Goal: Task Accomplishment & Management: Use online tool/utility

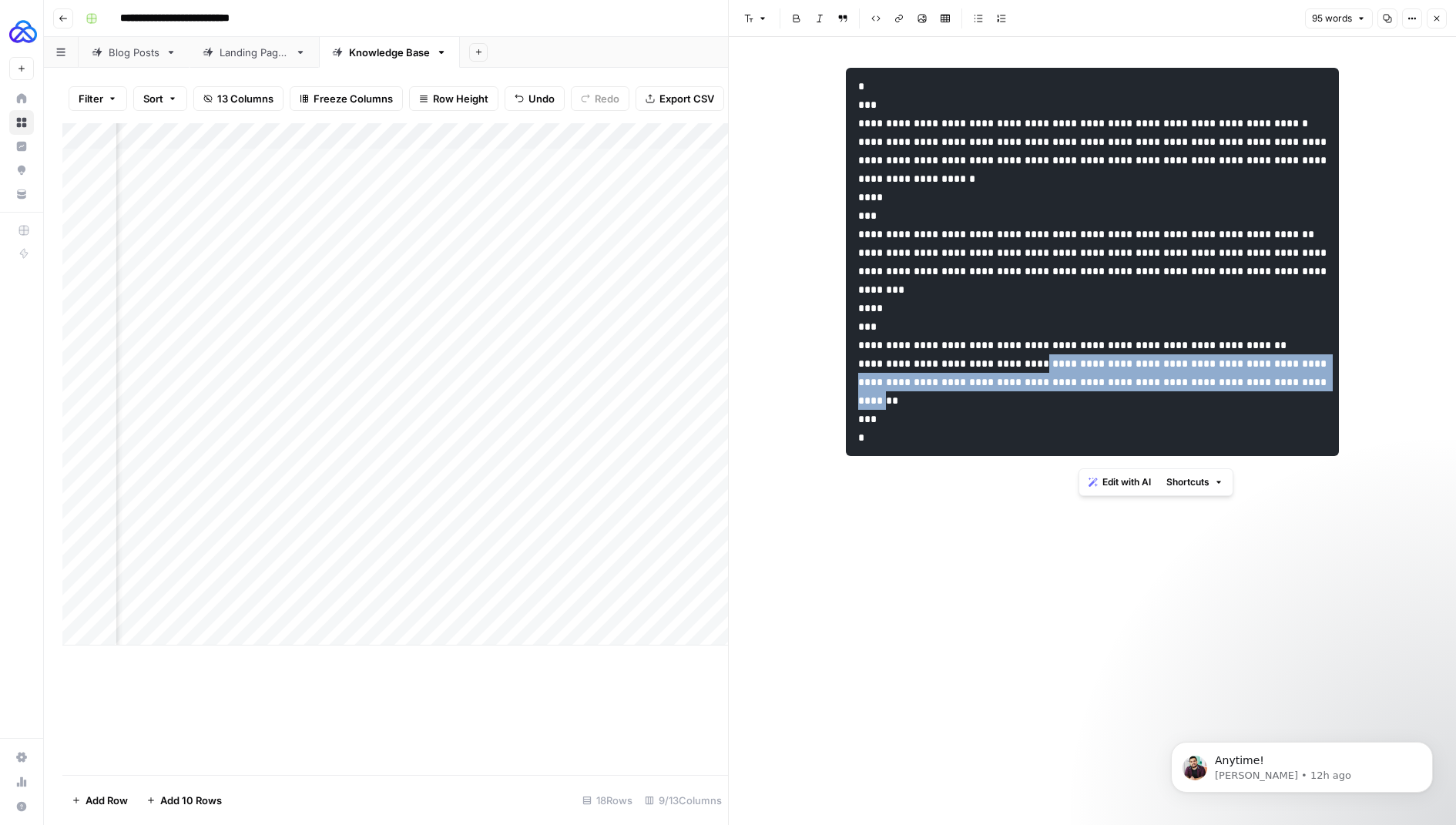
scroll to position [0, 148]
click at [438, 49] on icon "button" at bounding box center [442, 53] width 11 height 11
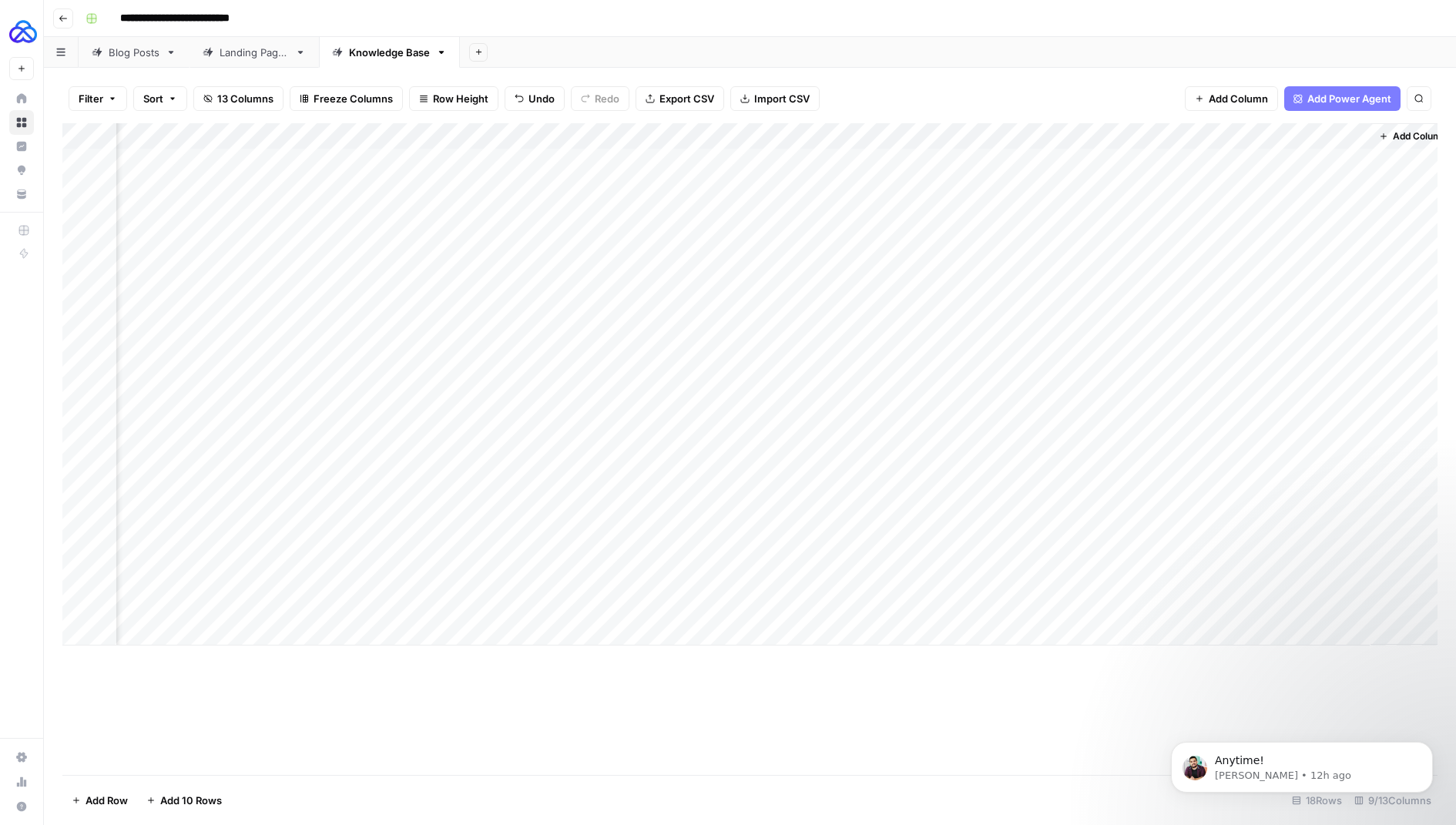
click at [68, 19] on button "Go back" at bounding box center [63, 18] width 20 height 20
click at [1237, 774] on p "Manuel • 12h ago" at bounding box center [1314, 776] width 199 height 14
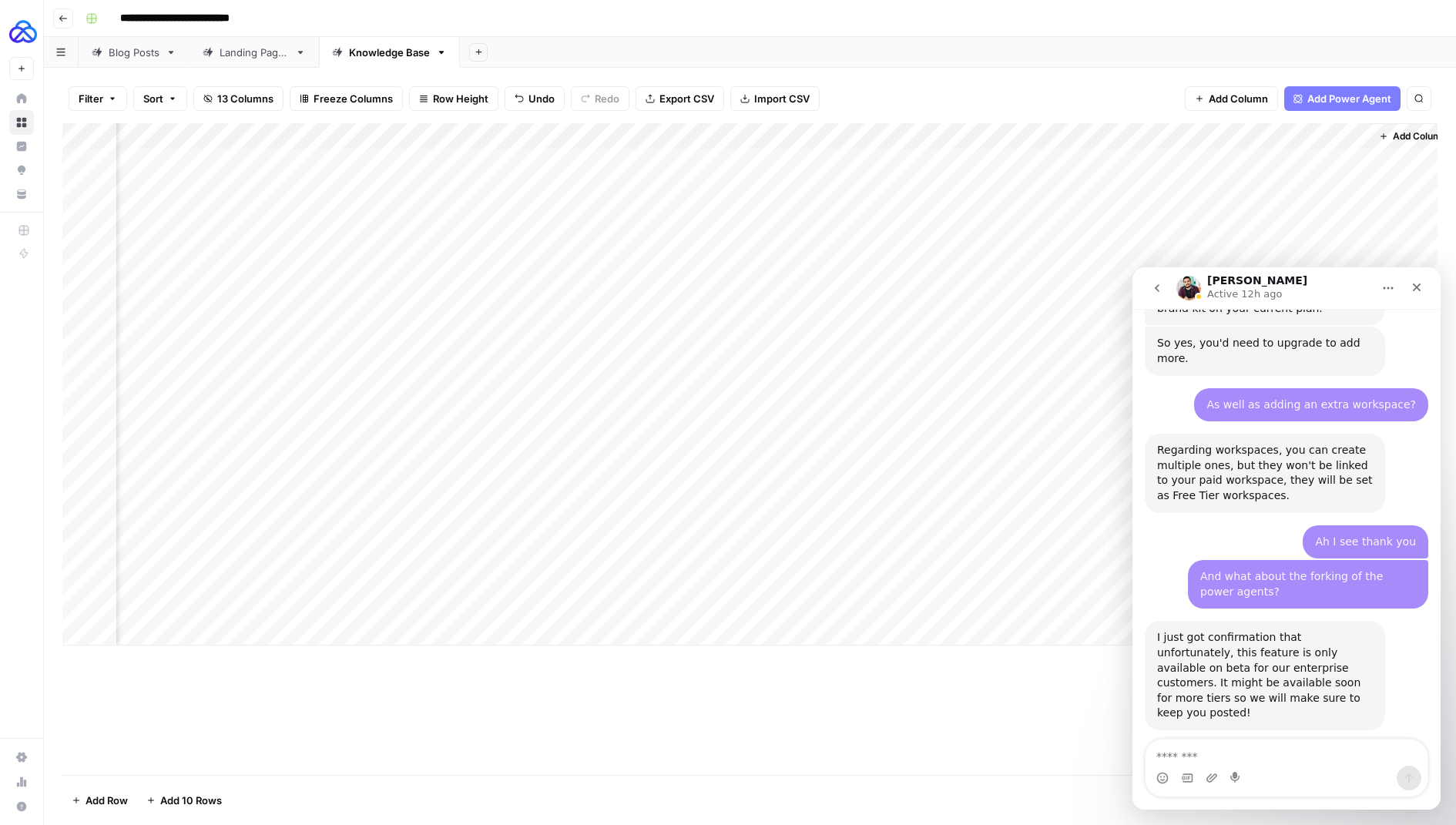
scroll to position [1578, 0]
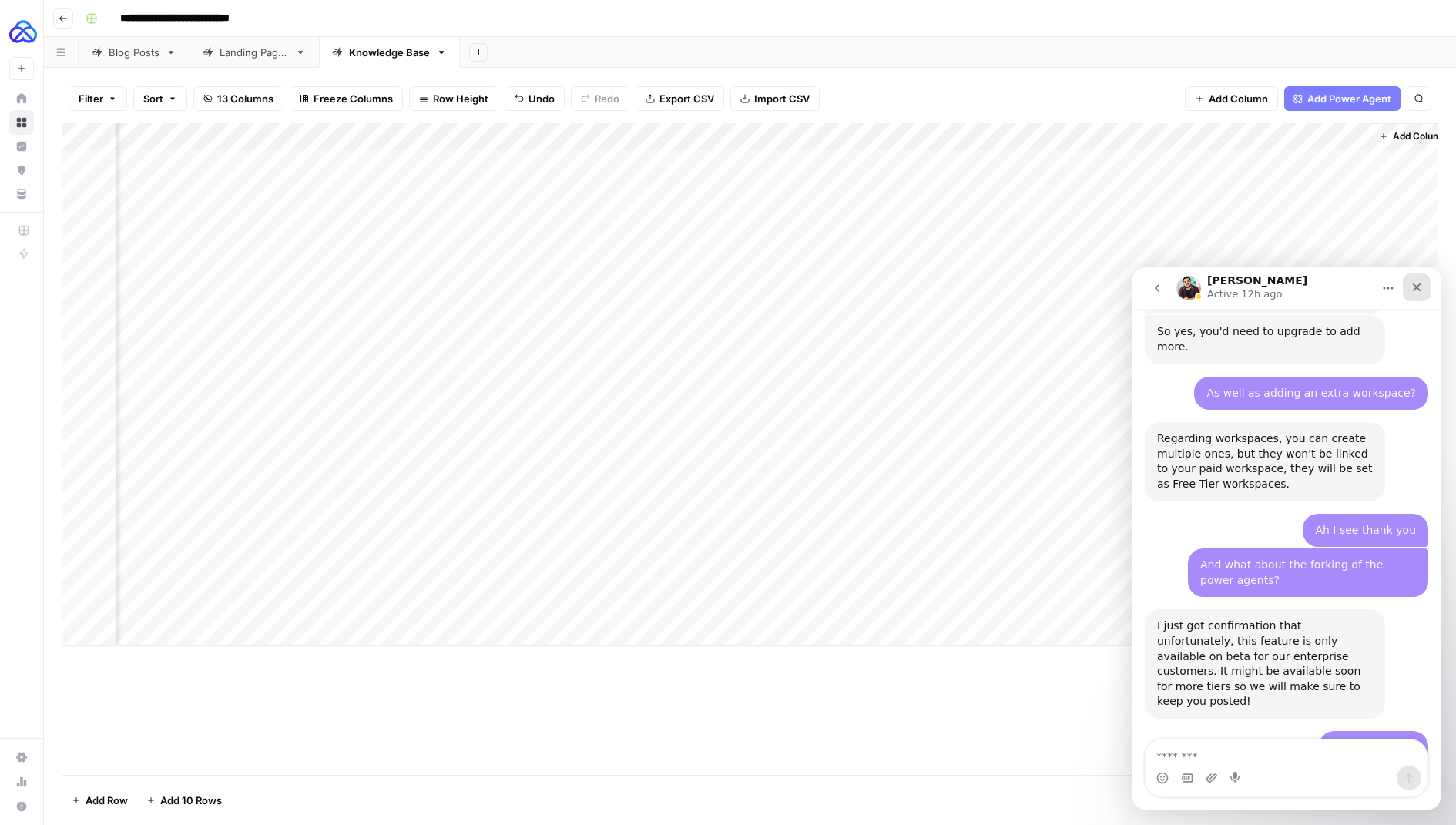
click at [1422, 279] on div "Close" at bounding box center [1417, 287] width 28 height 28
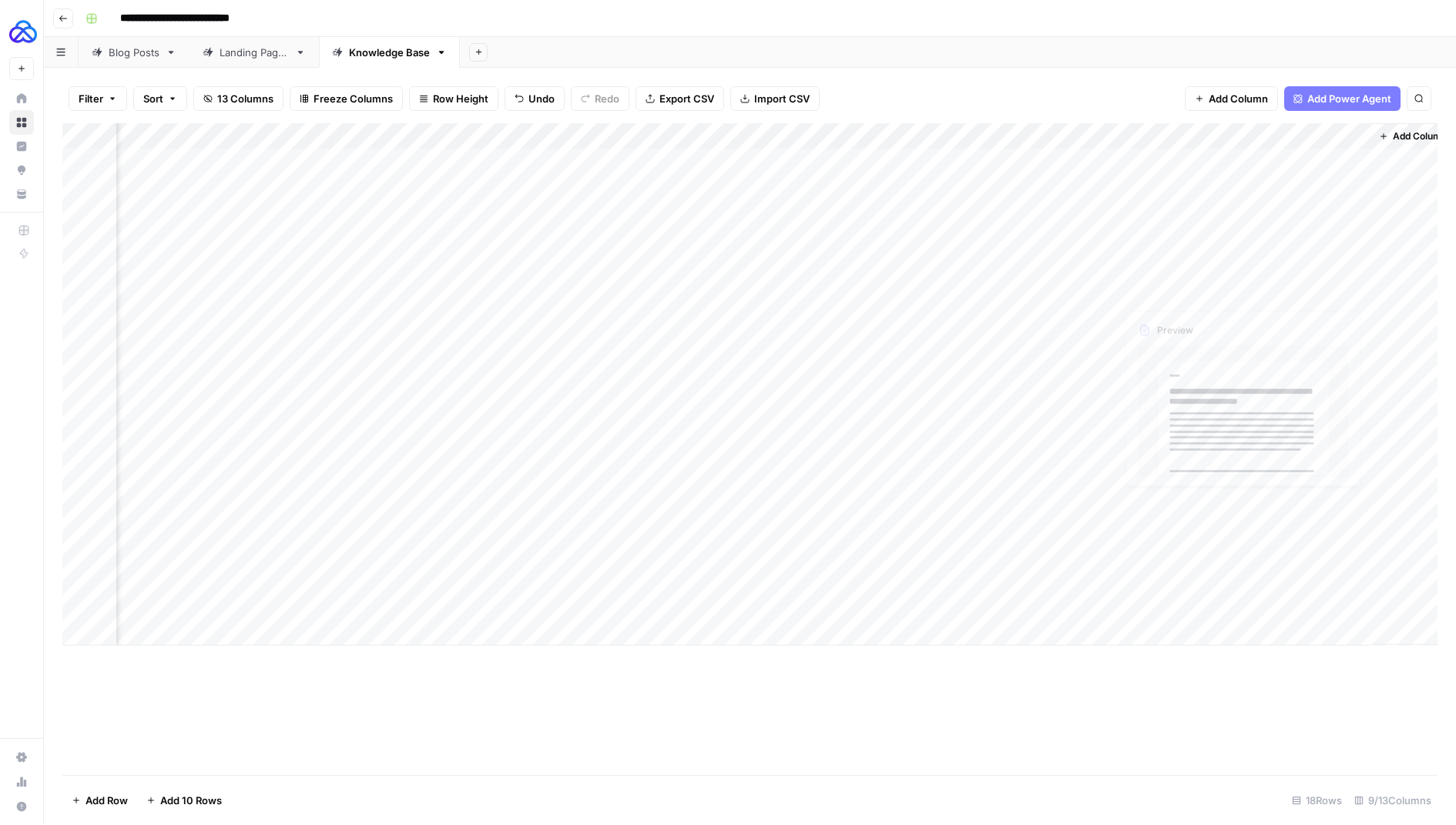
scroll to position [1553, 0]
click at [63, 15] on icon "button" at bounding box center [63, 18] width 10 height 10
click at [61, 12] on button "Go back" at bounding box center [63, 18] width 20 height 20
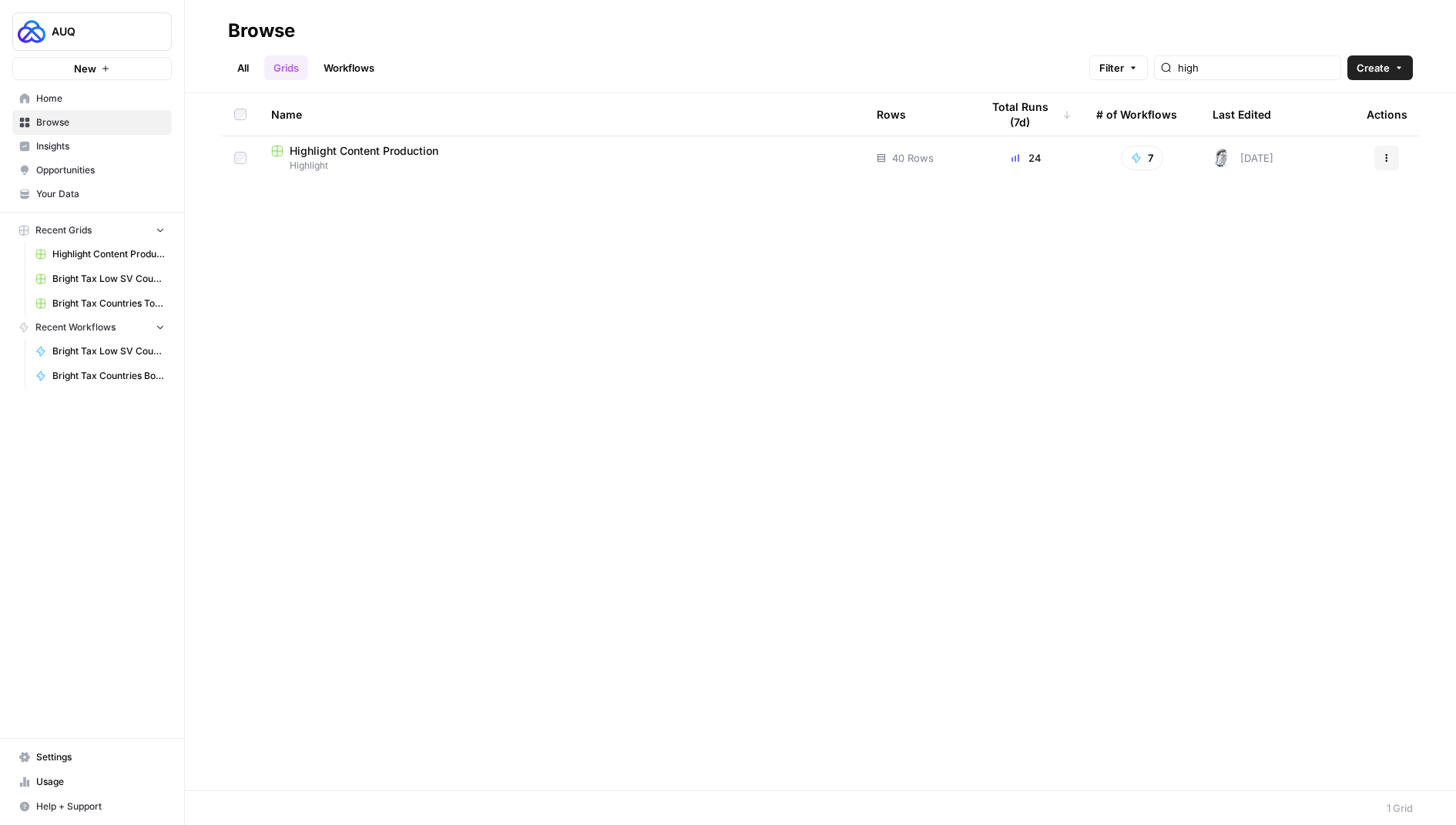
click at [1384, 160] on icon "button" at bounding box center [1387, 158] width 10 height 10
click at [696, 256] on div "Name Rows Total Runs (7d) # of Workflows Last Edited Actions Highlight Content …" at bounding box center [821, 442] width 1272 height 697
click at [776, 147] on div "Highlight Content Production" at bounding box center [562, 151] width 581 height 15
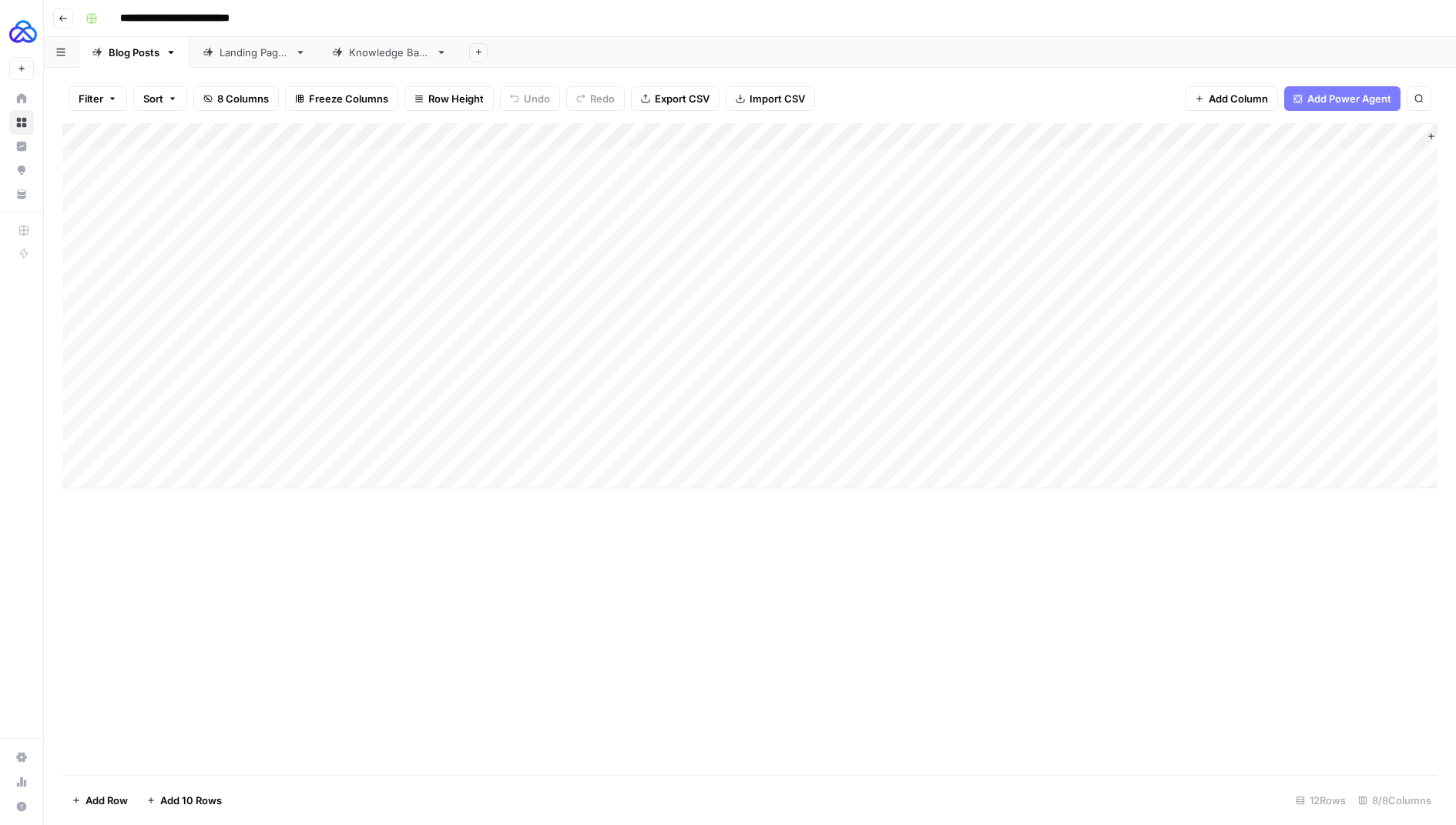
click at [395, 53] on div "Knowledge Base" at bounding box center [389, 52] width 81 height 15
click at [444, 58] on link "Knowledge Base" at bounding box center [389, 52] width 141 height 31
click at [444, 52] on icon "button" at bounding box center [442, 53] width 11 height 11
click at [478, 99] on span "Duplicate Sheet" at bounding box center [503, 103] width 74 height 15
click at [507, 55] on div "Knowledge Base" at bounding box center [530, 52] width 81 height 15
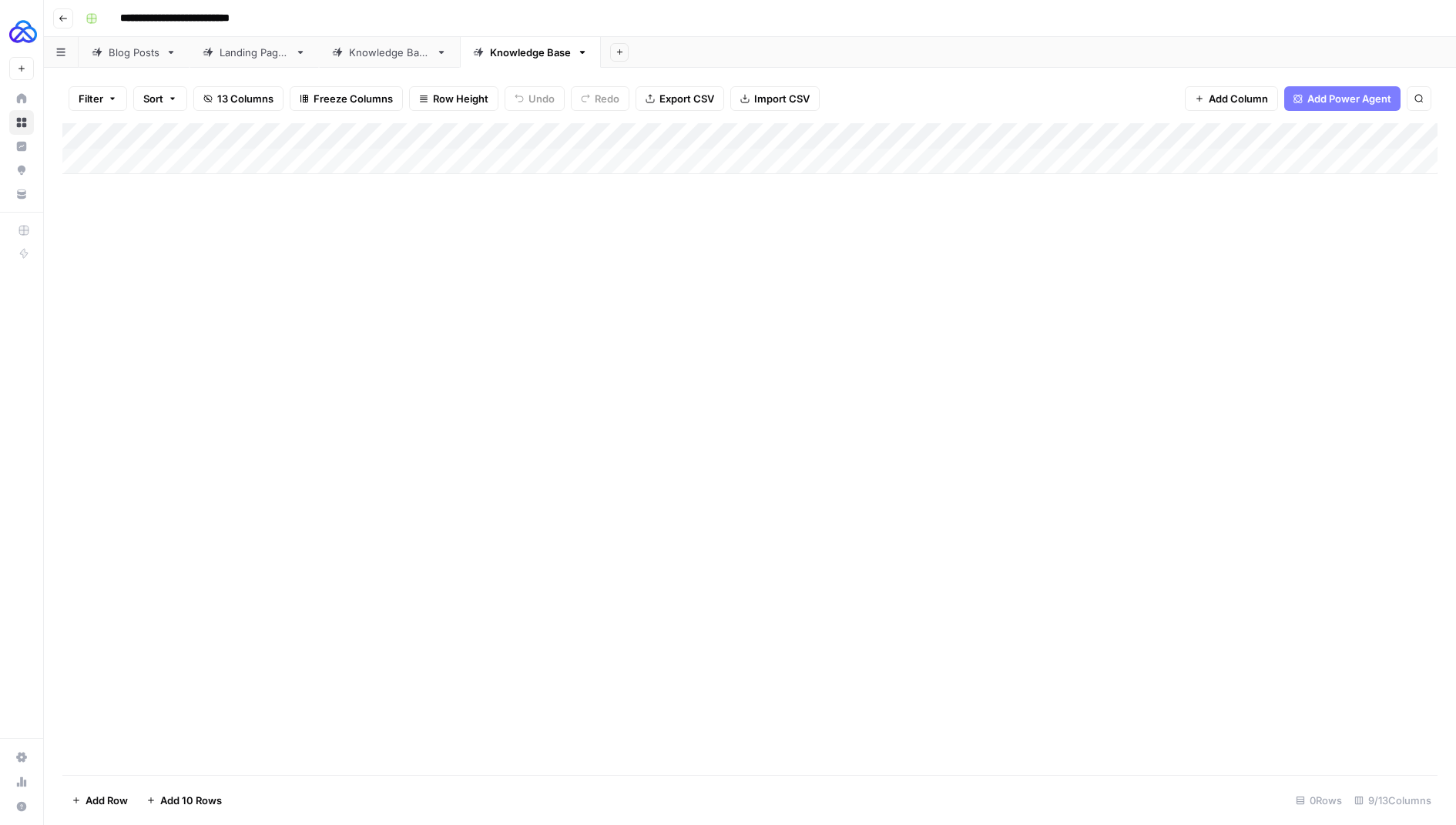
click at [791, 132] on div "Add Column" at bounding box center [750, 149] width 1375 height 51
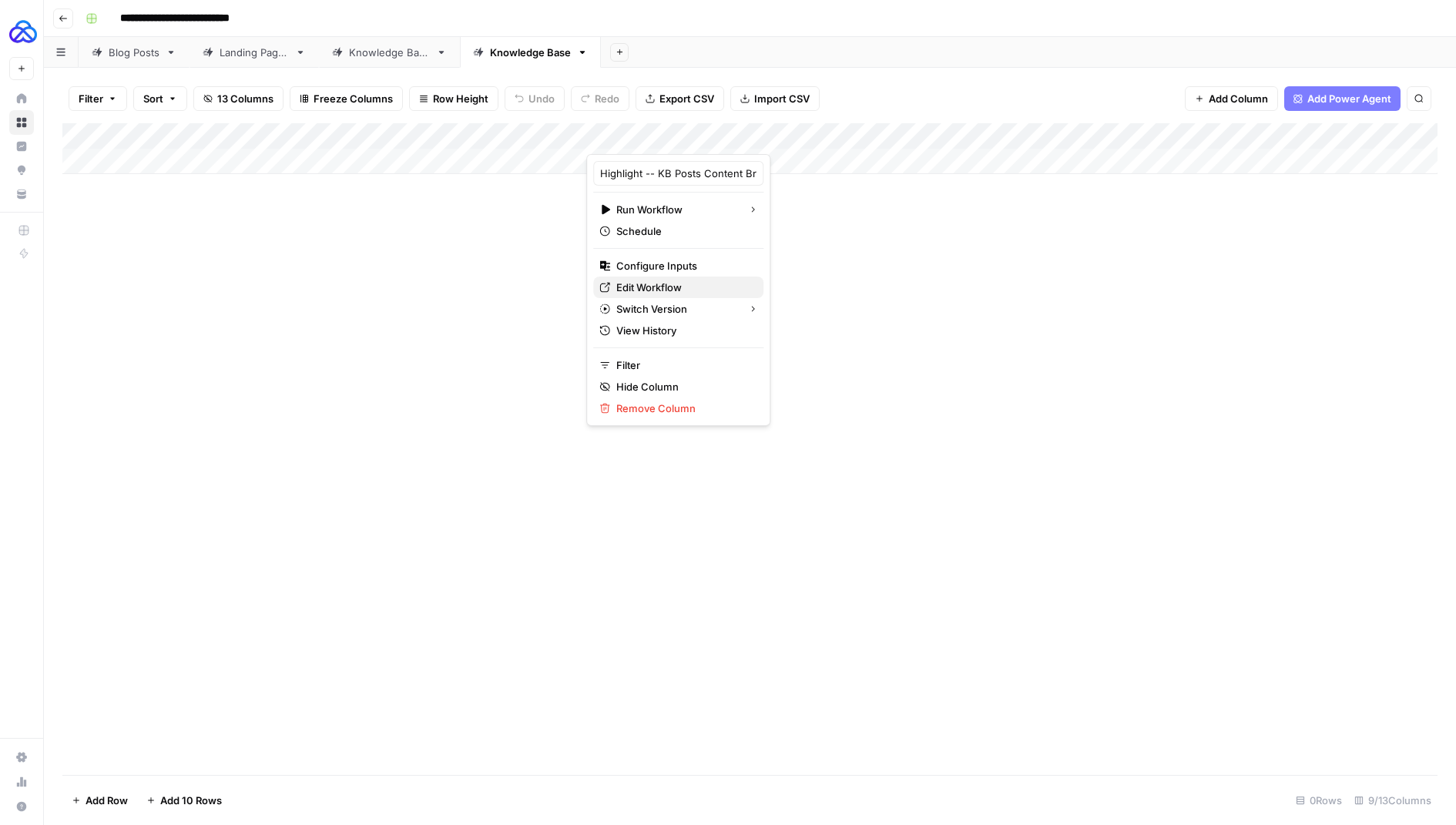
click at [668, 281] on span "Edit Workflow" at bounding box center [684, 287] width 135 height 15
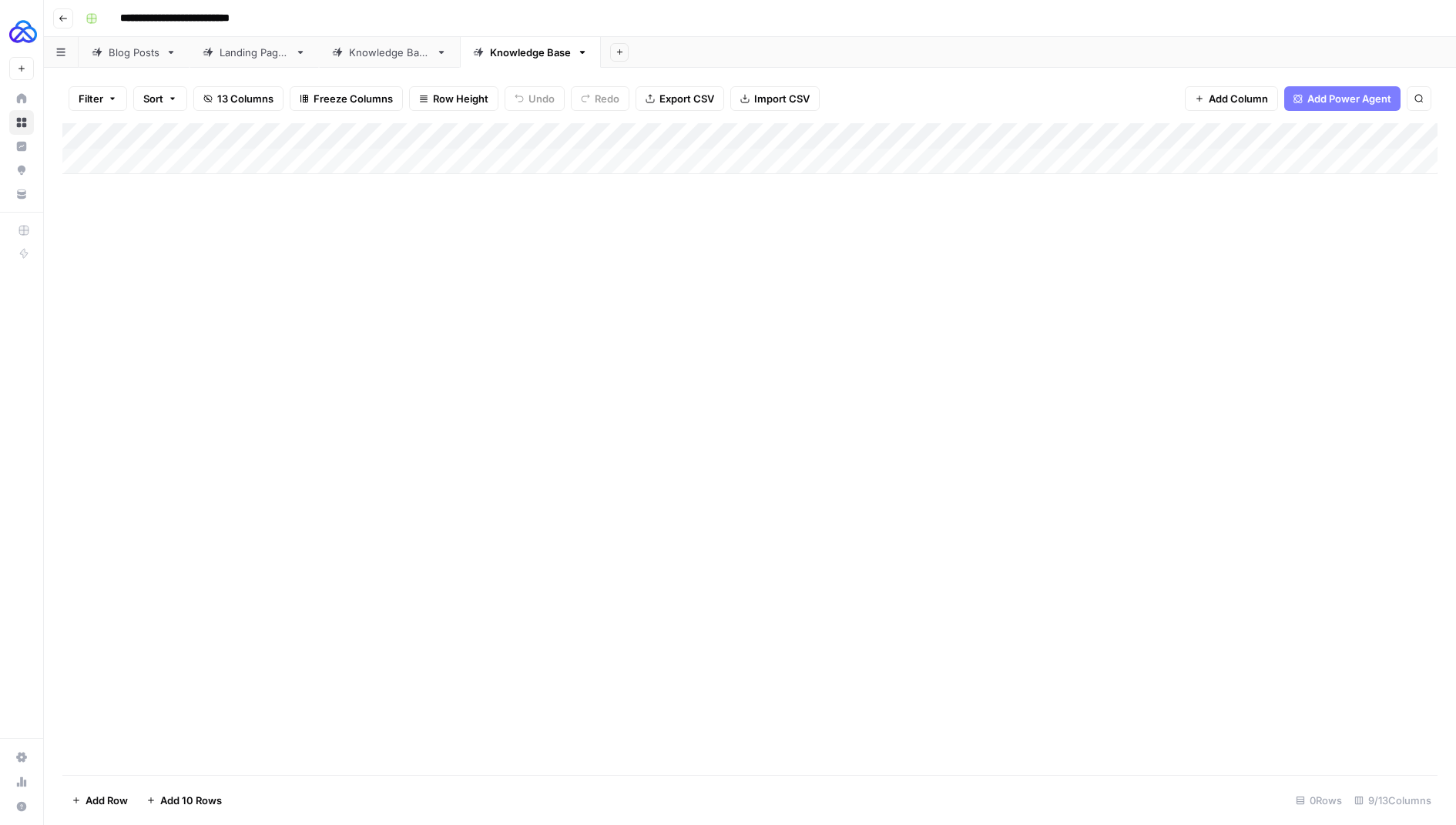
click at [510, 59] on div "Knowledge Base" at bounding box center [530, 52] width 81 height 15
click at [510, 58] on div "Knowledge Base" at bounding box center [530, 52] width 81 height 15
click at [528, 53] on input "**********" at bounding box center [531, 52] width 82 height 20
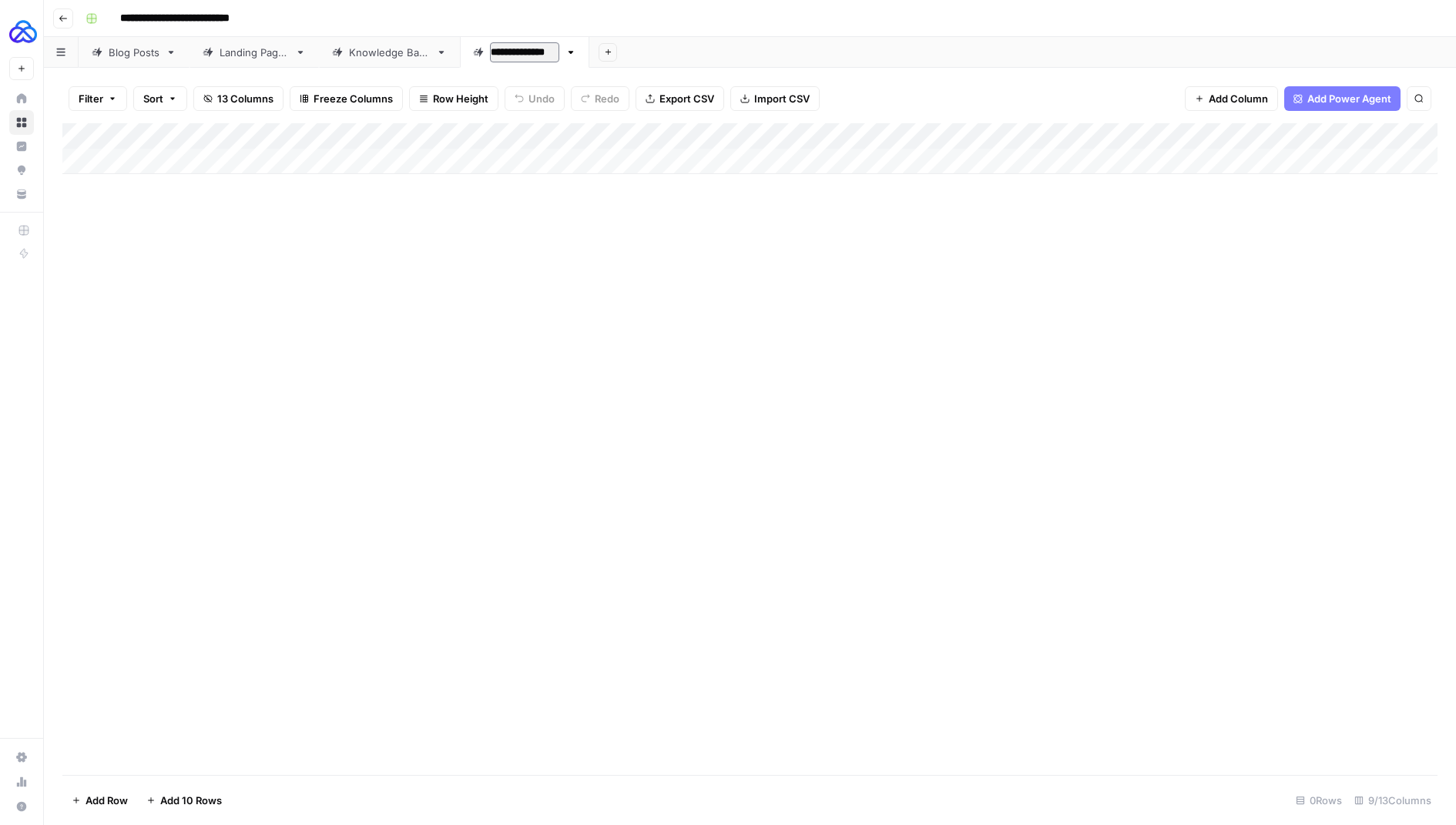
type input "**********"
click at [486, 318] on div "Add Column" at bounding box center [750, 449] width 1375 height 652
click at [55, 16] on button "Go back" at bounding box center [63, 18] width 20 height 20
click at [57, 26] on button "Go back" at bounding box center [63, 18] width 20 height 20
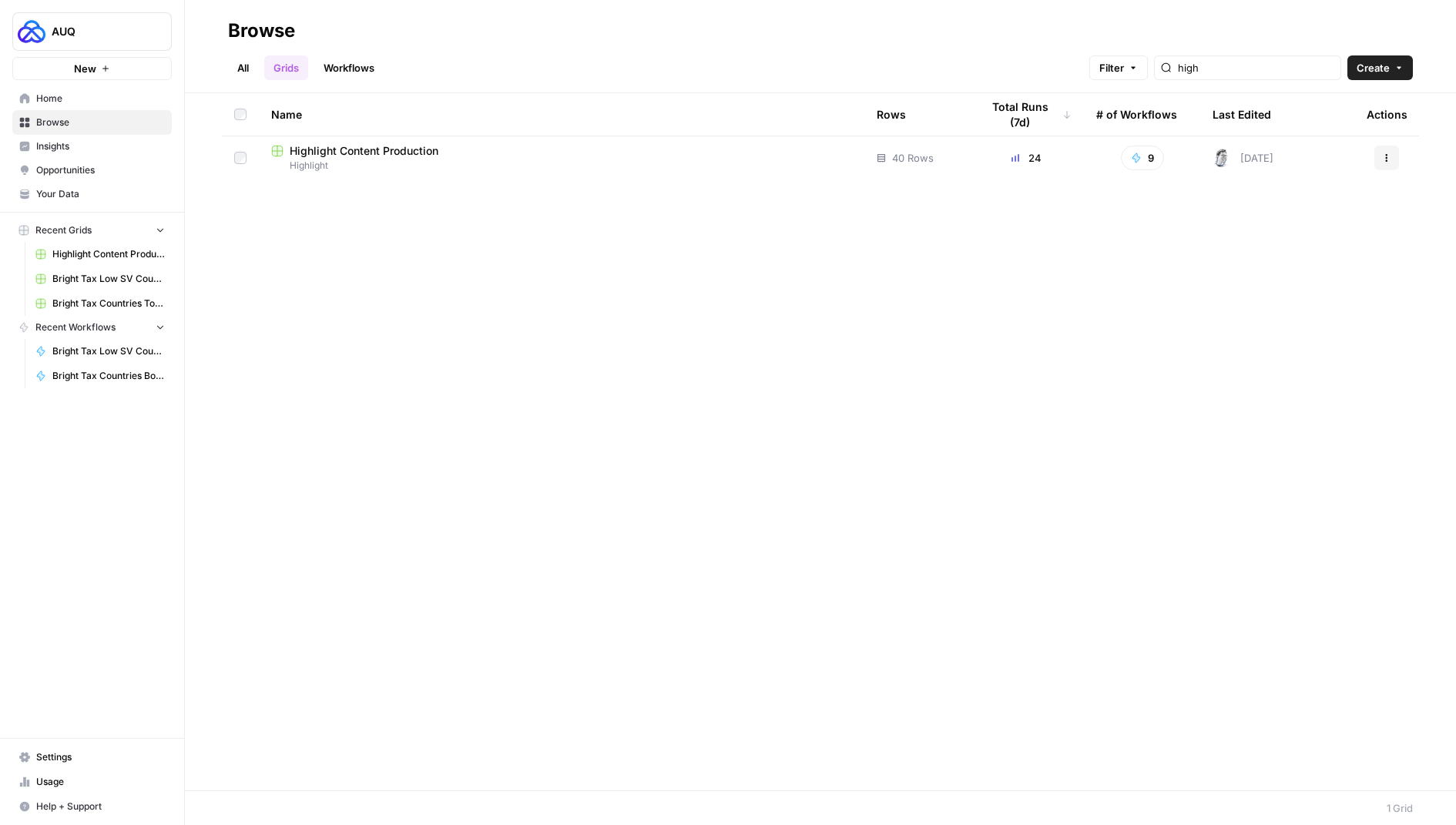
click at [354, 65] on link "Workflows" at bounding box center [349, 68] width 69 height 25
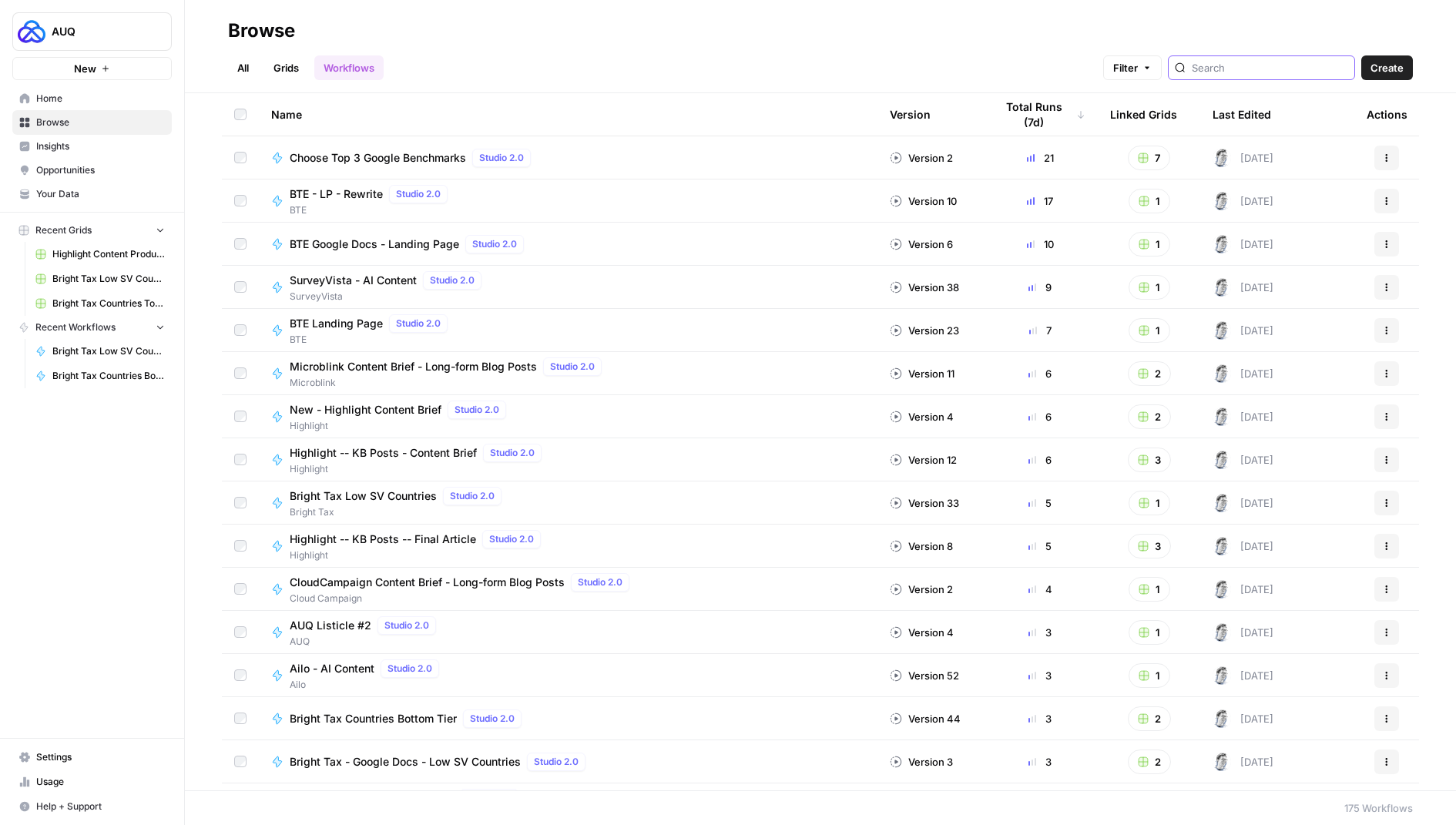
click at [1260, 70] on input "search" at bounding box center [1270, 67] width 156 height 15
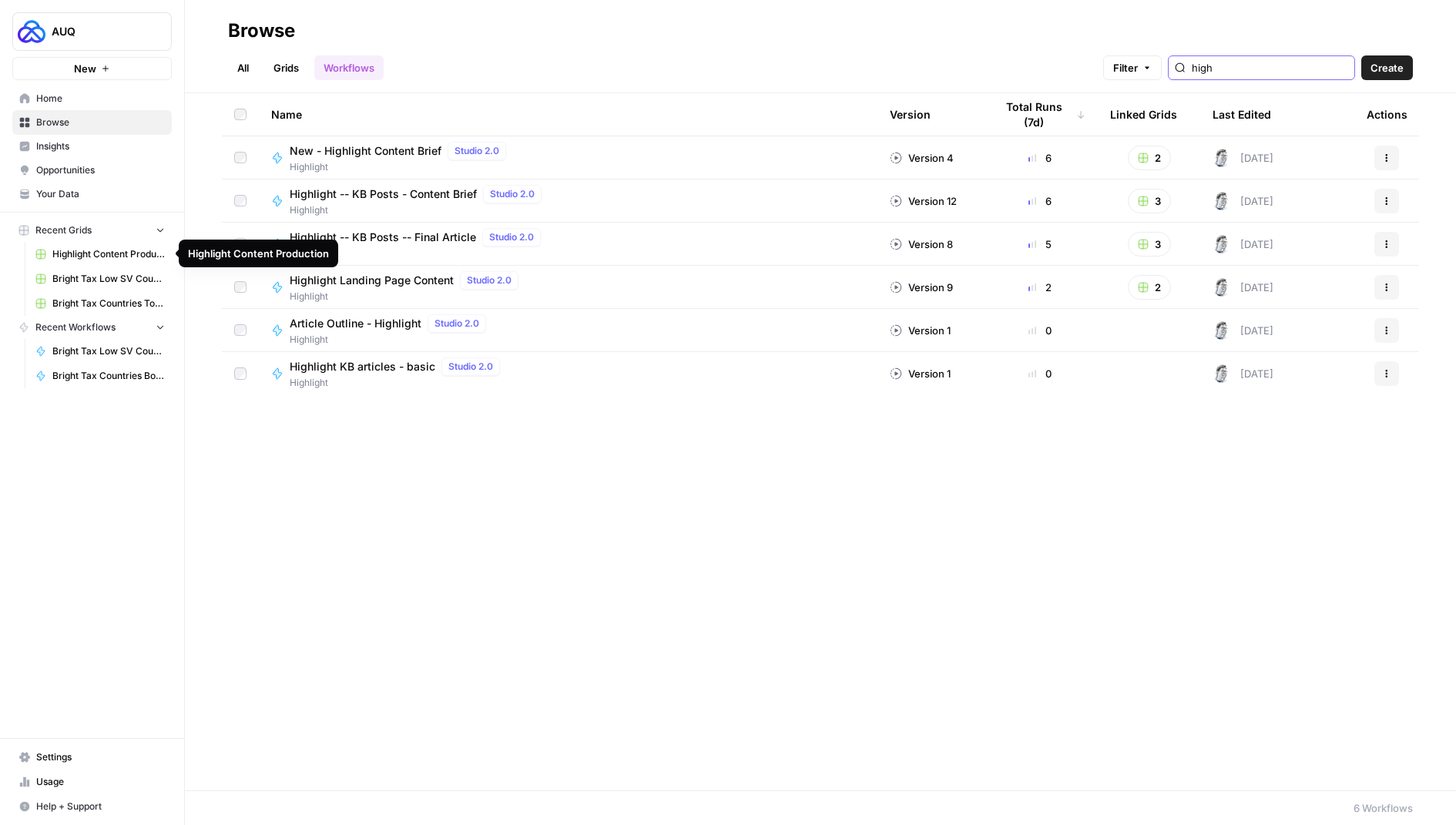
type input "high"
click at [95, 255] on span "Highlight Content Production" at bounding box center [109, 254] width 112 height 14
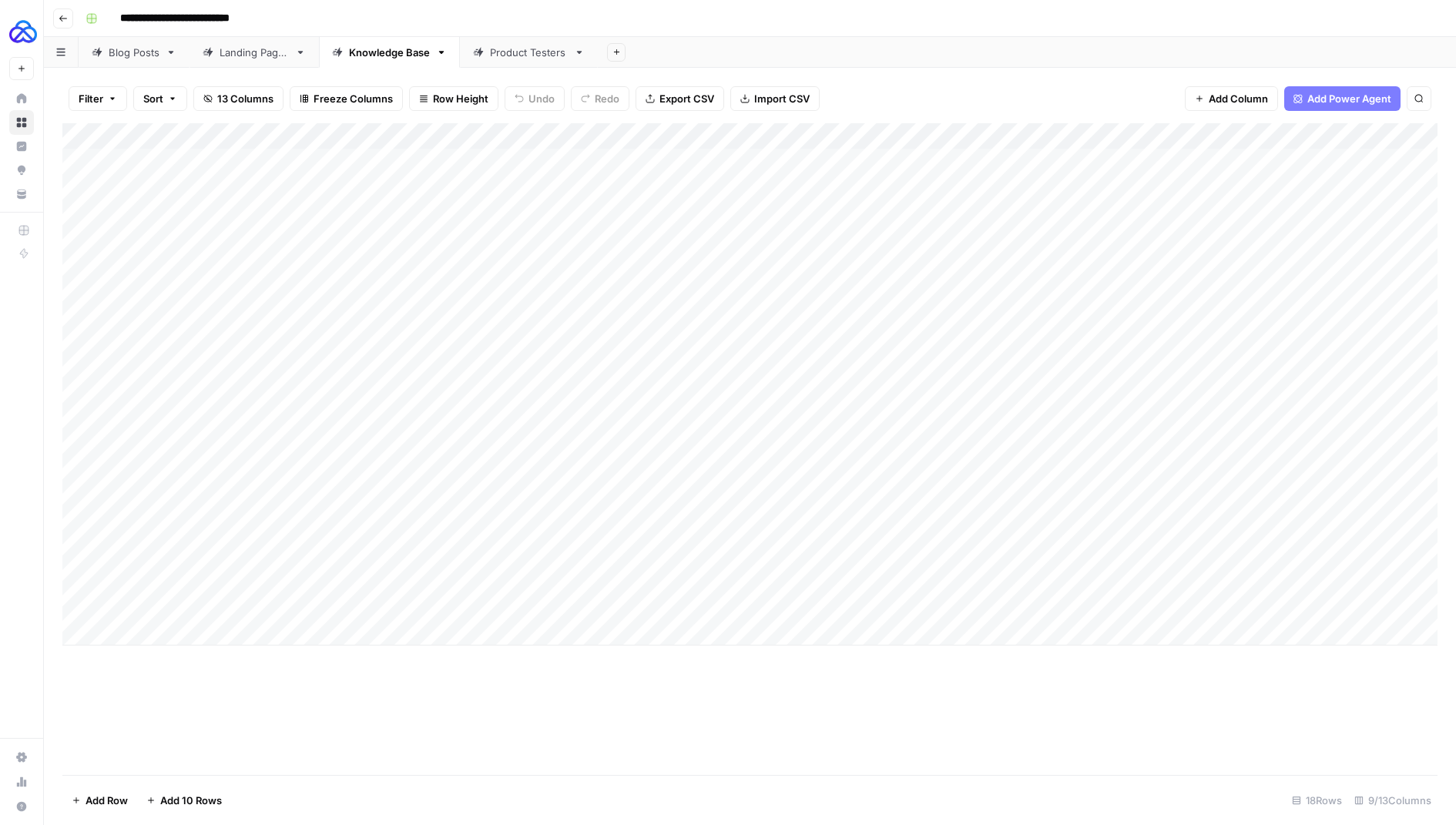
drag, startPoint x: 782, startPoint y: 137, endPoint x: 708, endPoint y: 140, distance: 74.1
click at [708, 140] on div "Add Column" at bounding box center [750, 385] width 1375 height 523
click at [708, 140] on div at bounding box center [706, 139] width 239 height 31
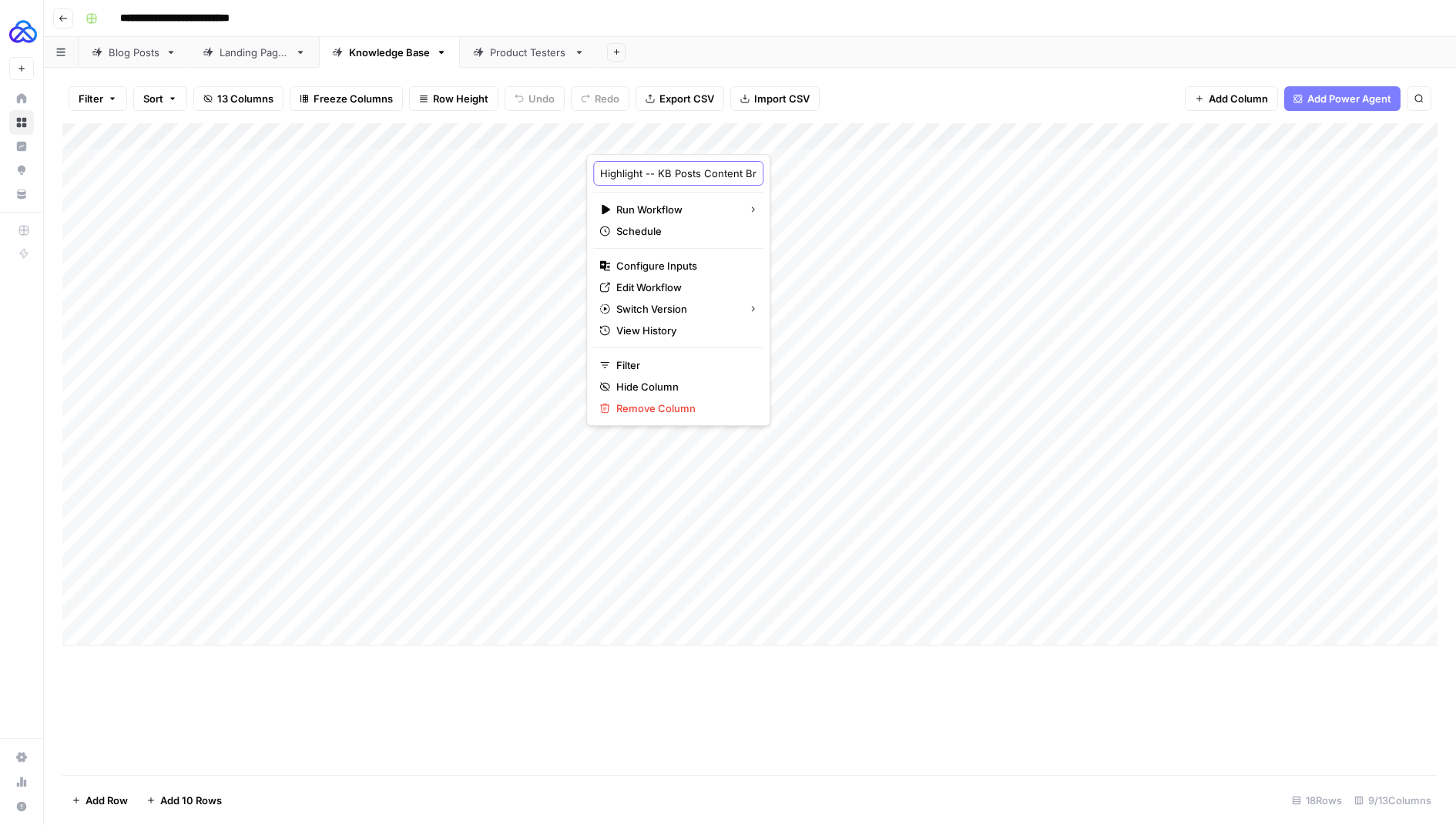
click at [653, 170] on input "Highlight -- KB Posts Content Brief" at bounding box center [678, 173] width 156 height 15
click at [653, 169] on input "Highlight -- KB Posts Content Brief" at bounding box center [678, 173] width 156 height 15
click at [997, 53] on div "Add Sheet" at bounding box center [1027, 52] width 858 height 31
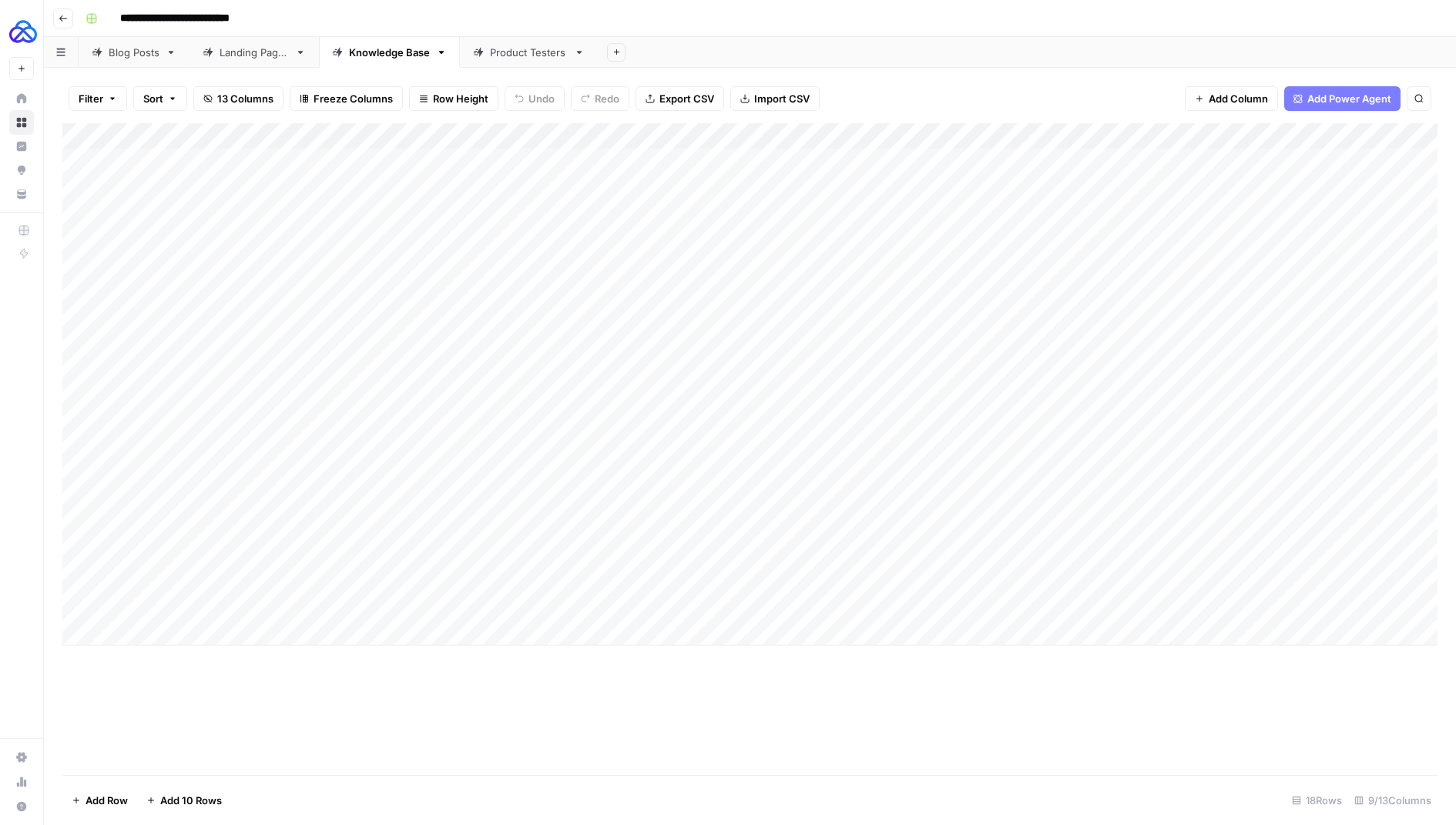
click at [515, 54] on div "Product Testers" at bounding box center [529, 52] width 78 height 15
click at [656, 132] on div "Add Column" at bounding box center [750, 149] width 1375 height 51
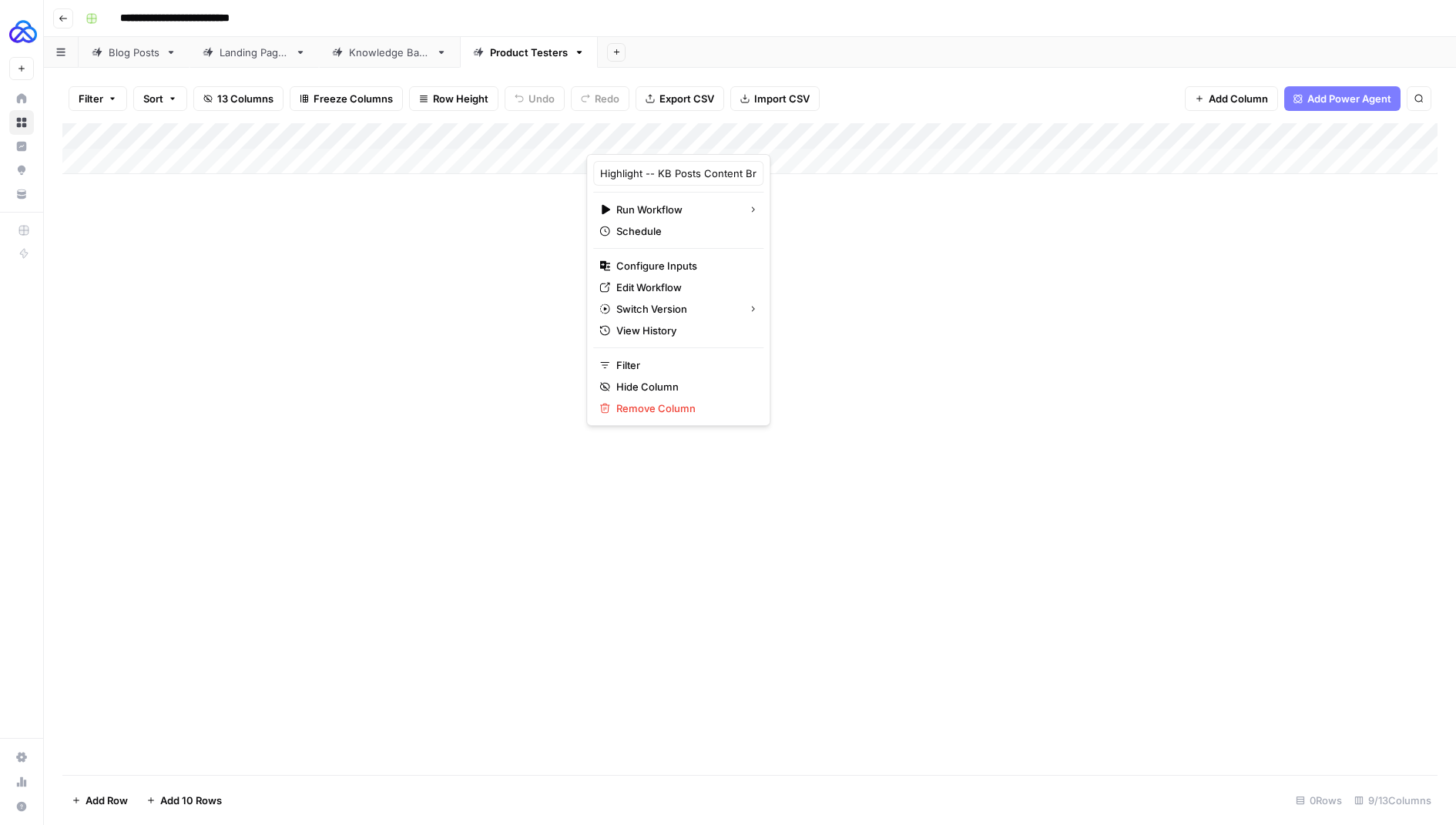
click at [656, 132] on div at bounding box center [706, 139] width 239 height 31
click at [630, 166] on input "Highlight -- KB Posts Content Brief" at bounding box center [678, 173] width 156 height 15
click at [629, 166] on input "Highlight -- KB Posts Content Brief" at bounding box center [678, 173] width 156 height 15
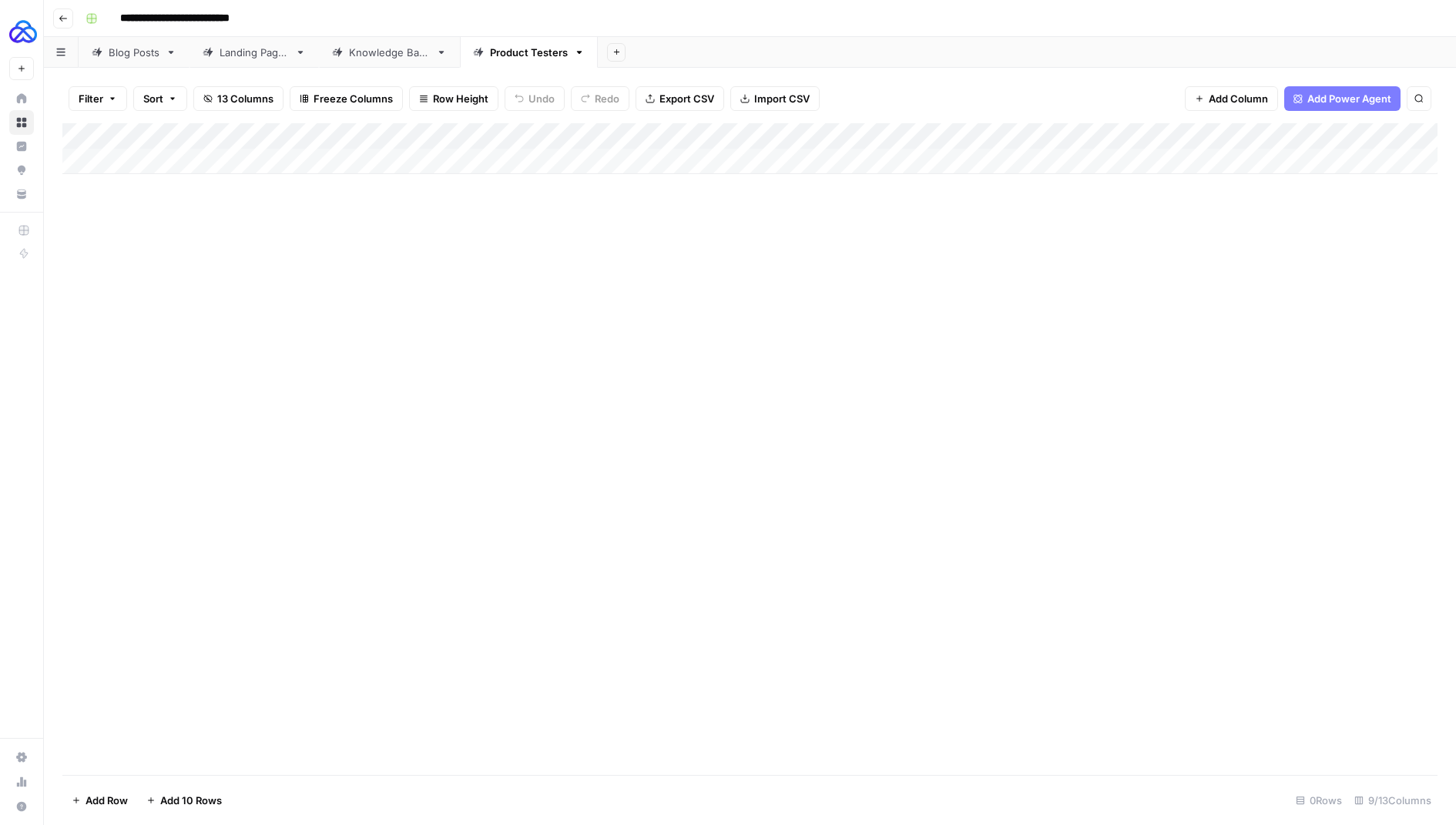
click at [474, 306] on div "Add Column" at bounding box center [750, 449] width 1375 height 652
click at [66, 20] on icon "button" at bounding box center [63, 18] width 10 height 10
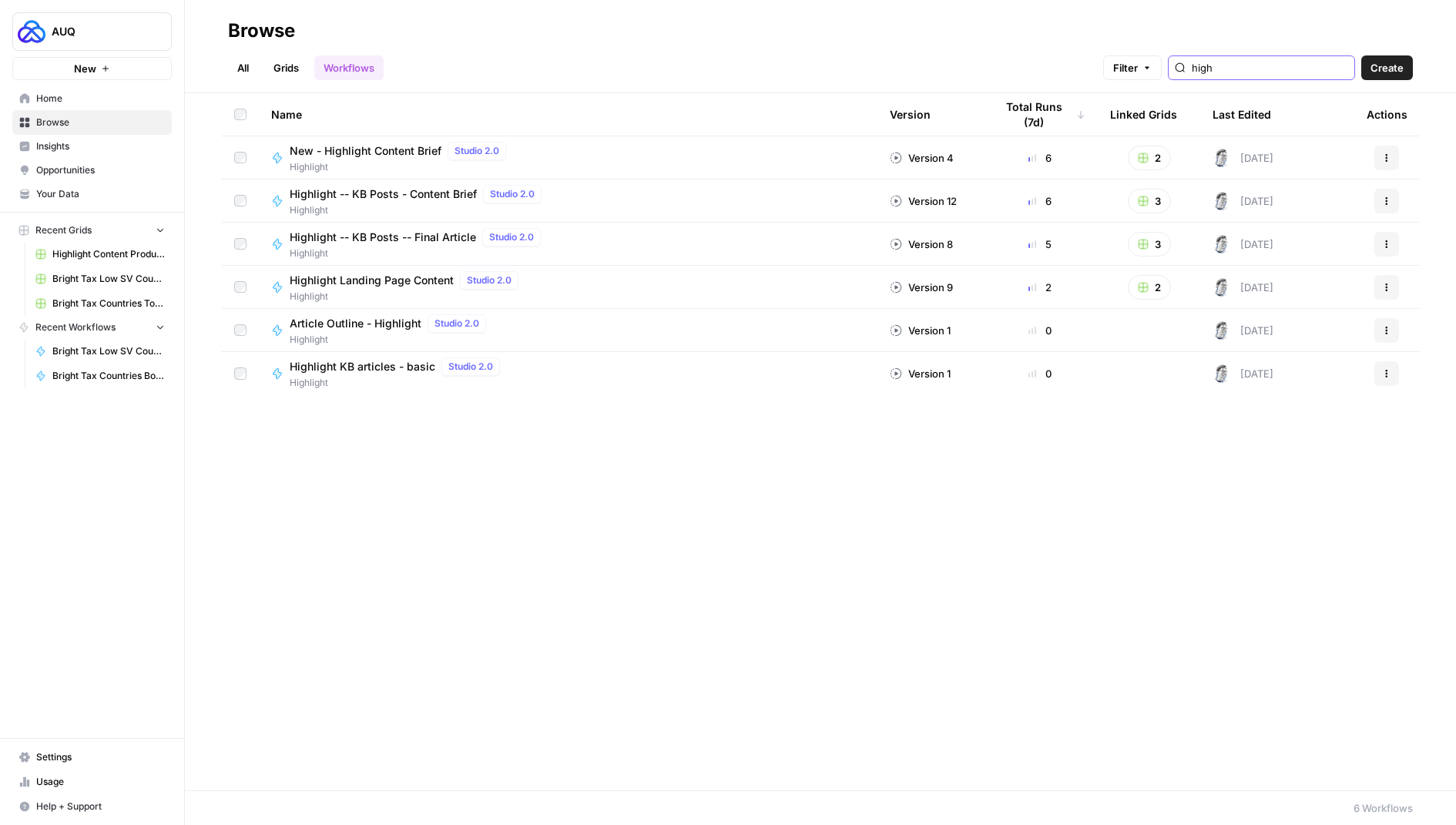
click at [1254, 66] on input "high" at bounding box center [1270, 67] width 156 height 15
click at [1253, 66] on input "high" at bounding box center [1270, 67] width 156 height 15
type input "Highlight -- KB Posts Content Brief"
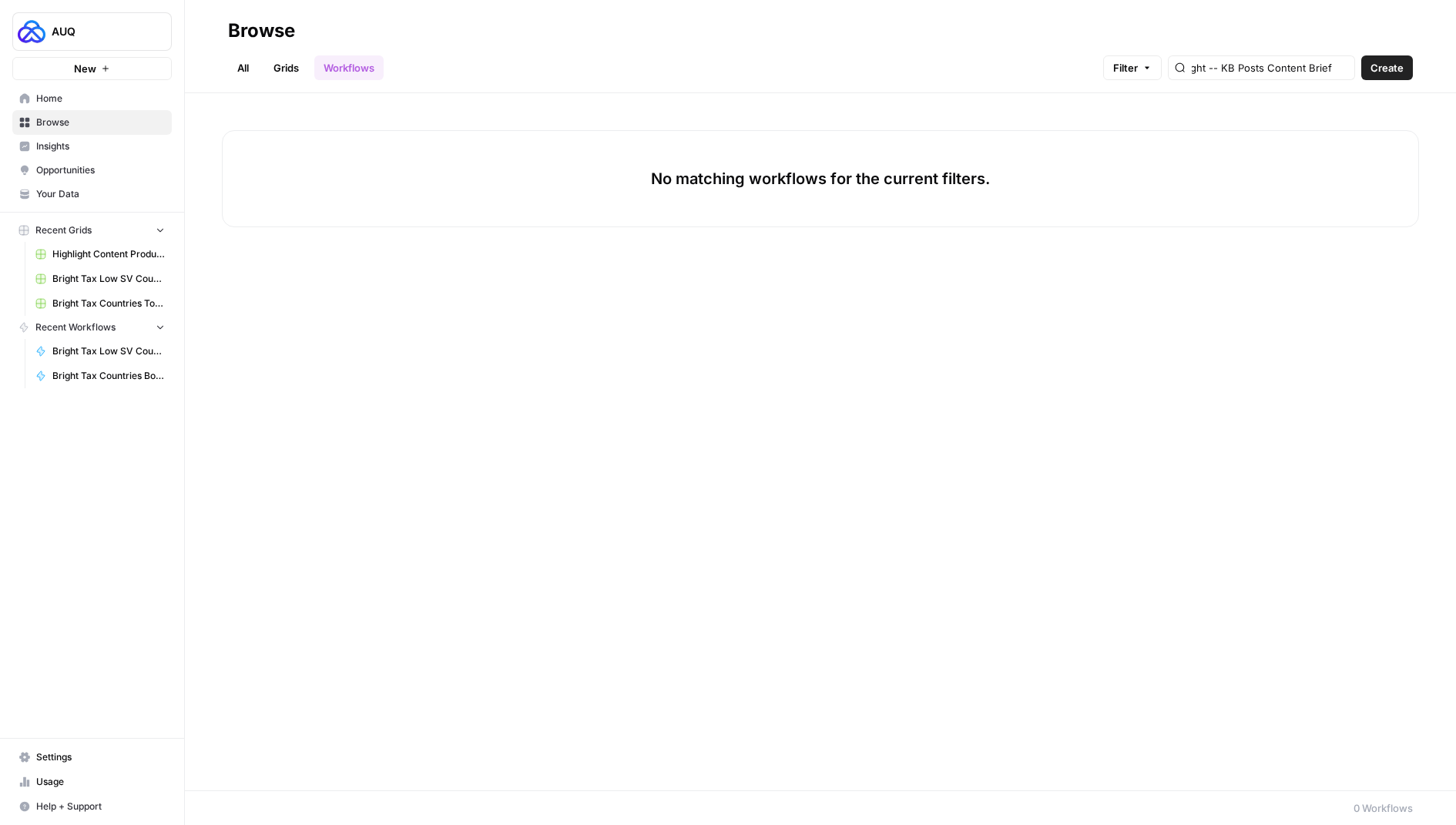
scroll to position [0, 0]
click at [279, 70] on link "Grids" at bounding box center [286, 68] width 44 height 25
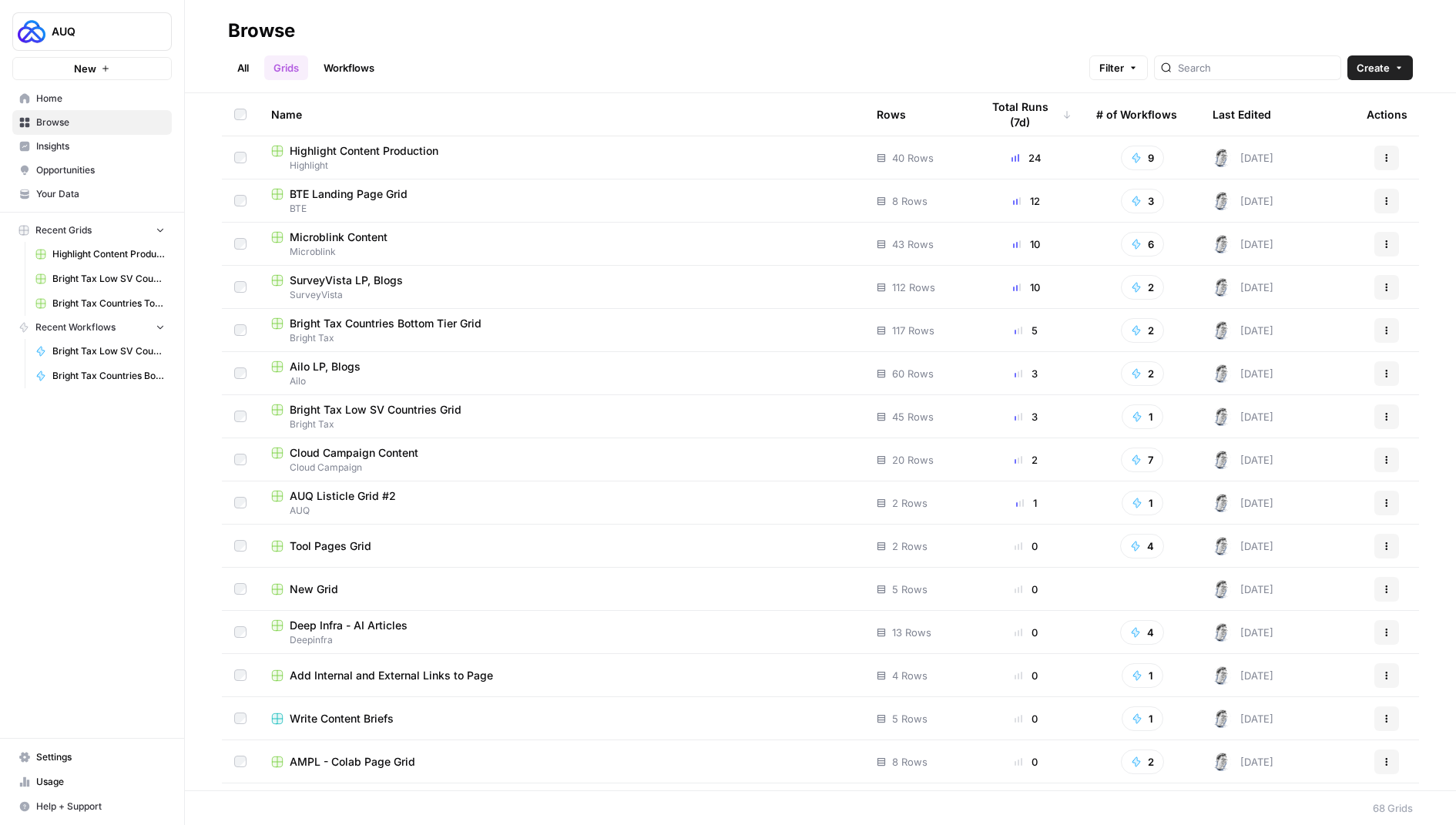
click at [1221, 58] on div at bounding box center [1248, 68] width 187 height 25
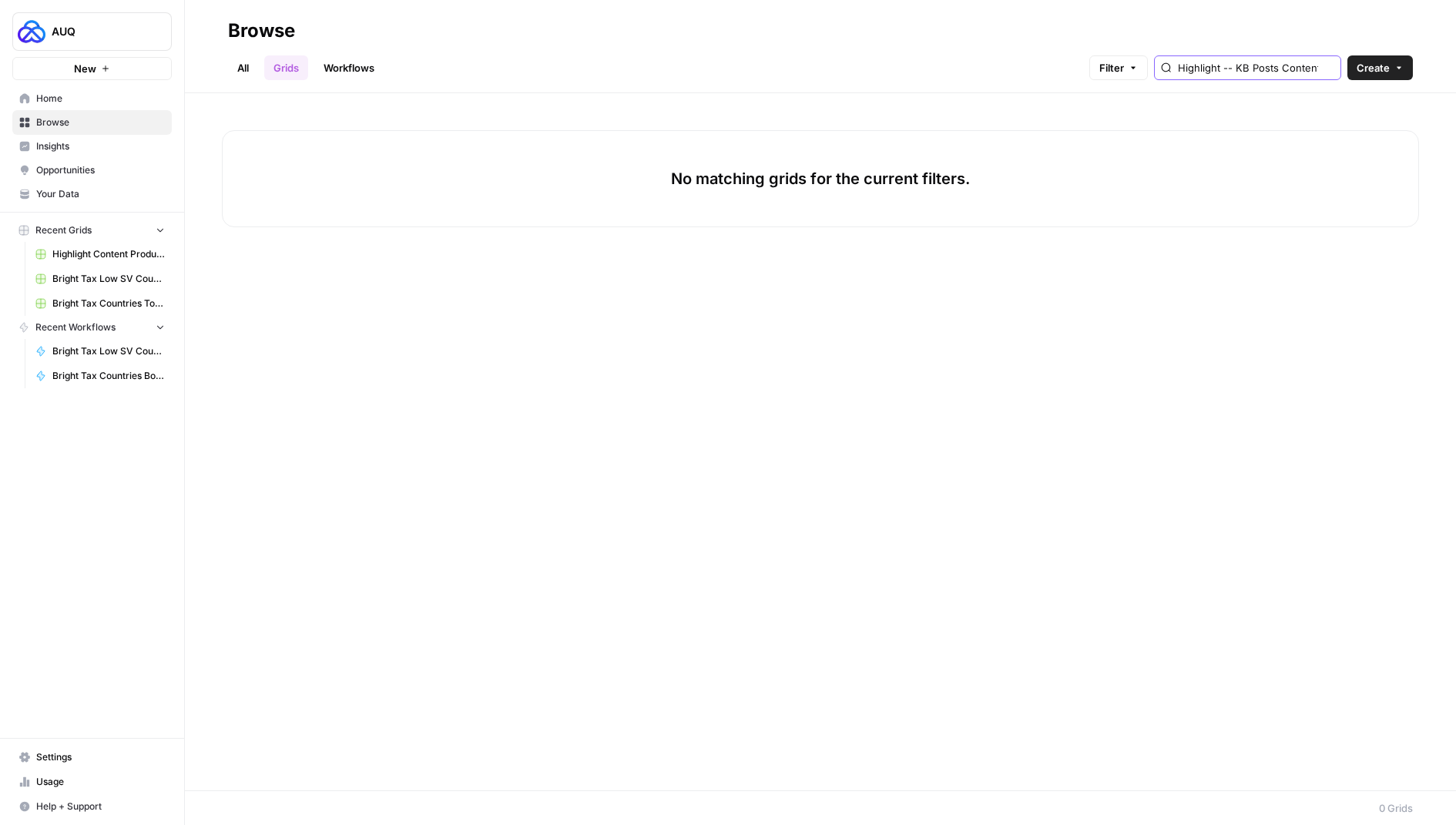
drag, startPoint x: 1261, startPoint y: 65, endPoint x: 1188, endPoint y: 62, distance: 73.1
click at [0, 0] on div "Filter Highlight -- KB Posts Content Brief" at bounding box center [0, 0] width 0 height 0
click at [1281, 62] on input "Highlight -- KB Posts Content Brief" at bounding box center [1257, 67] width 156 height 15
drag, startPoint x: 1281, startPoint y: 63, endPoint x: 1150, endPoint y: 57, distance: 131.1
click at [0, 0] on div "Filter Highlight -- KB Posts Content Brief" at bounding box center [0, 0] width 0 height 0
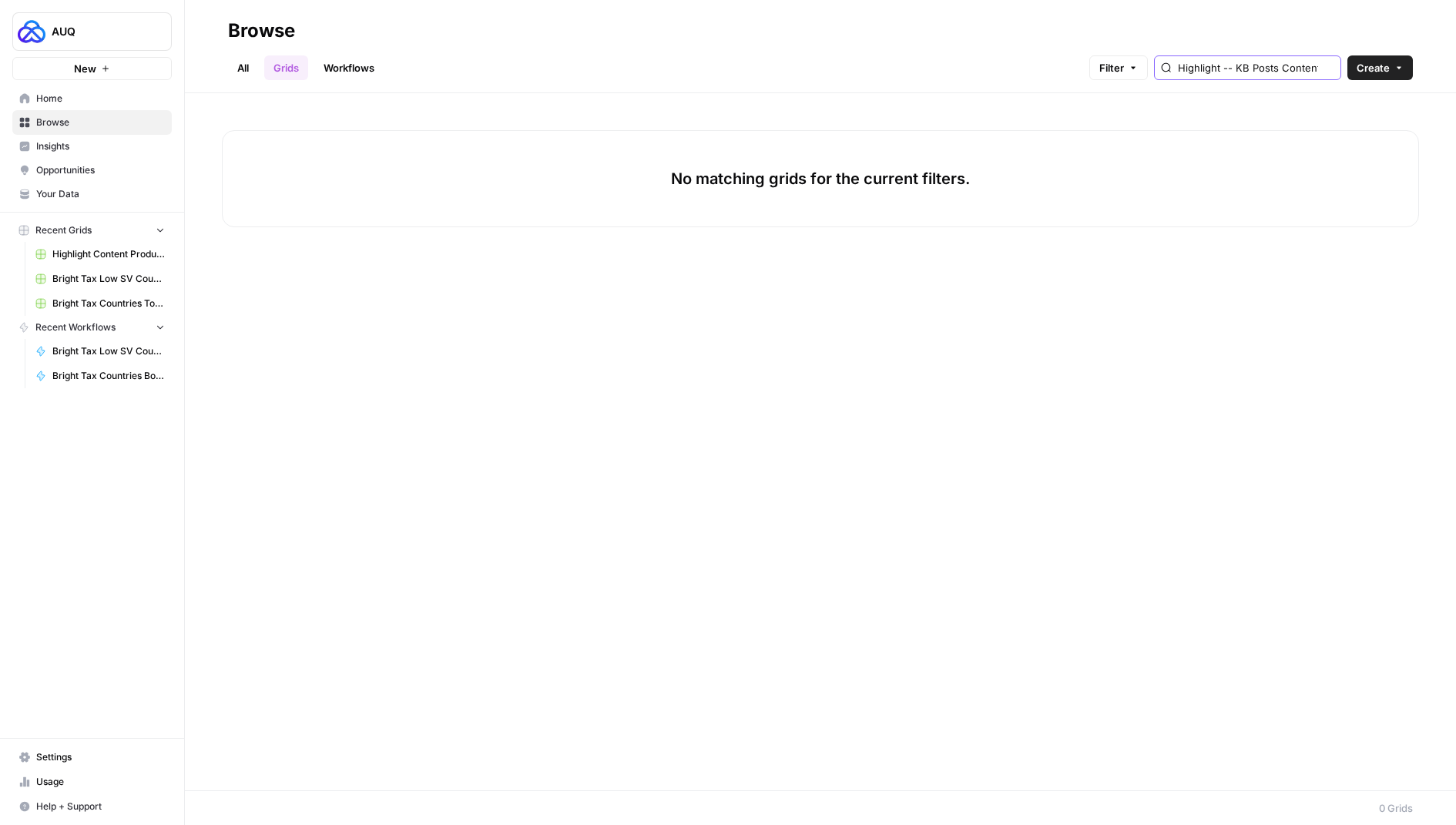
type input "KB Posts Content Brief"
click at [1221, 69] on input "KB Posts Content Brief" at bounding box center [1257, 67] width 156 height 15
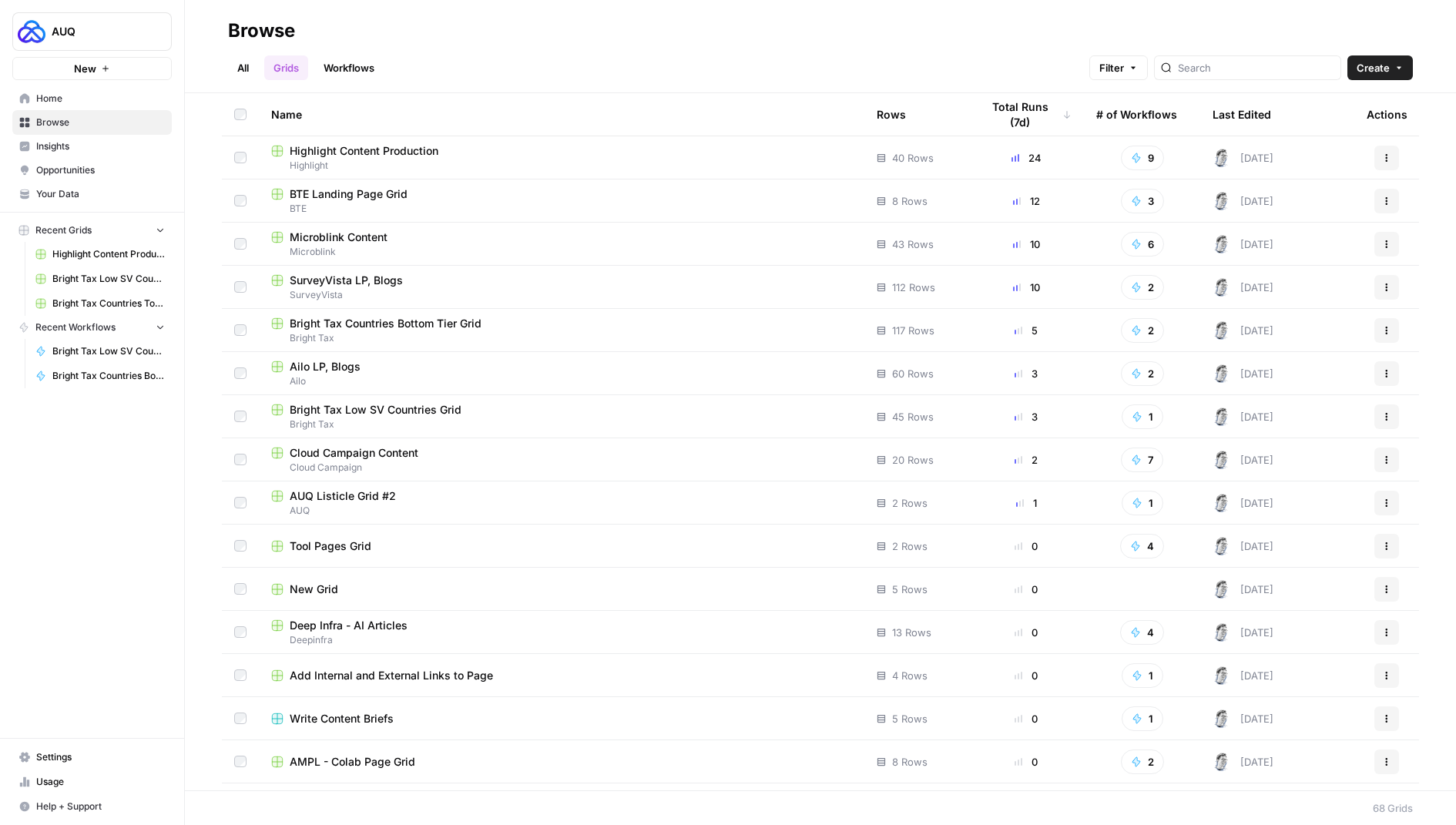
click at [310, 64] on ul "All Grids Workflows" at bounding box center [306, 68] width 156 height 25
click at [329, 64] on link "Workflows" at bounding box center [349, 68] width 69 height 25
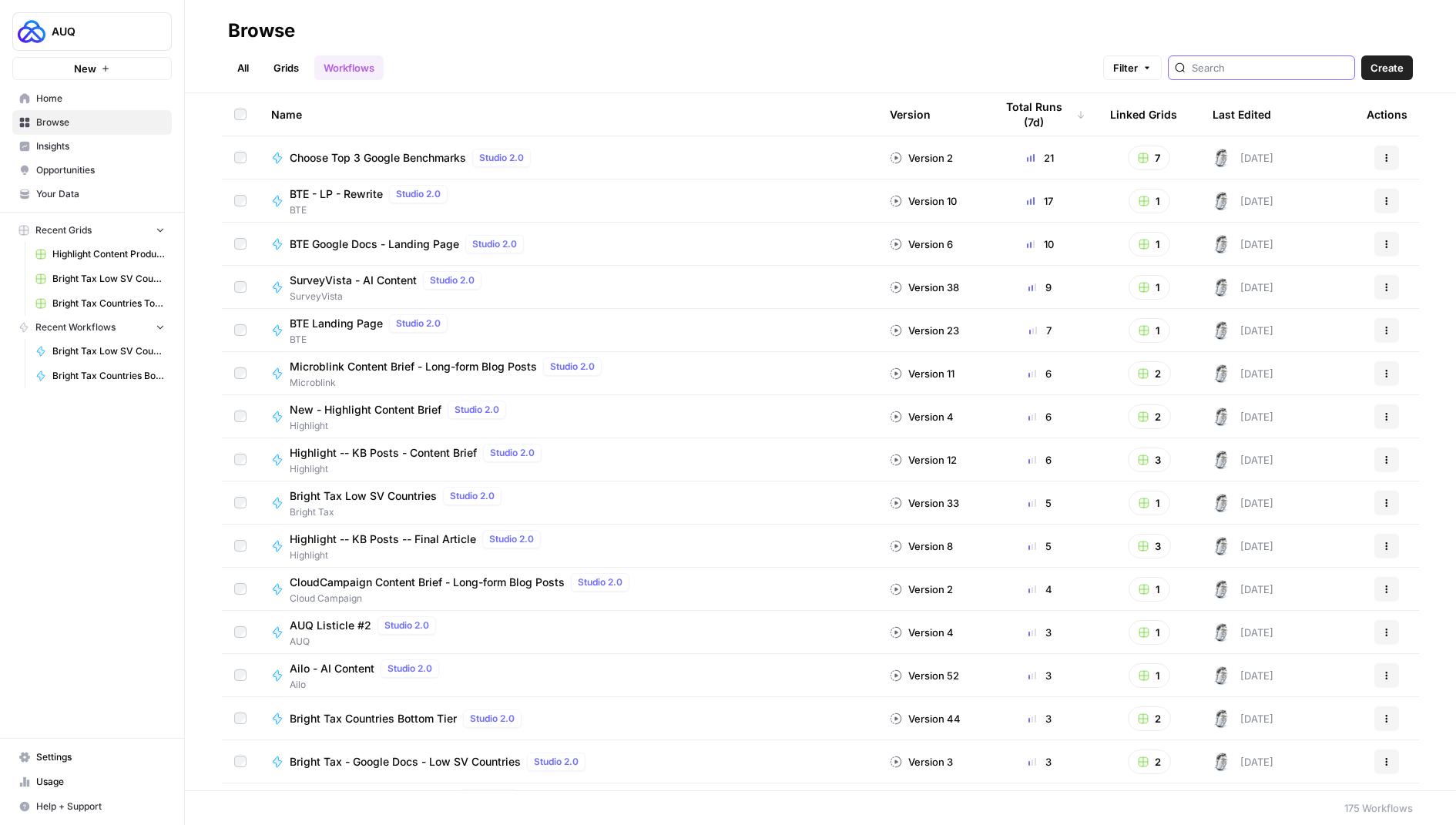
click at [1236, 73] on input "search" at bounding box center [1270, 67] width 156 height 15
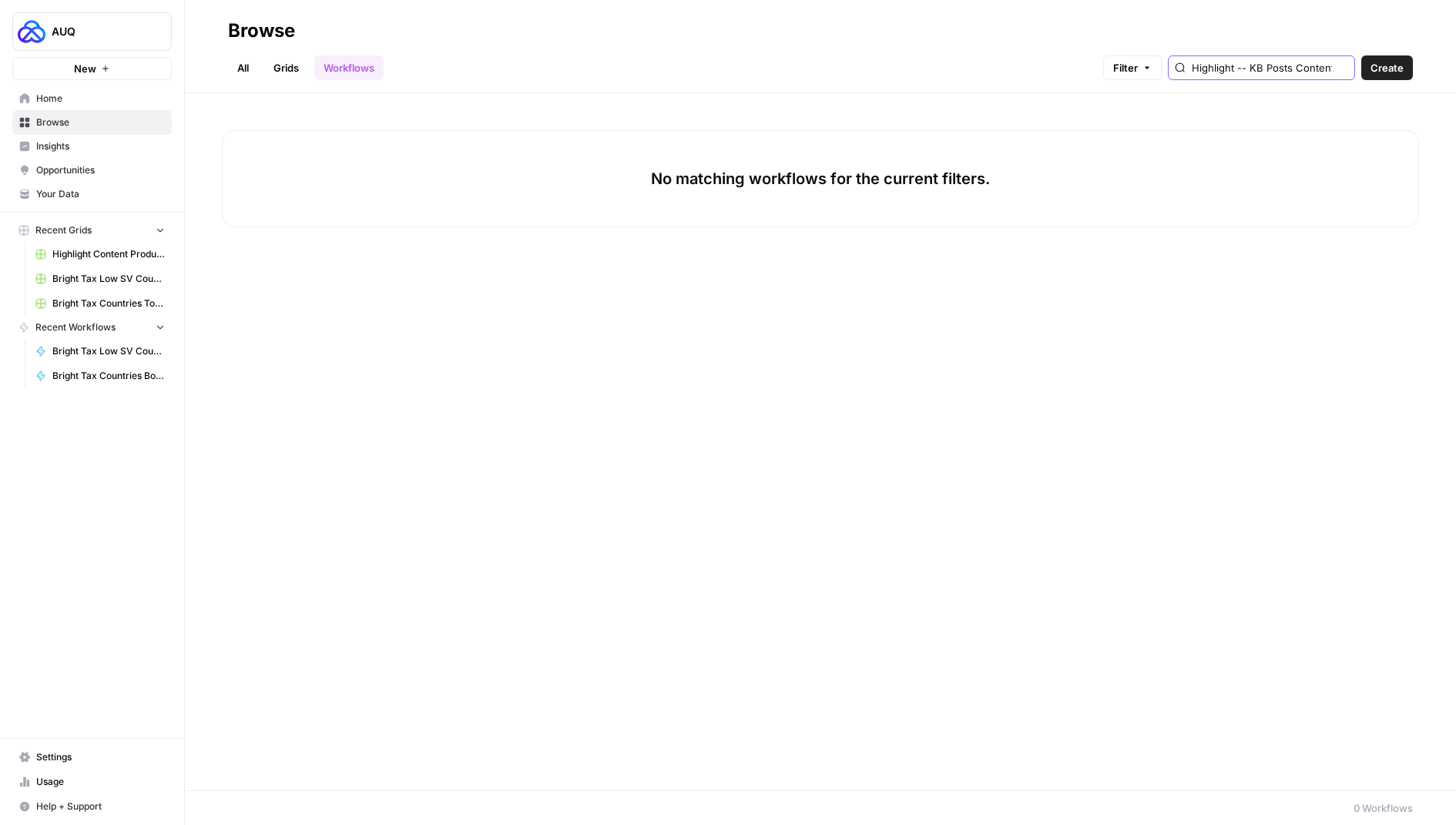
drag, startPoint x: 1253, startPoint y: 71, endPoint x: 1229, endPoint y: 70, distance: 24.0
click at [1229, 70] on div "Highlight -- KB Posts Content Brief" at bounding box center [1261, 68] width 187 height 25
click at [1274, 66] on input "Highlight -- KB Posts Content Brief" at bounding box center [1270, 67] width 156 height 15
drag, startPoint x: 1293, startPoint y: 67, endPoint x: 1171, endPoint y: 67, distance: 122.0
click at [0, 0] on div "Filter Highlight -- KB Posts Content Brief" at bounding box center [0, 0] width 0 height 0
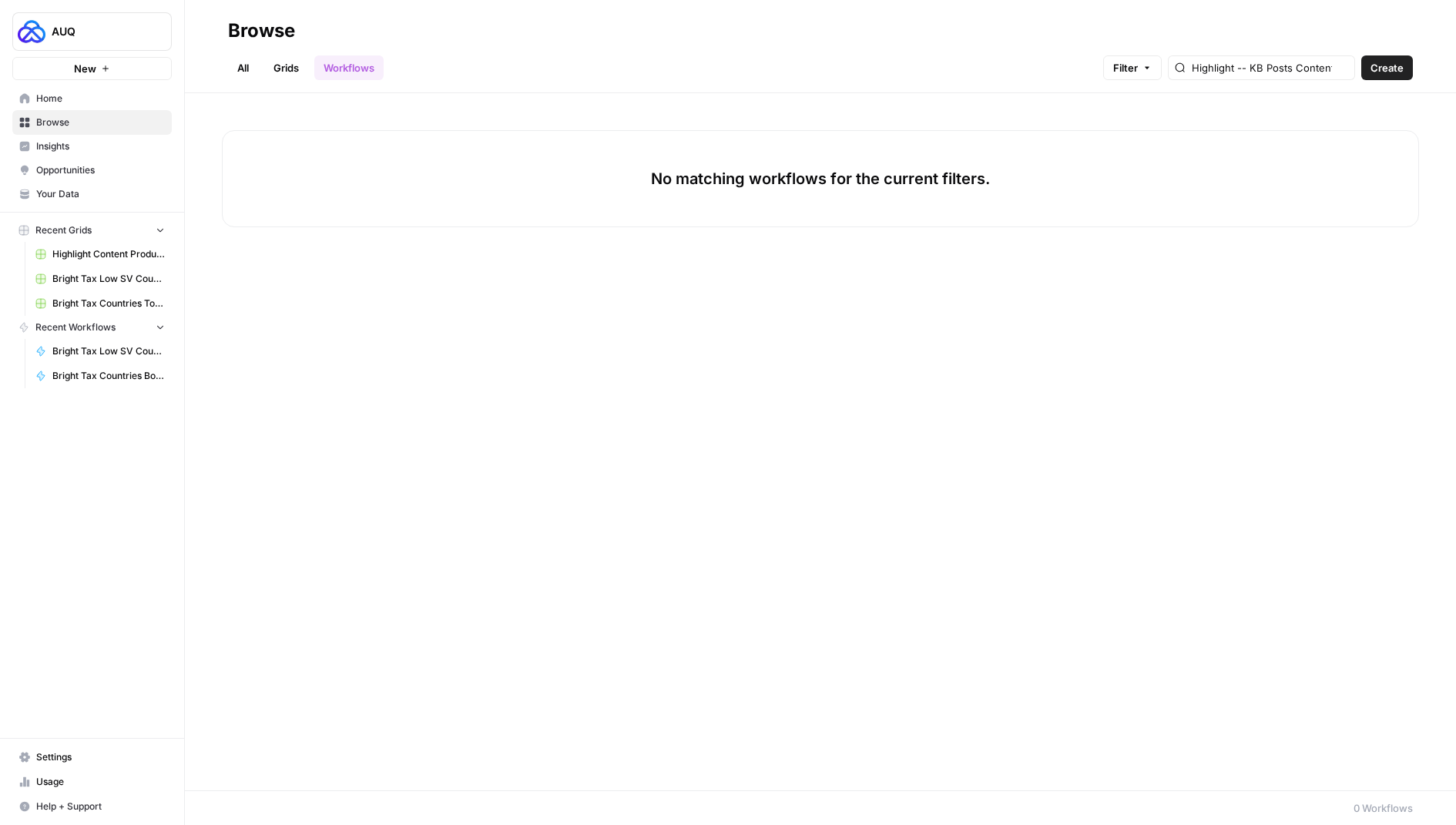
click at [1315, 54] on div "All Grids Workflows Filter Highlight -- KB Posts Content Brief Create" at bounding box center [820, 61] width 1185 height 37
drag, startPoint x: 1282, startPoint y: 65, endPoint x: 1455, endPoint y: 68, distance: 173.0
click at [1455, 69] on header "Browse All Grids Workflows Filter Highlight -- KB Posts Content Brief Create" at bounding box center [821, 46] width 1272 height 93
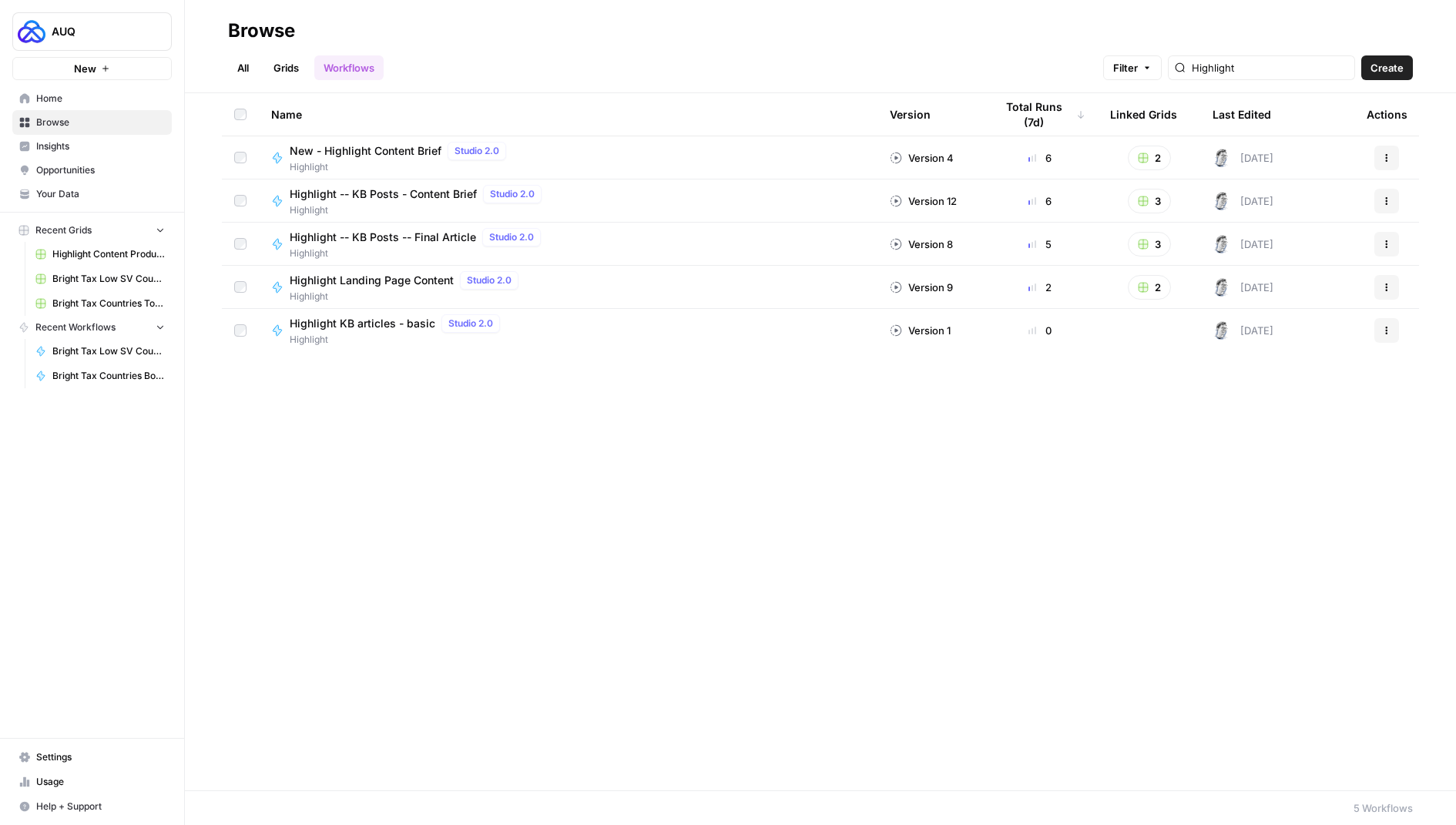
click at [740, 44] on div "All Grids Workflows Filter Highlight Create" at bounding box center [820, 61] width 1185 height 37
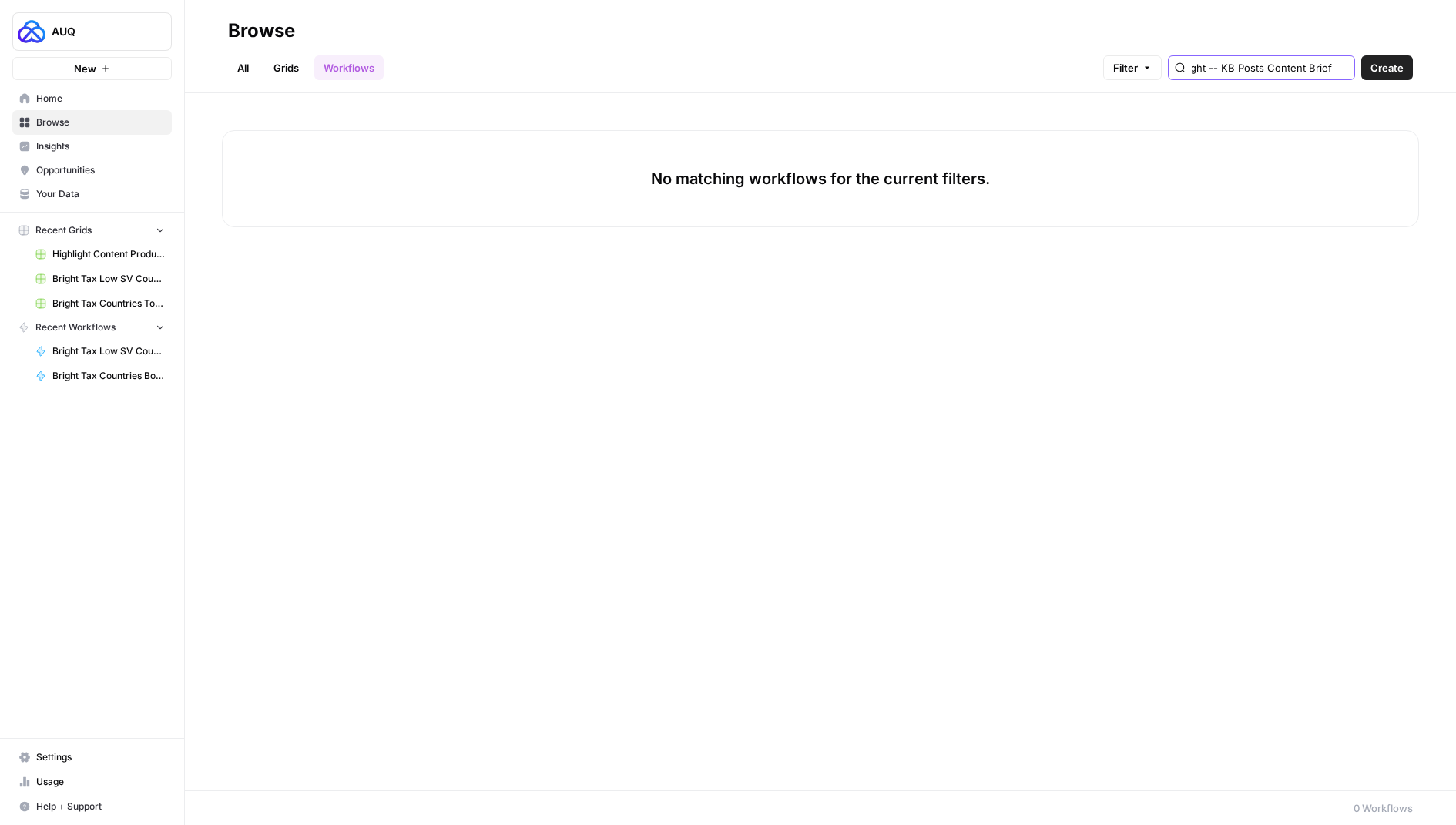
type input "Highlight"
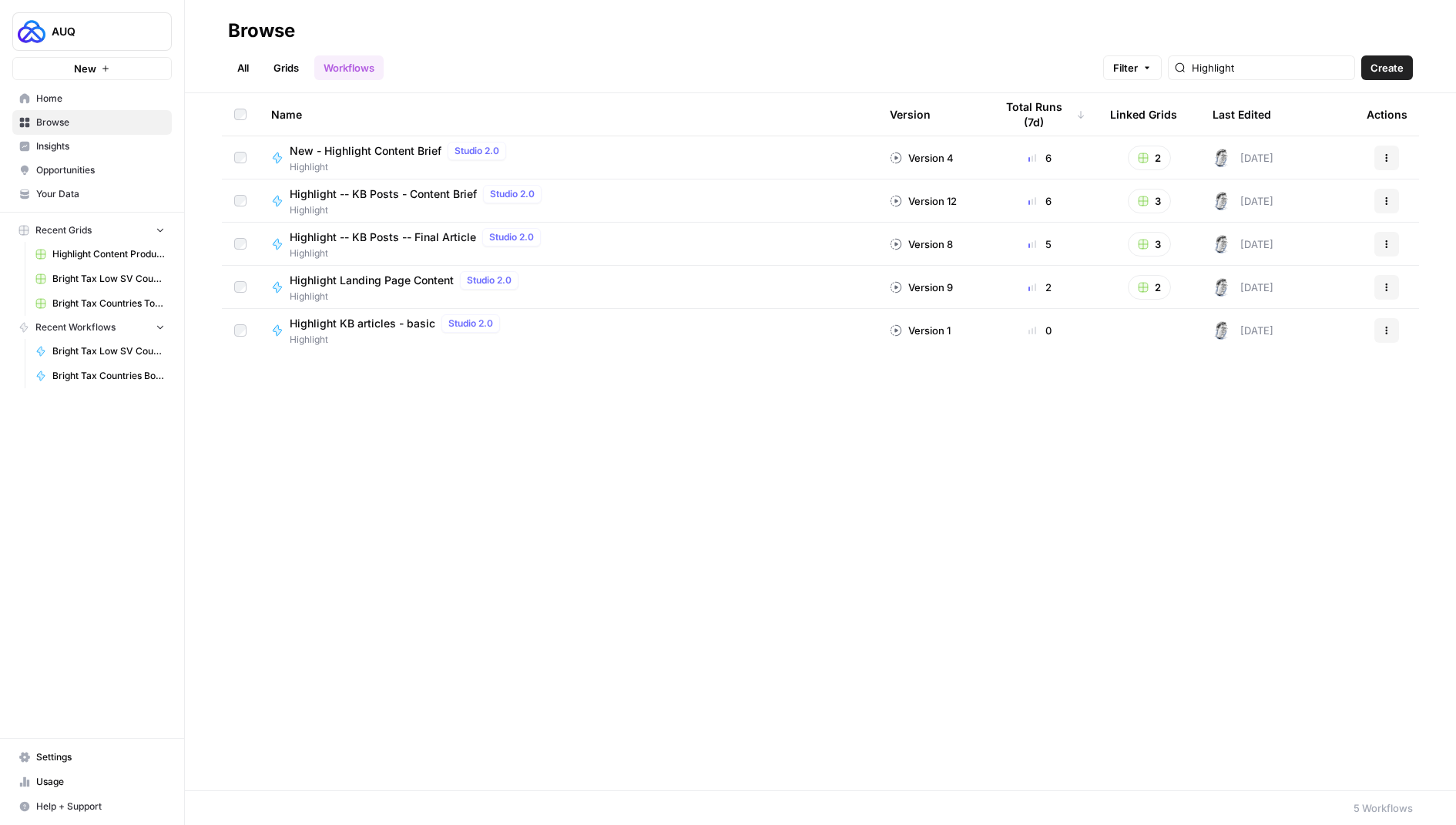
click at [559, 417] on div "Name Version Total Runs (7d) Linked Grids Last Edited Actions New - Highlight C…" at bounding box center [821, 442] width 1272 height 697
click at [1383, 198] on icon "button" at bounding box center [1387, 201] width 10 height 10
click at [1308, 359] on span "Duplicate" at bounding box center [1318, 357] width 124 height 15
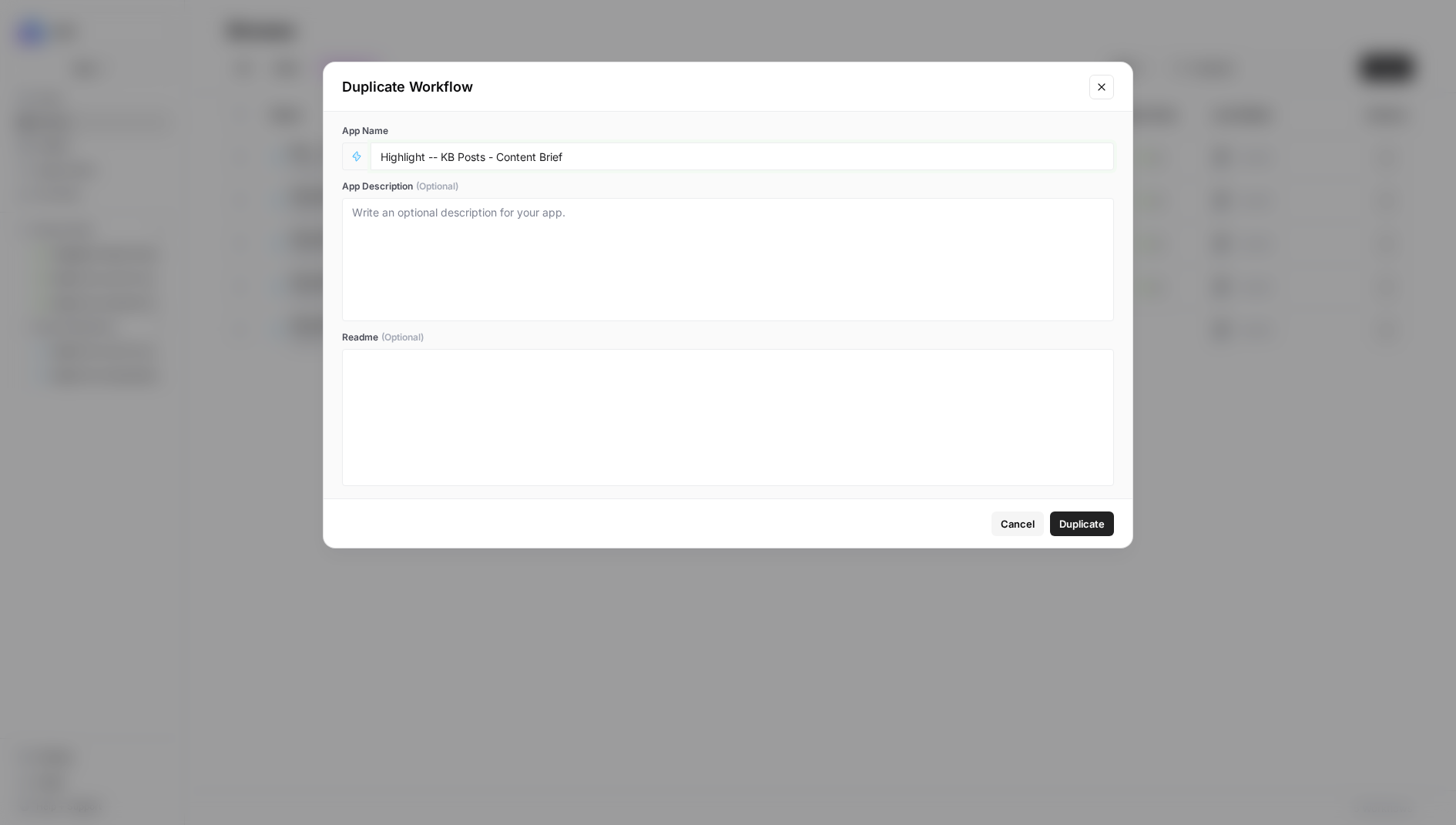
drag, startPoint x: 485, startPoint y: 156, endPoint x: 442, endPoint y: 160, distance: 43.2
click at [442, 160] on input "Highlight -- KB Posts - Content Brief" at bounding box center [742, 156] width 724 height 14
type input "Highlight -- Product Testers - Content Brief"
click at [1087, 521] on span "Duplicate" at bounding box center [1082, 523] width 45 height 15
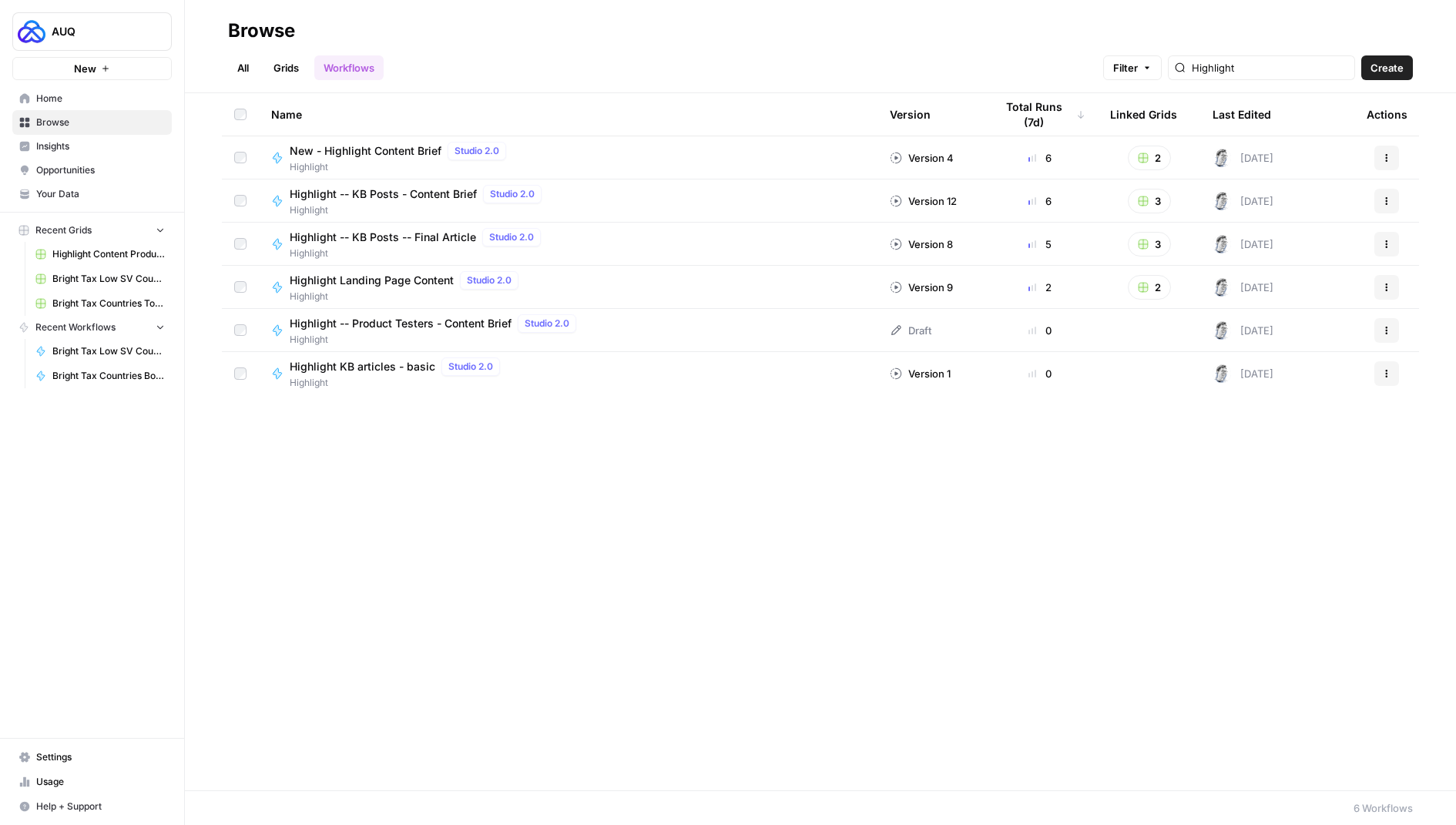
click at [294, 66] on link "Grids" at bounding box center [286, 68] width 44 height 25
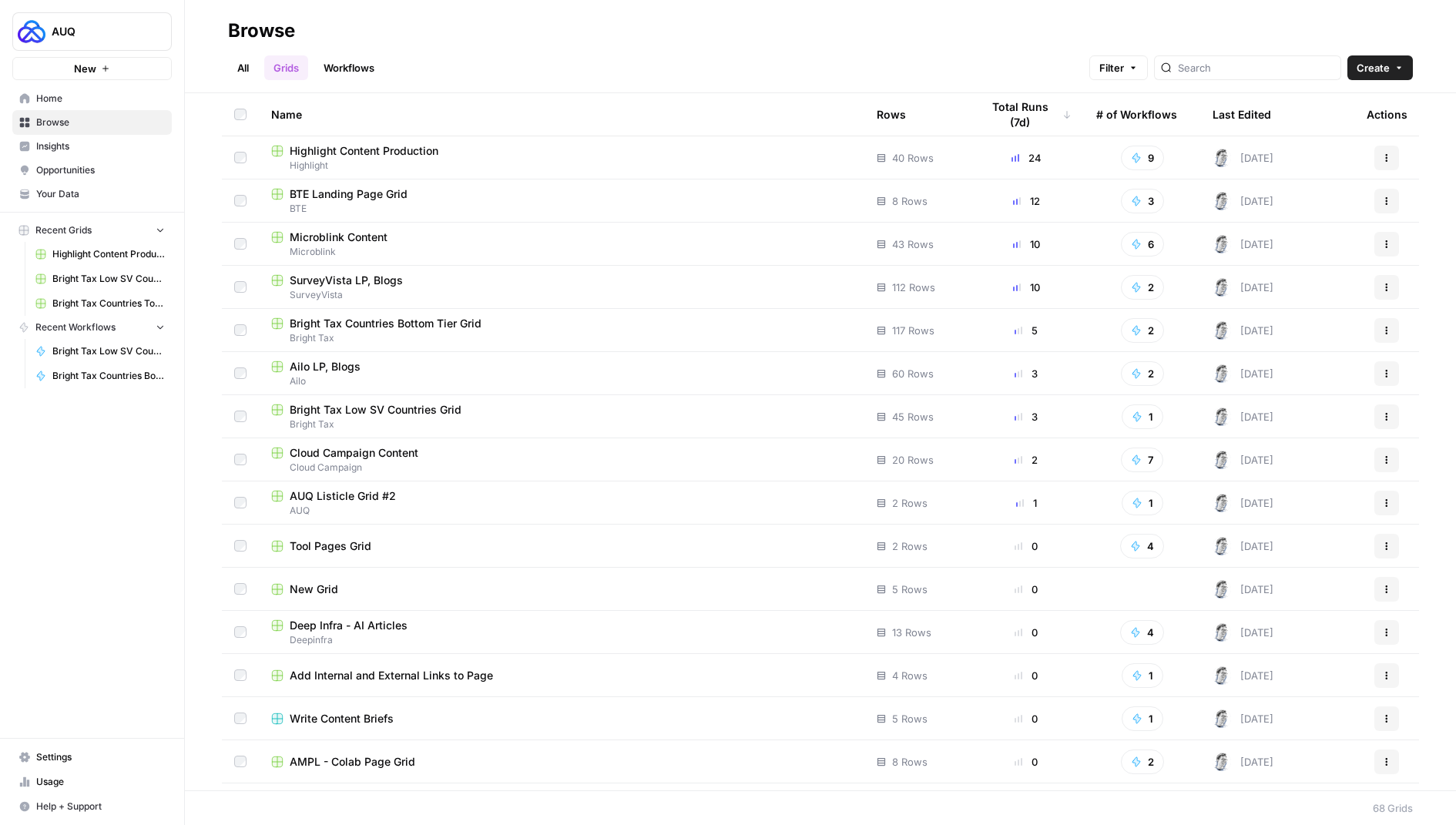
click at [397, 152] on span "Highlight Content Production" at bounding box center [364, 151] width 148 height 15
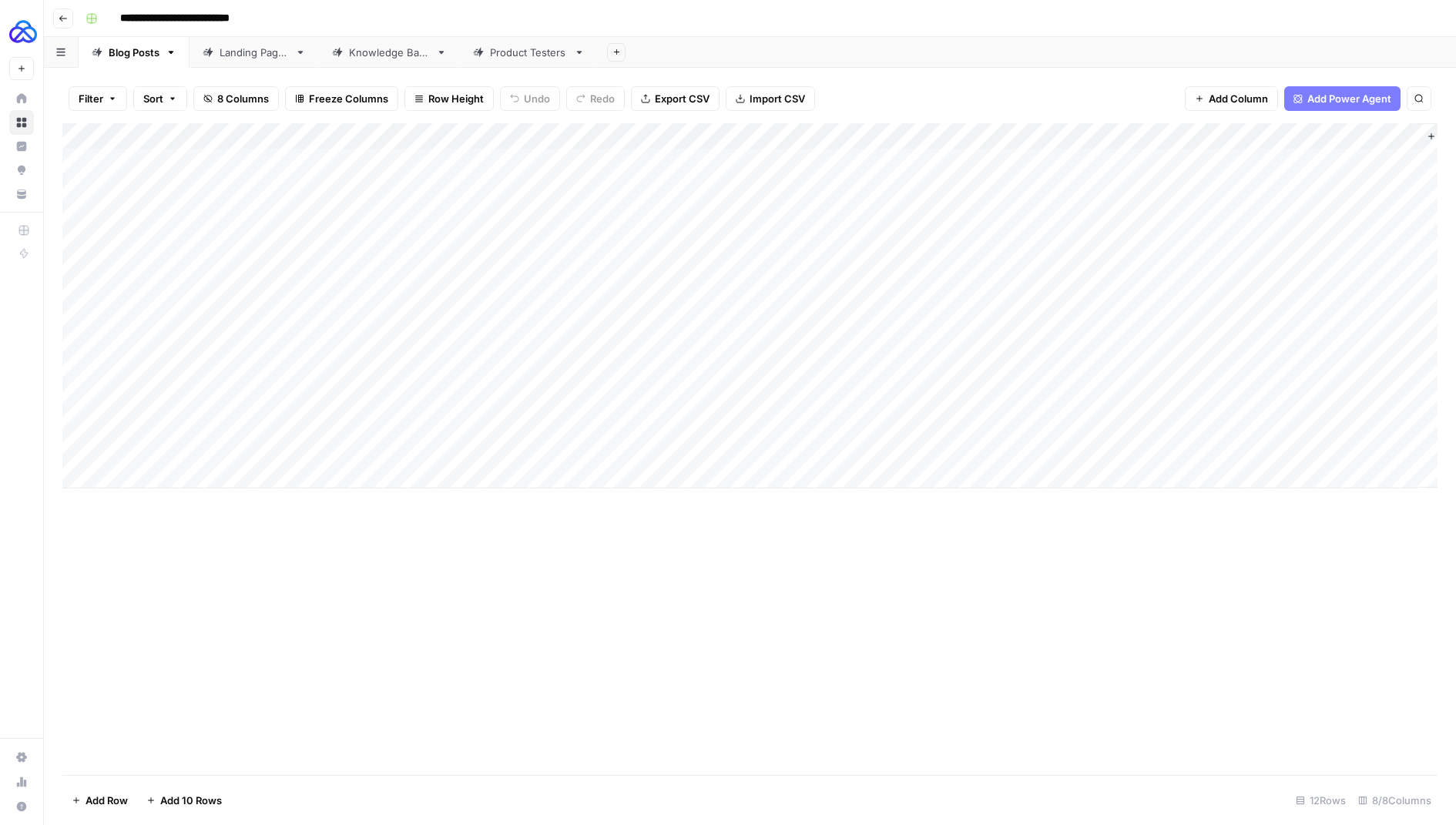
click at [499, 57] on div "Product Testers" at bounding box center [529, 52] width 78 height 15
click at [792, 139] on div "Add Column" at bounding box center [750, 149] width 1375 height 51
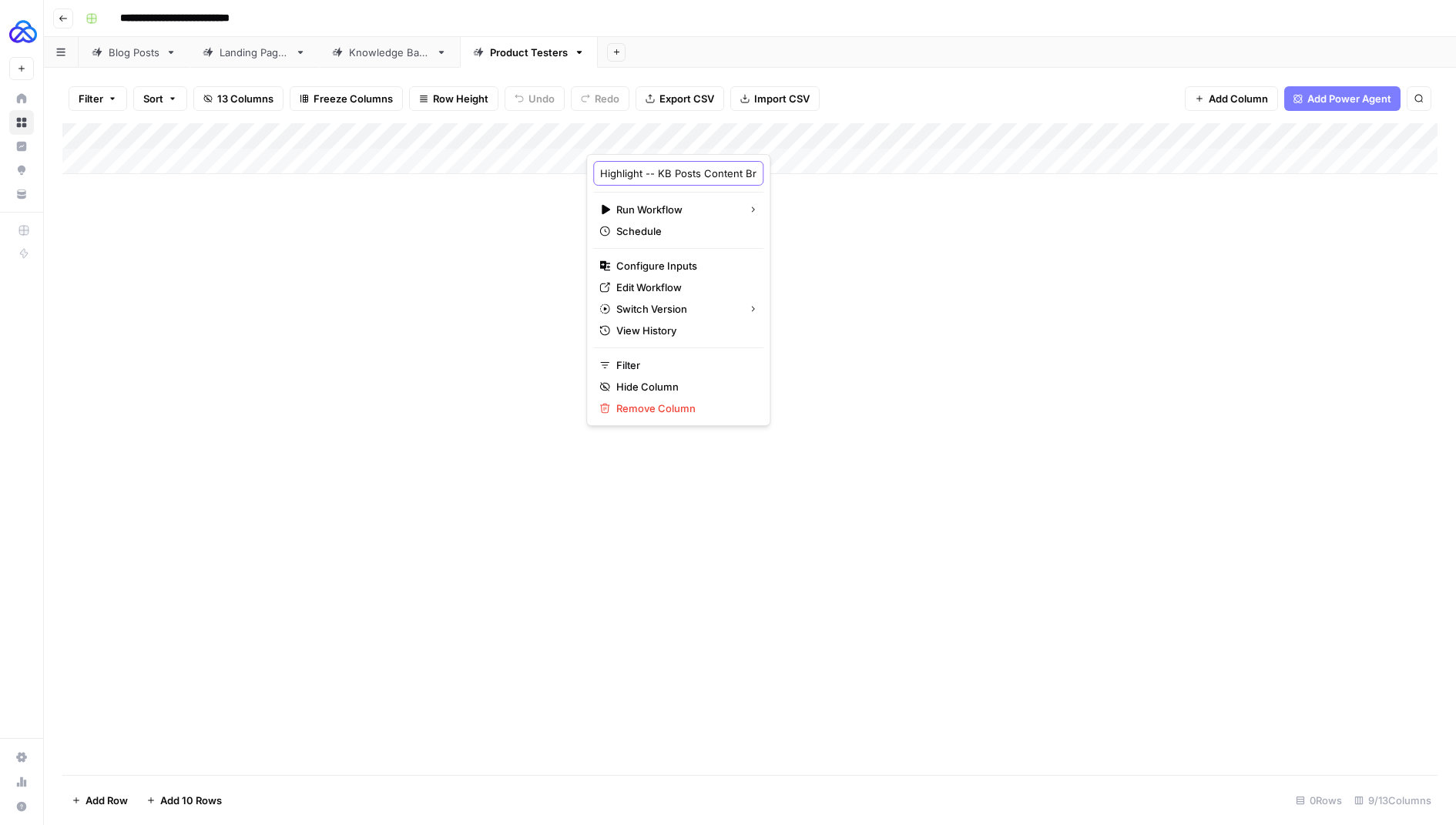
click at [619, 167] on input "Highlight -- KB Posts Content Brief" at bounding box center [678, 173] width 156 height 15
drag, startPoint x: 645, startPoint y: 177, endPoint x: 595, endPoint y: 177, distance: 50.0
click at [595, 177] on div "Highlight -- KB Posts Content Brief" at bounding box center [678, 173] width 170 height 25
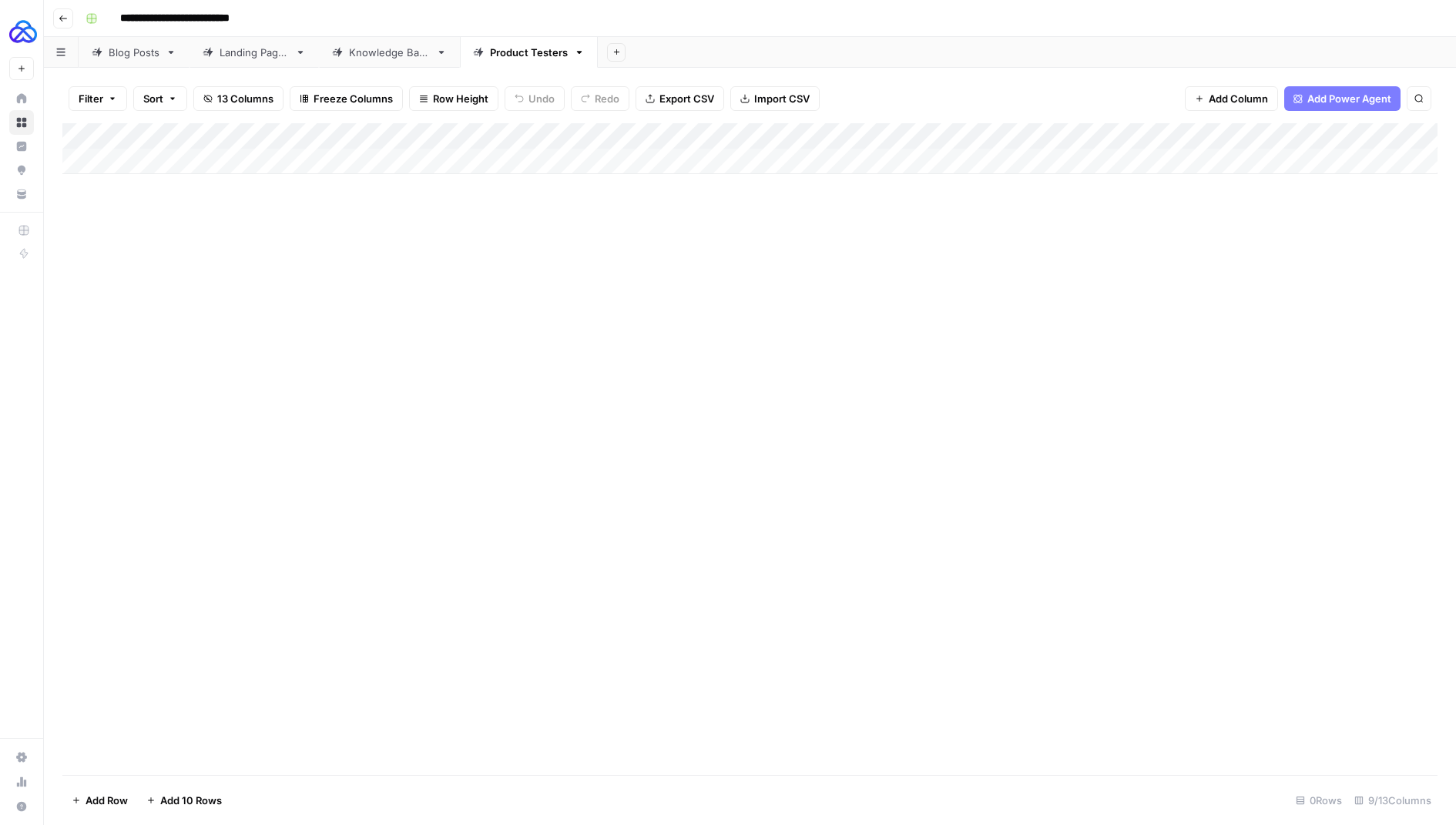
click at [67, 22] on icon "button" at bounding box center [63, 18] width 10 height 10
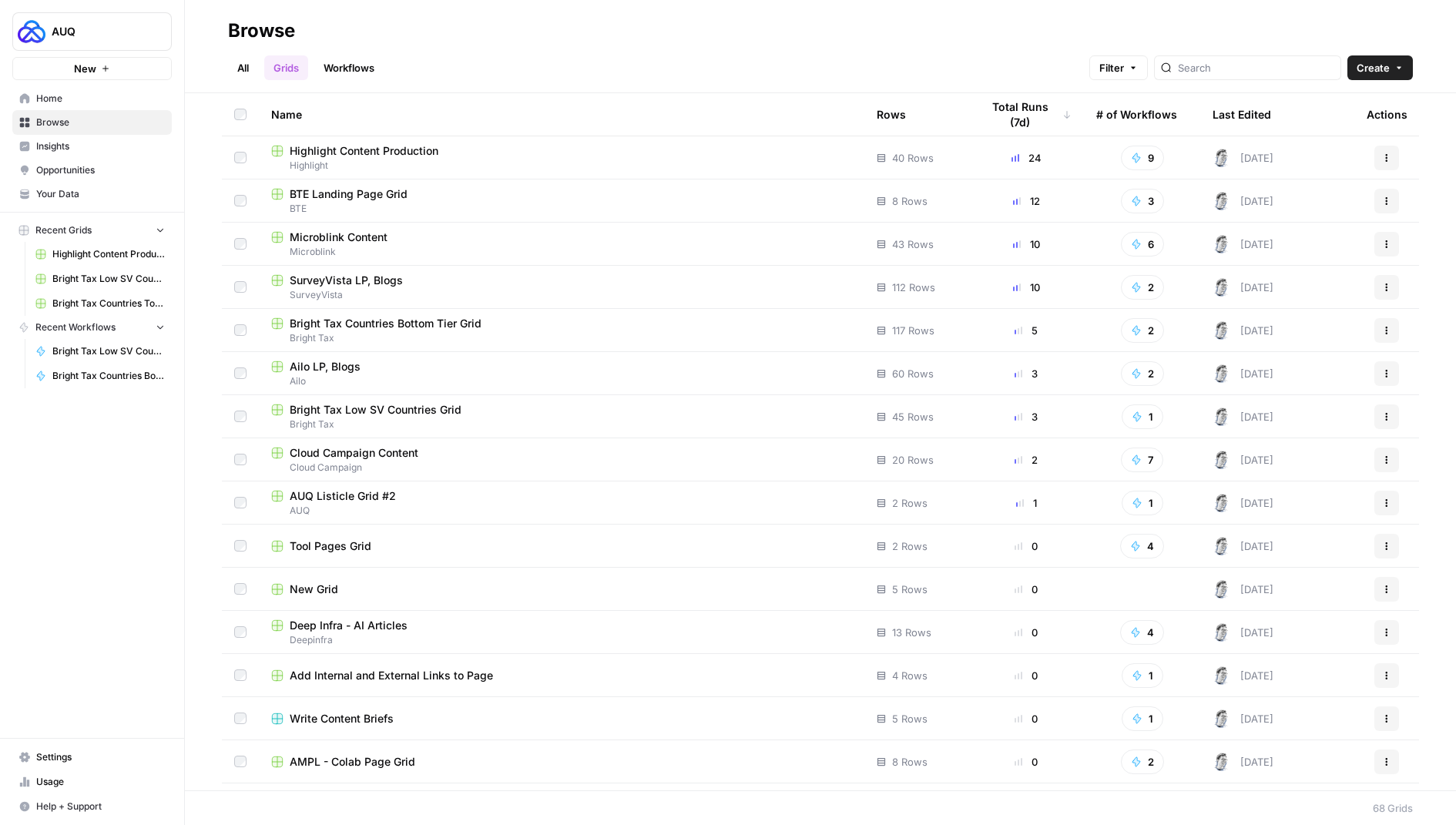
click at [344, 61] on link "Workflows" at bounding box center [349, 68] width 69 height 25
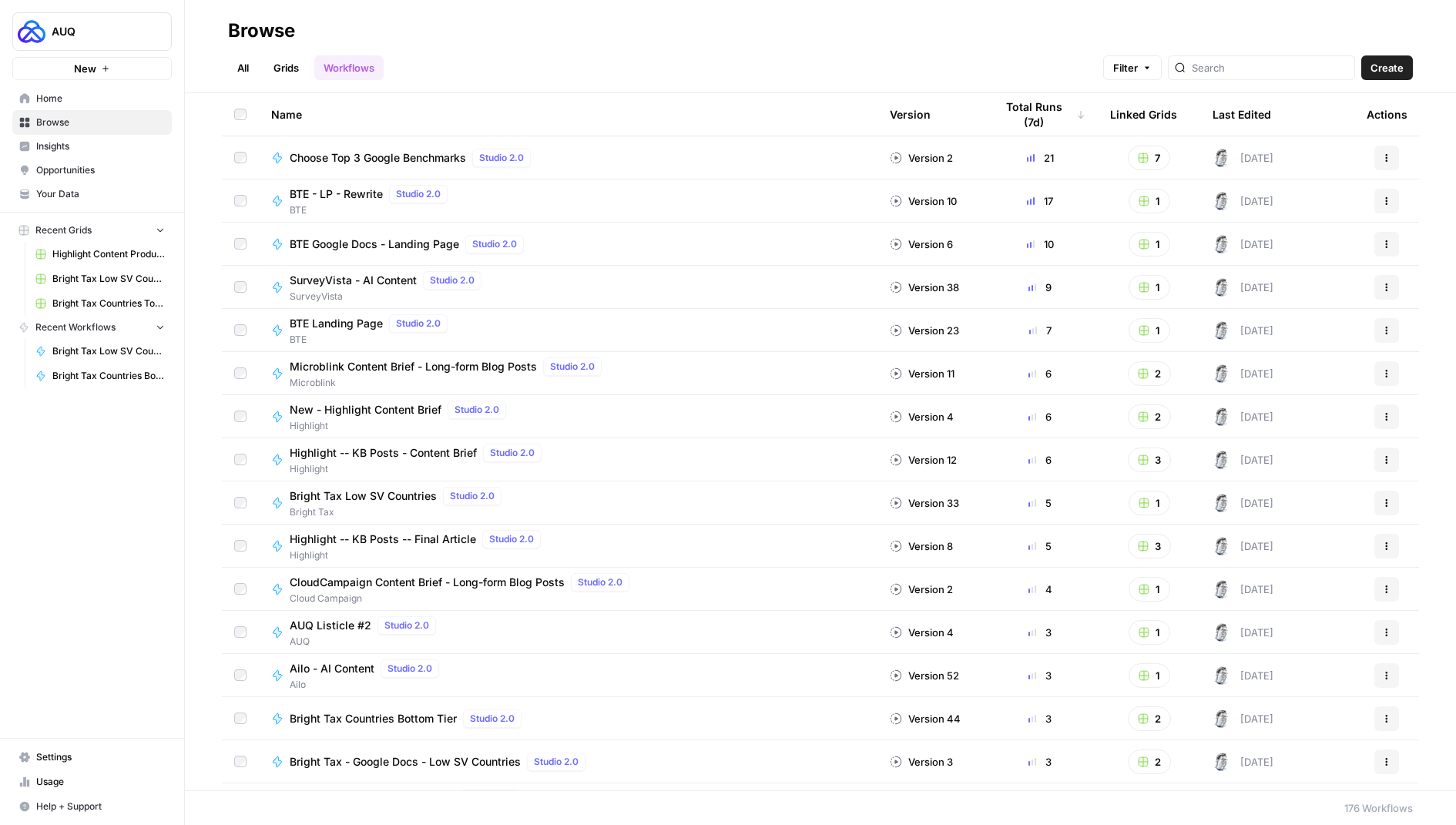
click at [1228, 73] on div at bounding box center [1261, 68] width 187 height 25
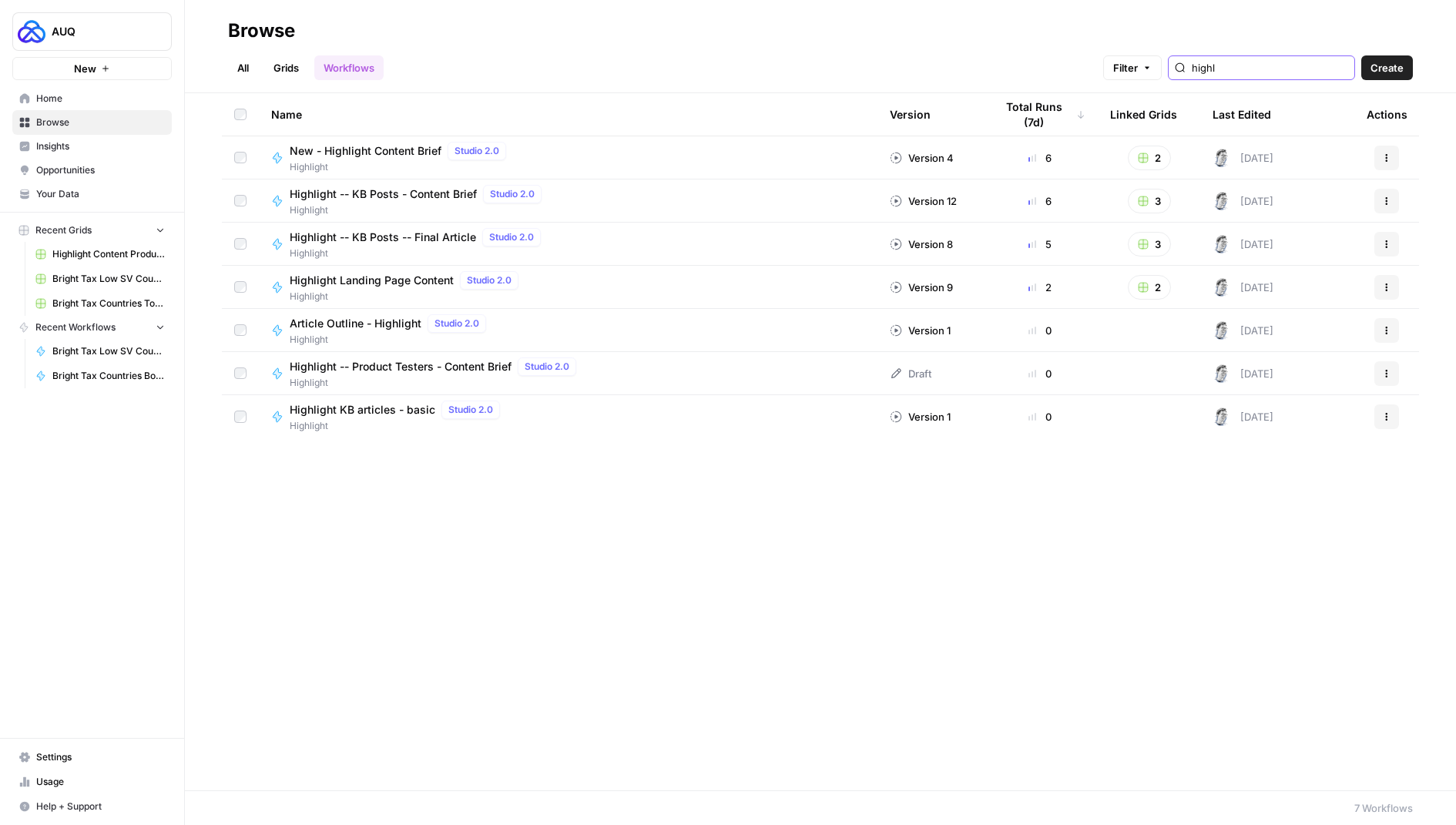
type input "highl"
click at [1387, 372] on icon "button" at bounding box center [1387, 374] width 10 height 10
click at [347, 369] on span "Highlight -- Product Testers - Content Brief" at bounding box center [400, 366] width 222 height 15
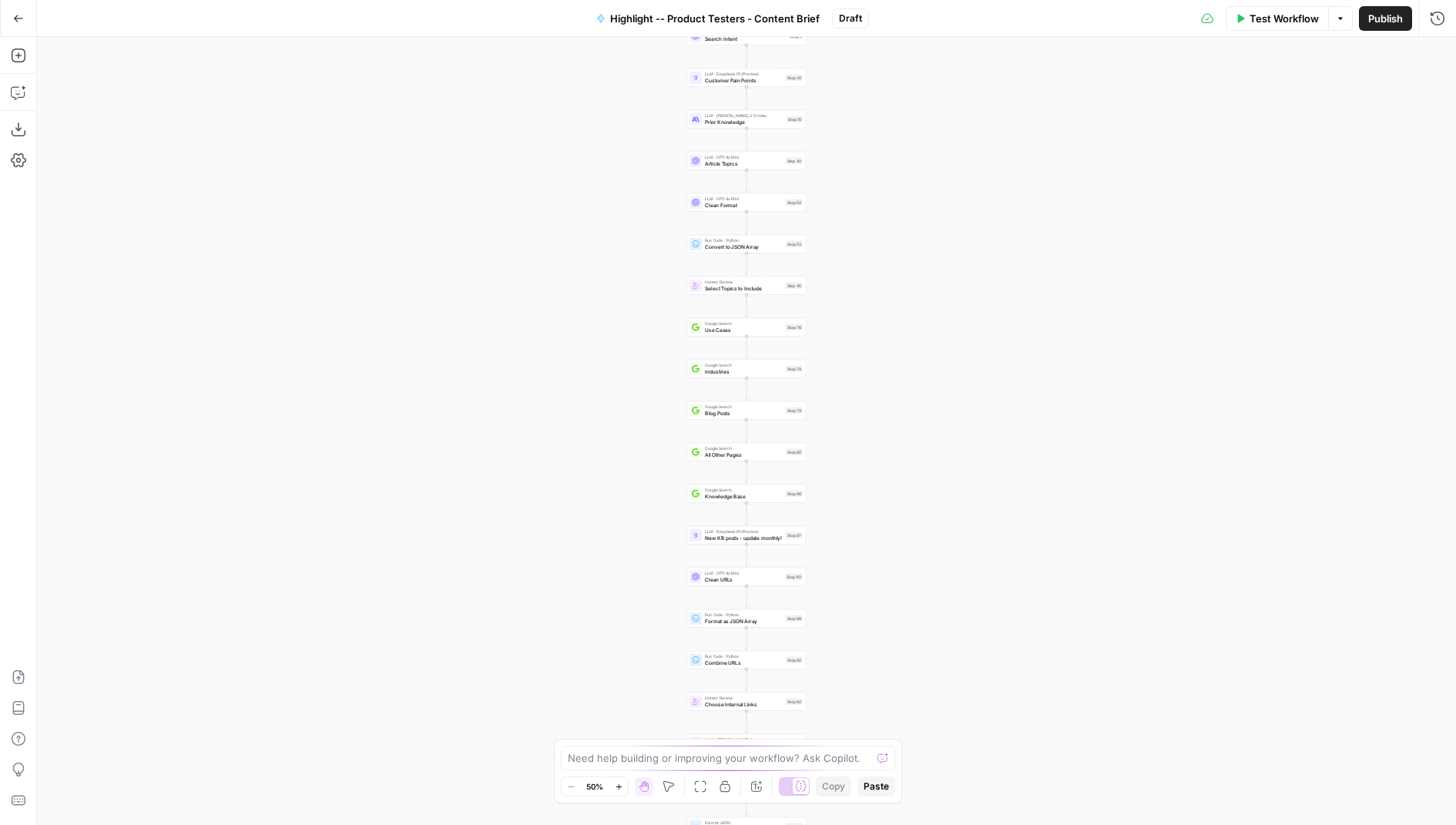
click at [716, 18] on span "Highlight -- Product Testers - Content Brief" at bounding box center [715, 18] width 210 height 15
click at [120, 111] on input "Highlight -- Product Testers - Content Brief" at bounding box center [181, 115] width 256 height 15
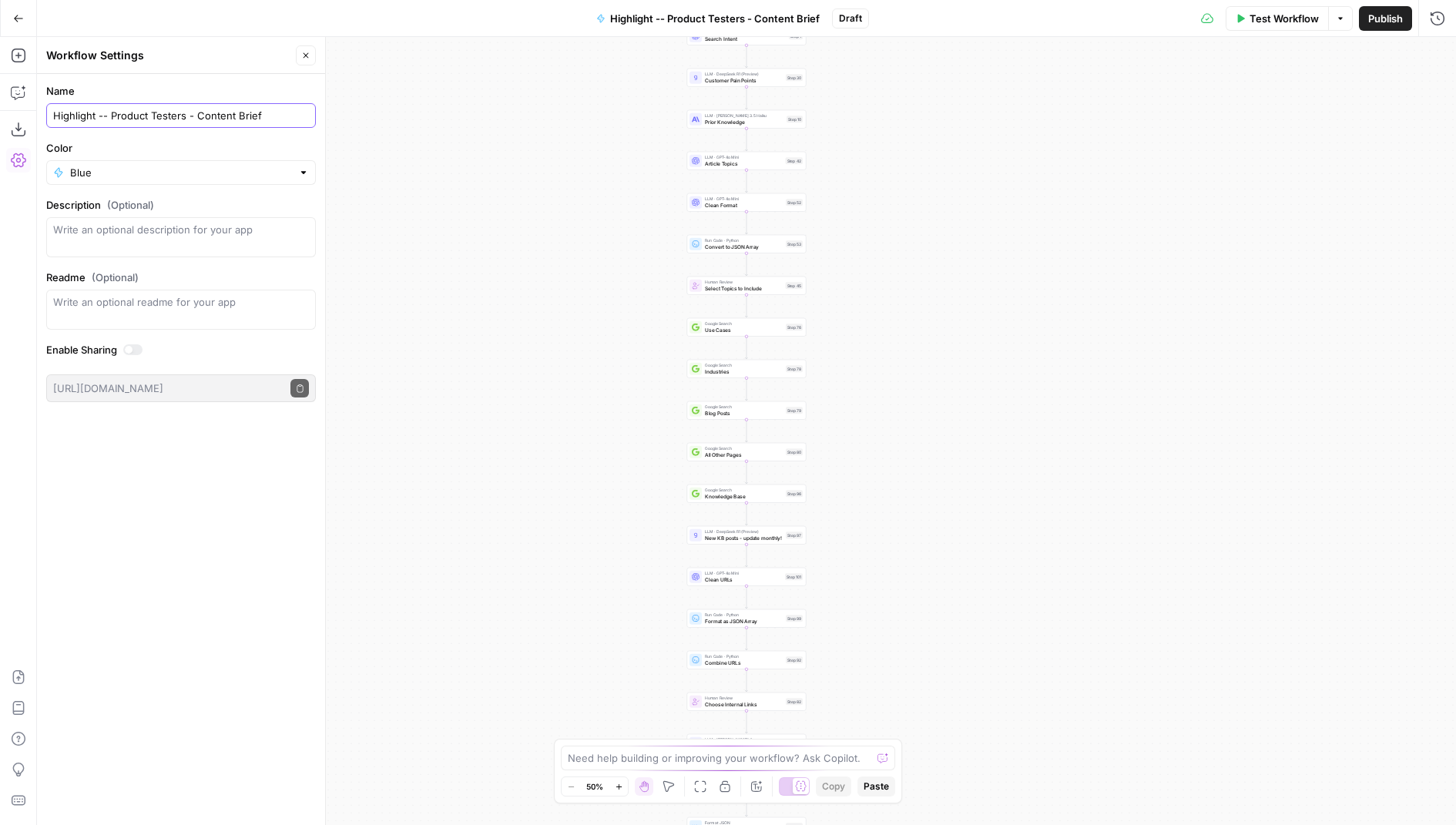
click at [120, 111] on input "Highlight -- Product Testers - Content Brief" at bounding box center [181, 115] width 256 height 15
click at [17, 20] on icon "button" at bounding box center [18, 18] width 11 height 11
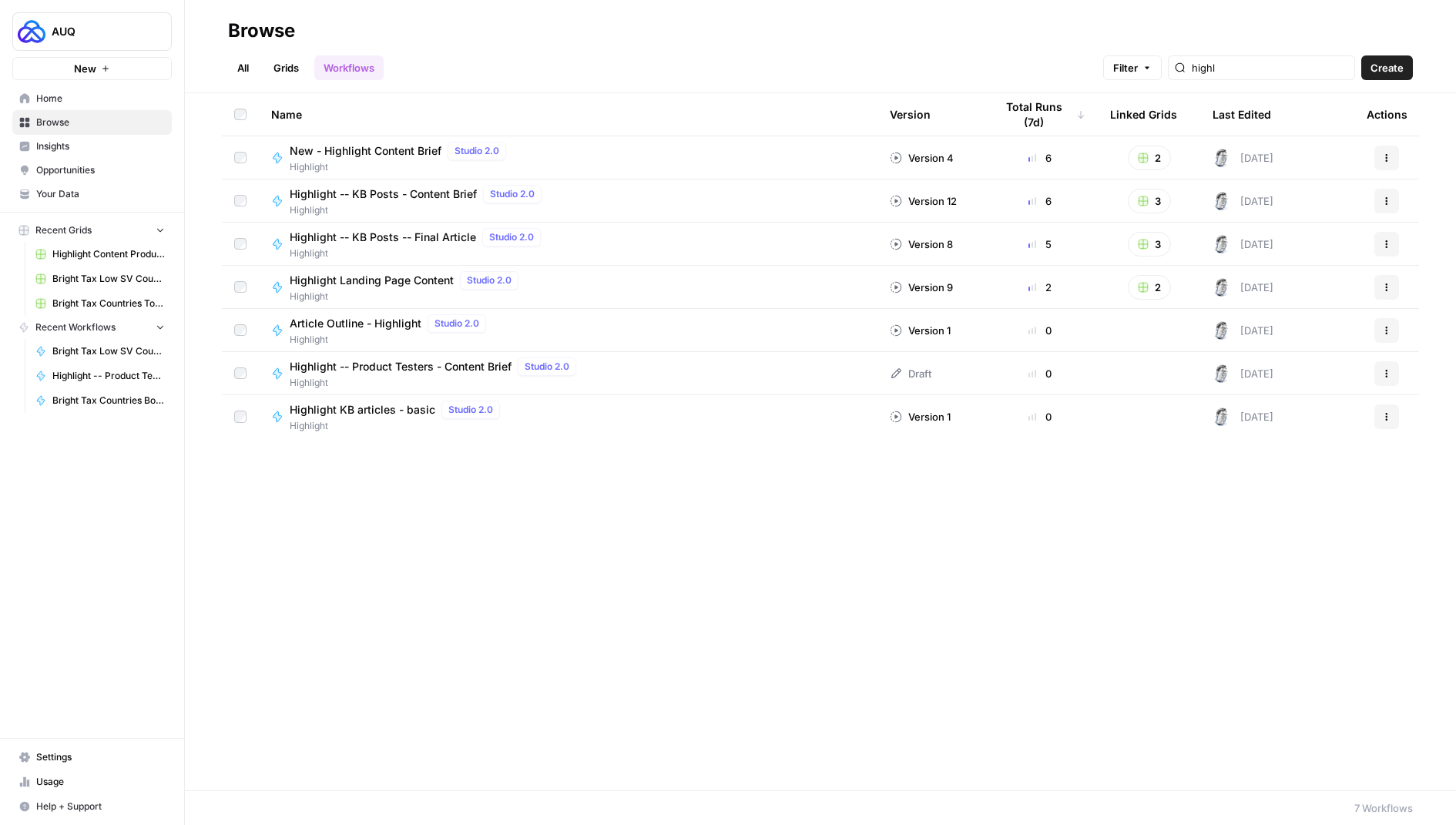
click at [285, 59] on link "Grids" at bounding box center [286, 68] width 44 height 25
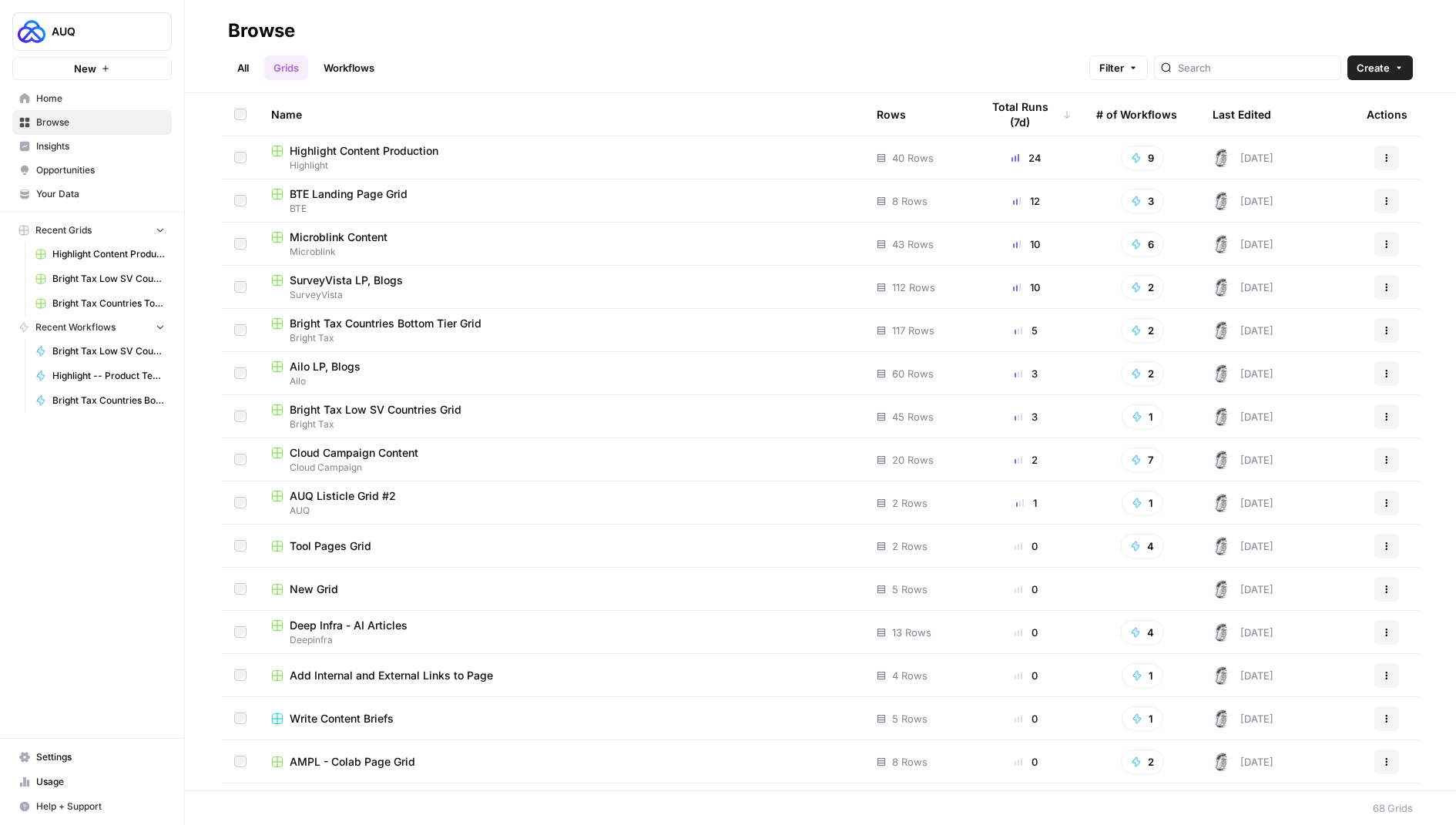
click at [404, 131] on div "Name" at bounding box center [562, 114] width 581 height 42
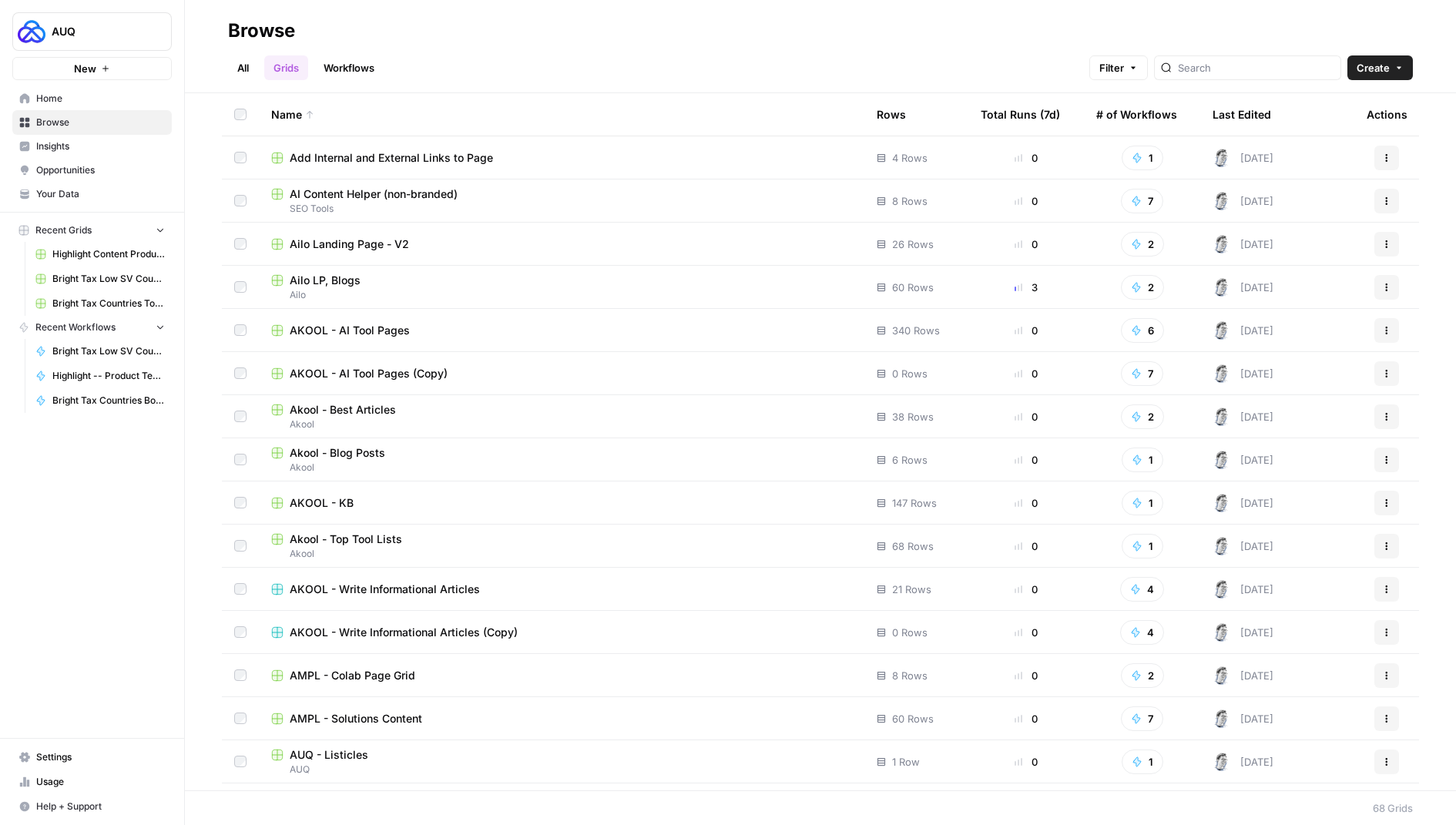
click at [306, 106] on div "Name" at bounding box center [562, 114] width 581 height 42
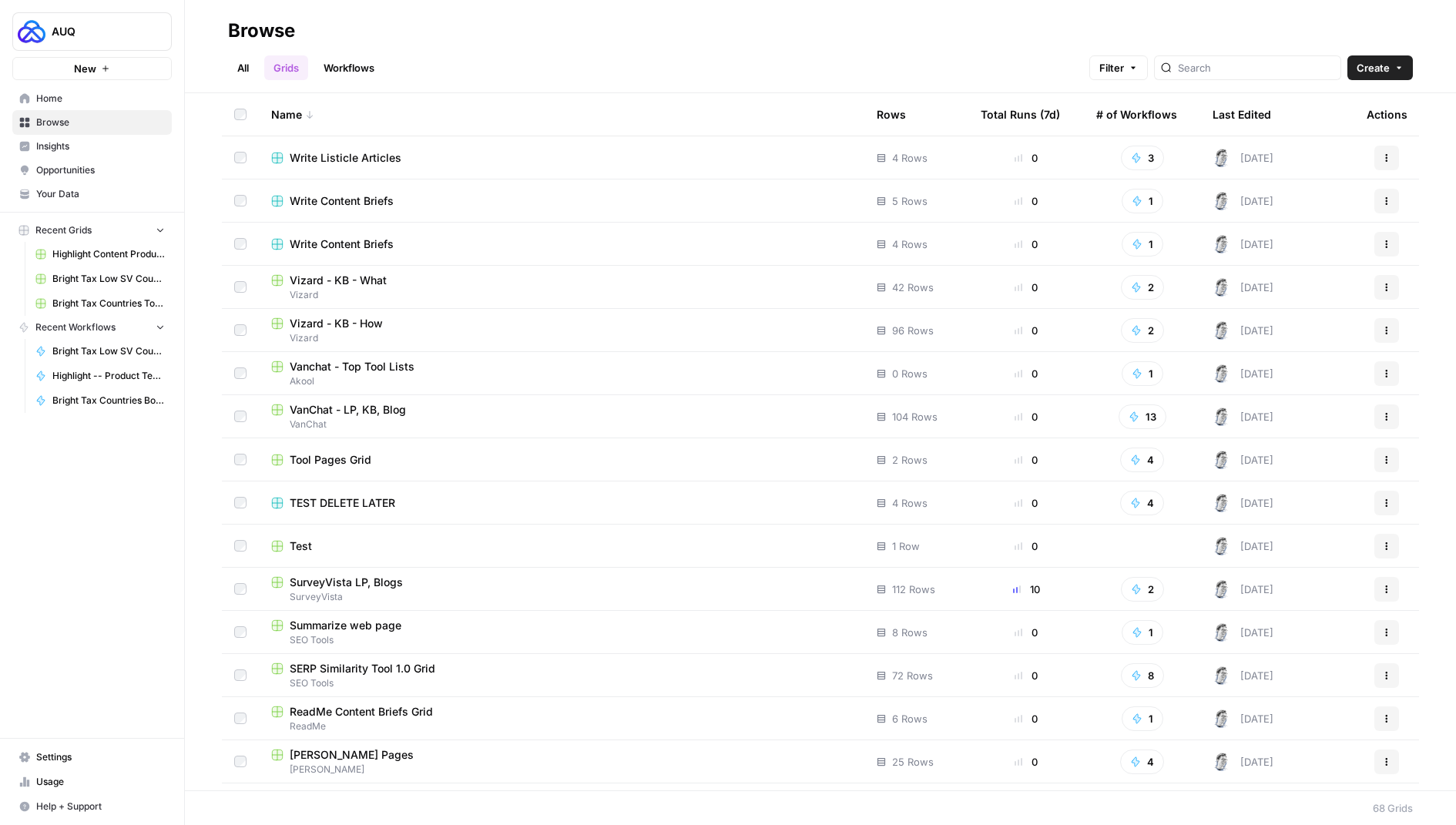
click at [1262, 57] on div at bounding box center [1248, 68] width 187 height 25
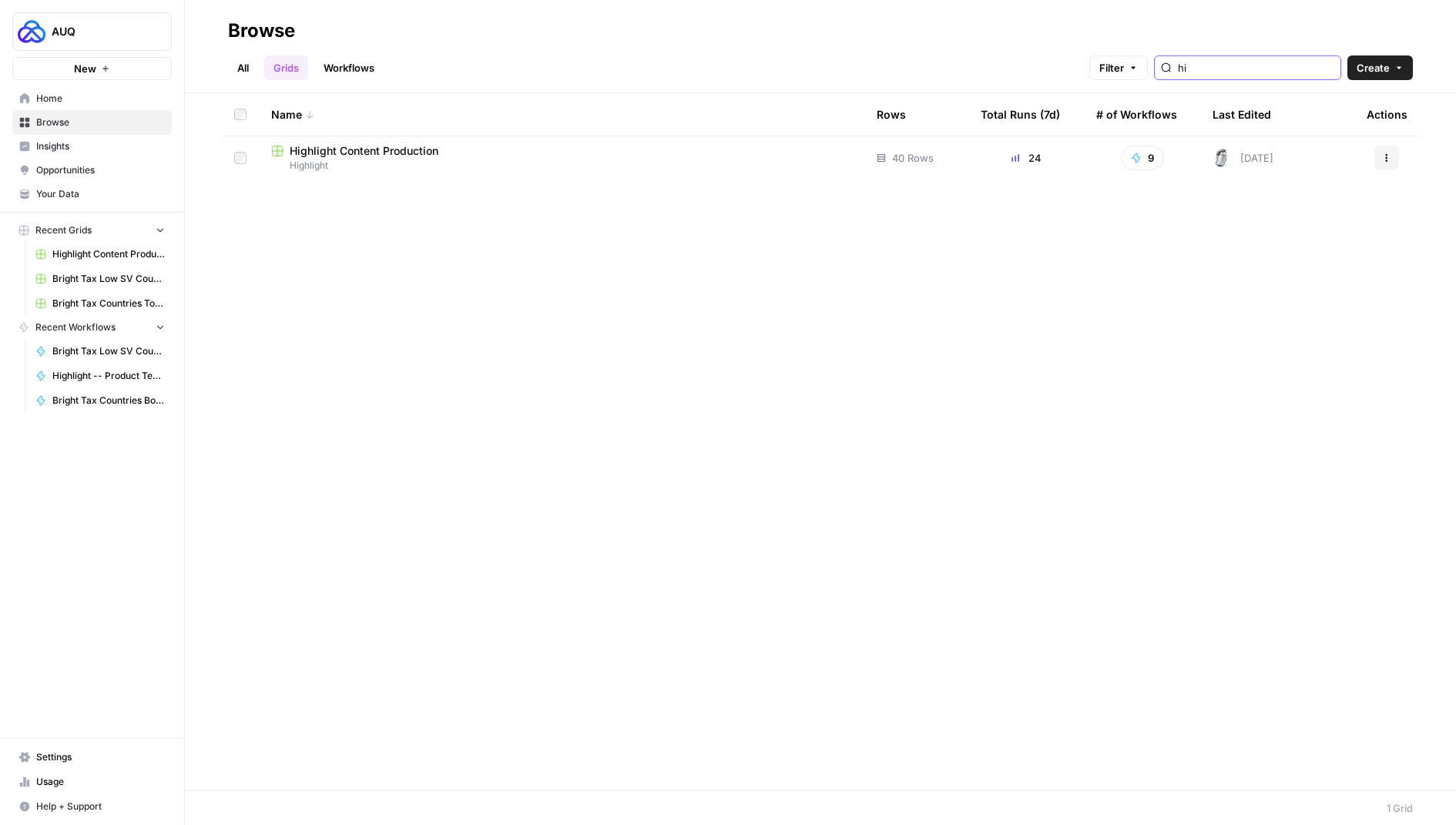
type input "Highlight"
click at [367, 159] on span "Highlight" at bounding box center [562, 165] width 581 height 14
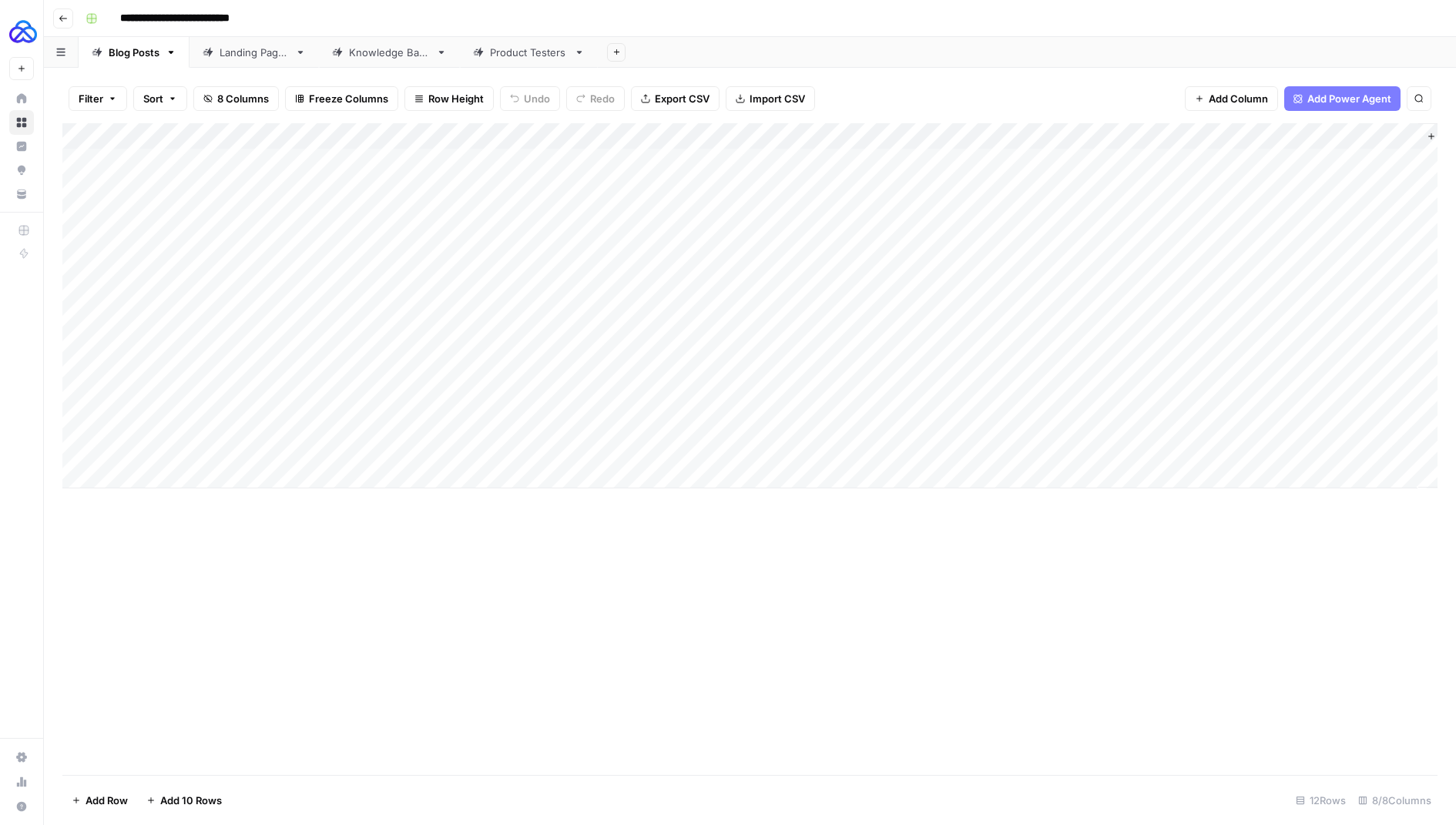
click at [507, 57] on div "Product Testers" at bounding box center [529, 52] width 78 height 15
click at [792, 137] on div "Add Column" at bounding box center [750, 149] width 1375 height 51
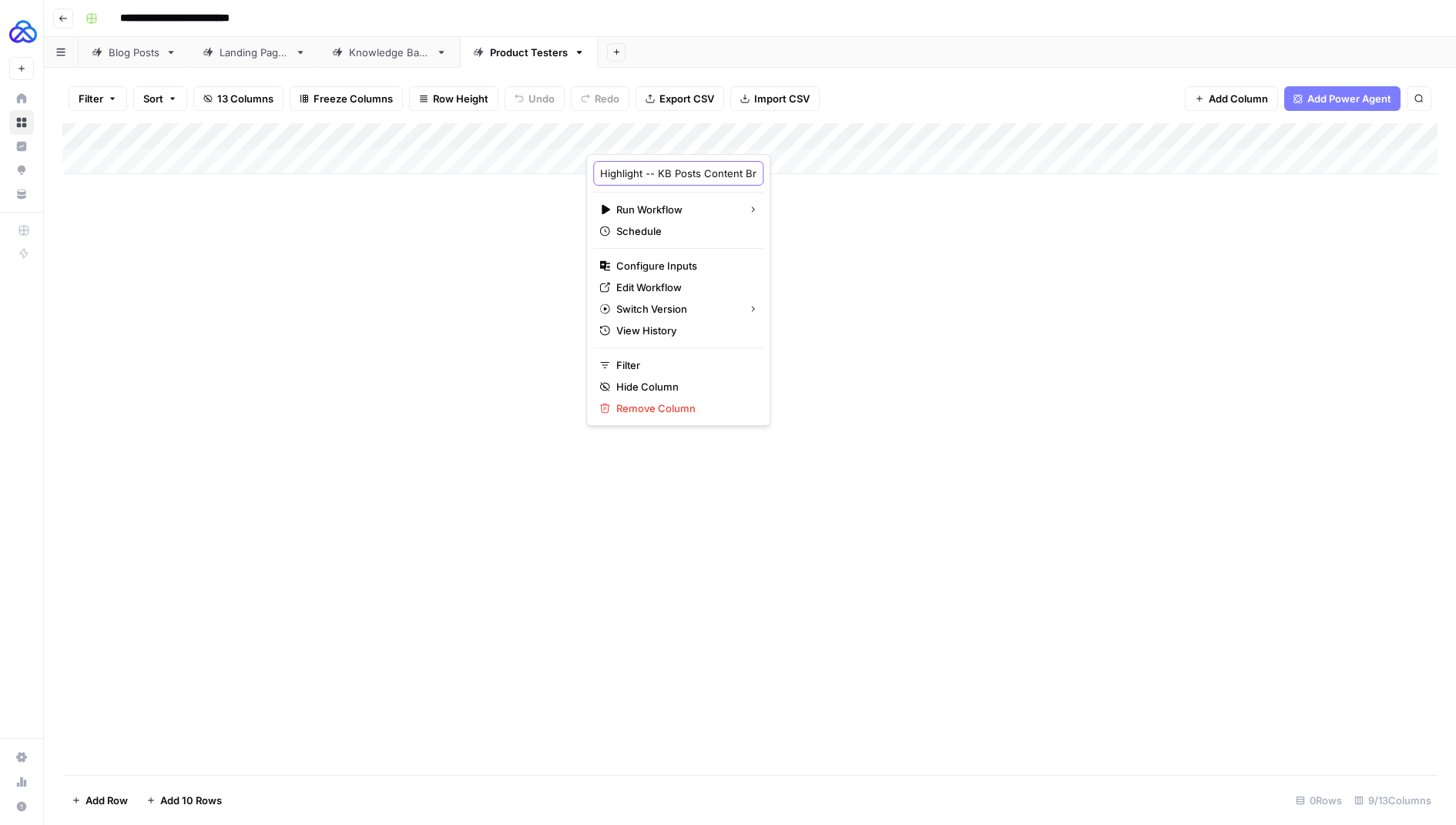
click at [640, 169] on input "Highlight -- KB Posts Content Brief" at bounding box center [678, 173] width 156 height 15
paste input "Product Testers -"
type input "Highlight -- Product Testers - Content Brief"
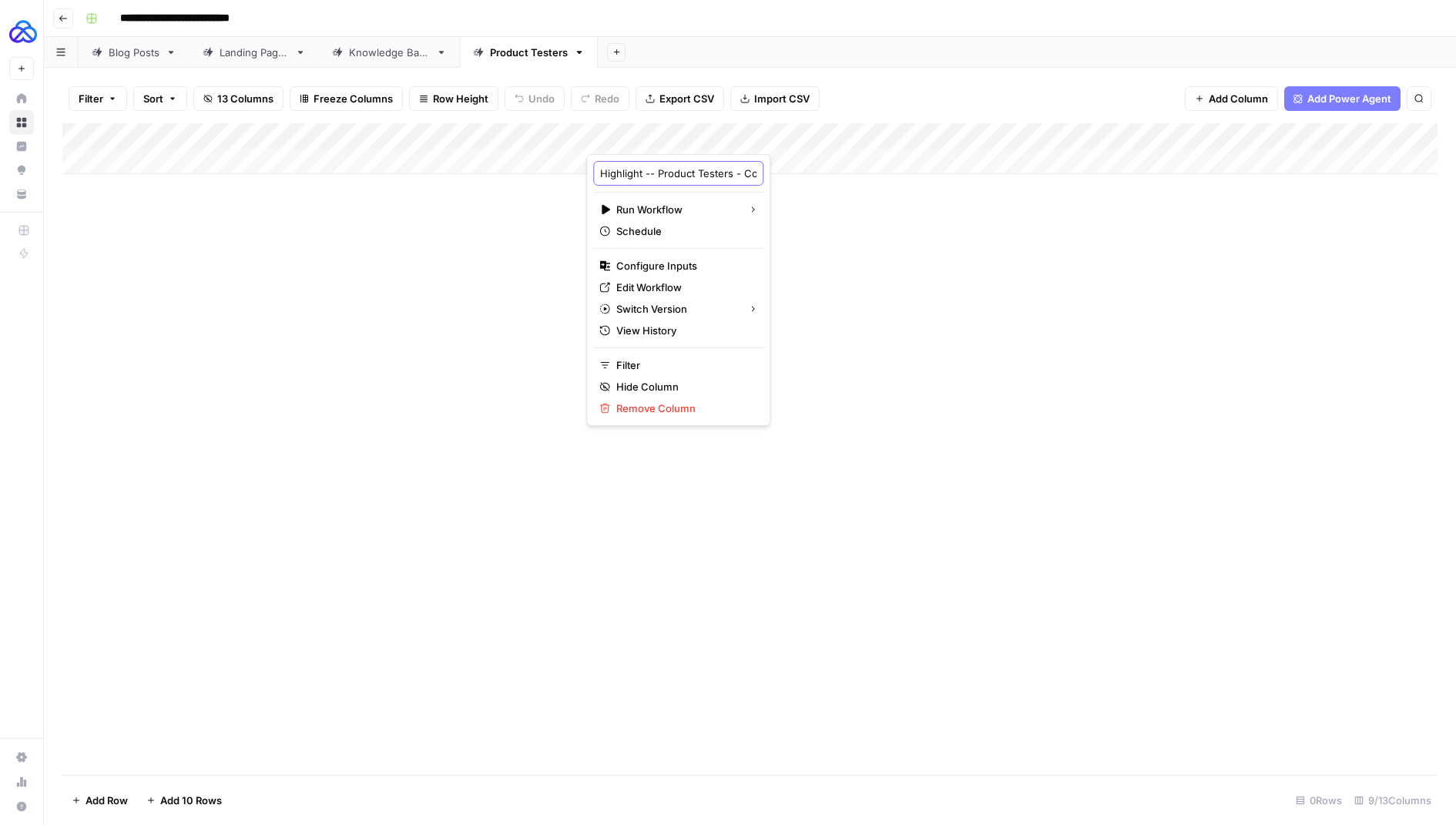
scroll to position [0, 90]
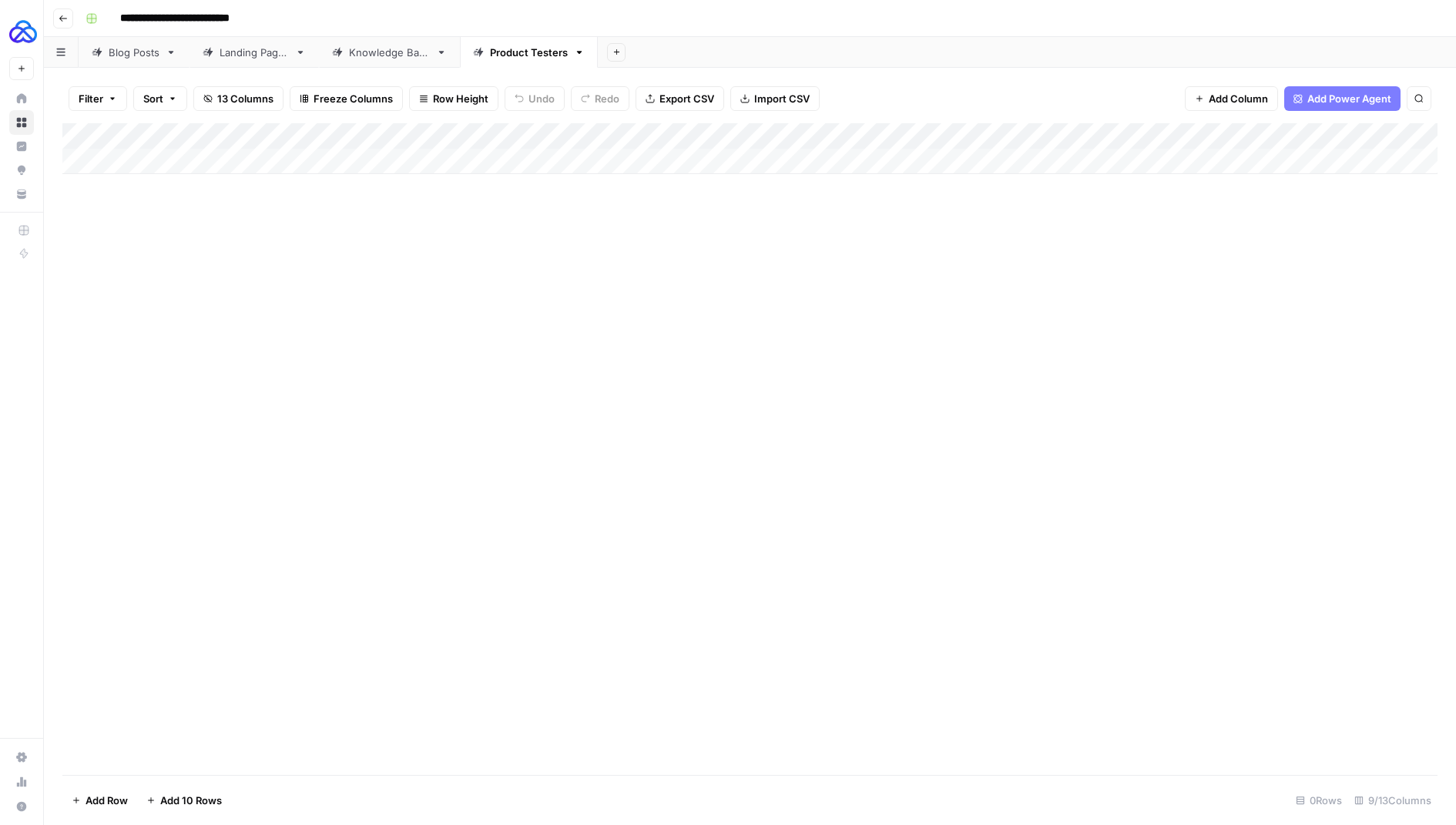
click at [524, 248] on div "Add Column" at bounding box center [750, 449] width 1375 height 652
click at [791, 137] on div "Add Column" at bounding box center [750, 149] width 1375 height 51
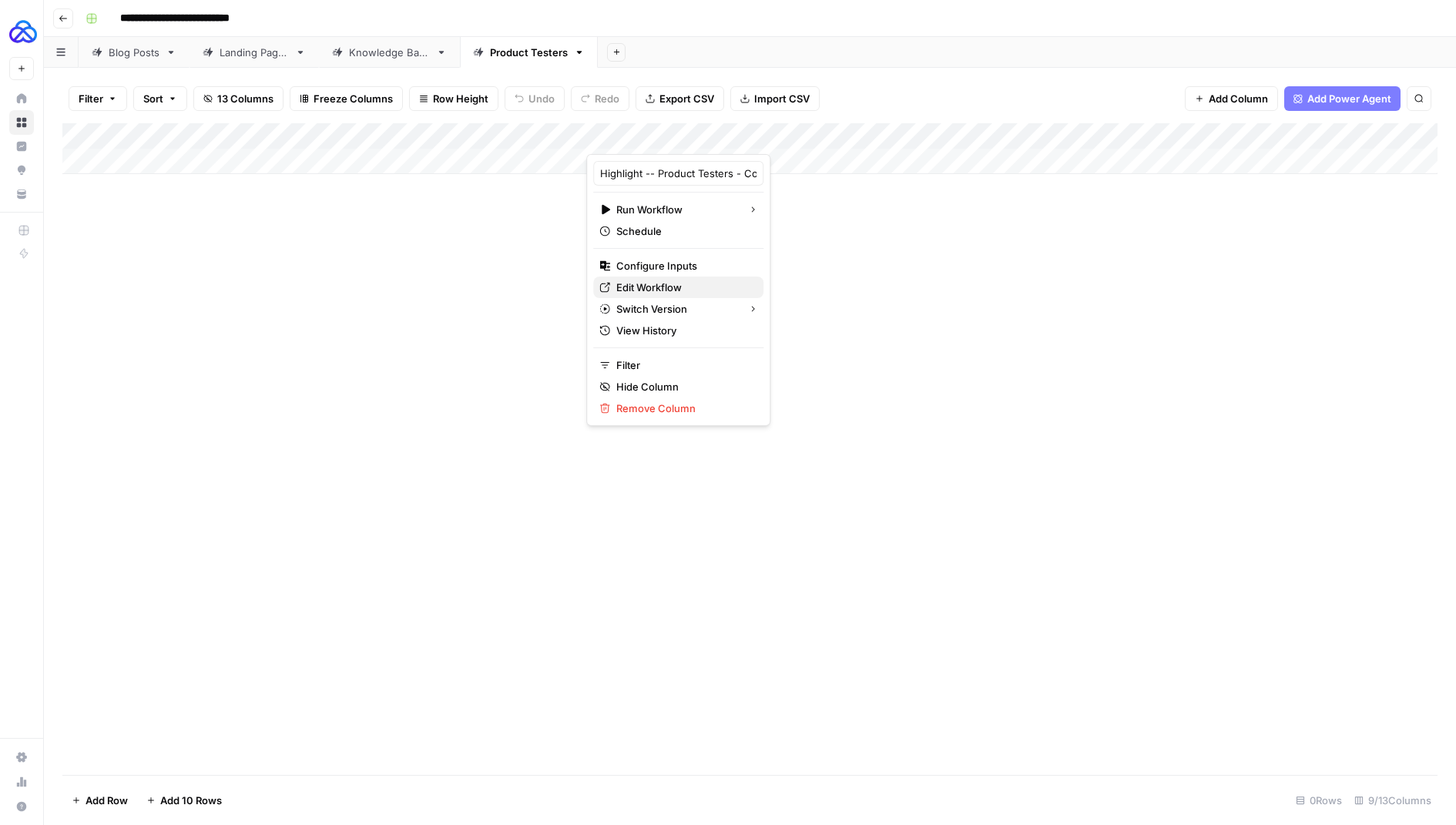
click at [637, 282] on span "Edit Workflow" at bounding box center [684, 287] width 135 height 15
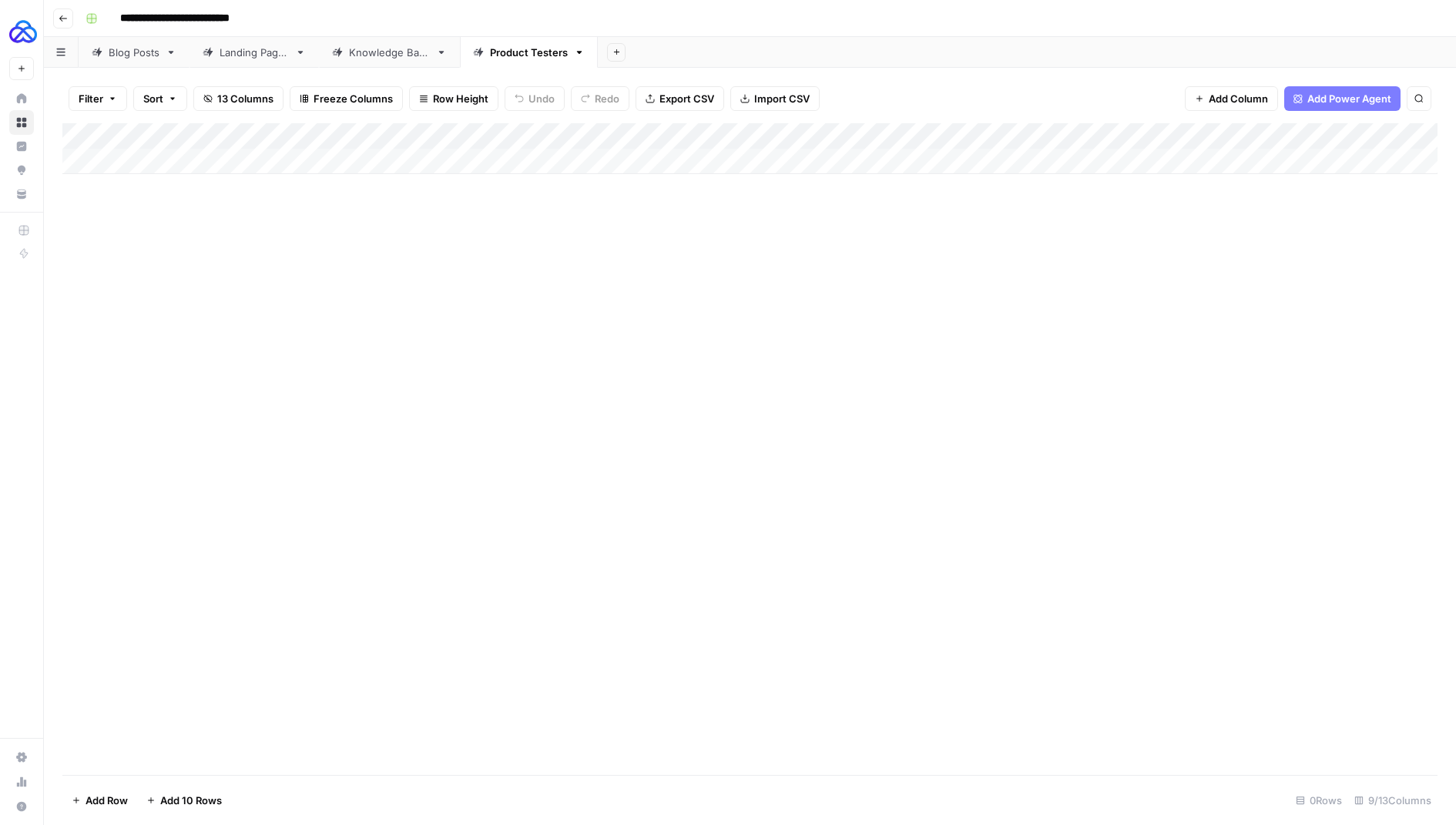
click at [791, 134] on div "Add Column" at bounding box center [750, 149] width 1375 height 51
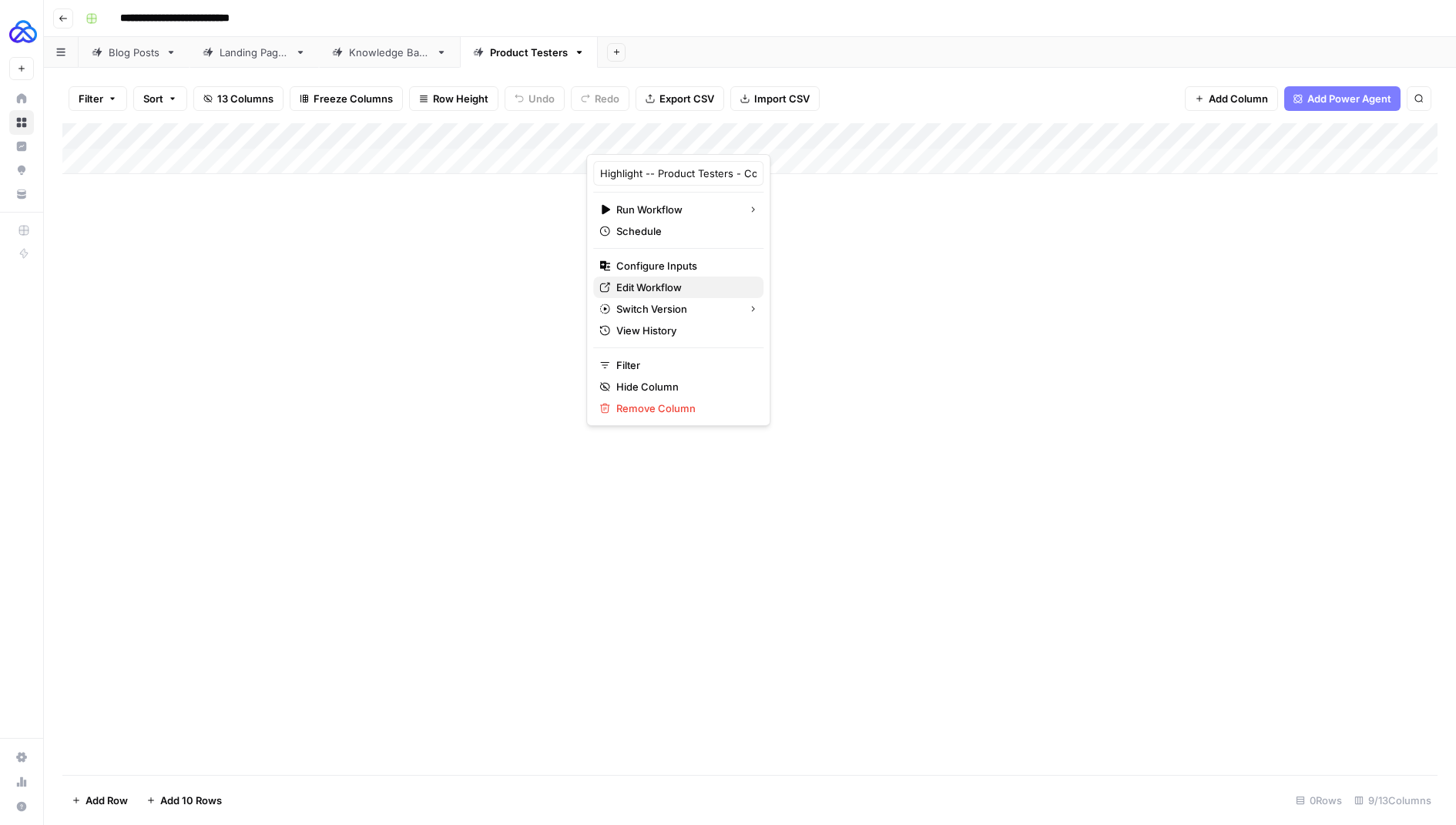
click at [653, 286] on span "Edit Workflow" at bounding box center [684, 287] width 135 height 15
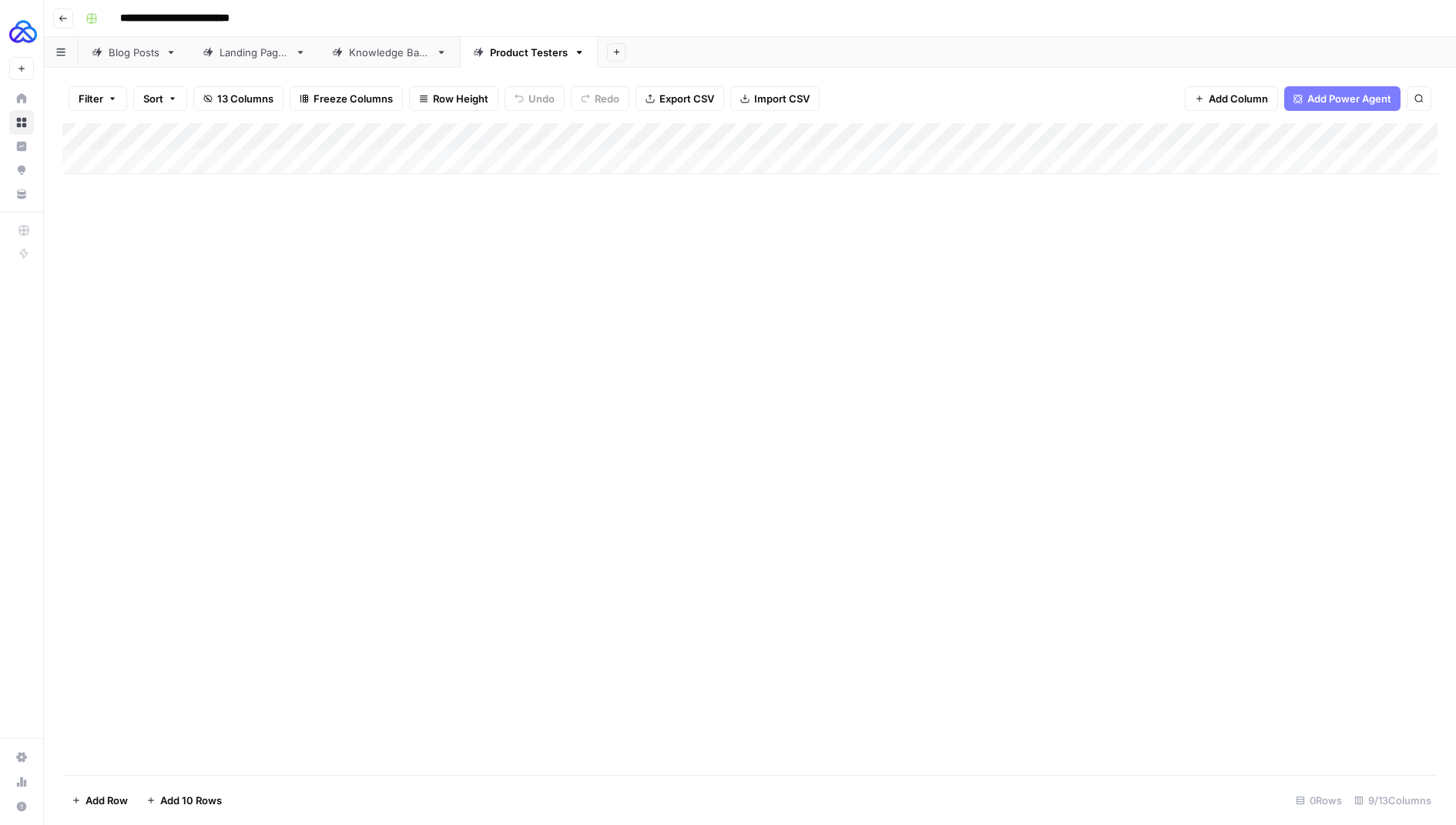
click at [706, 129] on div "Add Column" at bounding box center [750, 149] width 1375 height 51
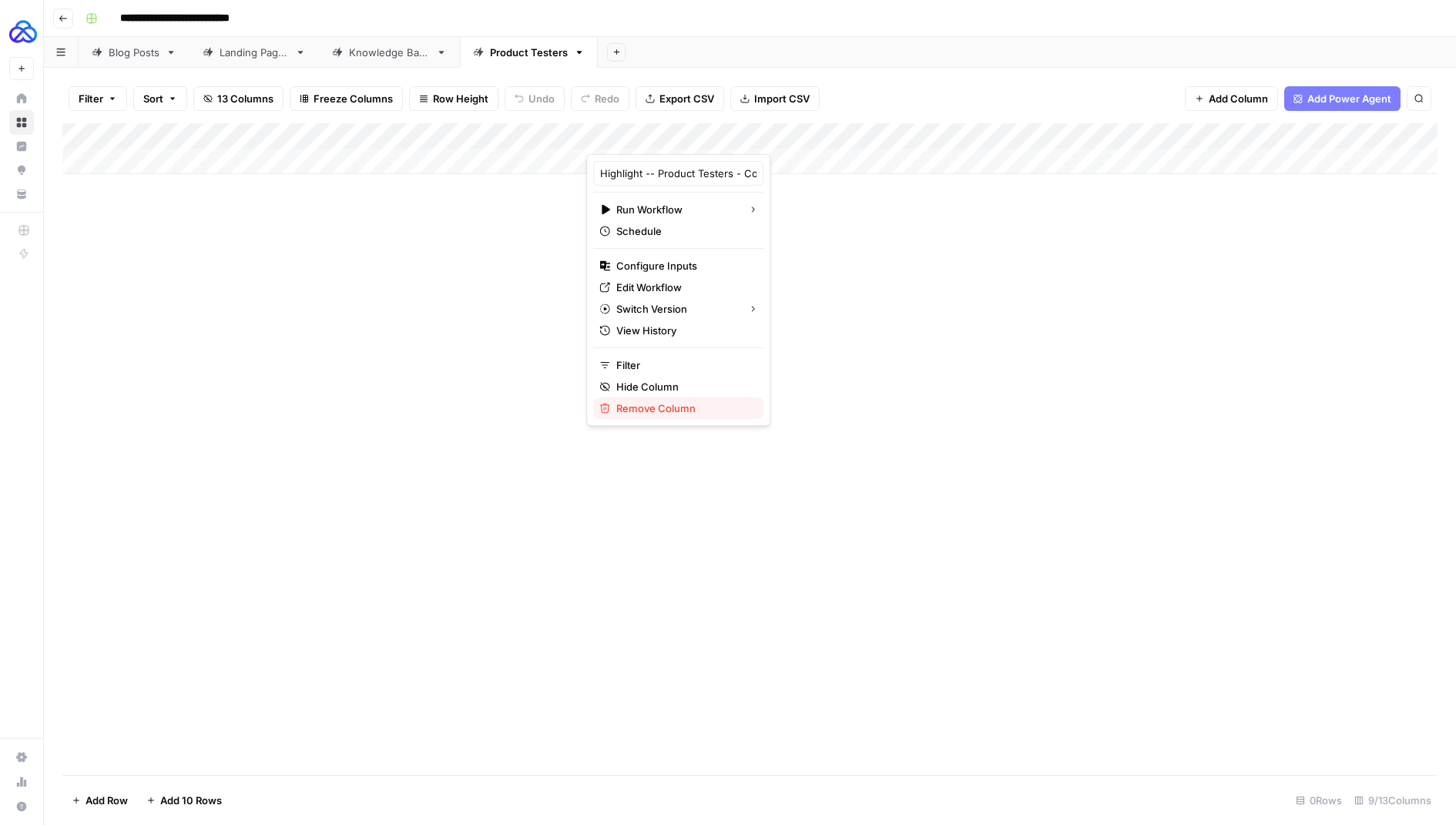
click at [669, 406] on span "Remove Column" at bounding box center [684, 408] width 135 height 15
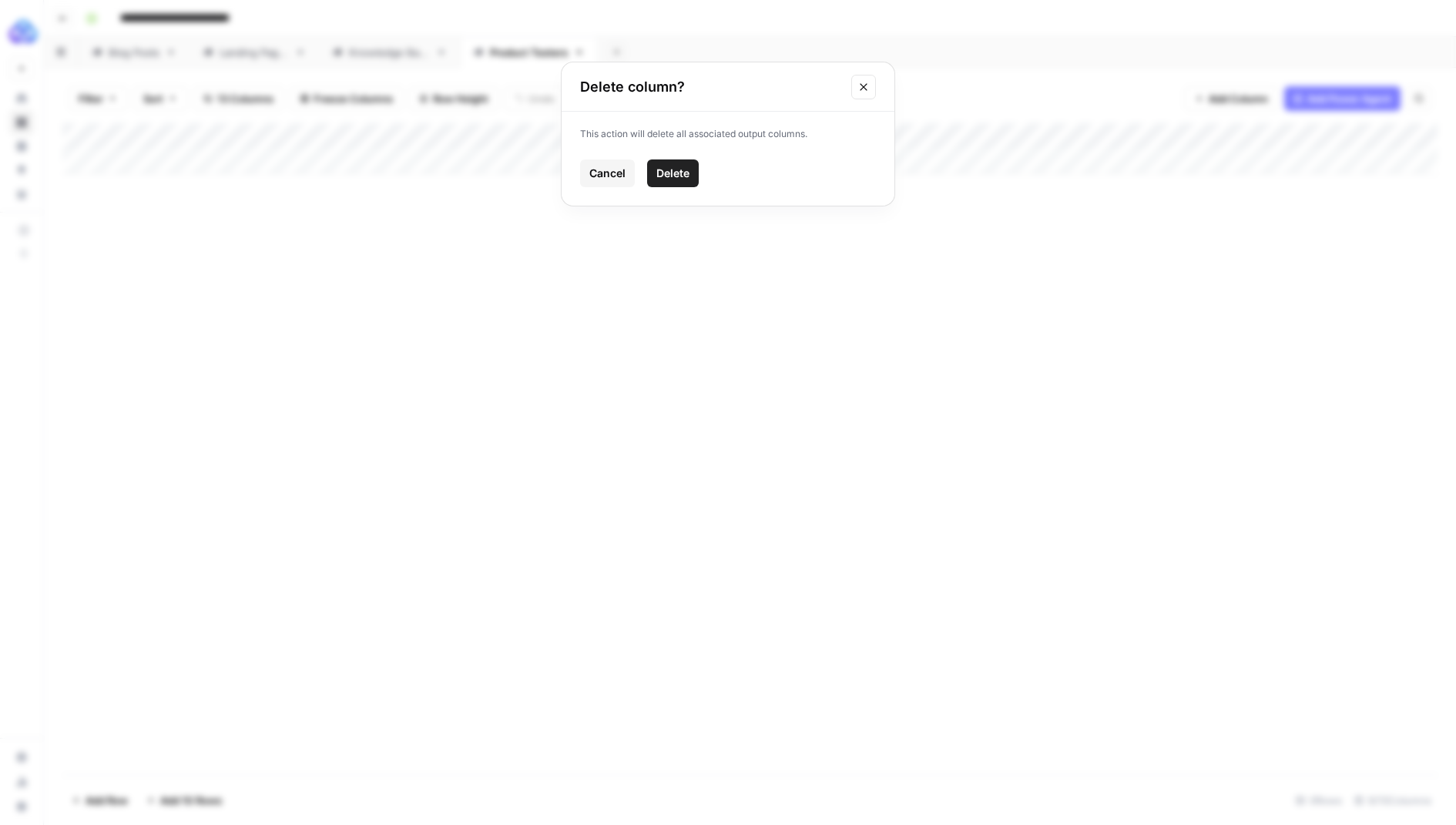
click at [668, 175] on span "Delete" at bounding box center [673, 173] width 34 height 15
click at [1226, 94] on span "Add Column" at bounding box center [1238, 98] width 59 height 15
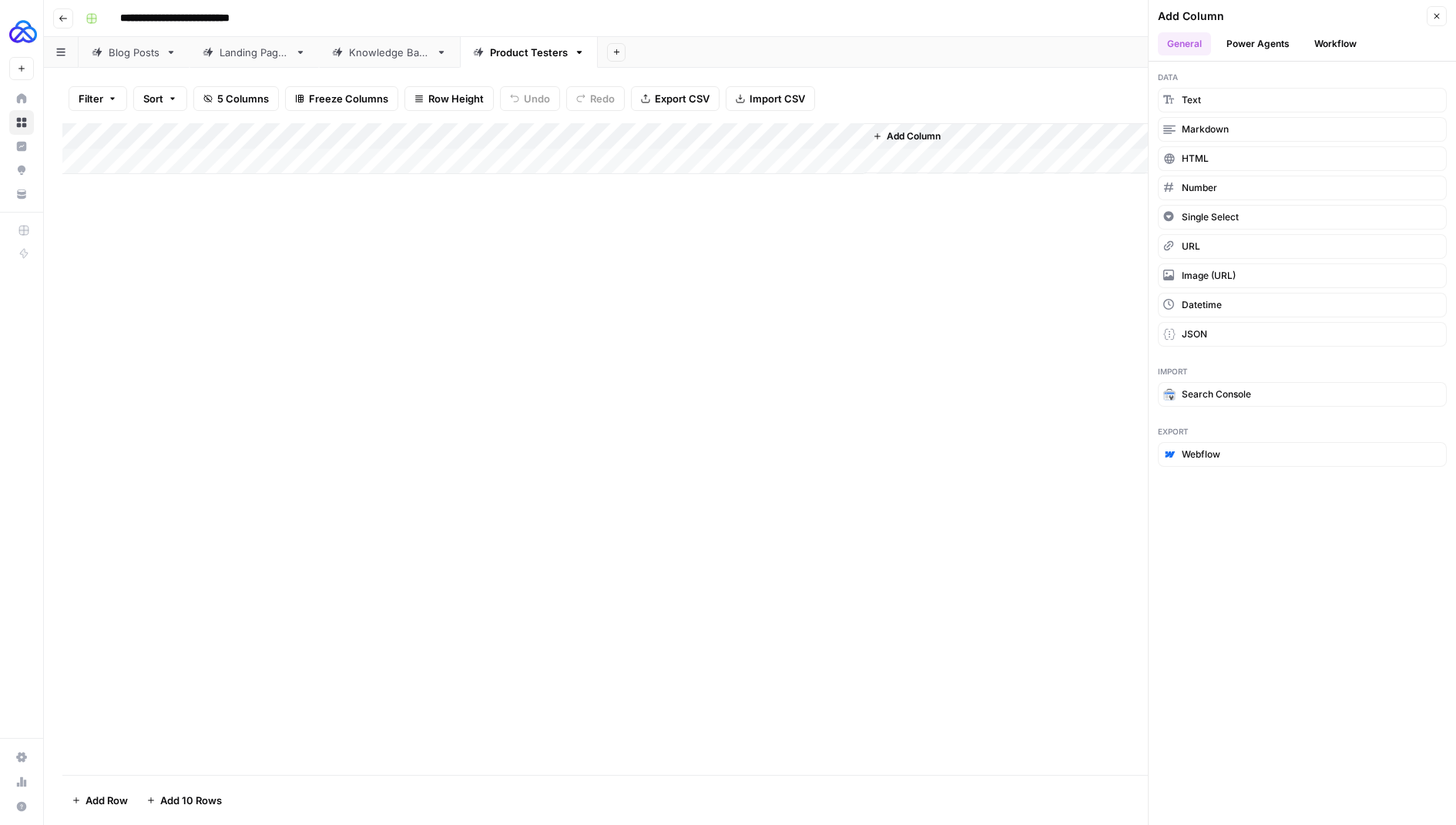
click at [1332, 39] on button "Workflow" at bounding box center [1336, 44] width 61 height 23
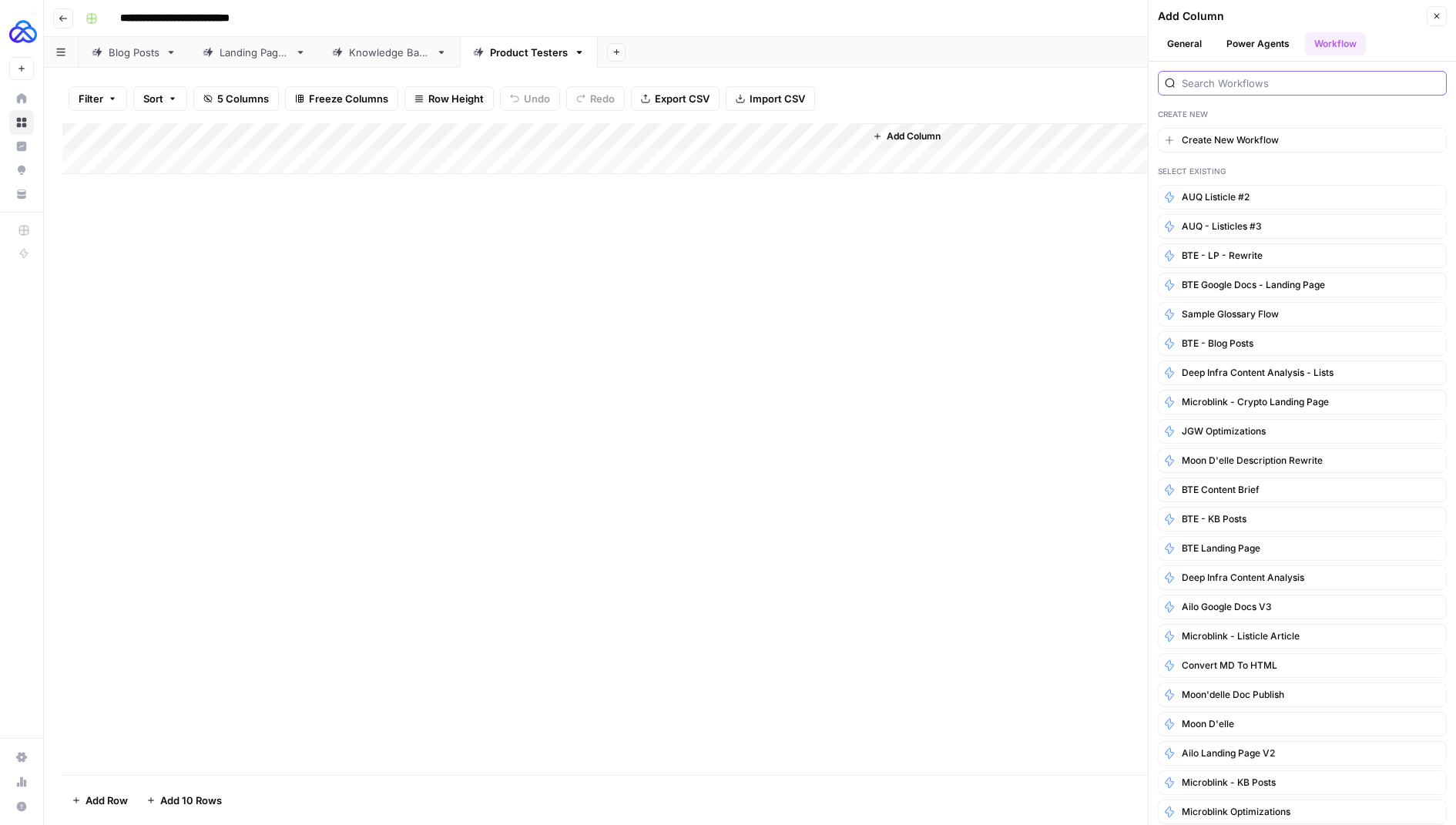
click at [1190, 84] on input "search" at bounding box center [1312, 83] width 258 height 15
paste input "Highlight -- Product Testers - Content Brief"
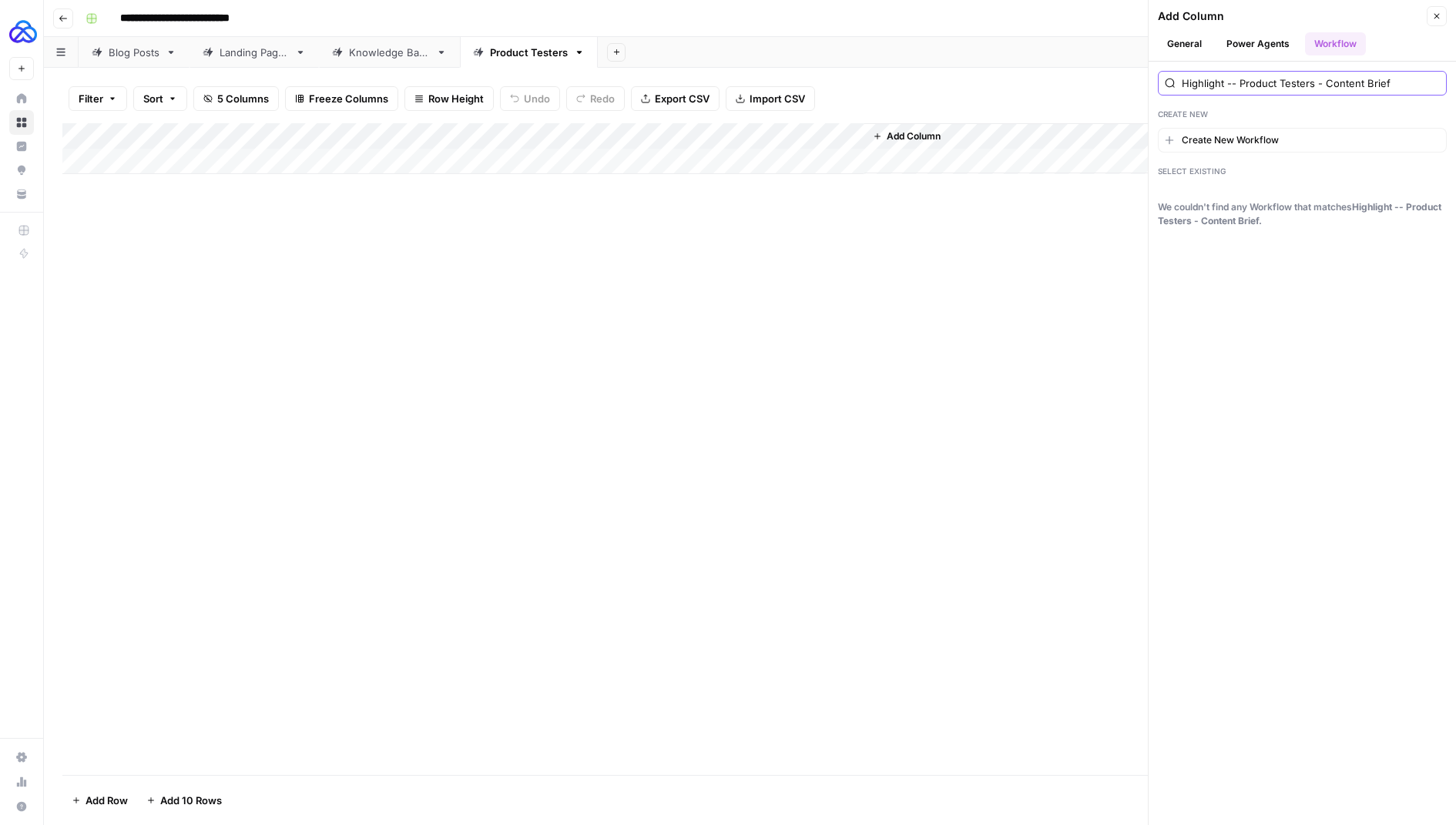
drag, startPoint x: 1315, startPoint y: 79, endPoint x: 1451, endPoint y: 79, distance: 136.0
click at [1451, 79] on div "Highlight -- Product Testers - Content Brief Create New Create New Workflow Sel…" at bounding box center [1302, 152] width 307 height 182
drag, startPoint x: 1239, startPoint y: 81, endPoint x: 1102, endPoint y: 74, distance: 137.2
click at [1103, 75] on div "**********" at bounding box center [750, 412] width 1412 height 825
type input "Product Testers"
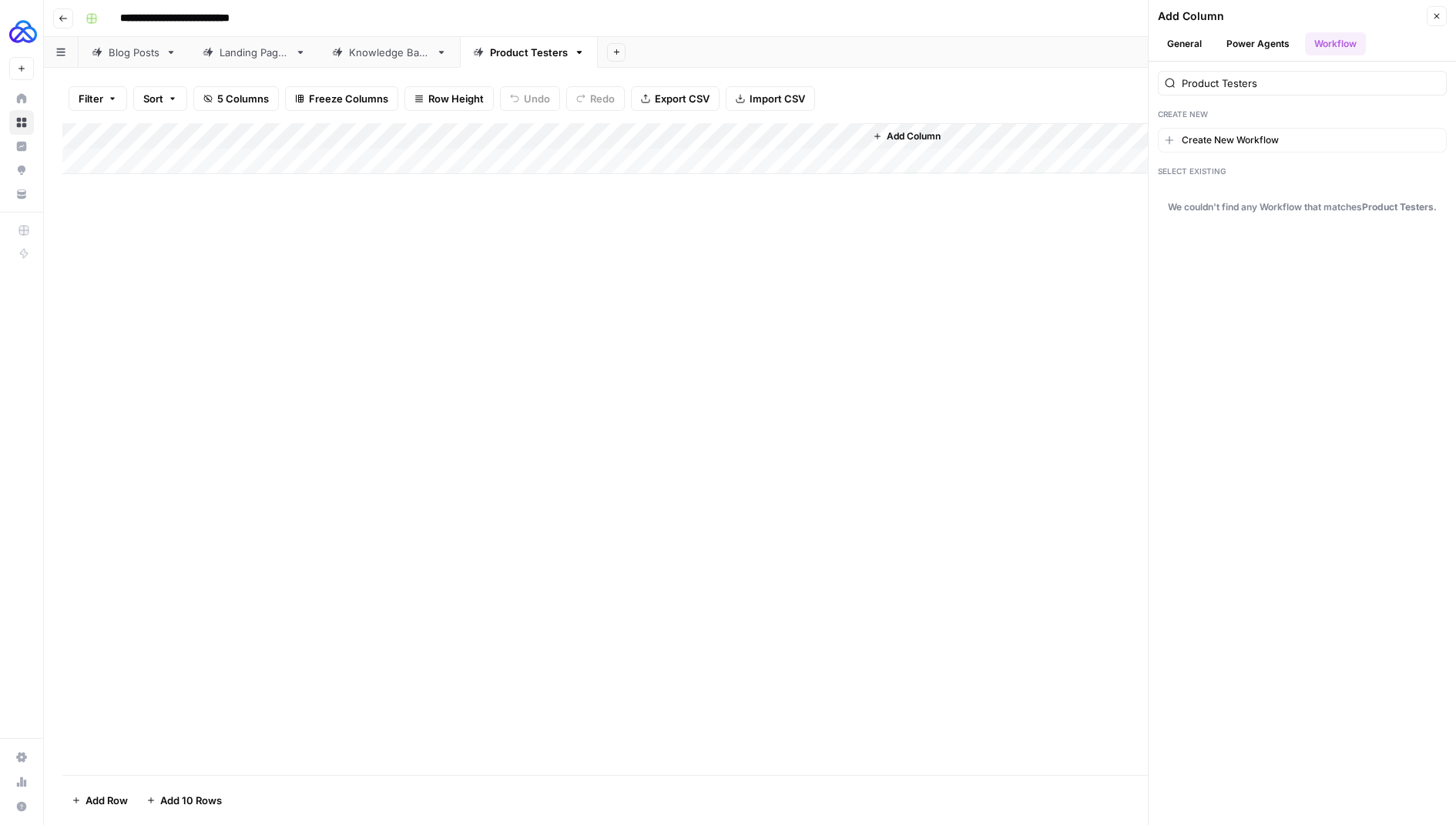
click at [1184, 47] on button "General" at bounding box center [1185, 44] width 53 height 23
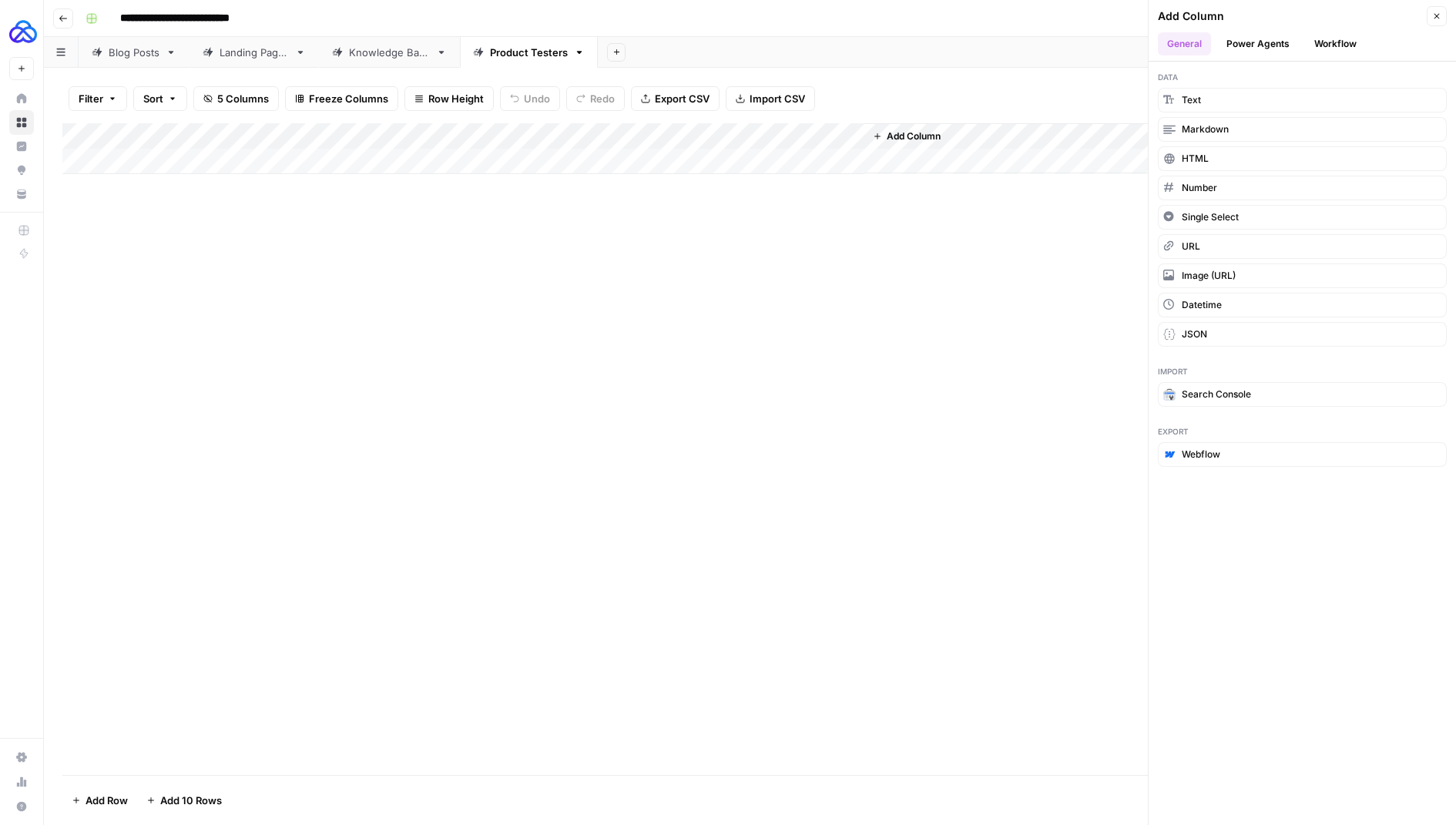
click at [1245, 44] on button "Power Agents" at bounding box center [1258, 44] width 81 height 23
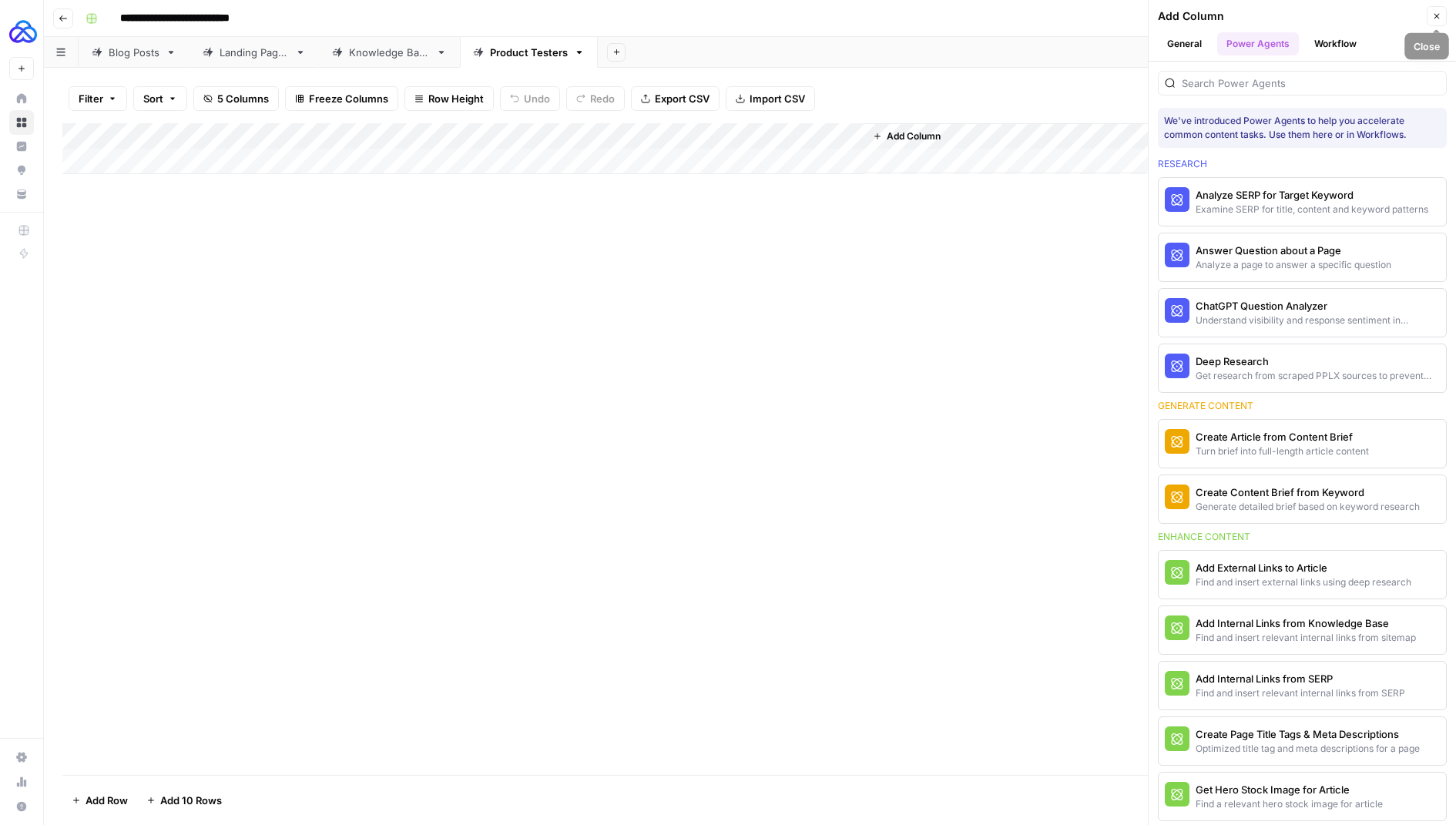
click at [1434, 21] on button "Close" at bounding box center [1437, 16] width 20 height 20
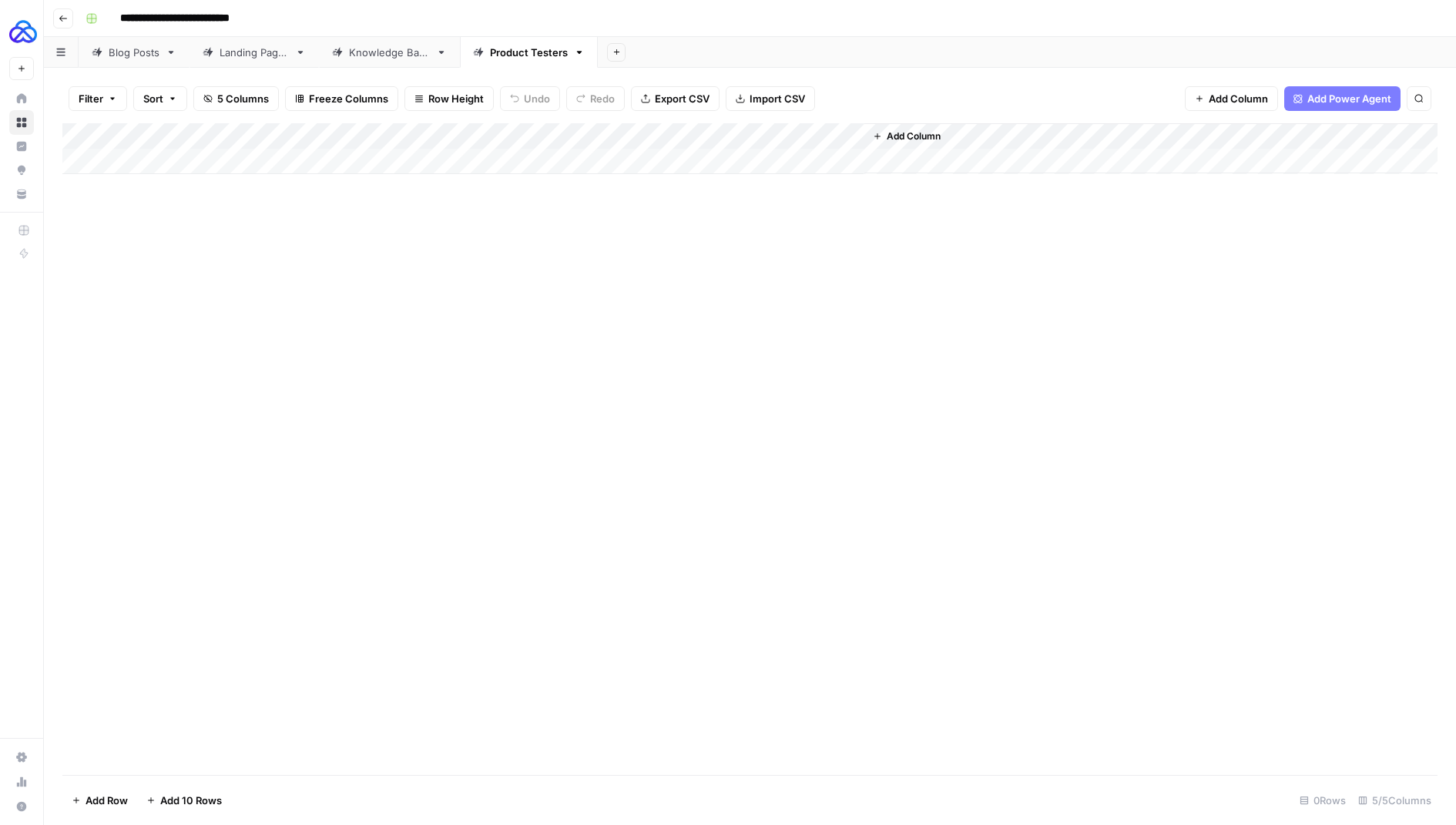
click at [60, 10] on button "Go back" at bounding box center [63, 18] width 20 height 20
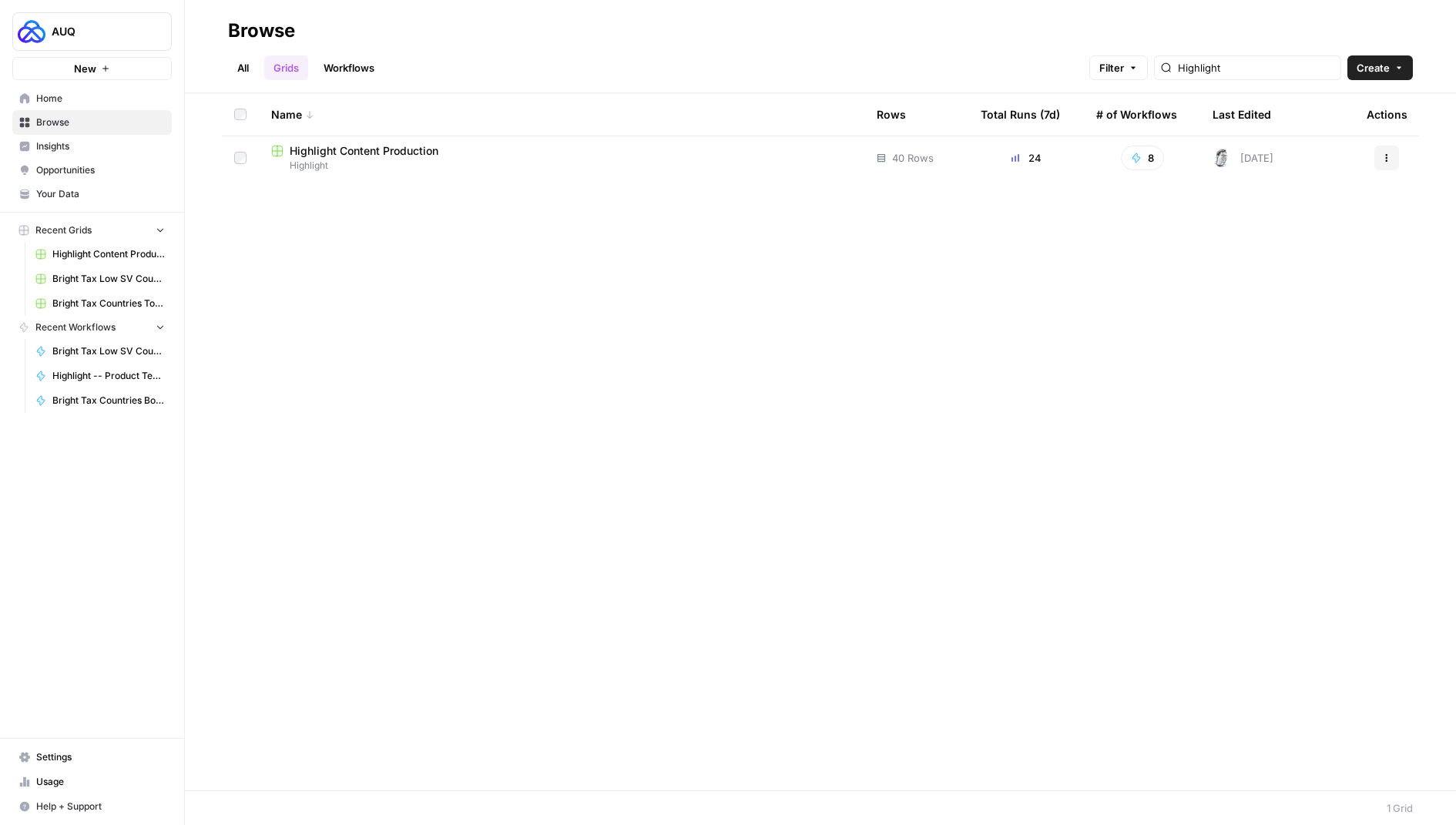
click at [364, 73] on link "Workflows" at bounding box center [349, 68] width 69 height 25
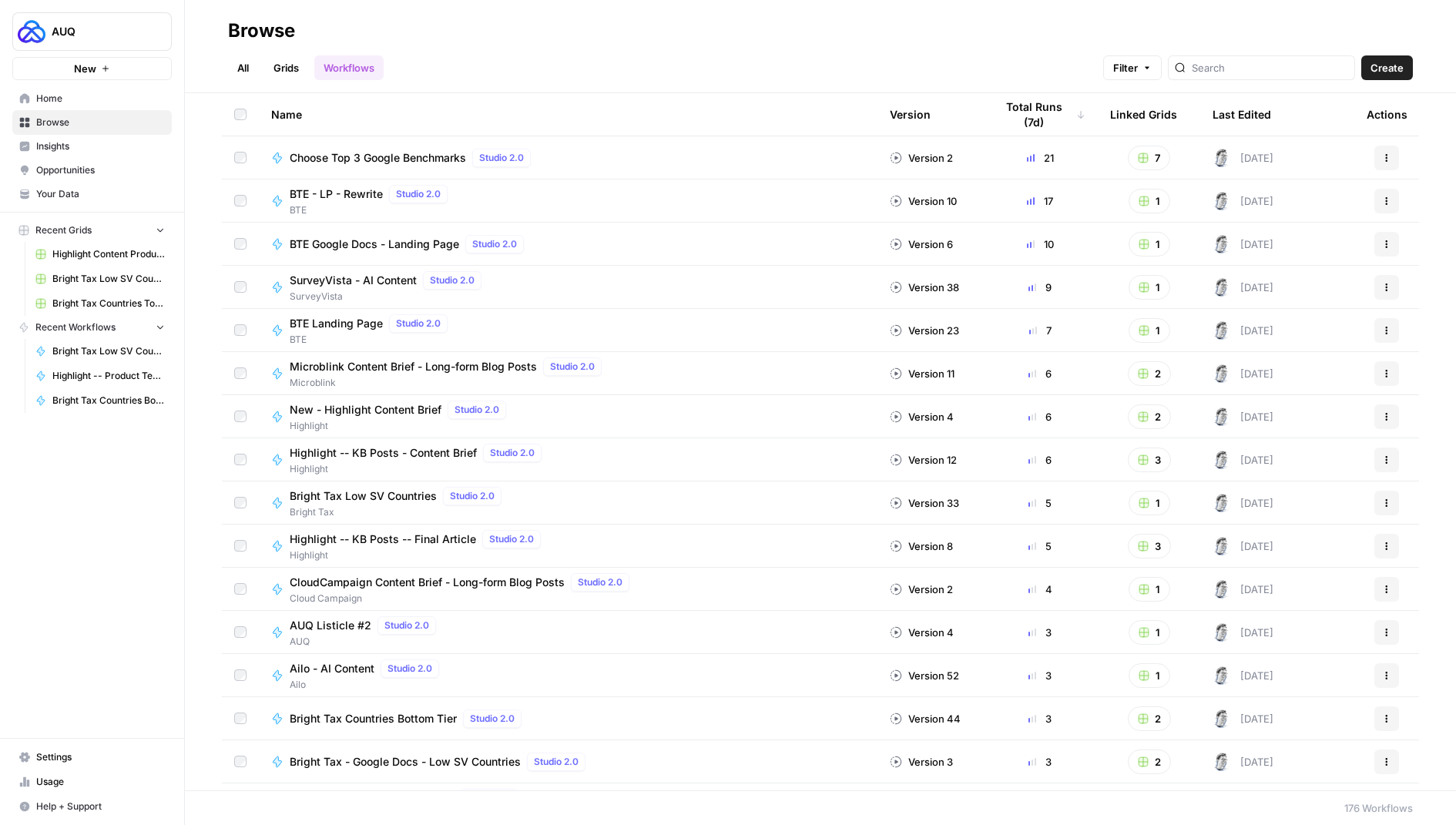
click at [1228, 57] on div at bounding box center [1261, 68] width 187 height 25
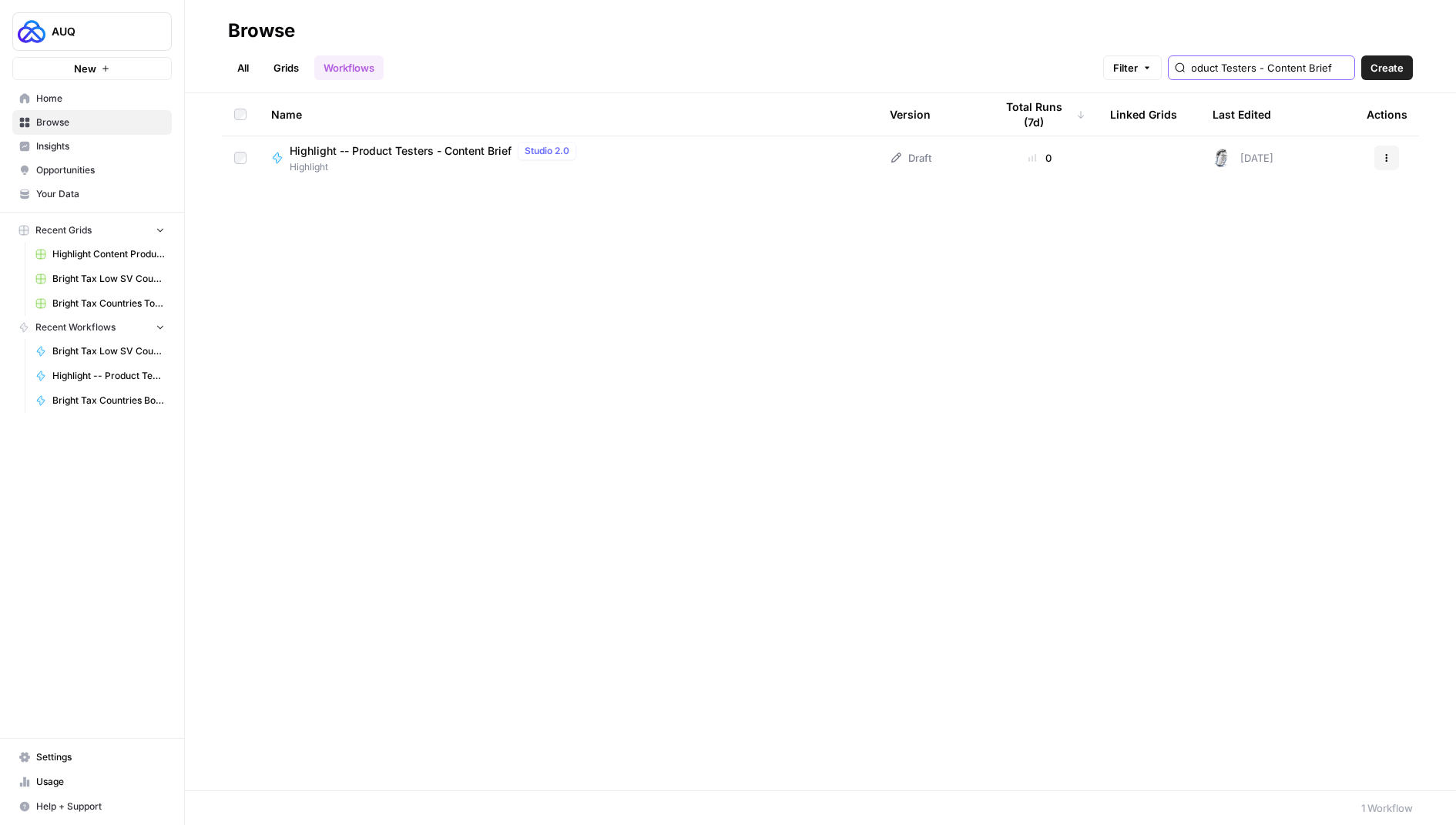
type input "Highlight -- Product Testers - Content Brief"
click at [1384, 149] on button "Actions" at bounding box center [1387, 158] width 25 height 25
click at [424, 145] on span "Highlight -- Product Testers - Content Brief" at bounding box center [400, 151] width 222 height 15
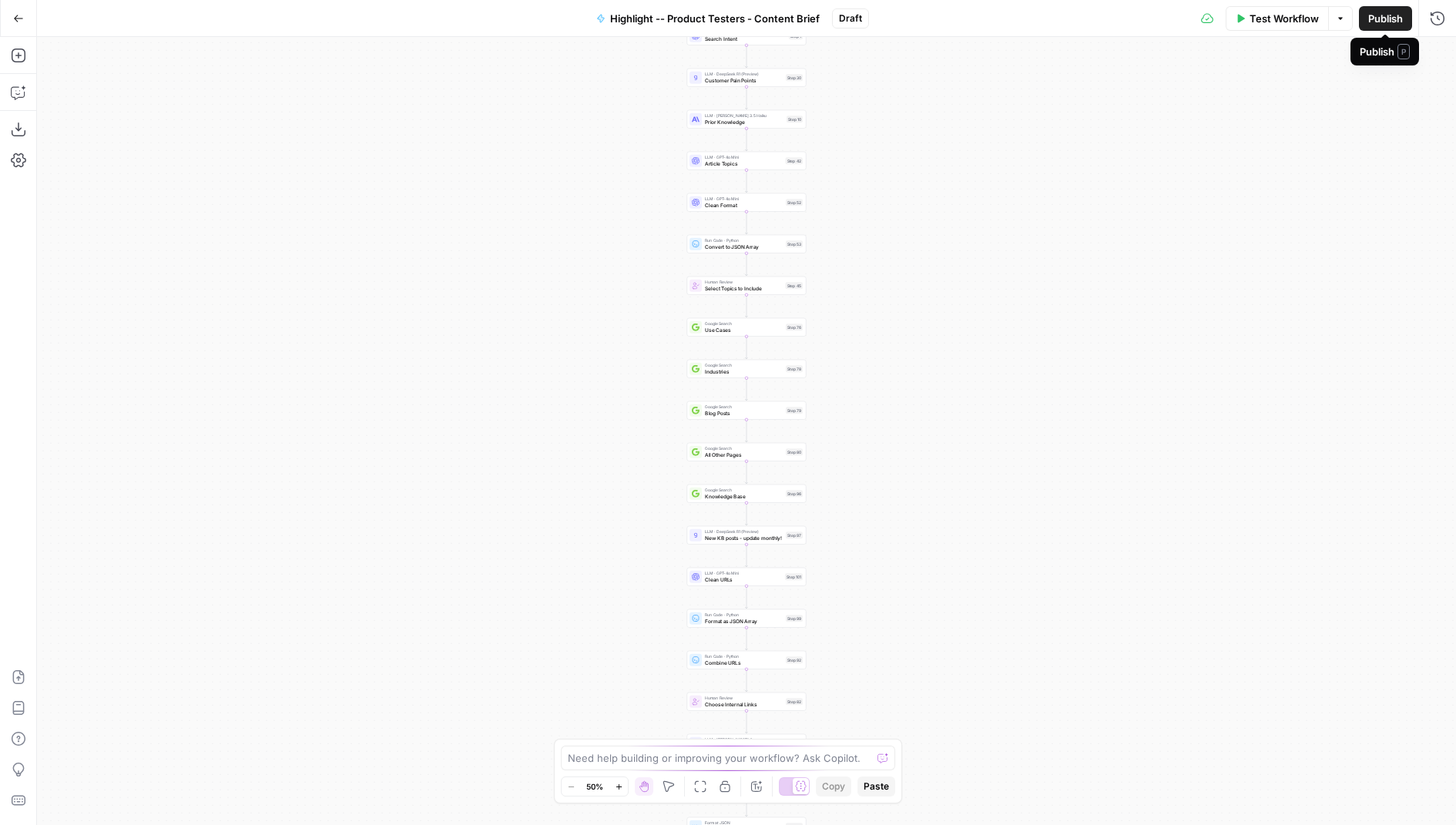
click at [1391, 21] on span "Publish" at bounding box center [1385, 18] width 34 height 15
click at [23, 13] on button "Go Back" at bounding box center [18, 18] width 28 height 28
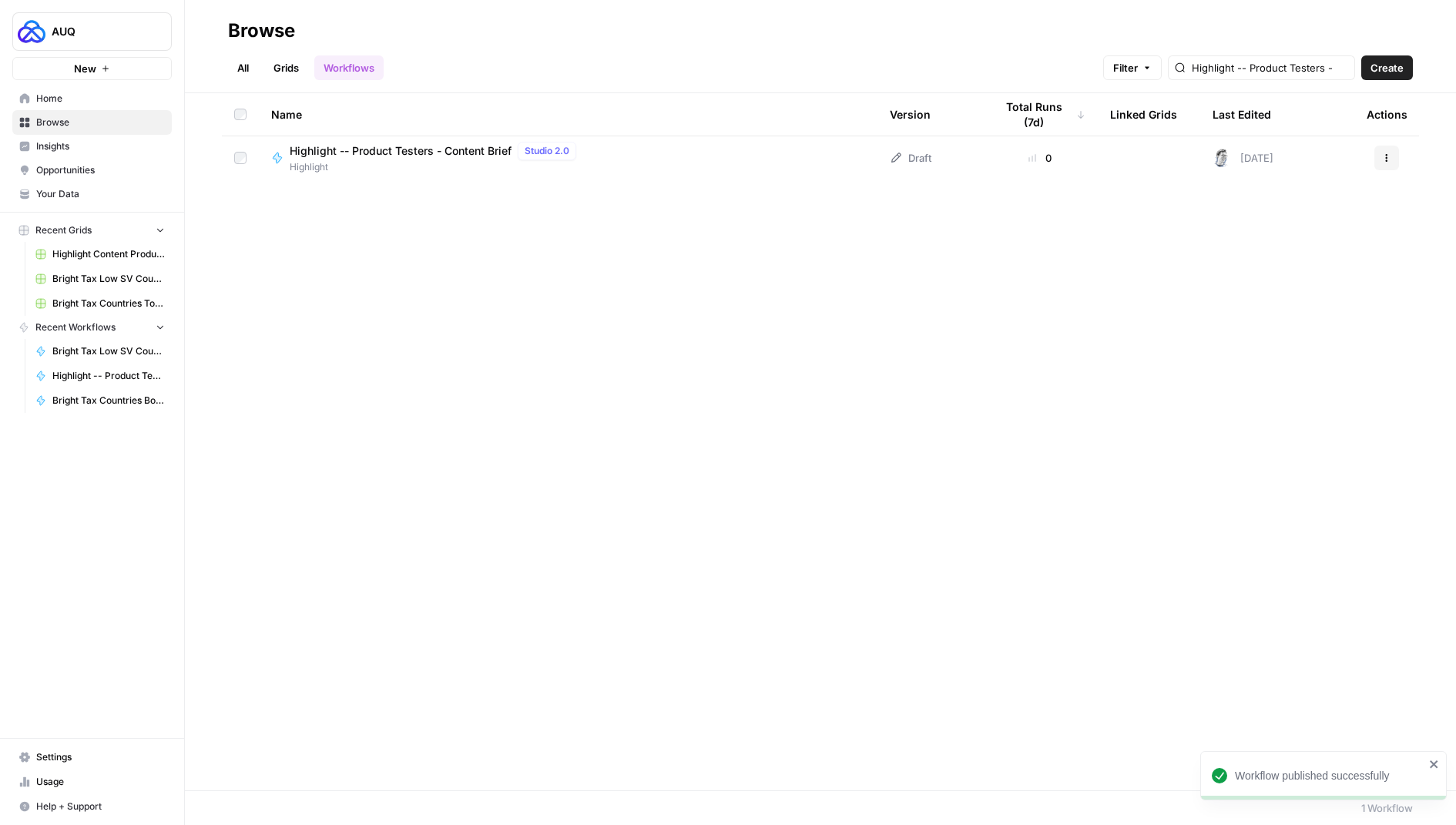
click at [296, 53] on div "All Grids Workflows Filter Highlight -- Product Testers - Content Brief Create" at bounding box center [820, 61] width 1185 height 37
click at [265, 73] on link "Grids" at bounding box center [286, 68] width 44 height 25
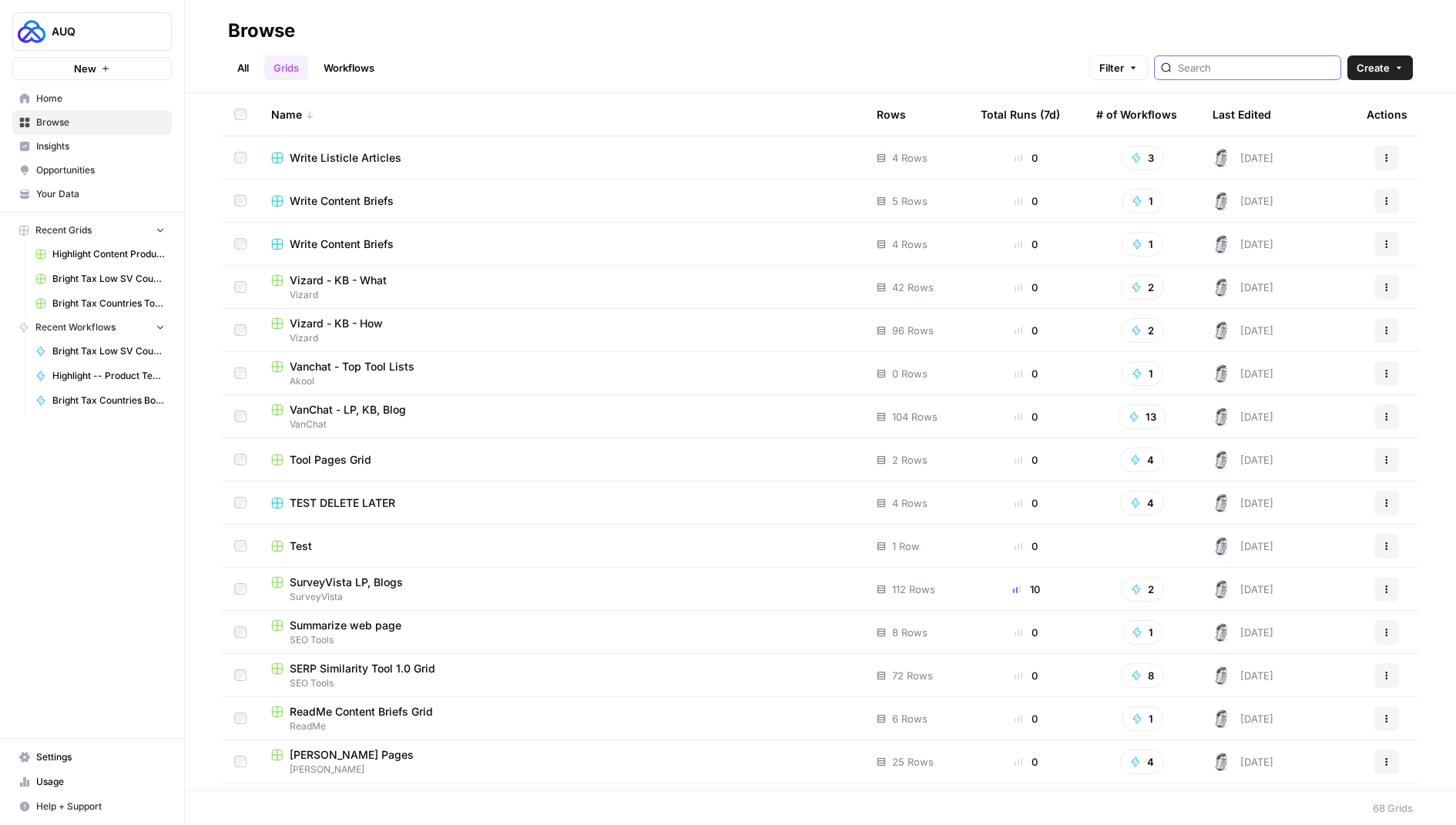
click at [1293, 70] on input "search" at bounding box center [1257, 67] width 156 height 15
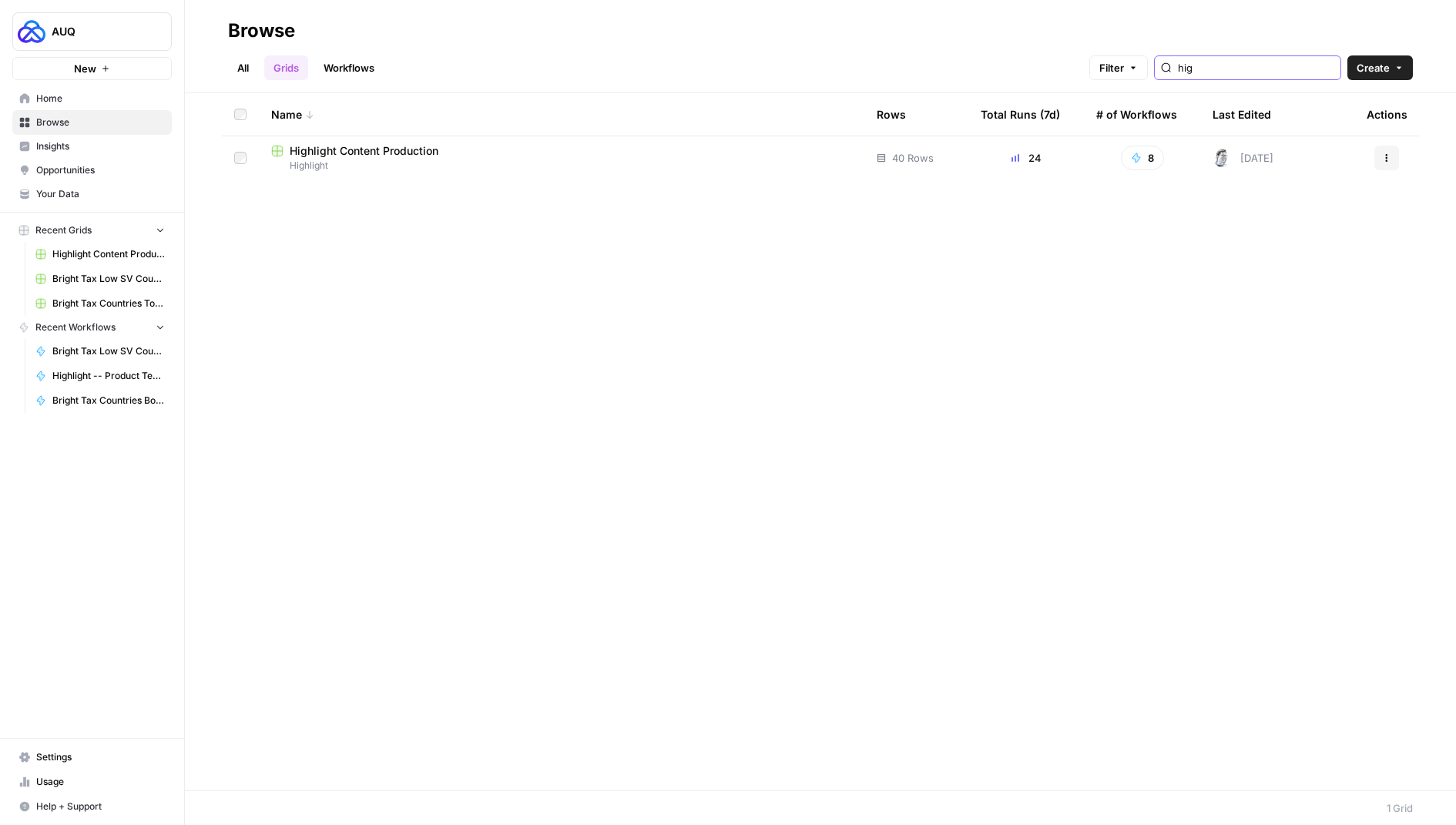
type input "hig"
click at [369, 151] on span "Highlight Content Production" at bounding box center [364, 151] width 148 height 15
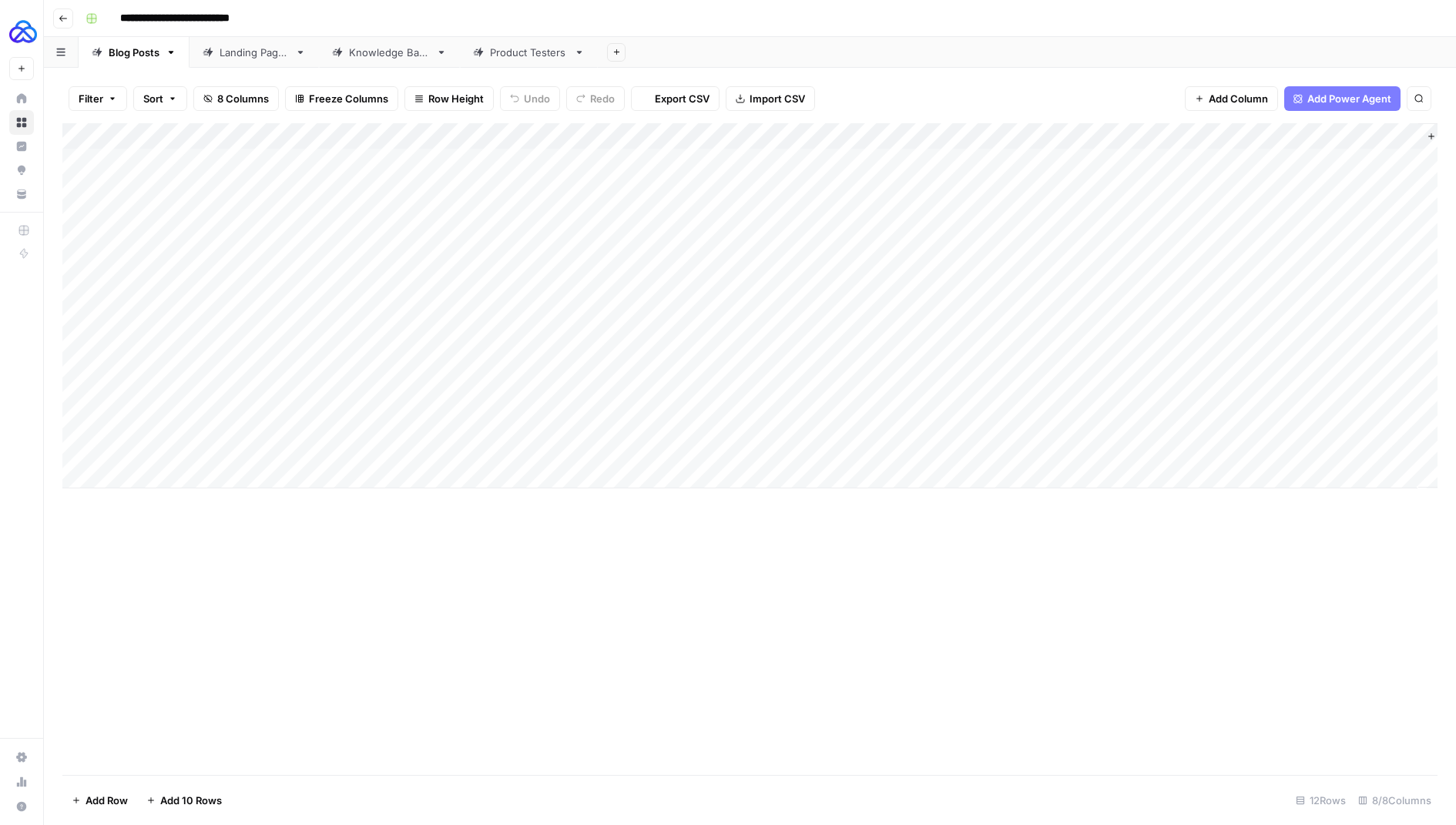
click at [504, 56] on div "Product Testers" at bounding box center [529, 52] width 78 height 15
click at [891, 138] on span "Add Column" at bounding box center [914, 136] width 54 height 14
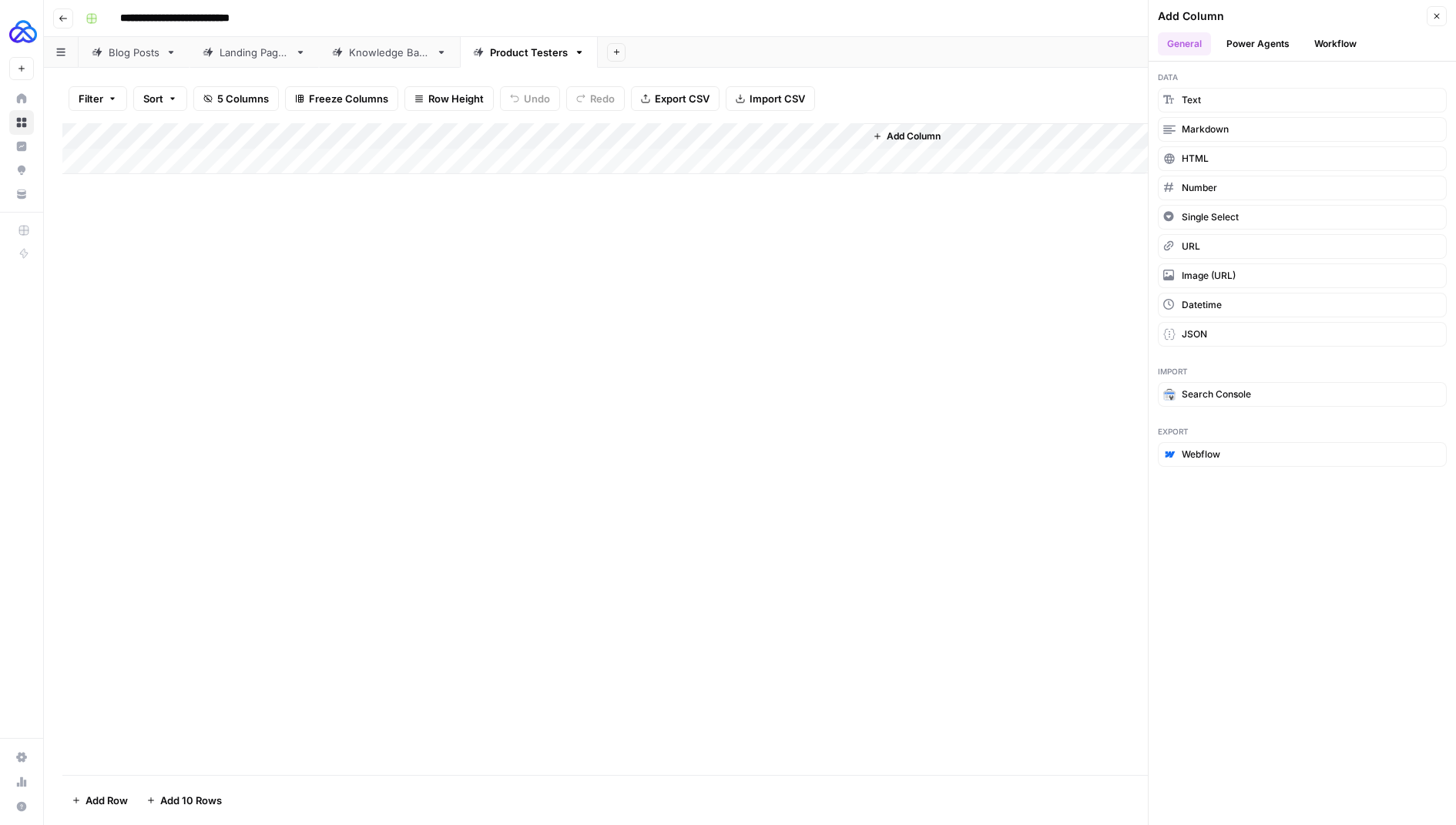
click at [1335, 35] on button "Workflow" at bounding box center [1336, 44] width 61 height 23
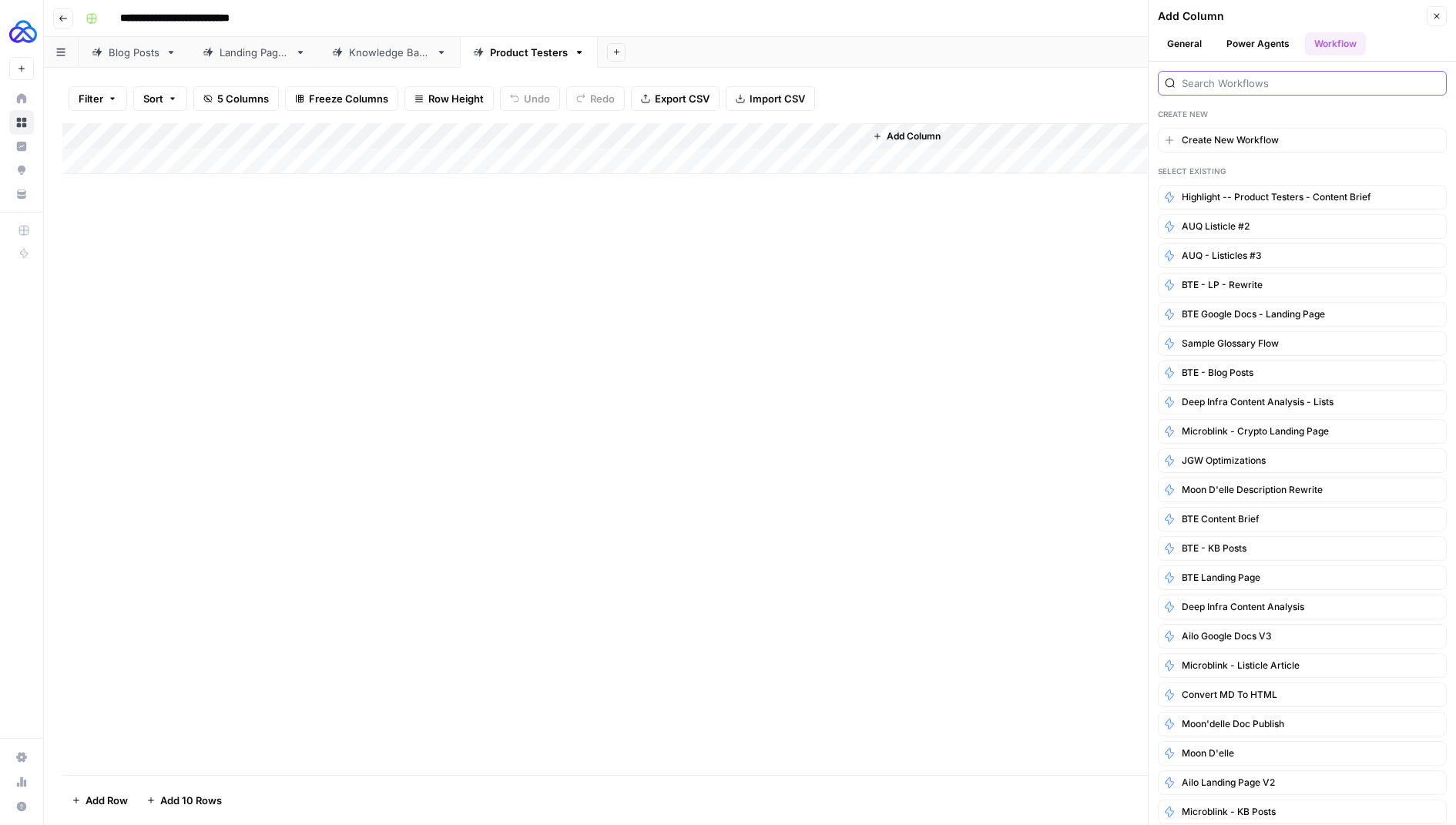
click at [1227, 88] on input "search" at bounding box center [1312, 83] width 258 height 15
paste input "Highlight -- Product Testers - Content Brief"
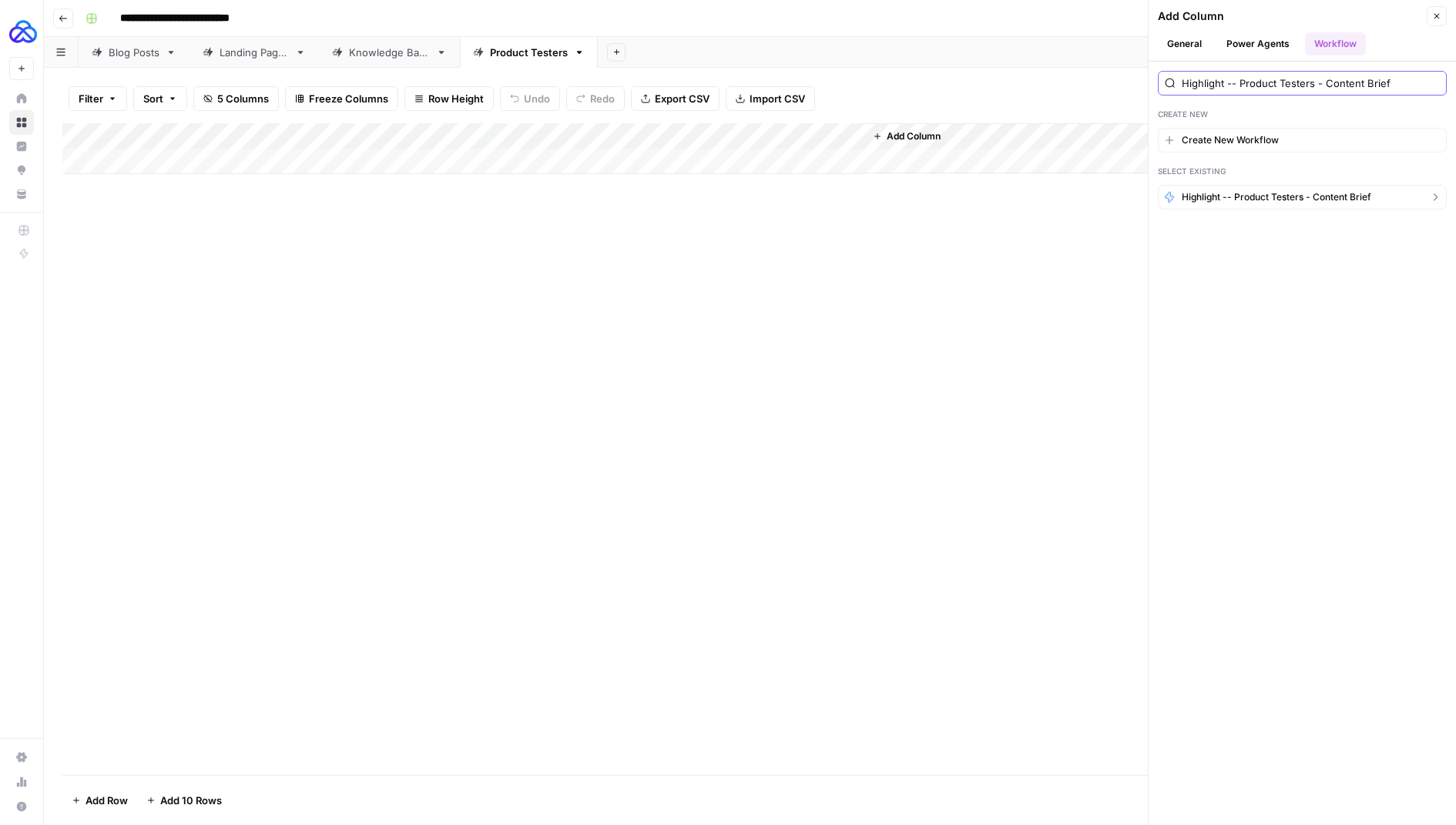
type input "Highlight -- Product Testers - Content Brief"
click at [1221, 191] on span "Highlight -- Product Testers - Content Brief" at bounding box center [1277, 197] width 190 height 14
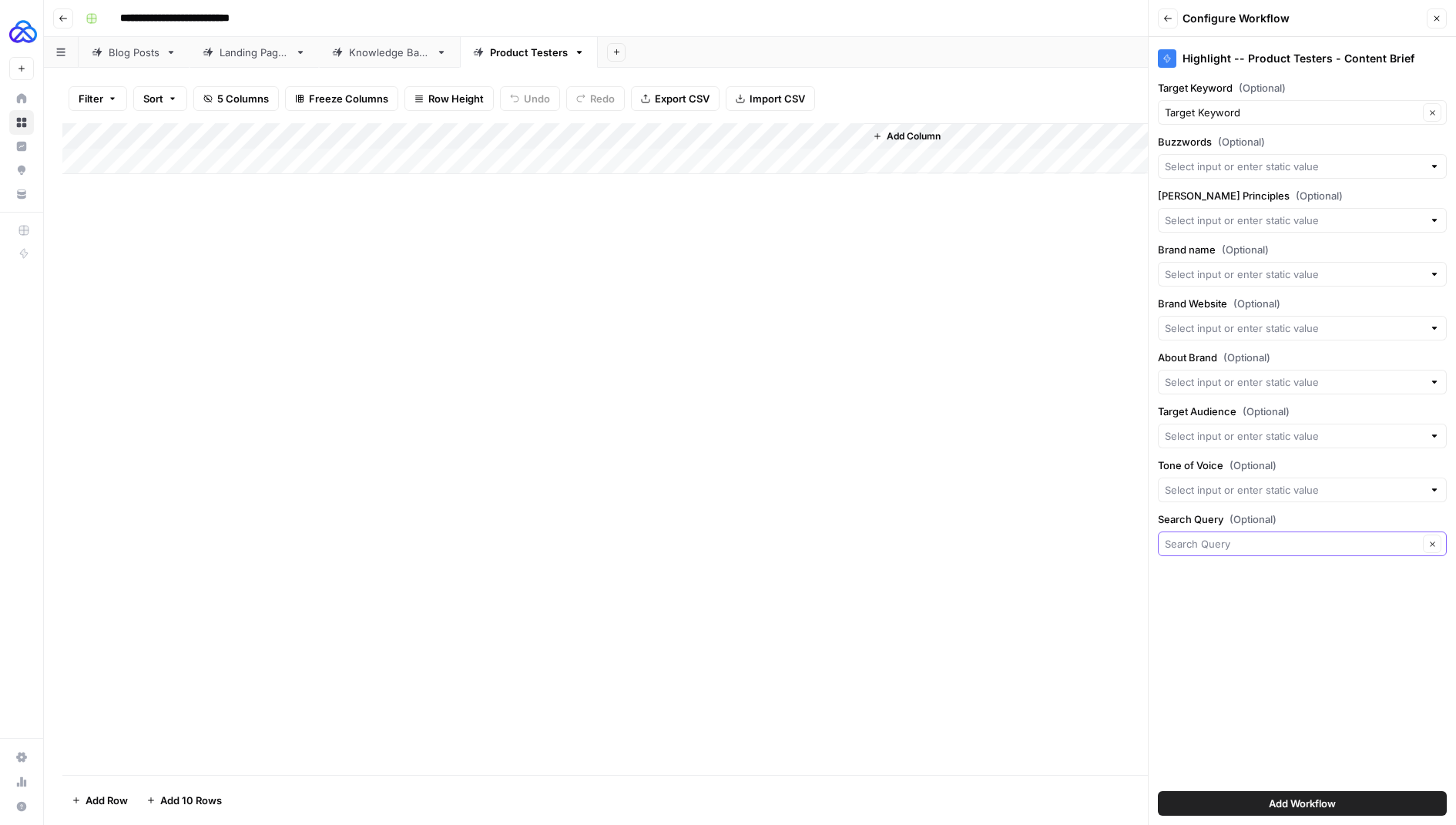
click at [1210, 545] on input "Search Query (Optional)" at bounding box center [1292, 543] width 254 height 15
type input "Search Query"
click at [1206, 511] on label "Search Query (Optional)" at bounding box center [1303, 519] width 289 height 15
click at [1206, 536] on input "Search Query" at bounding box center [1292, 543] width 254 height 15
type input "Search Query"
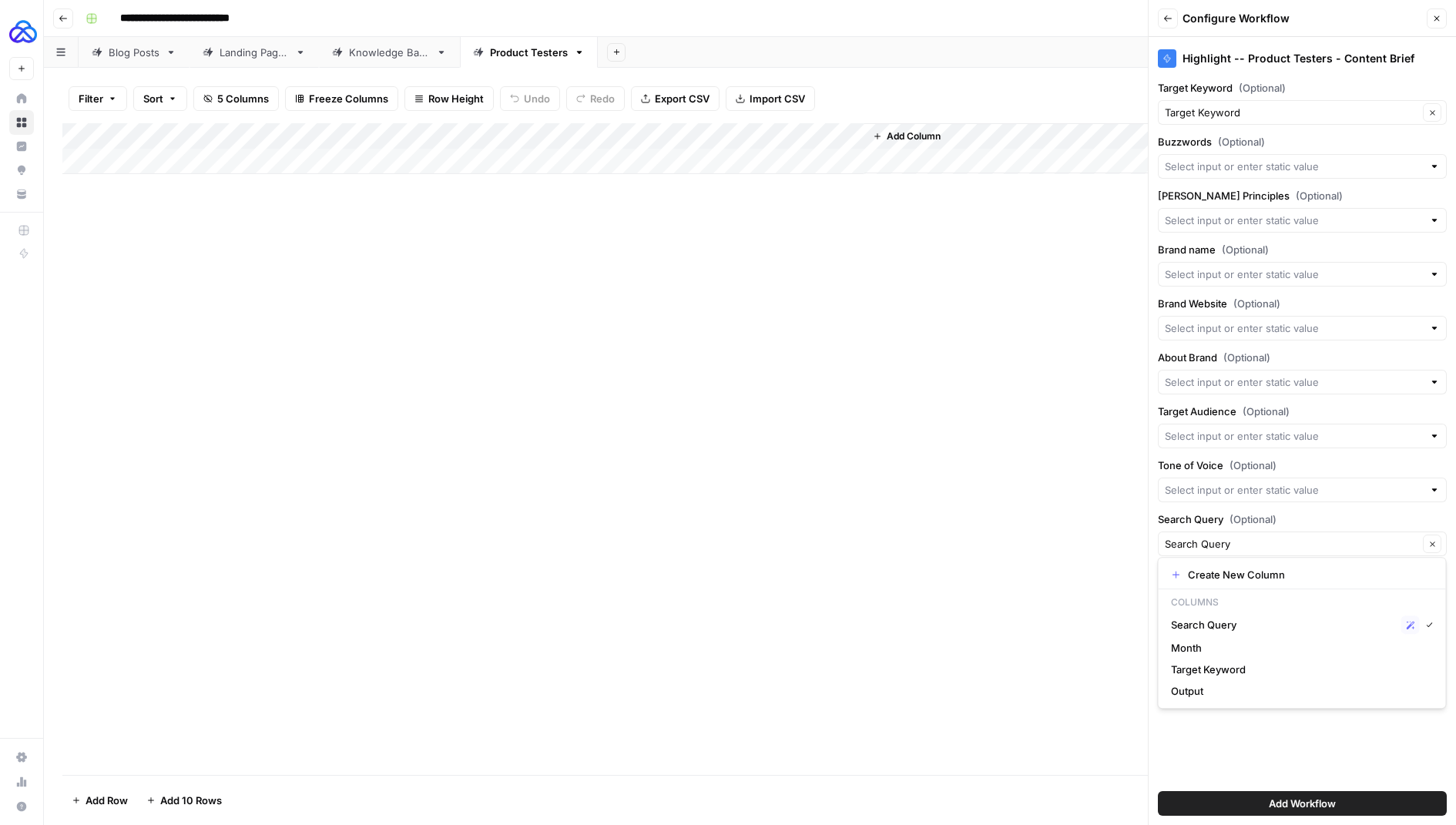
click at [1237, 749] on div "Highlight -- Product Testers - Content Brief Target Keyword (Optional) Target K…" at bounding box center [1302, 431] width 307 height 788
click at [1257, 798] on button "Add Workflow" at bounding box center [1303, 803] width 289 height 25
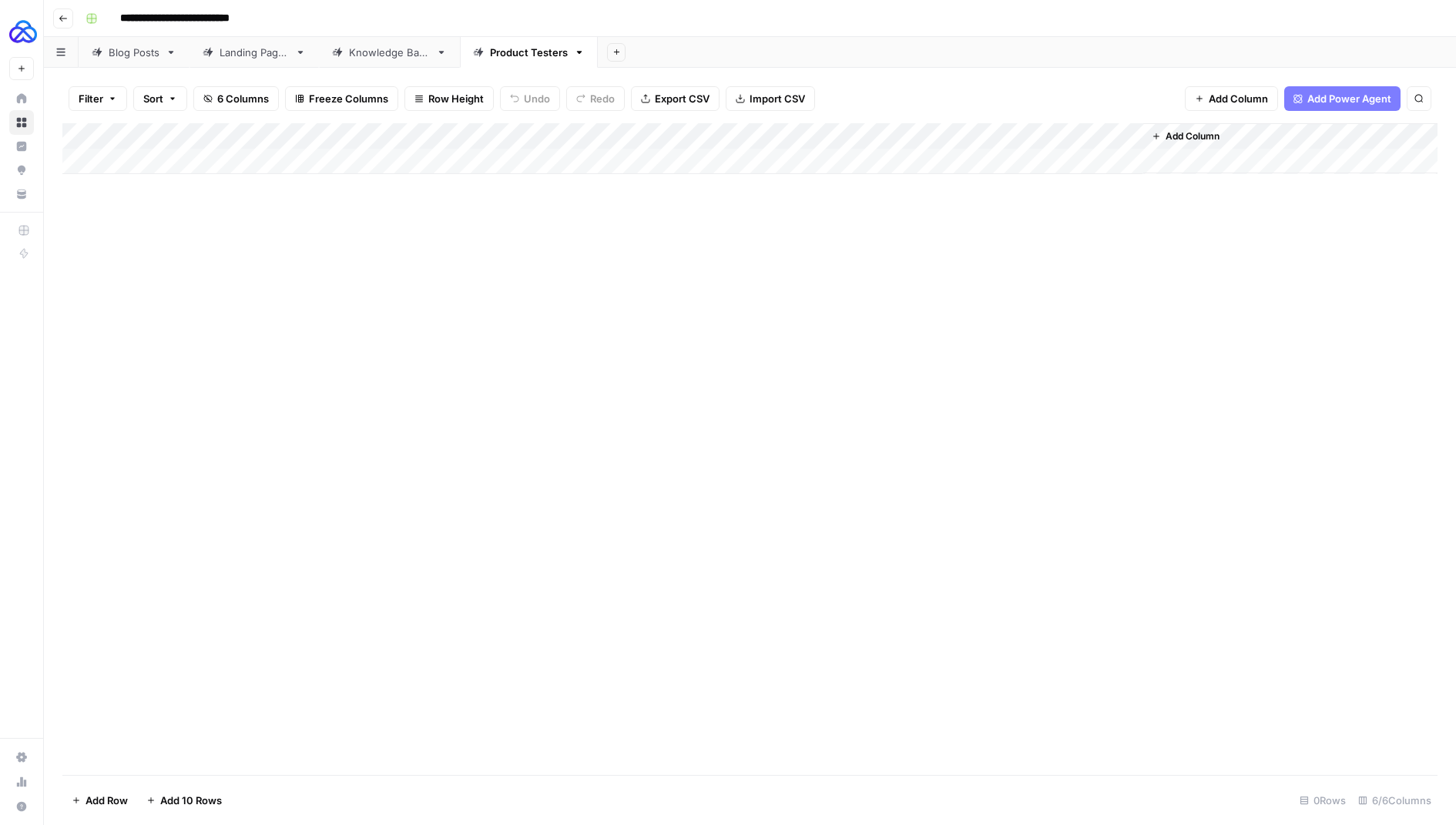
drag, startPoint x: 935, startPoint y: 134, endPoint x: 637, endPoint y: 152, distance: 298.5
click at [637, 152] on div "Add Column" at bounding box center [750, 149] width 1375 height 51
click at [941, 134] on div "Add Column" at bounding box center [750, 149] width 1375 height 51
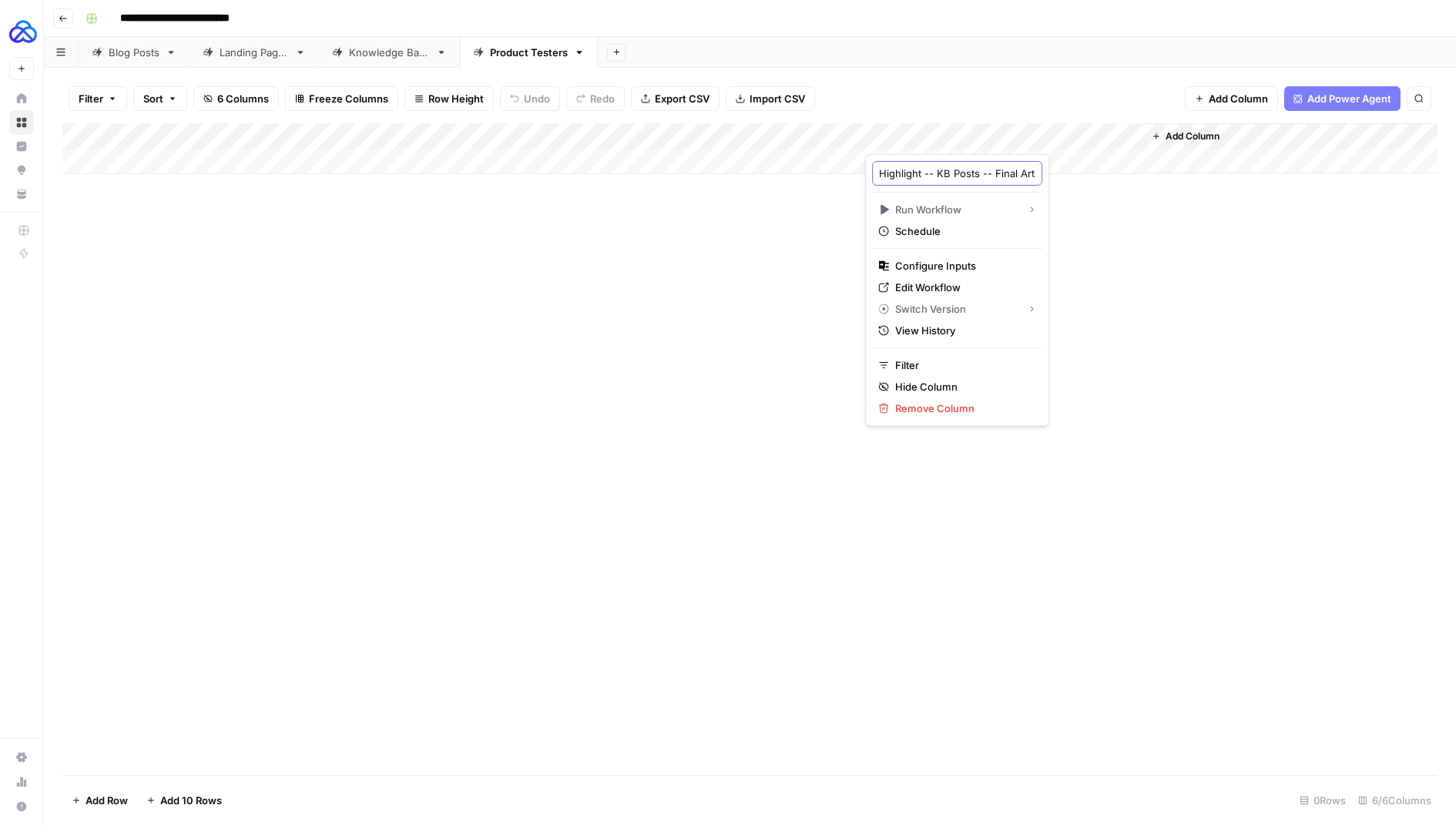
click at [937, 166] on input "Highlight -- KB Posts -- Final Article" at bounding box center [957, 173] width 156 height 15
click at [937, 168] on input "Highlight -- KB Posts -- Final Article" at bounding box center [957, 173] width 156 height 15
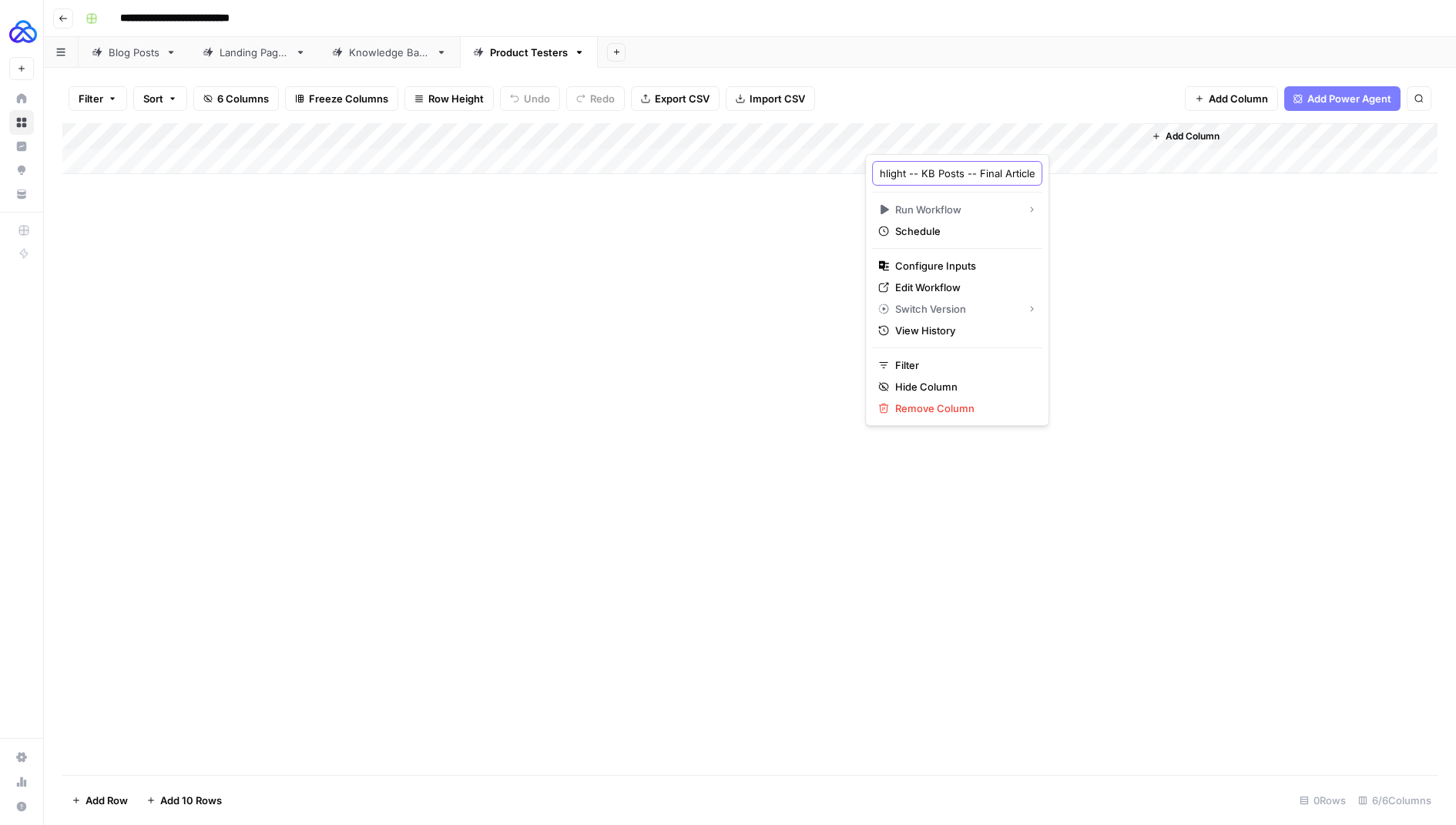
drag, startPoint x: 936, startPoint y: 168, endPoint x: 1023, endPoint y: 168, distance: 87.0
click at [1023, 168] on body "**********" at bounding box center [728, 412] width 1456 height 825
click at [1067, 298] on div "Add Column" at bounding box center [750, 449] width 1375 height 652
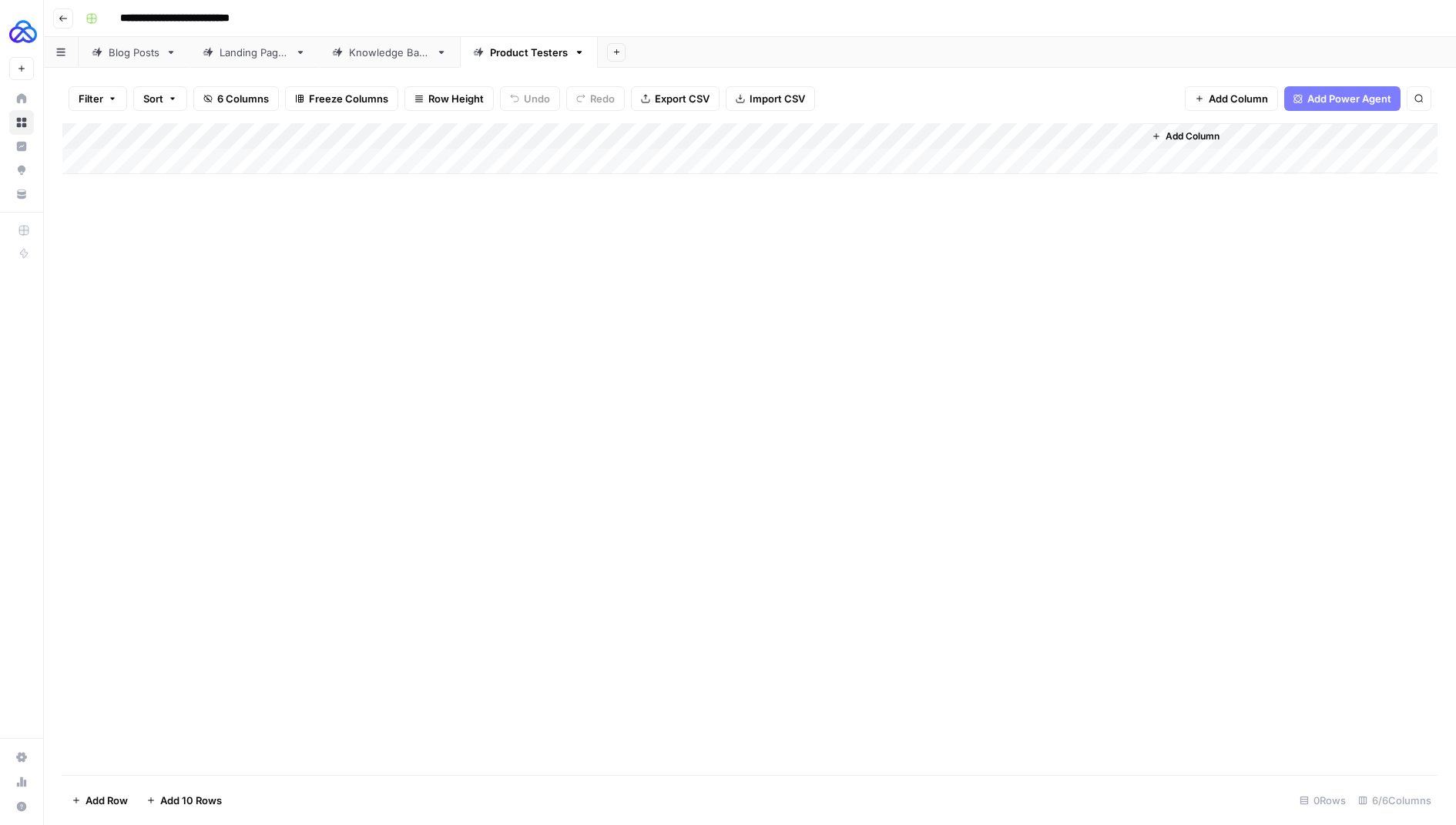
click at [67, 24] on button "Go back" at bounding box center [63, 18] width 20 height 20
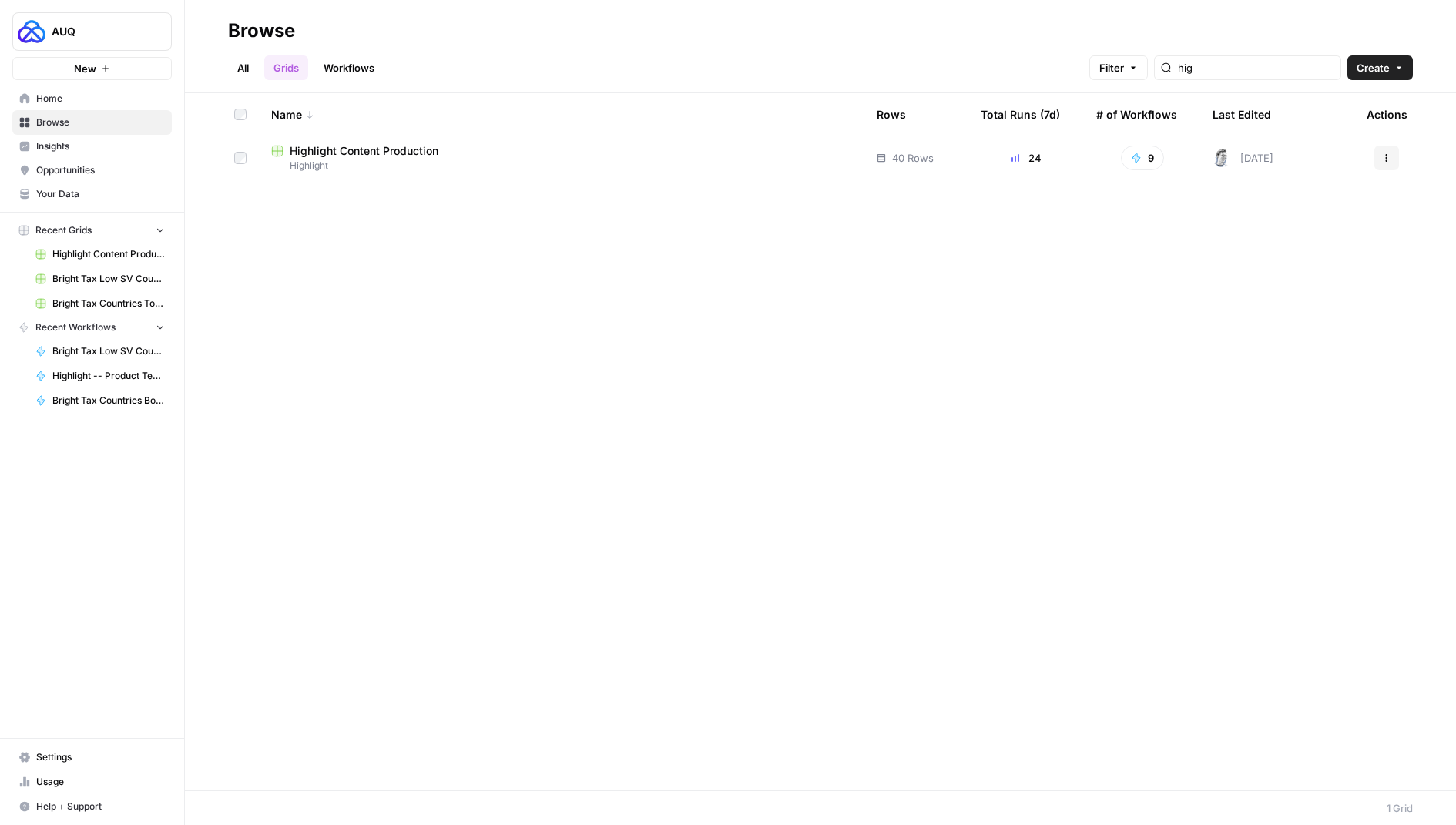
click at [358, 73] on link "Workflows" at bounding box center [349, 68] width 69 height 25
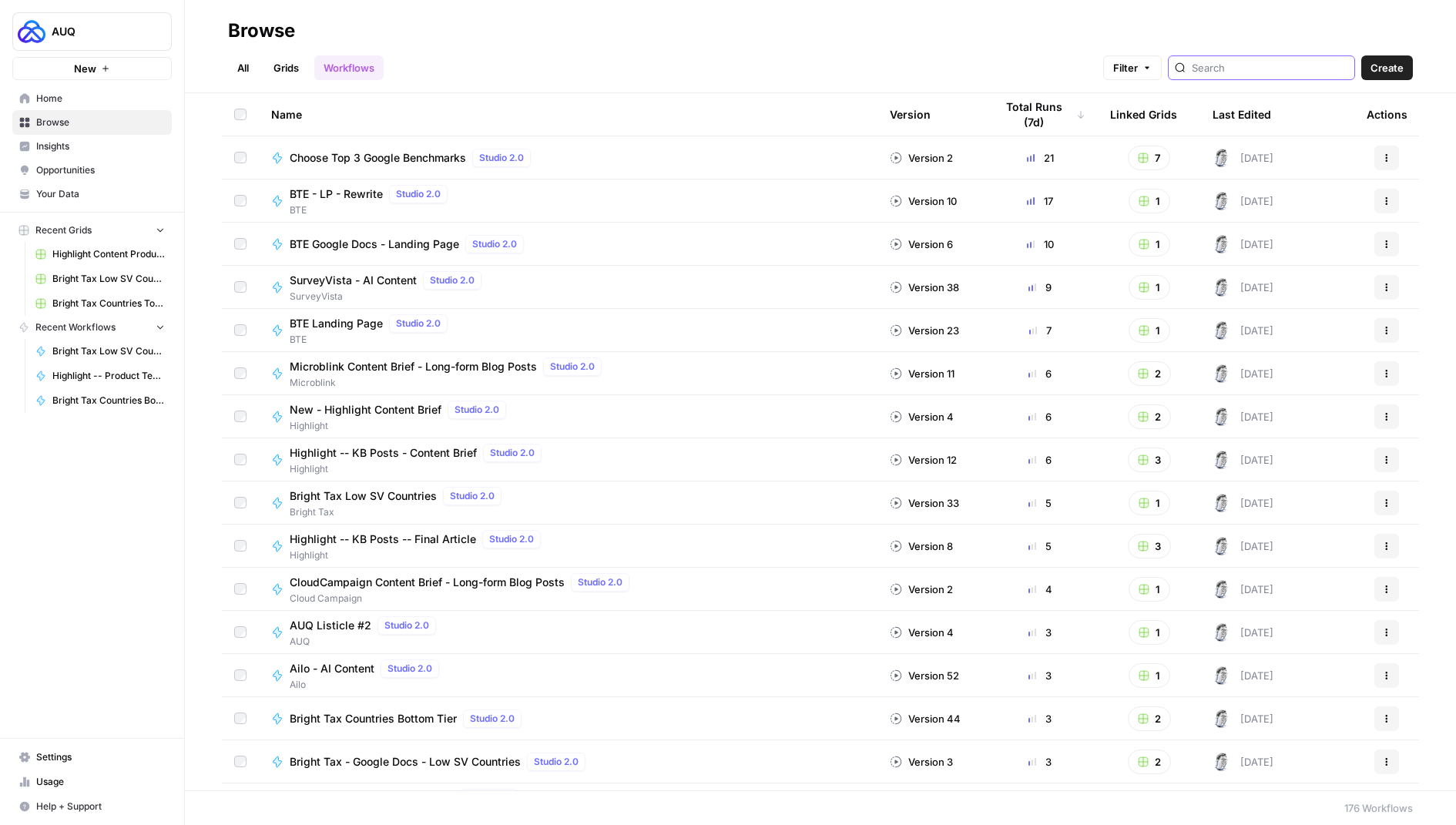
click at [1269, 72] on input "search" at bounding box center [1270, 67] width 156 height 15
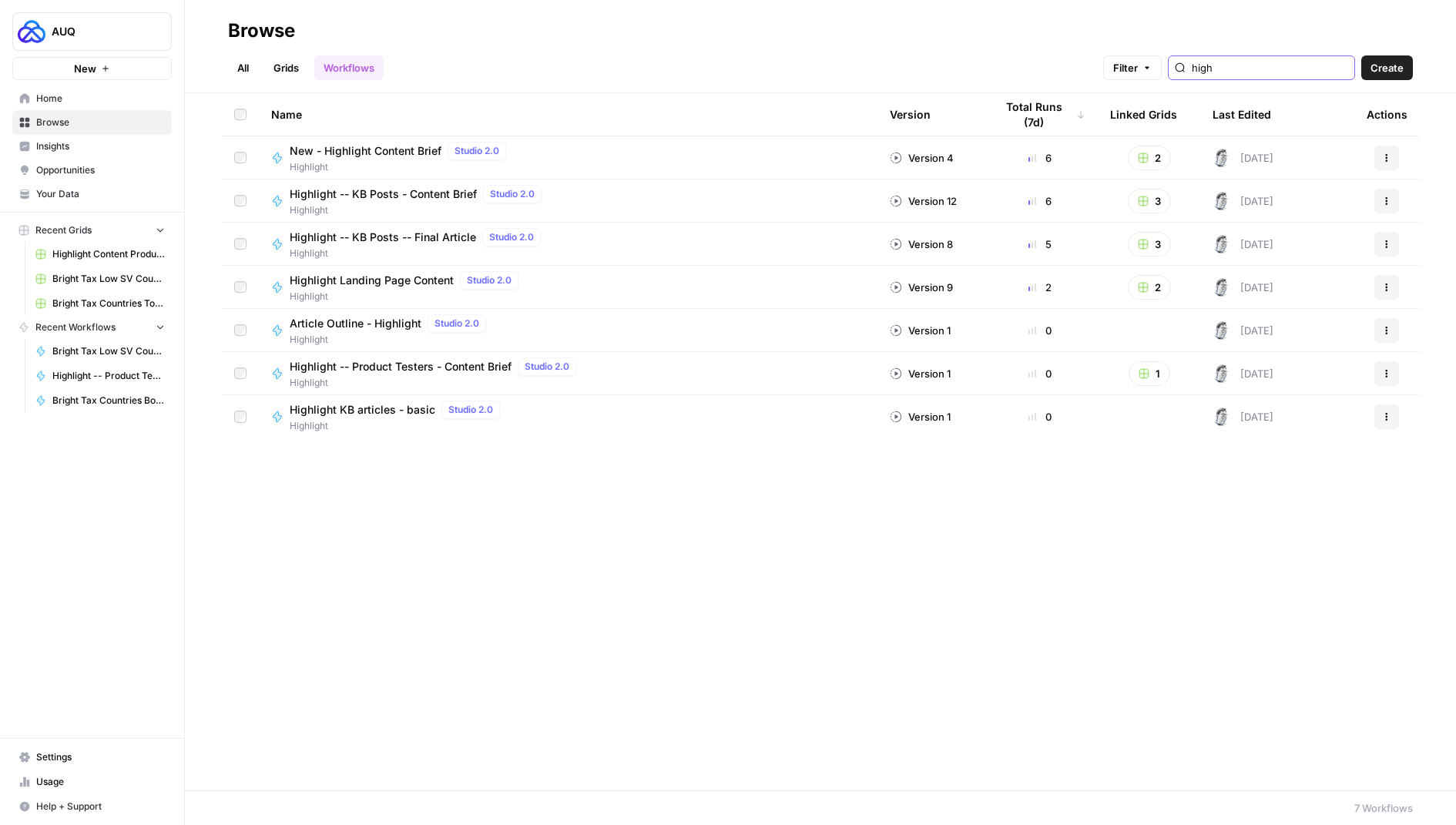
type input "Highlight"
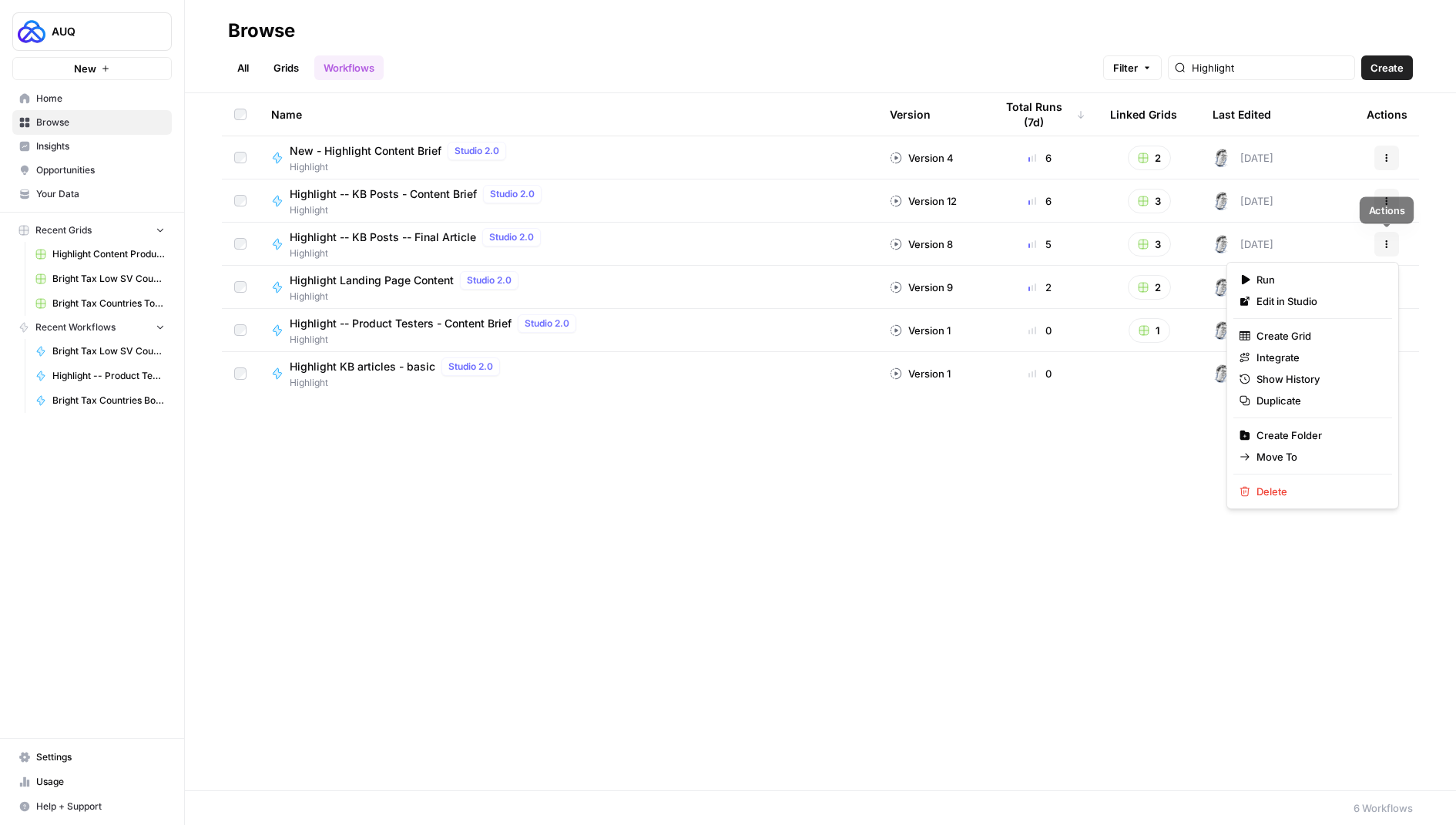
click at [1376, 243] on button "Actions" at bounding box center [1387, 244] width 25 height 25
click at [1308, 394] on span "Duplicate" at bounding box center [1318, 401] width 124 height 15
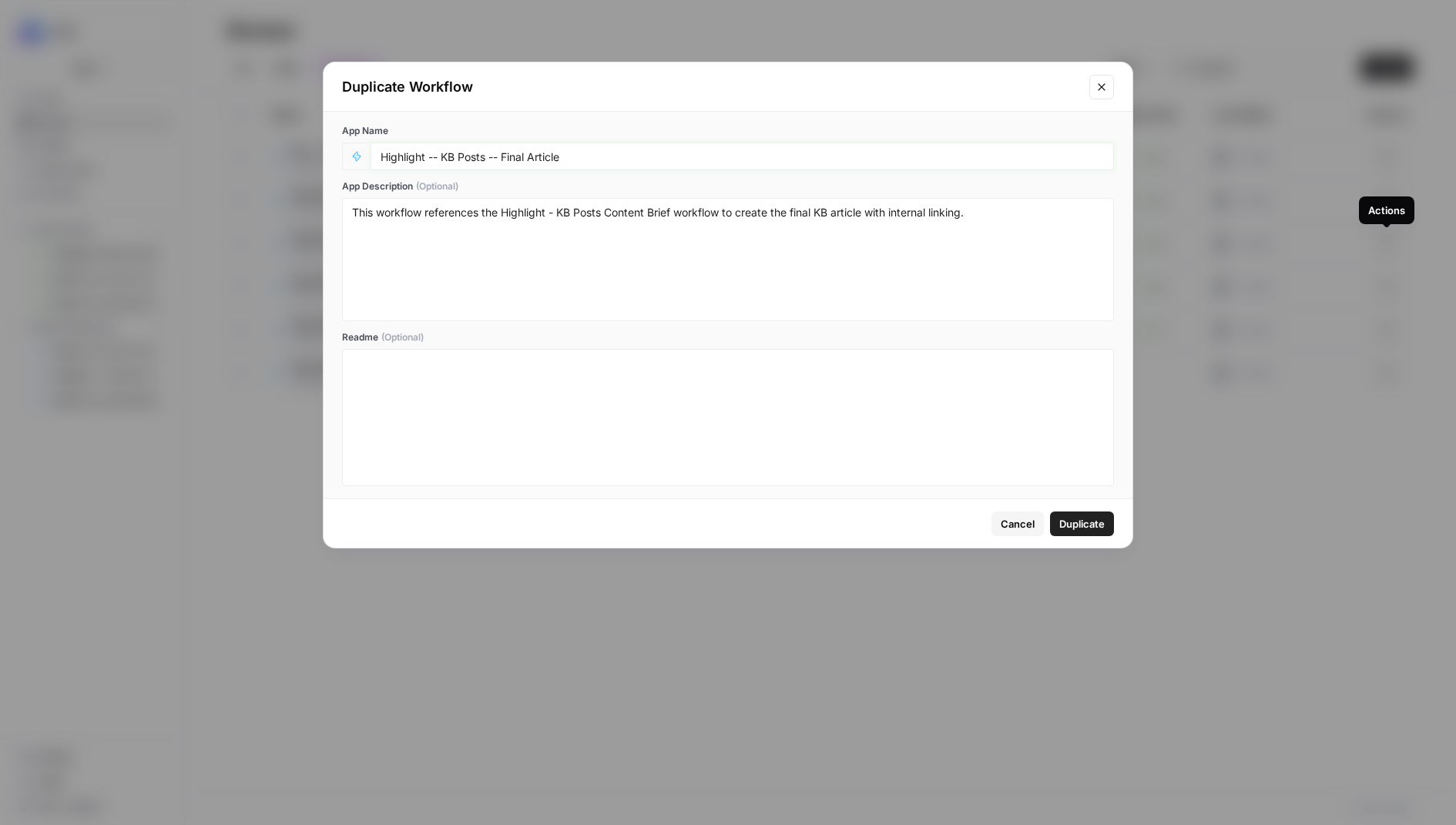
click at [468, 157] on input "Highlight -- KB Posts -- Final Article" at bounding box center [742, 156] width 724 height 14
type input "Highlight -- Product Tester -- Final Article"
drag, startPoint x: 562, startPoint y: 211, endPoint x: 602, endPoint y: 213, distance: 40.0
click at [603, 213] on textarea "This workflow references the Highlight - KB Posts Content Brief workflow to cre…" at bounding box center [728, 259] width 752 height 109
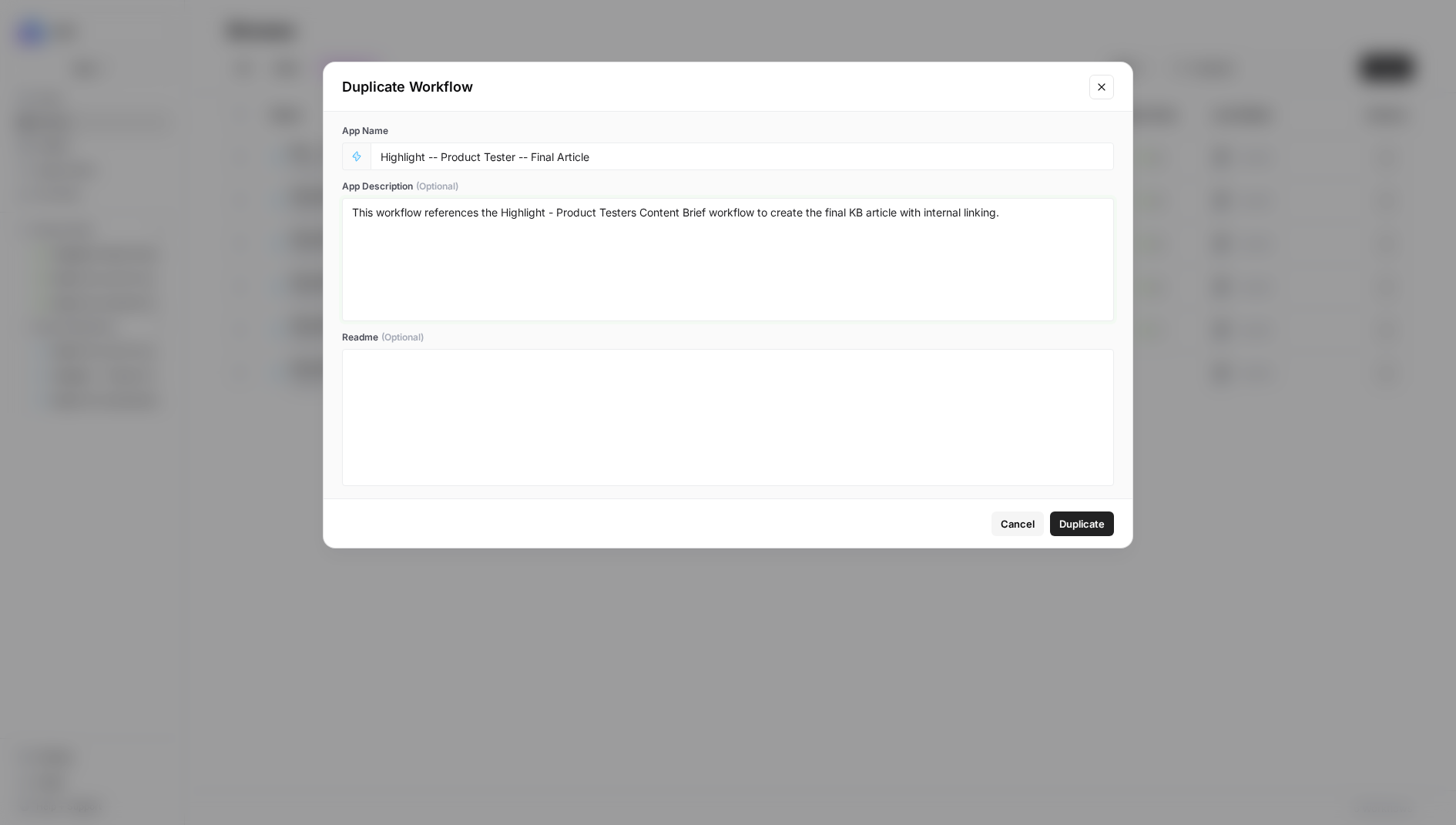
click at [866, 215] on textarea "This workflow references the Highlight - Product Testers Content Brief workflow…" at bounding box center [728, 259] width 752 height 109
click at [952, 215] on textarea "This workflow references the Highlight - Product Testers Content Brief workflow…" at bounding box center [728, 259] width 752 height 109
type textarea "This workflow references the Highlight - Product Testers Content Brief workflow…"
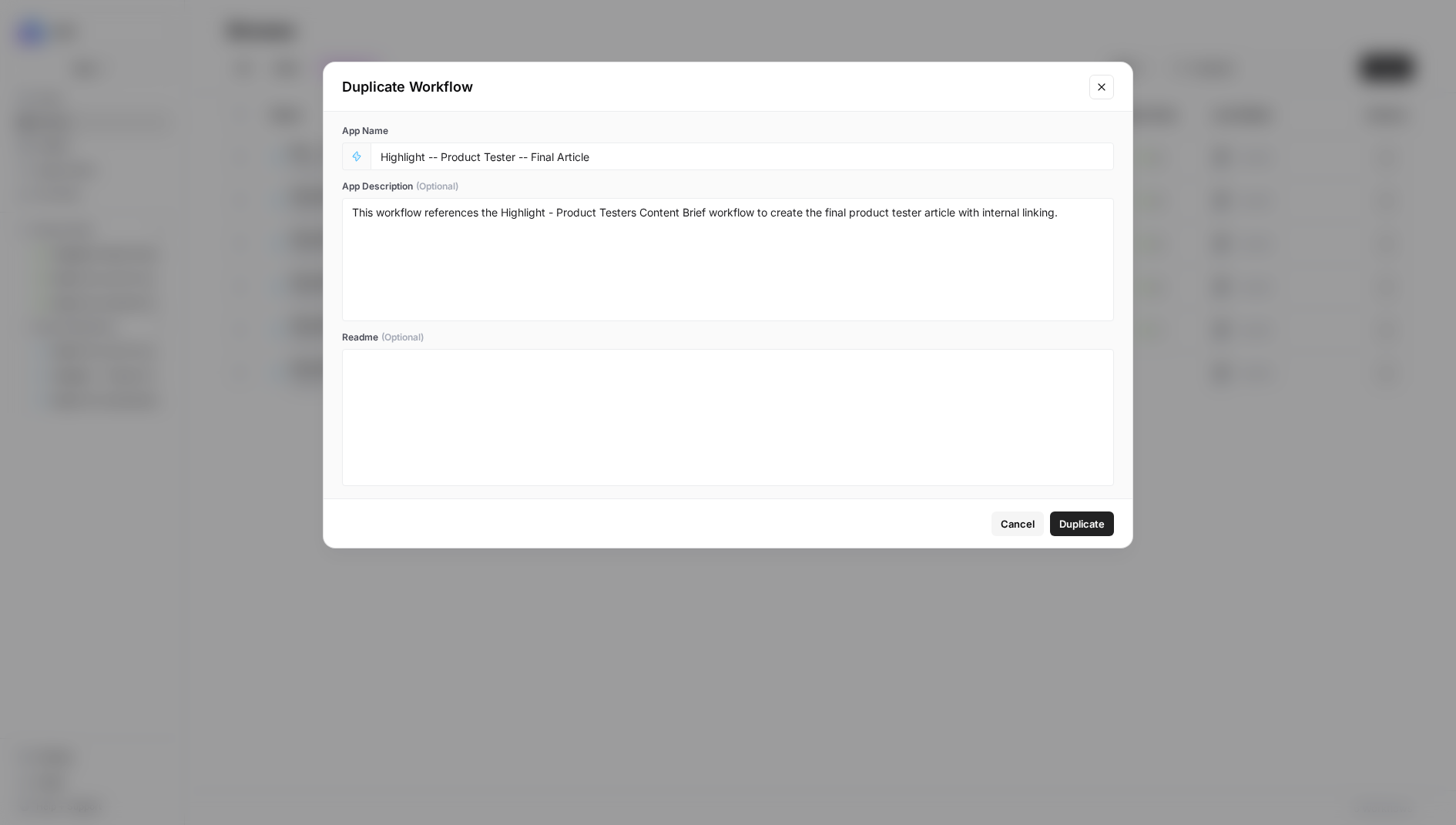
click at [1094, 526] on span "Duplicate" at bounding box center [1082, 523] width 45 height 15
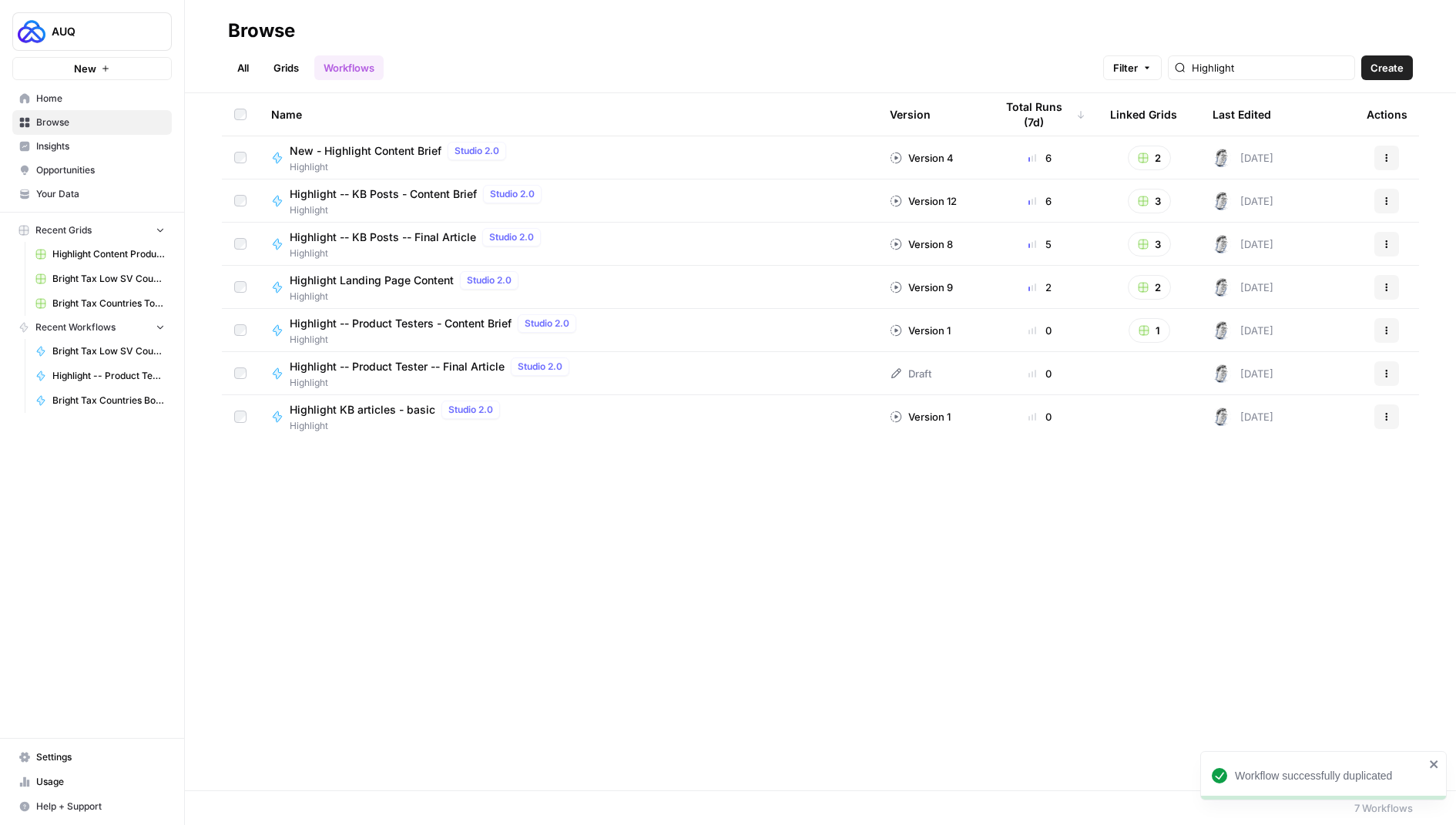
click at [1383, 371] on icon "button" at bounding box center [1387, 374] width 10 height 10
click at [906, 369] on div "Draft" at bounding box center [911, 373] width 41 height 15
click at [379, 363] on span "Highlight -- Product Tester -- Final Article" at bounding box center [397, 366] width 215 height 15
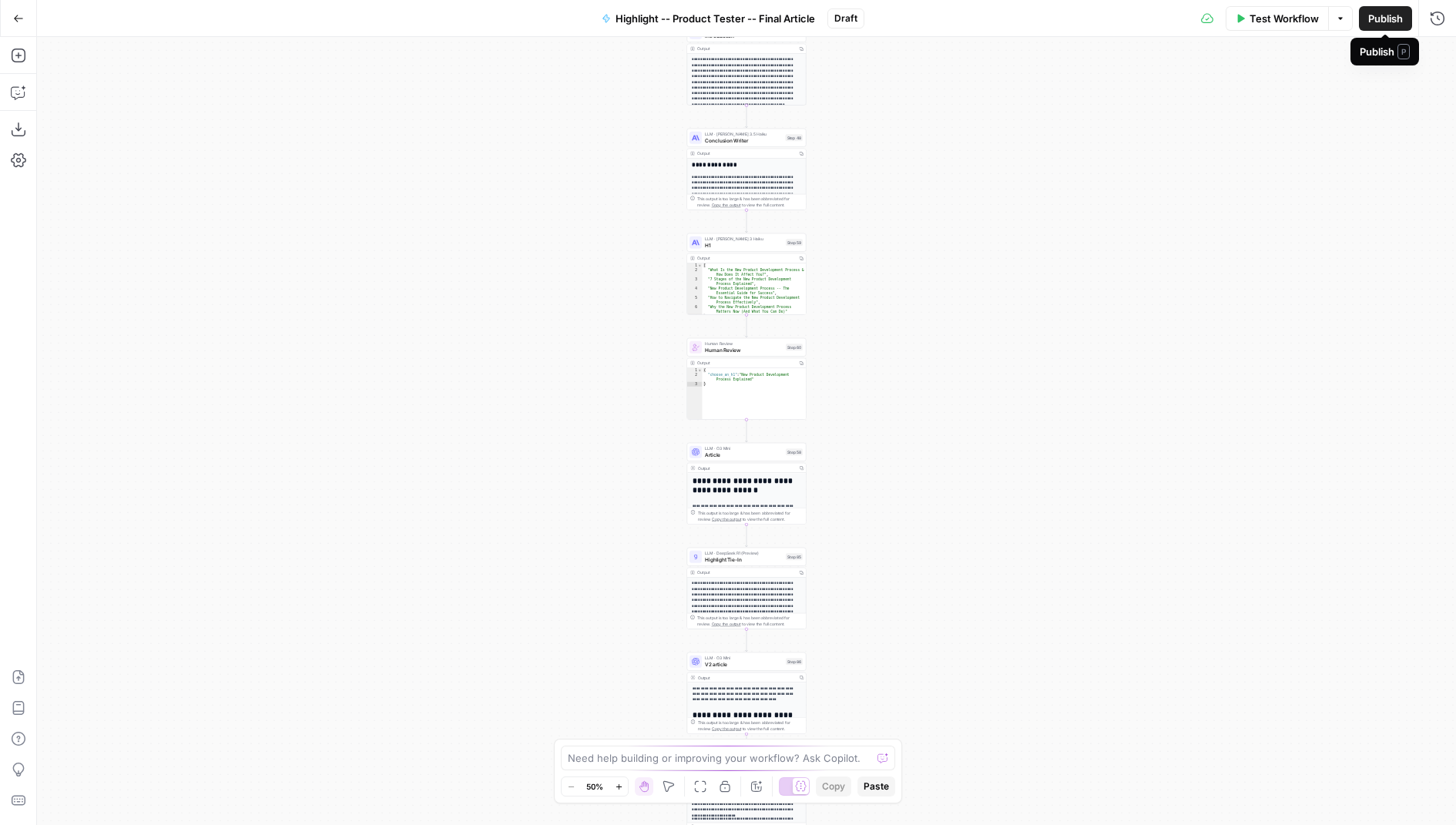
click at [1387, 17] on span "Publish" at bounding box center [1385, 18] width 34 height 15
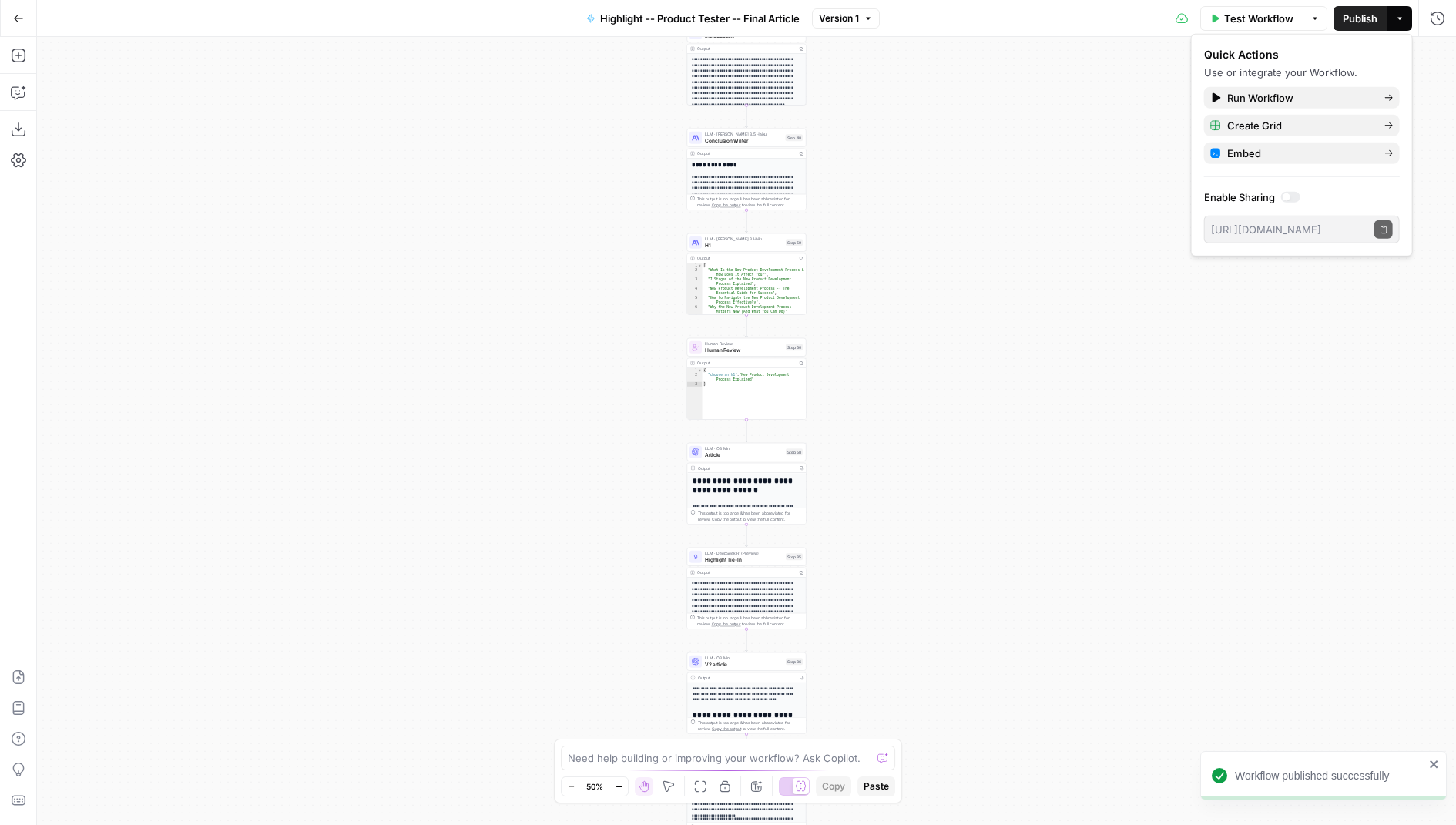
click at [8, 19] on button "Go Back" at bounding box center [18, 18] width 28 height 28
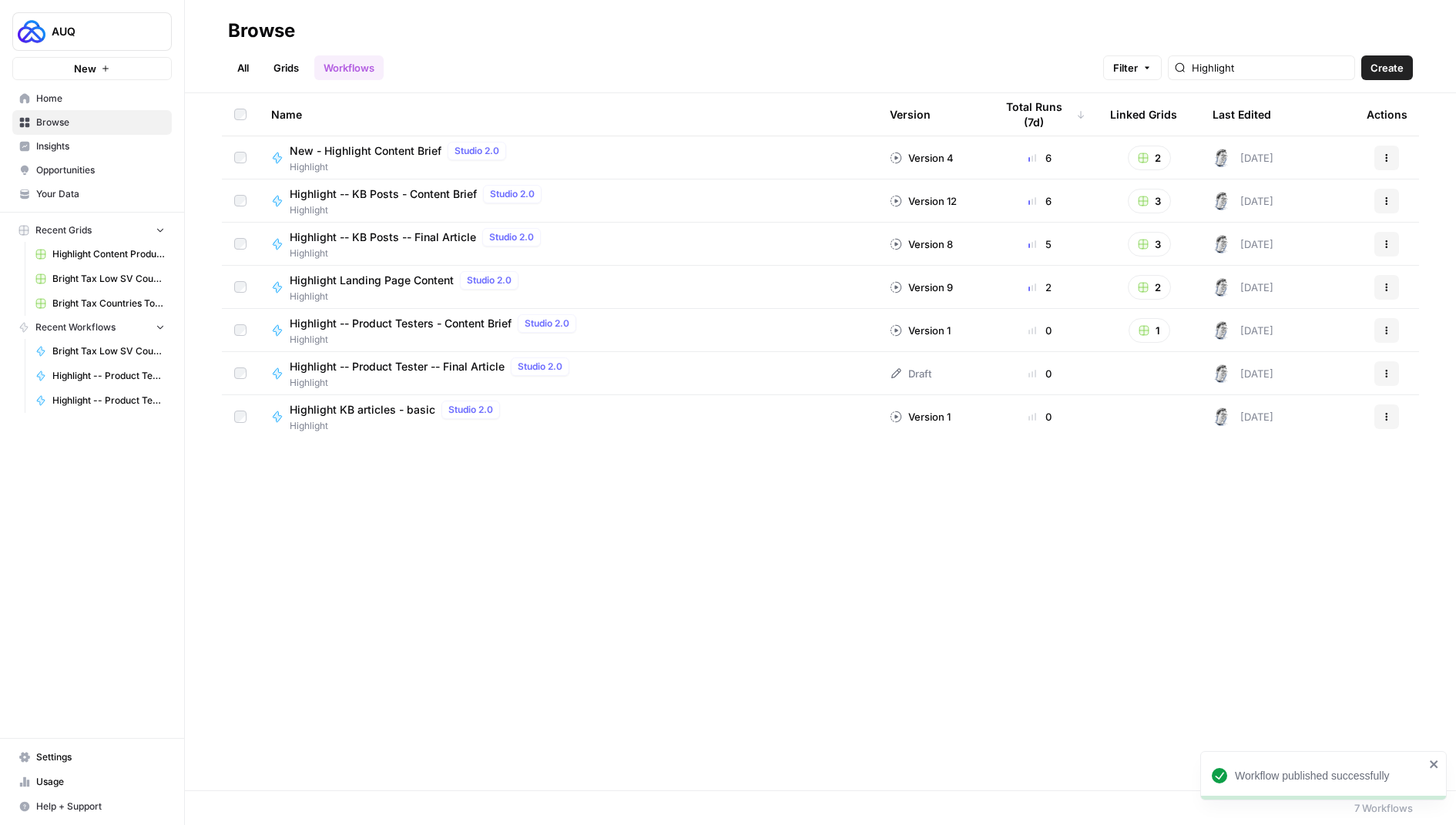
click at [281, 61] on link "Grids" at bounding box center [286, 68] width 44 height 25
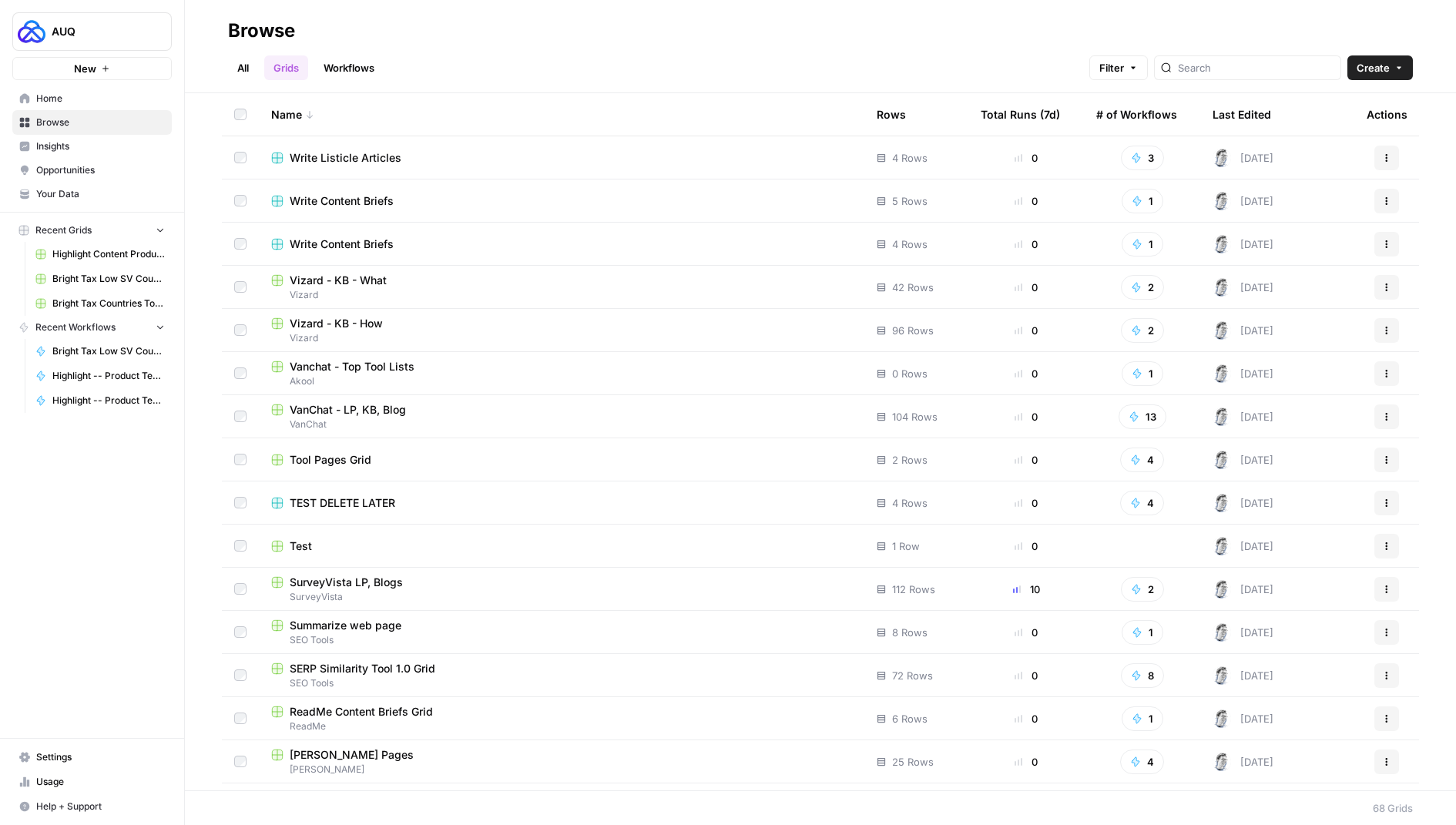
click at [1238, 83] on header "Browse All Grids Workflows Filter Create" at bounding box center [821, 46] width 1272 height 93
click at [1227, 70] on input "search" at bounding box center [1257, 67] width 156 height 15
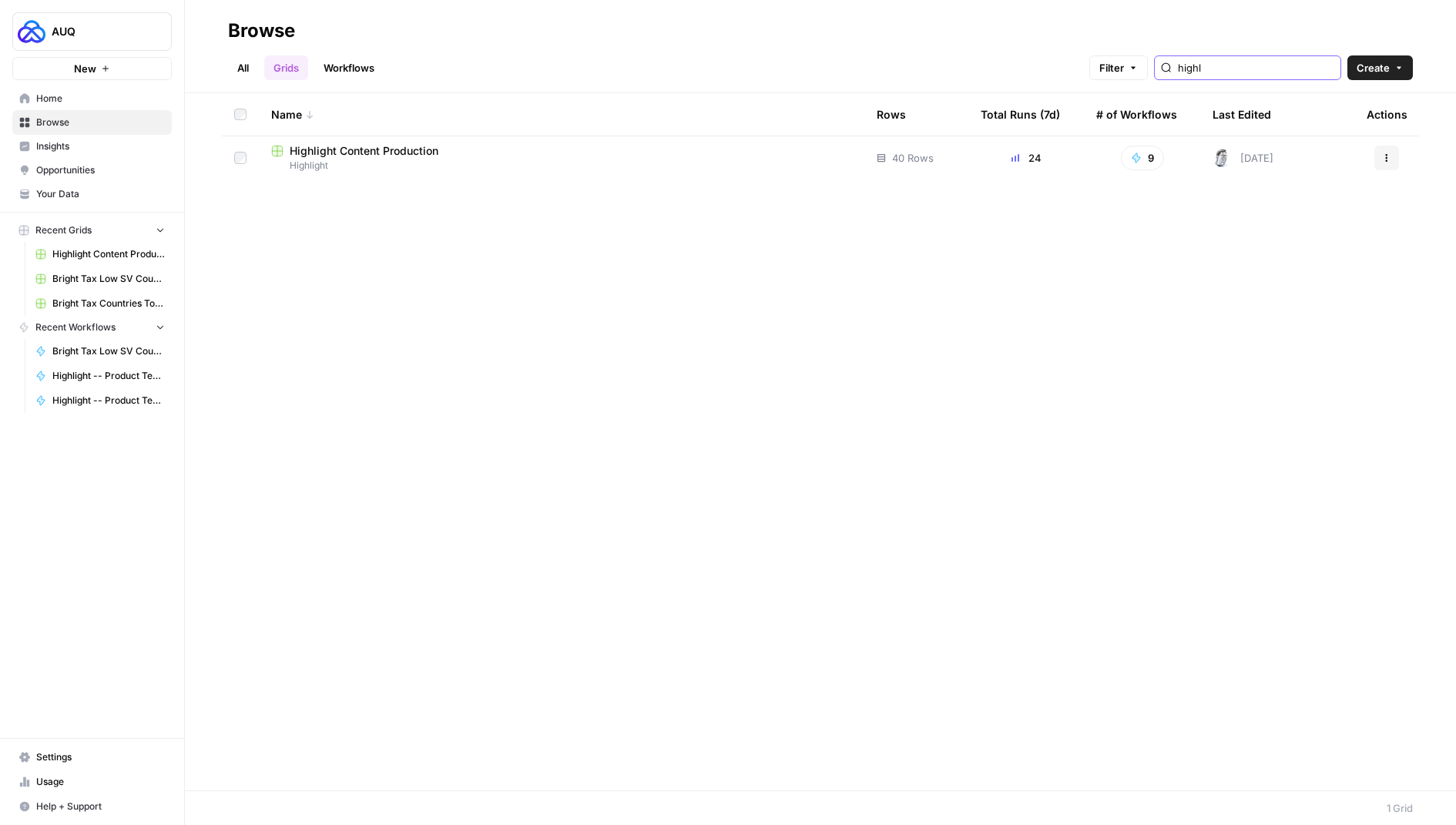
type input "Highlight"
click at [372, 144] on span "Highlight Content Production" at bounding box center [364, 151] width 148 height 15
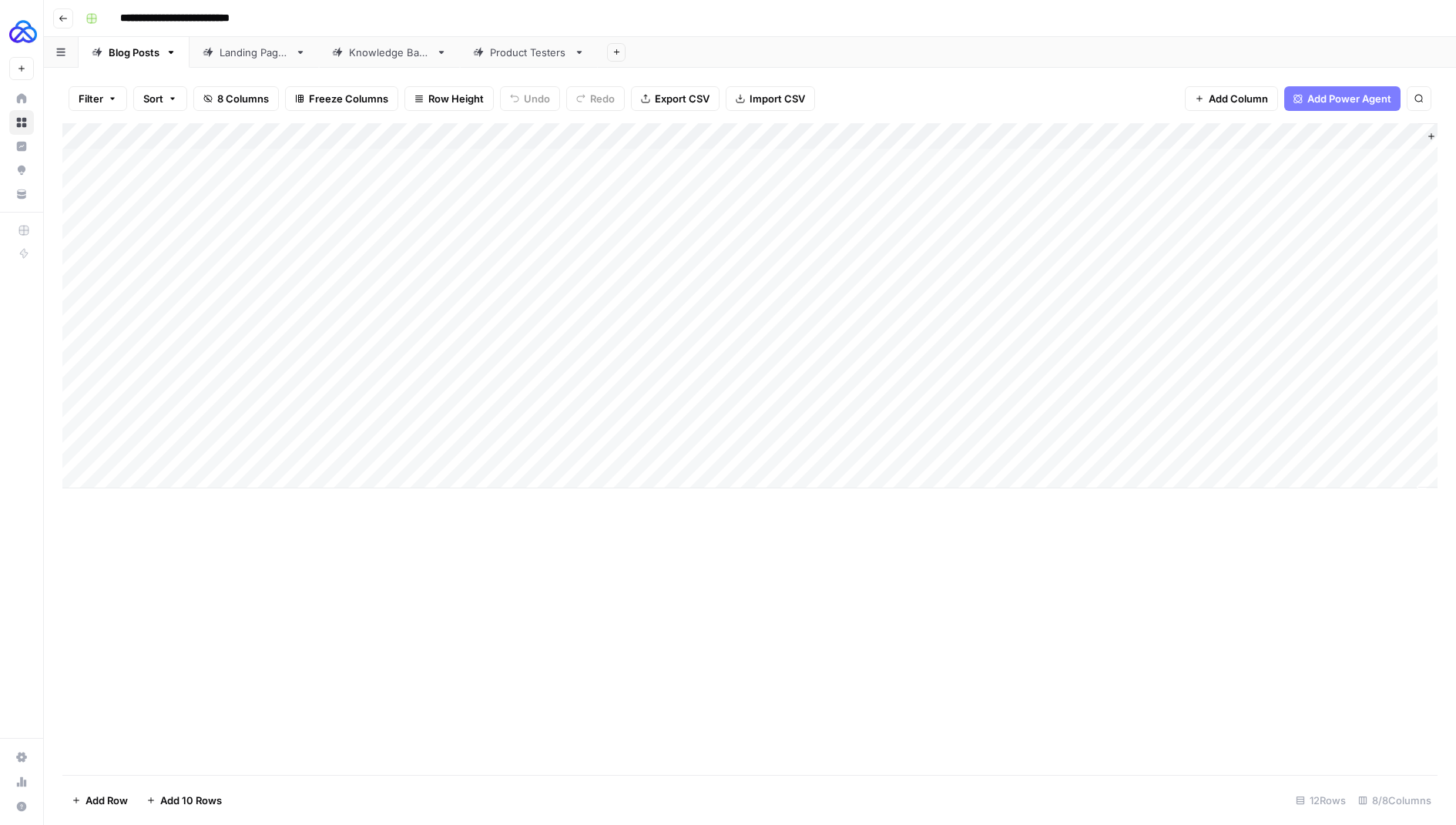
click at [512, 64] on link "Product Testers" at bounding box center [529, 52] width 138 height 31
click at [971, 136] on div "Add Column" at bounding box center [750, 149] width 1375 height 51
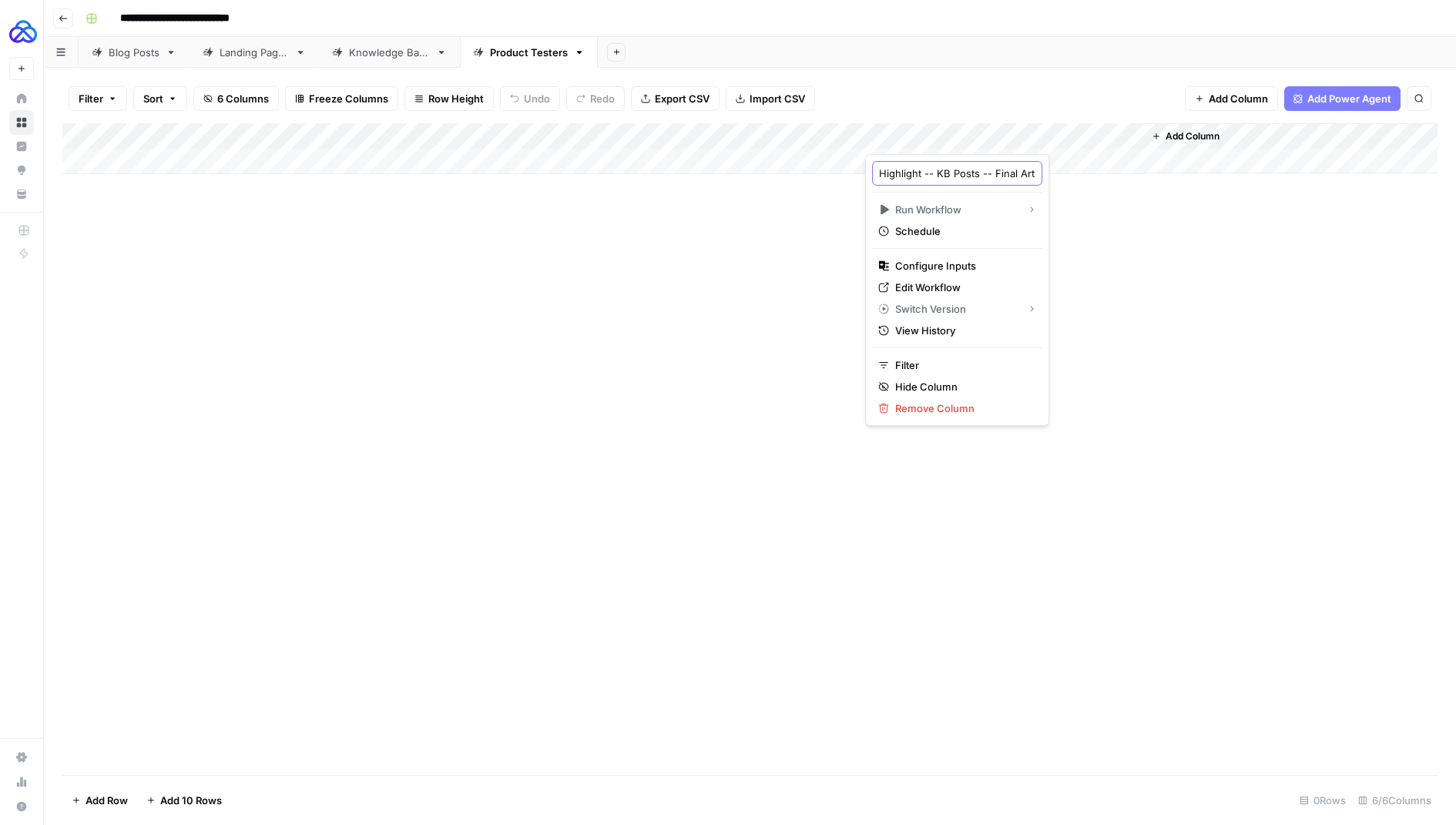
click at [948, 166] on input "Highlight -- KB Posts -- Final Article" at bounding box center [957, 173] width 156 height 15
type input "Highlight -- KB Posts -- Final Article"
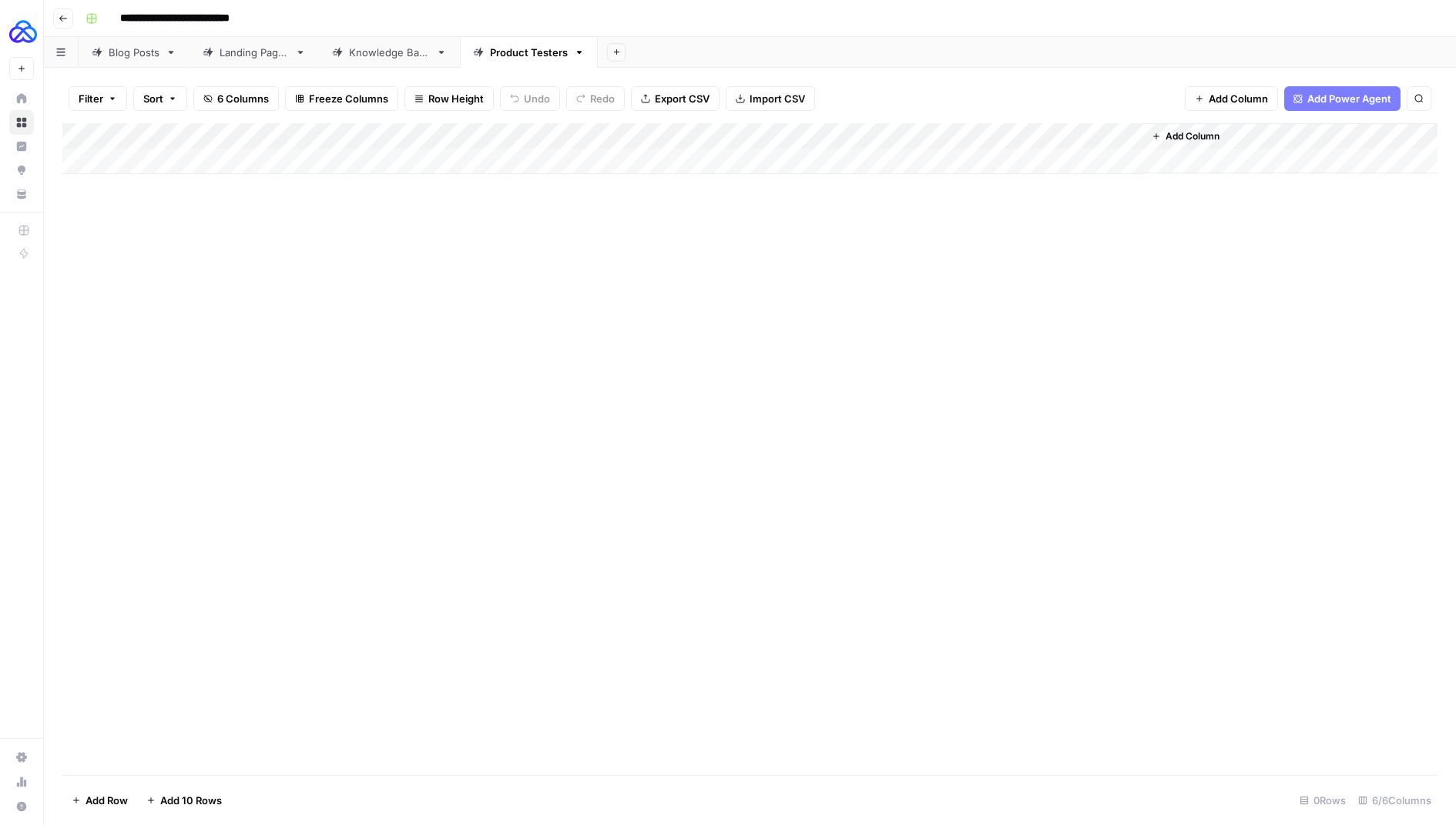
click at [975, 137] on div "Add Column" at bounding box center [750, 149] width 1375 height 51
click at [765, 274] on div "Add Column" at bounding box center [750, 449] width 1375 height 652
click at [973, 131] on div "Add Column" at bounding box center [750, 149] width 1375 height 51
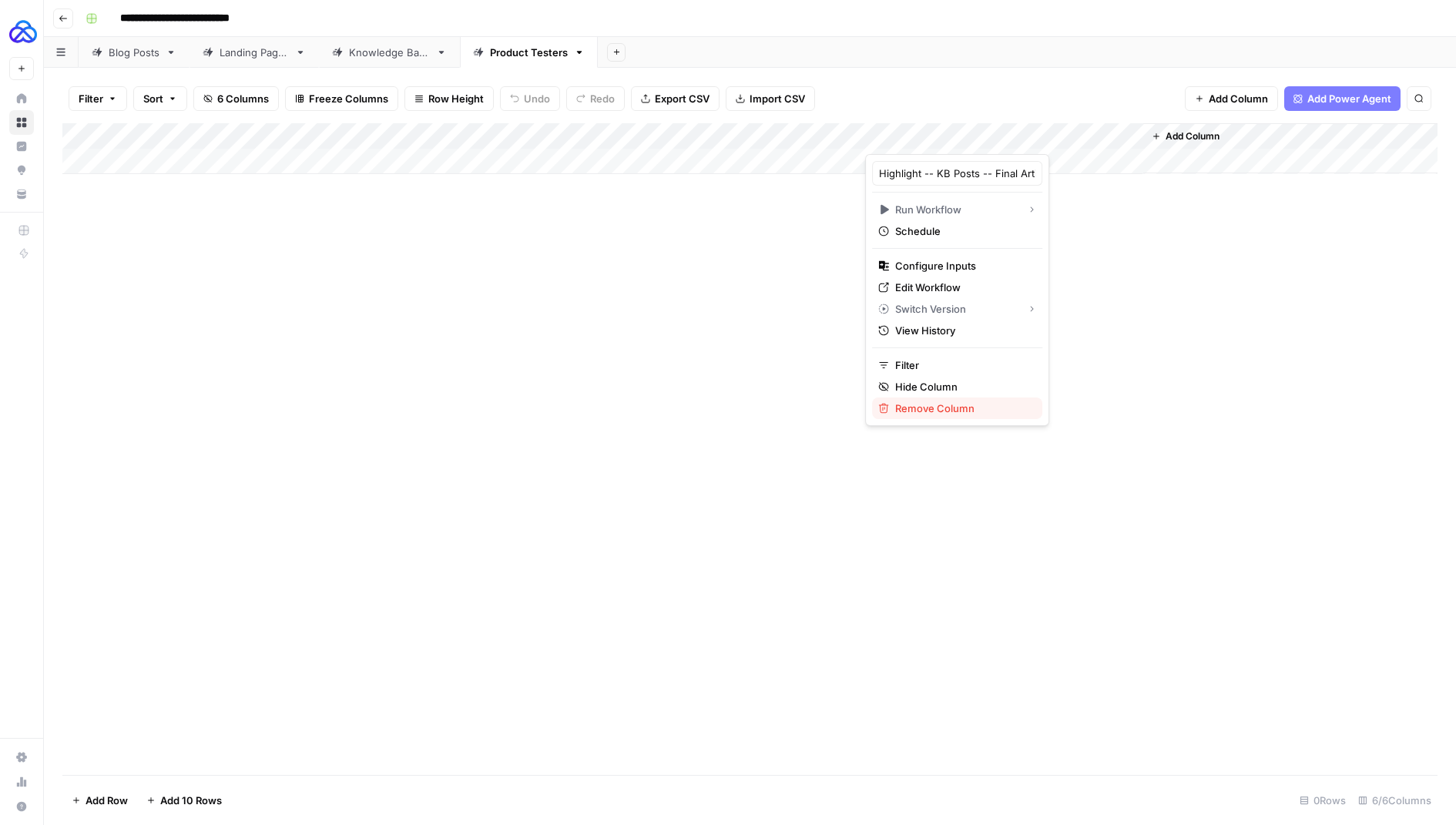
click at [911, 401] on span "Remove Column" at bounding box center [962, 408] width 135 height 15
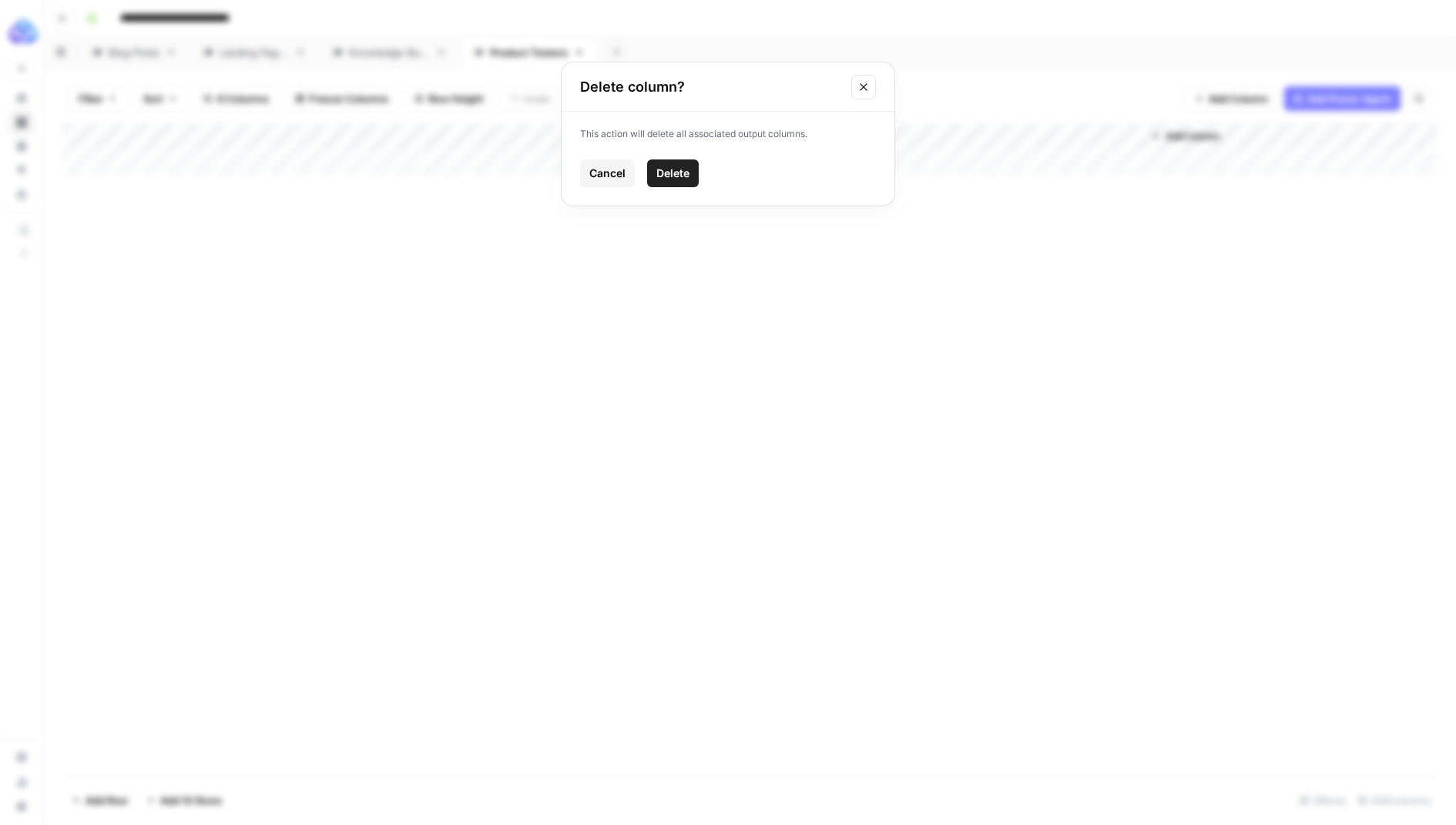
click at [662, 163] on button "Delete" at bounding box center [673, 173] width 52 height 28
click at [1236, 89] on button "Add Column" at bounding box center [1231, 98] width 93 height 25
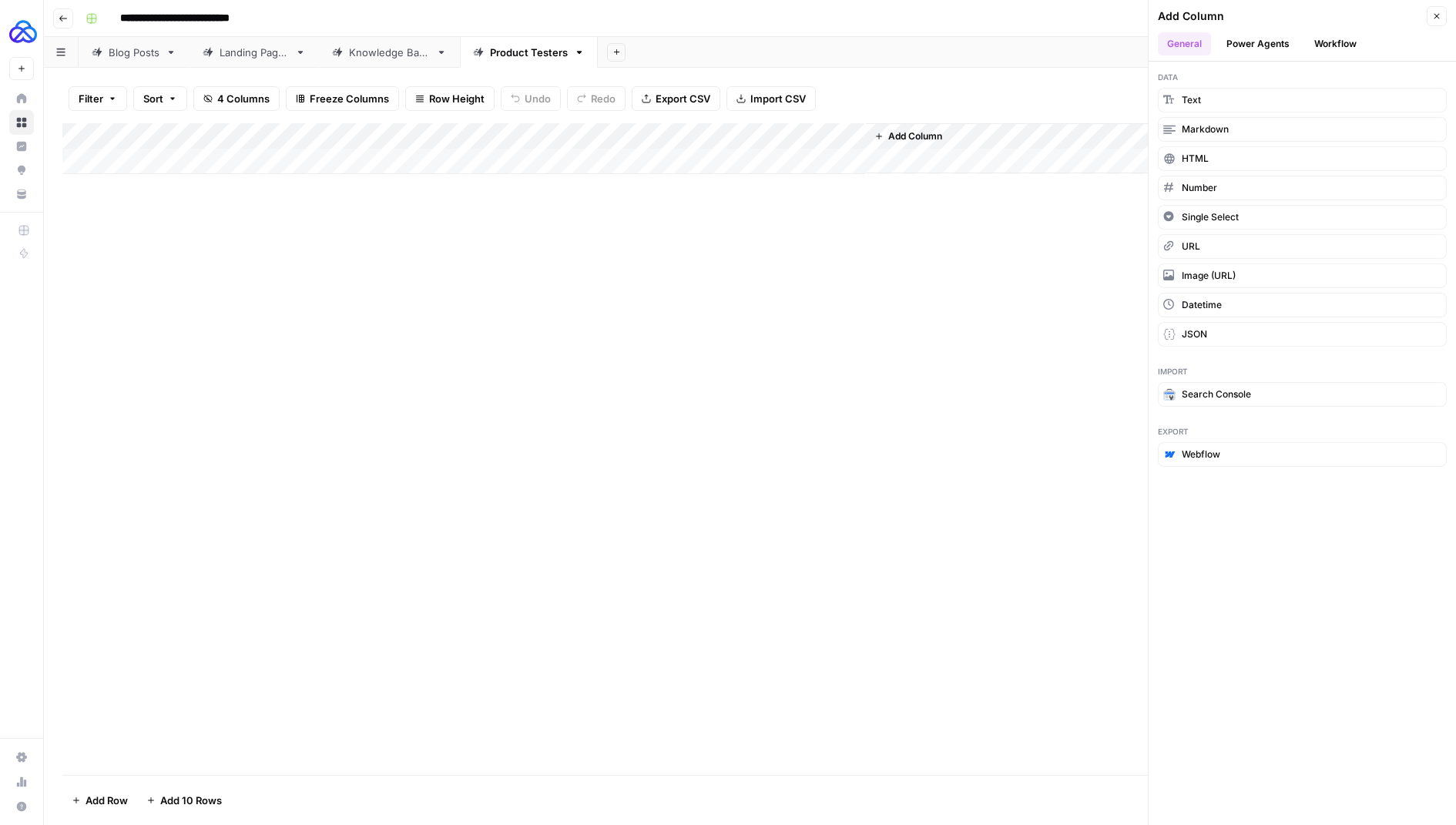
click at [1336, 41] on button "Workflow" at bounding box center [1336, 44] width 61 height 23
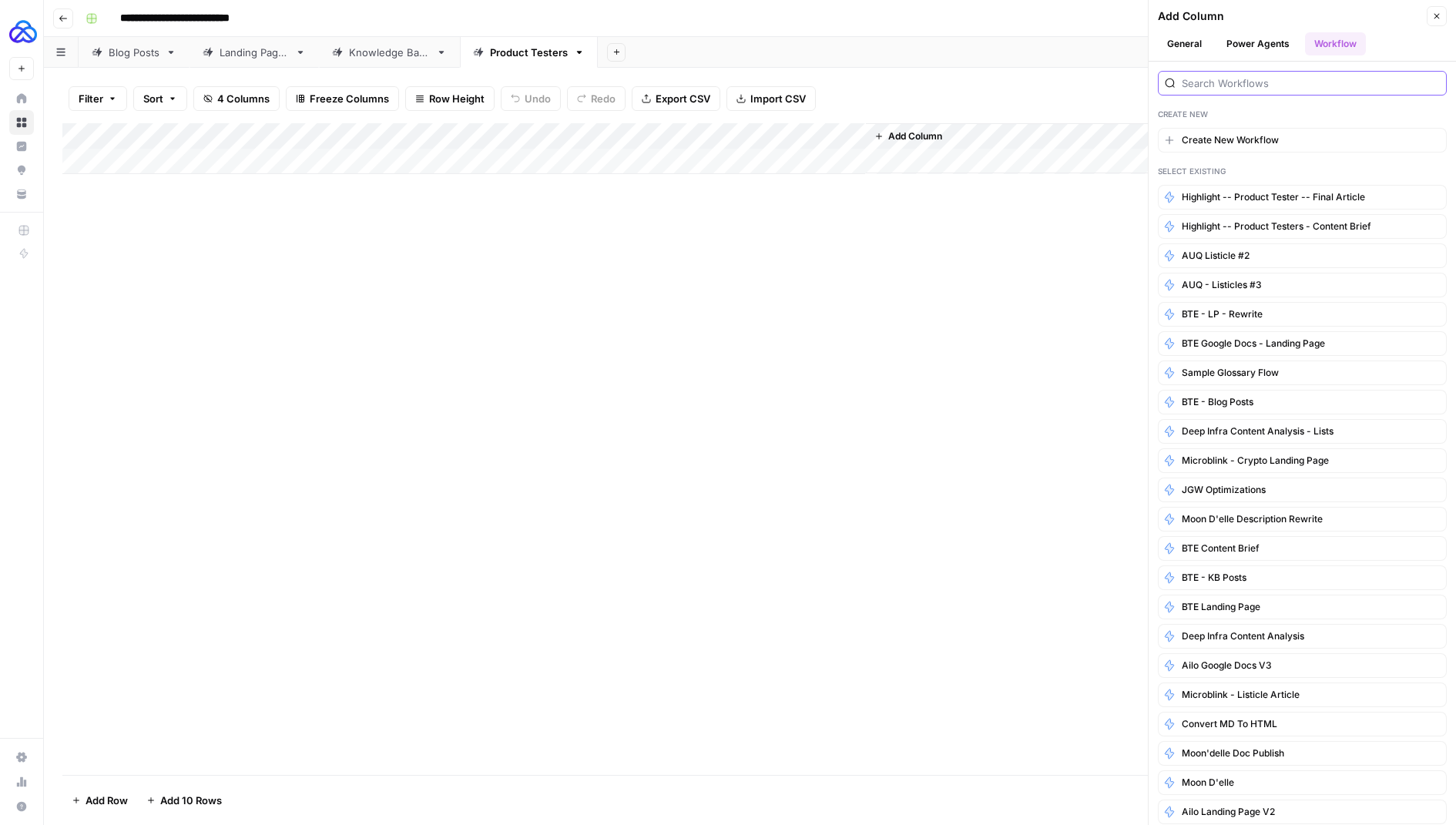
click at [1239, 79] on input "search" at bounding box center [1312, 83] width 258 height 15
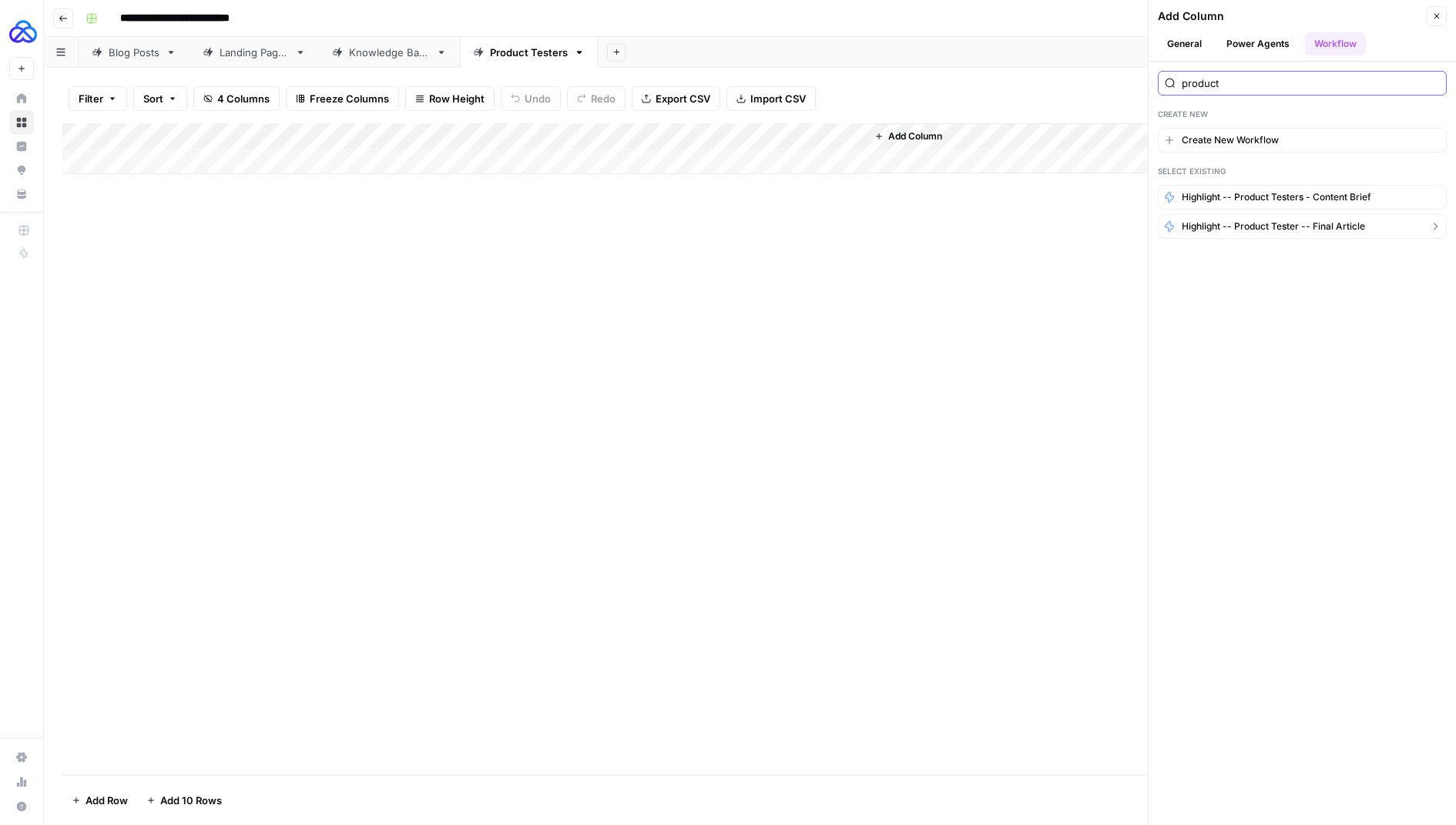
type input "product"
click at [1286, 223] on span "Highlight -- Product Tester -- Final Article" at bounding box center [1274, 226] width 183 height 14
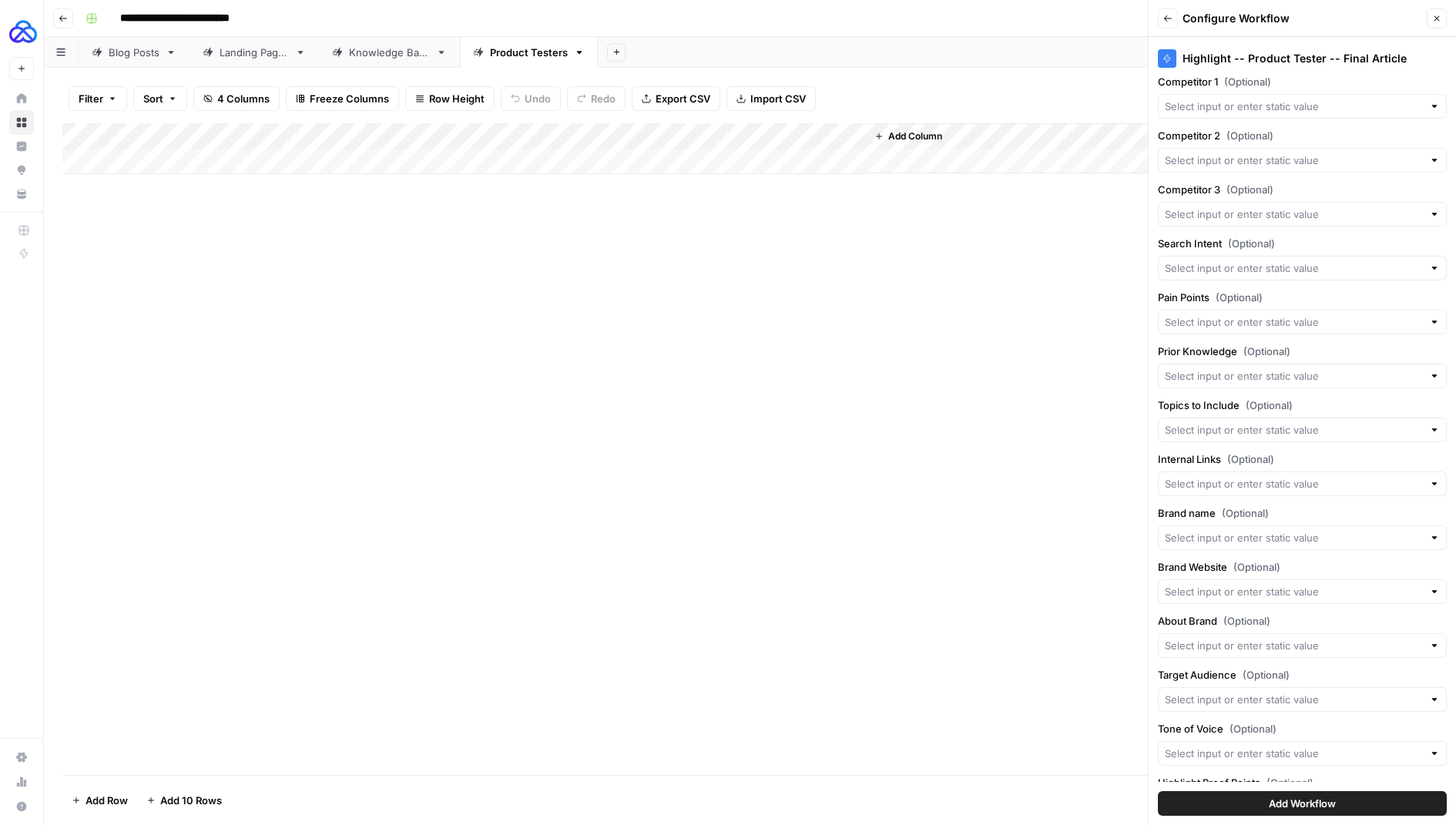
scroll to position [204, 0]
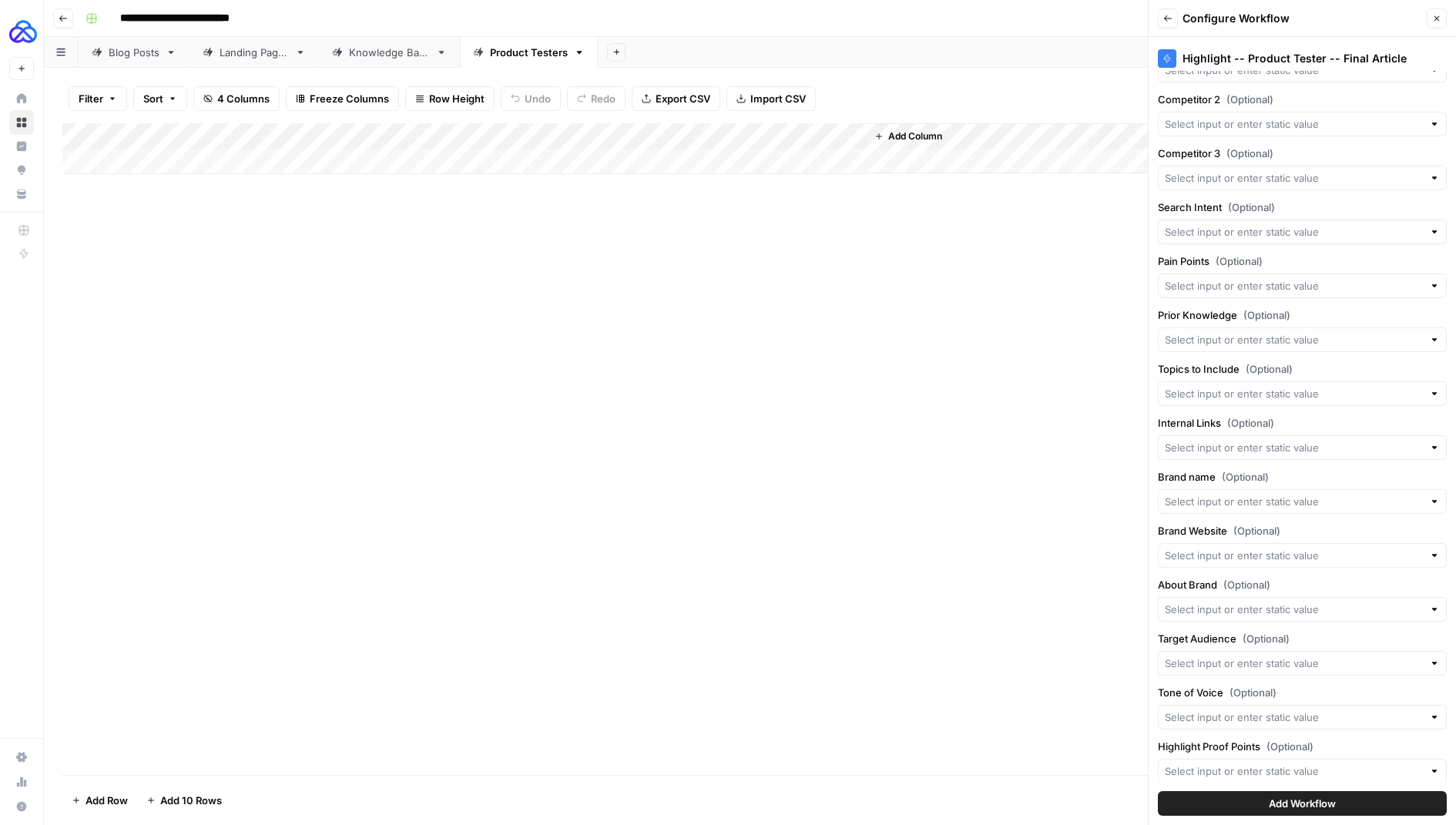
click at [1248, 799] on button "Add Workflow" at bounding box center [1303, 803] width 289 height 25
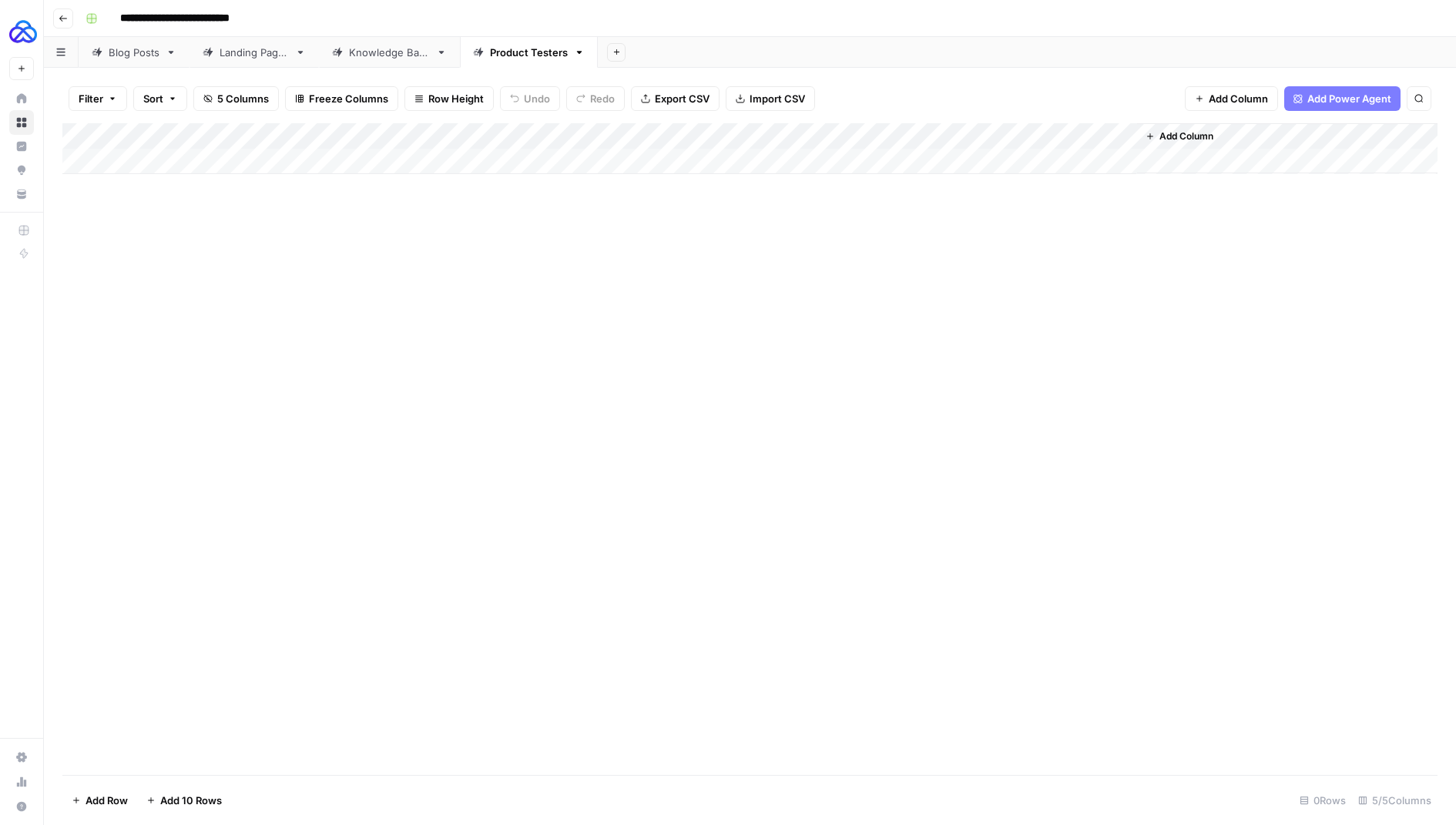
click at [395, 51] on div "Knowledge Base" at bounding box center [389, 52] width 81 height 15
click at [529, 48] on div "Product Testers" at bounding box center [529, 52] width 78 height 15
click at [400, 53] on div "Knowledge Base" at bounding box center [389, 52] width 81 height 15
click at [510, 56] on div "Product Testers" at bounding box center [529, 52] width 78 height 15
click at [1222, 92] on span "Add Column" at bounding box center [1238, 98] width 59 height 15
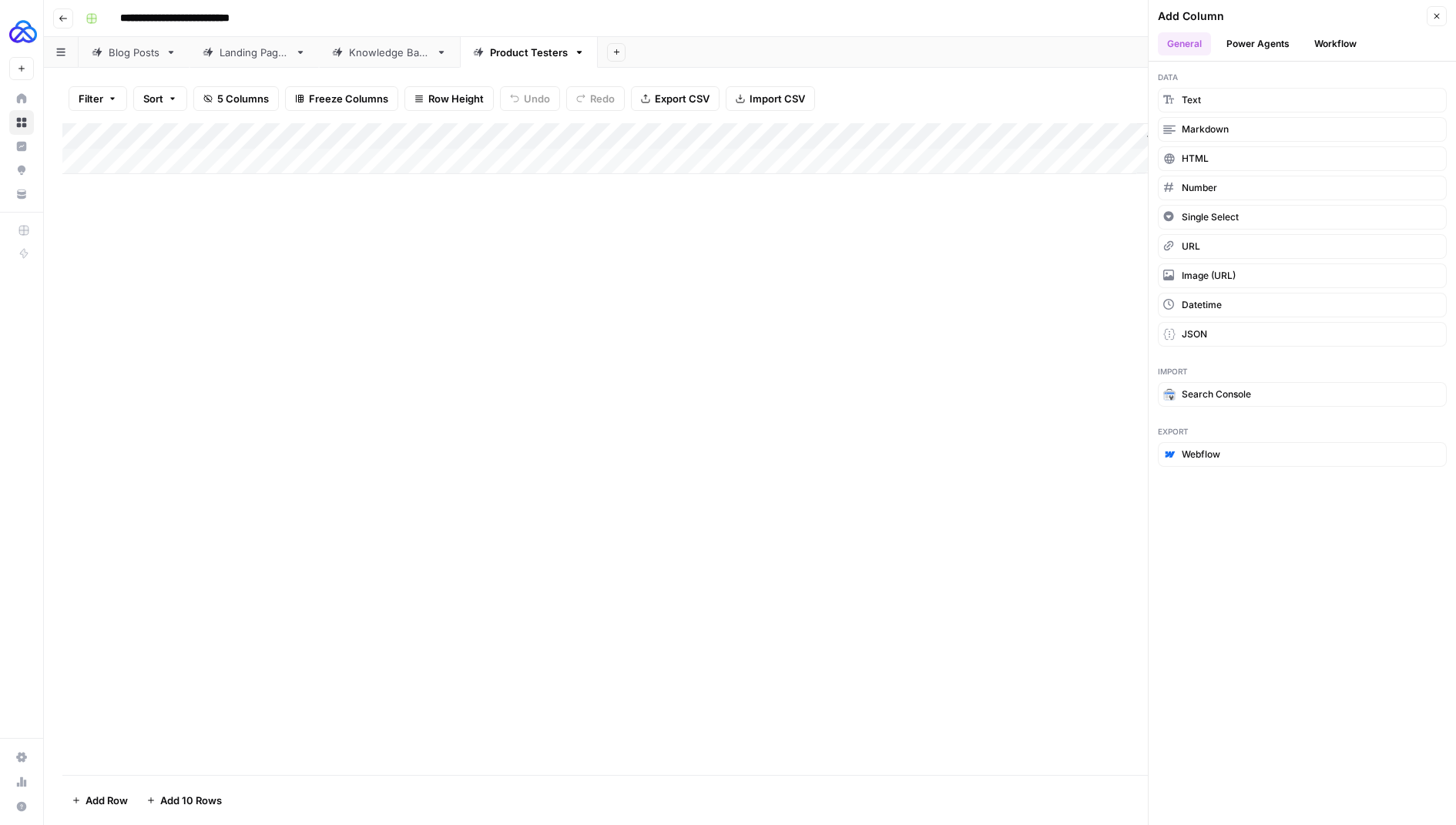
click at [417, 50] on div "Knowledge Base" at bounding box center [389, 52] width 81 height 15
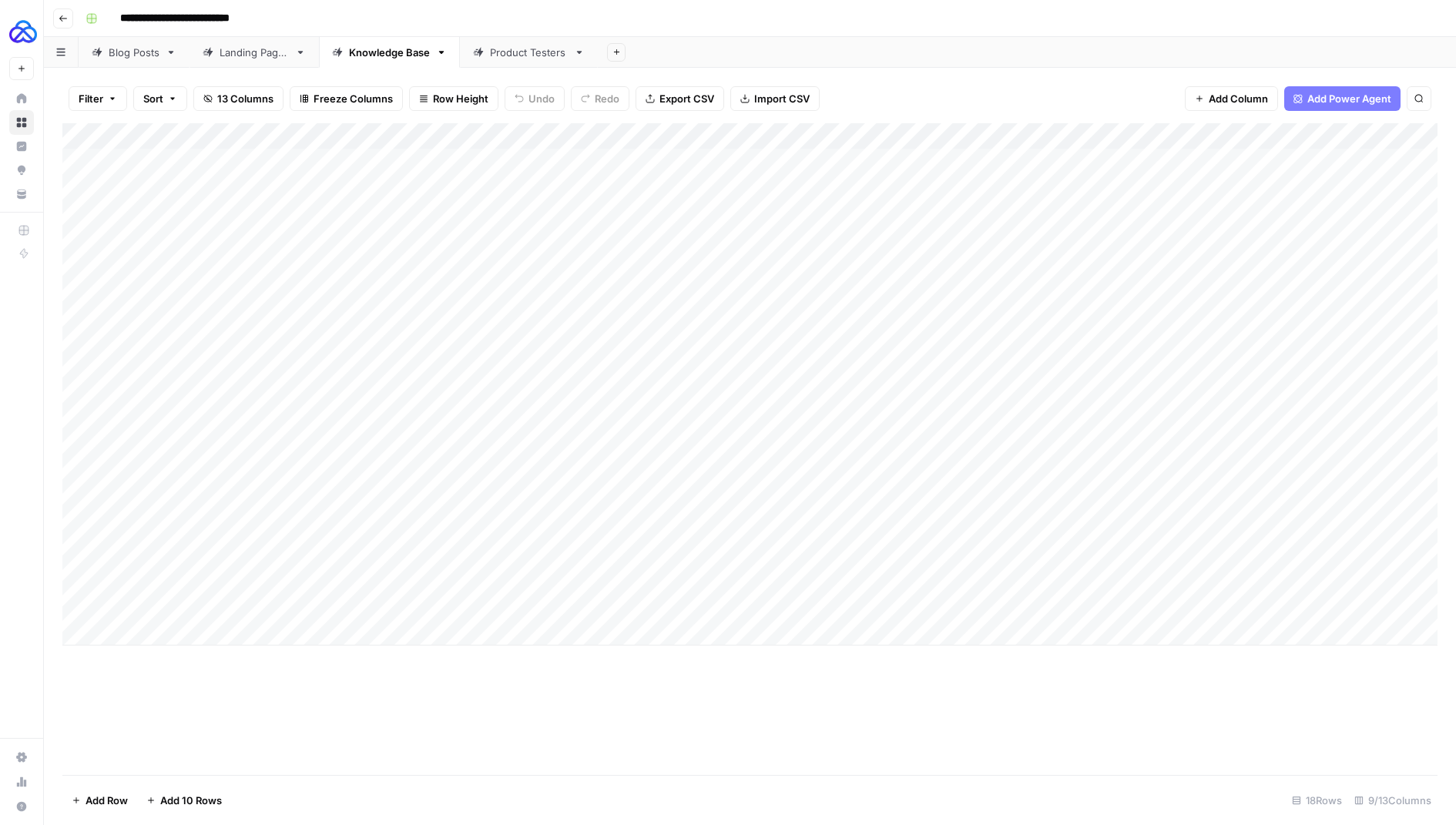
click at [950, 133] on div "Add Column" at bounding box center [750, 385] width 1375 height 523
click at [932, 89] on div "Filter Sort 13 Columns Freeze Columns Row Height Undo Redo Export CSV Import CS…" at bounding box center [750, 99] width 1375 height 49
click at [546, 39] on link "Product Testers" at bounding box center [529, 52] width 138 height 31
click at [1187, 129] on span "Add Column" at bounding box center [1187, 136] width 54 height 14
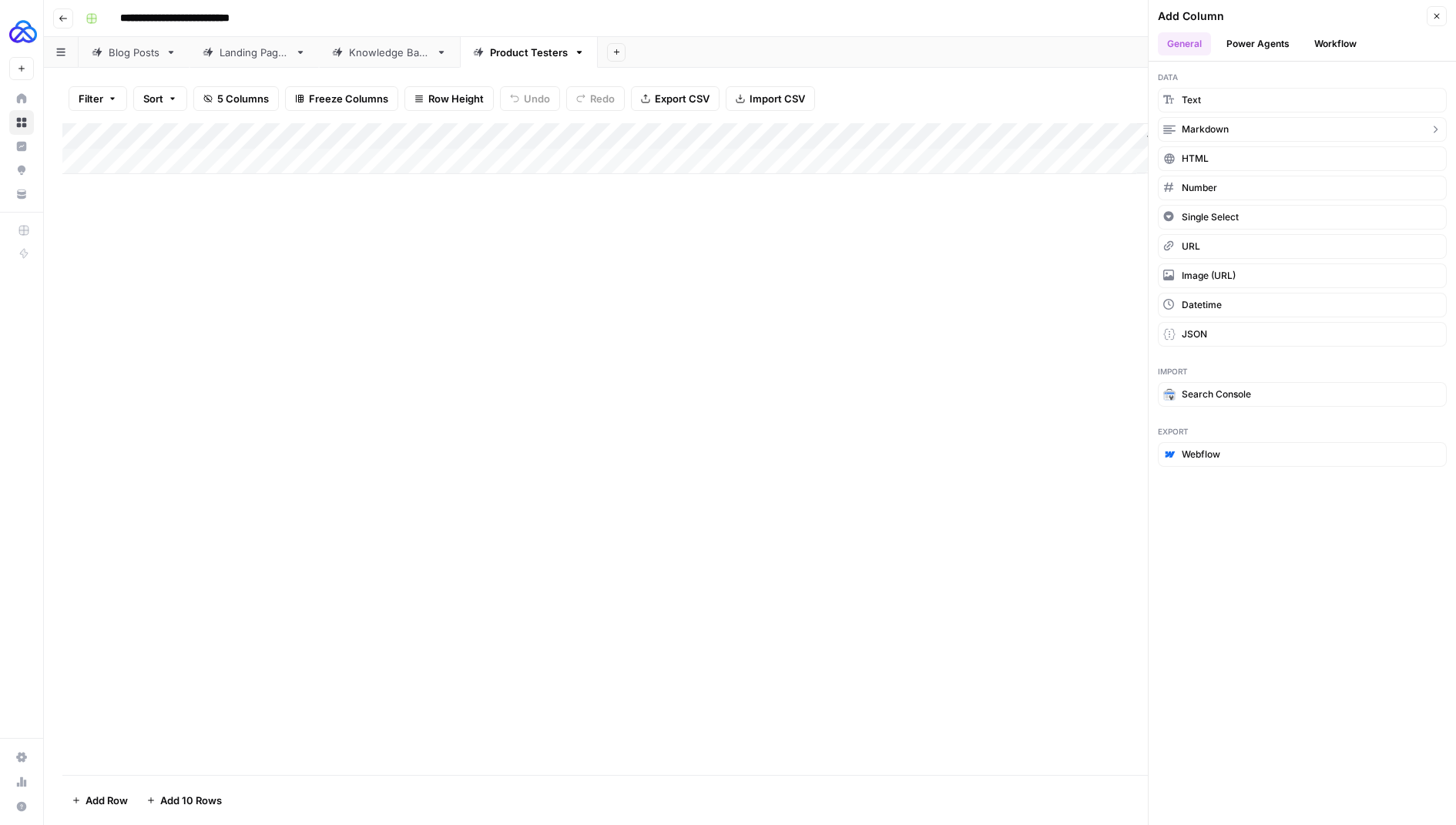
click at [1207, 128] on span "Markdown" at bounding box center [1205, 129] width 47 height 14
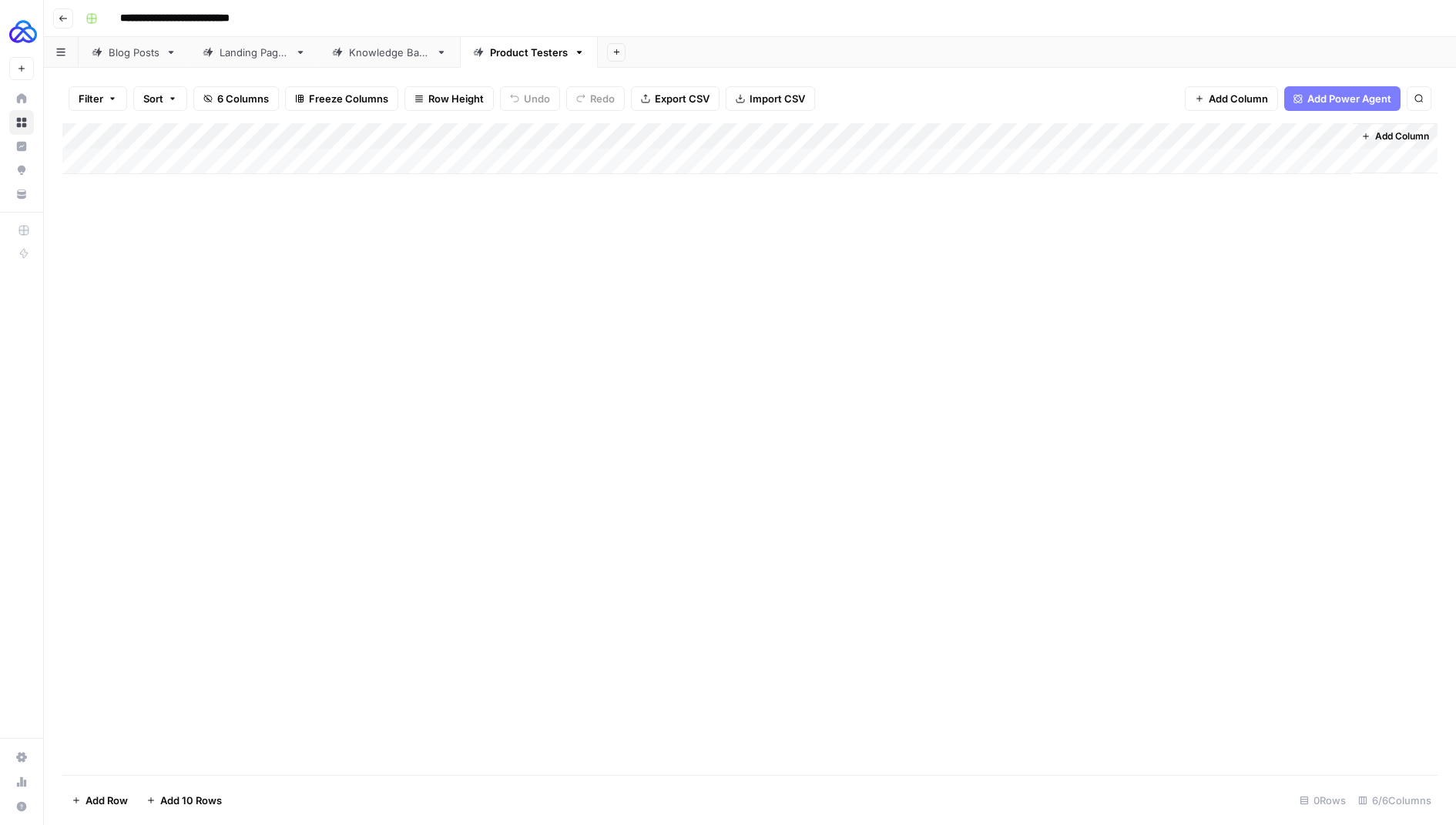
click at [1191, 136] on div "Add Column" at bounding box center [750, 149] width 1375 height 51
click at [1184, 166] on input "New Column" at bounding box center [1221, 173] width 156 height 15
type input "URL"
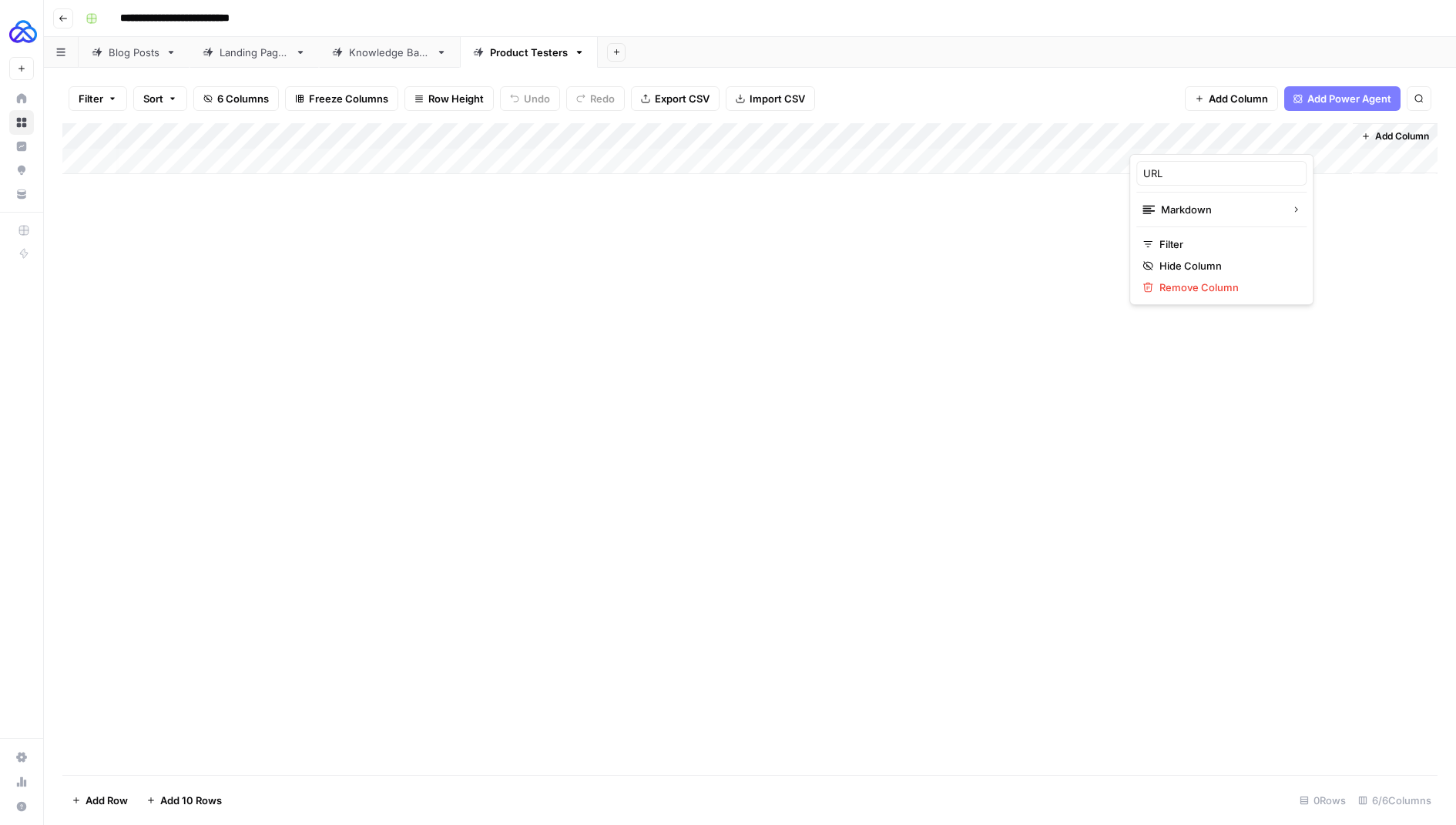
click at [1071, 223] on div "Add Column" at bounding box center [750, 449] width 1375 height 652
drag, startPoint x: 1320, startPoint y: 134, endPoint x: 911, endPoint y: 140, distance: 409.0
click at [910, 140] on div "Add Column" at bounding box center [750, 149] width 1375 height 51
click at [1066, 132] on div "Add Column" at bounding box center [750, 149] width 1375 height 51
click at [1063, 243] on div "Add Column" at bounding box center [750, 449] width 1375 height 652
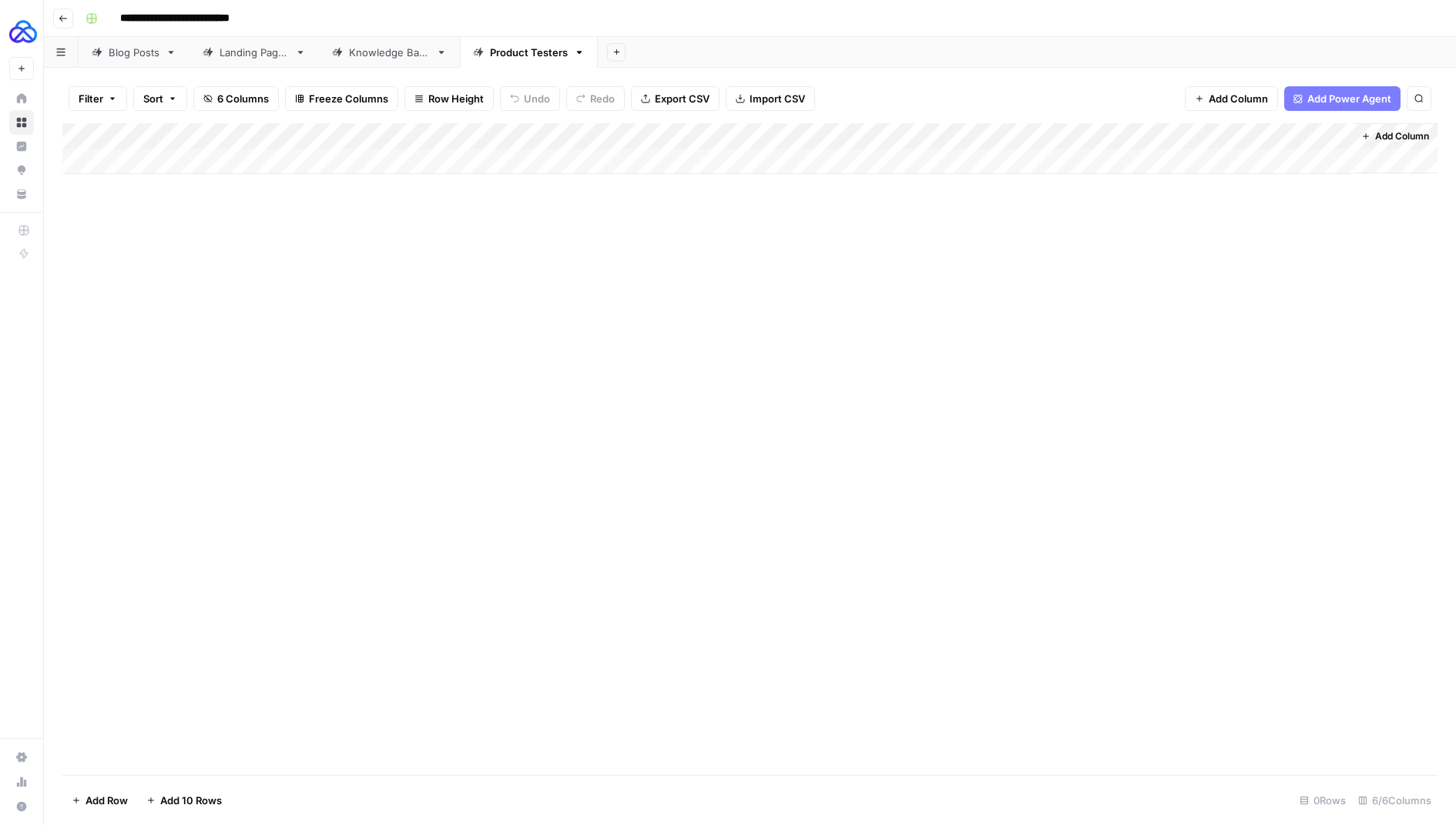
click at [372, 58] on div "Knowledge Base" at bounding box center [389, 52] width 81 height 15
click at [949, 136] on div "Add Column" at bounding box center [750, 385] width 1375 height 523
click at [838, 25] on div "**********" at bounding box center [760, 18] width 1362 height 25
click at [482, 48] on icon at bounding box center [479, 53] width 11 height 11
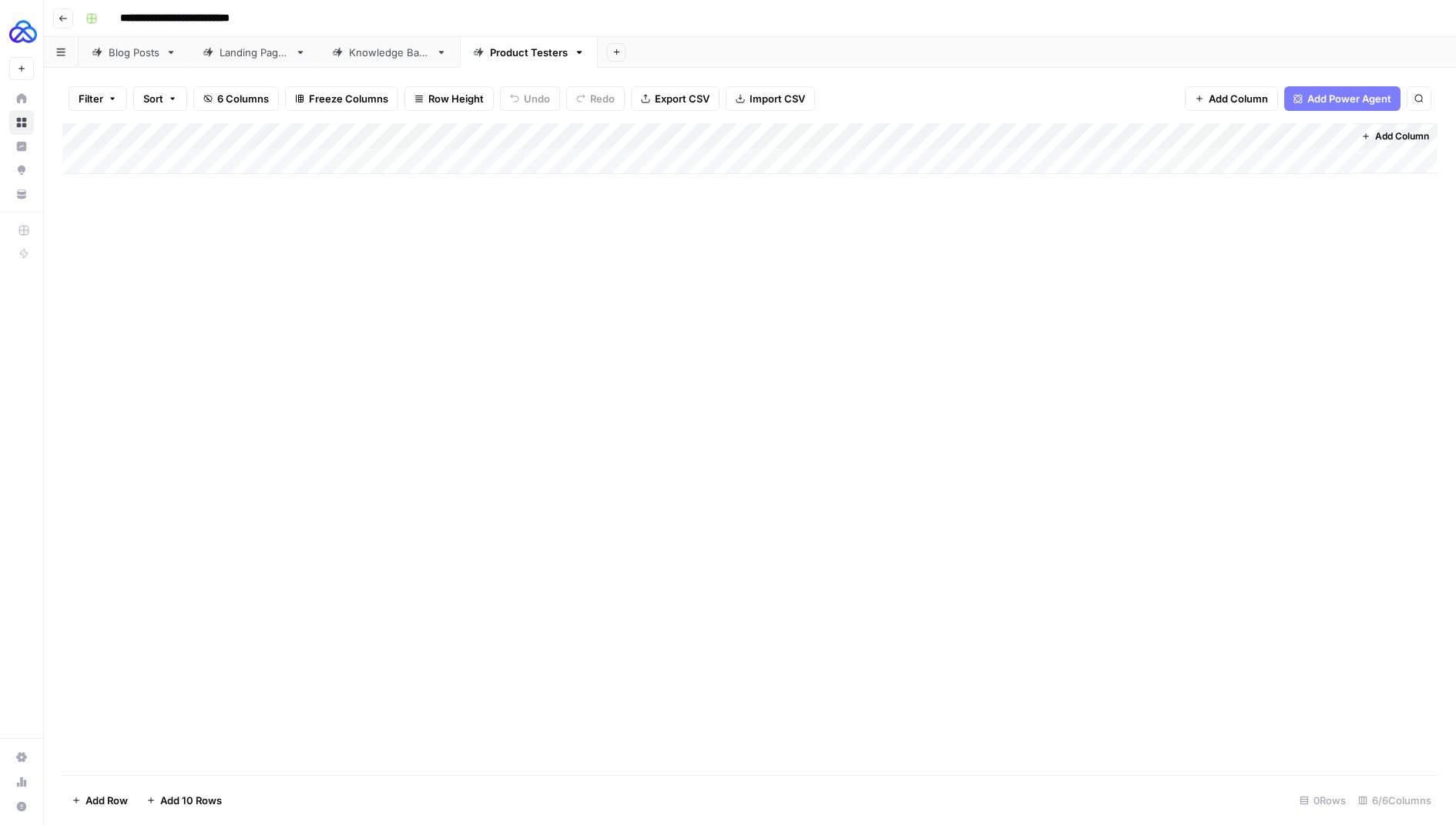
click at [1069, 136] on div "Add Column" at bounding box center [750, 149] width 1375 height 51
click at [933, 175] on input "New Column" at bounding box center [950, 173] width 156 height 15
type input "URL Slub"
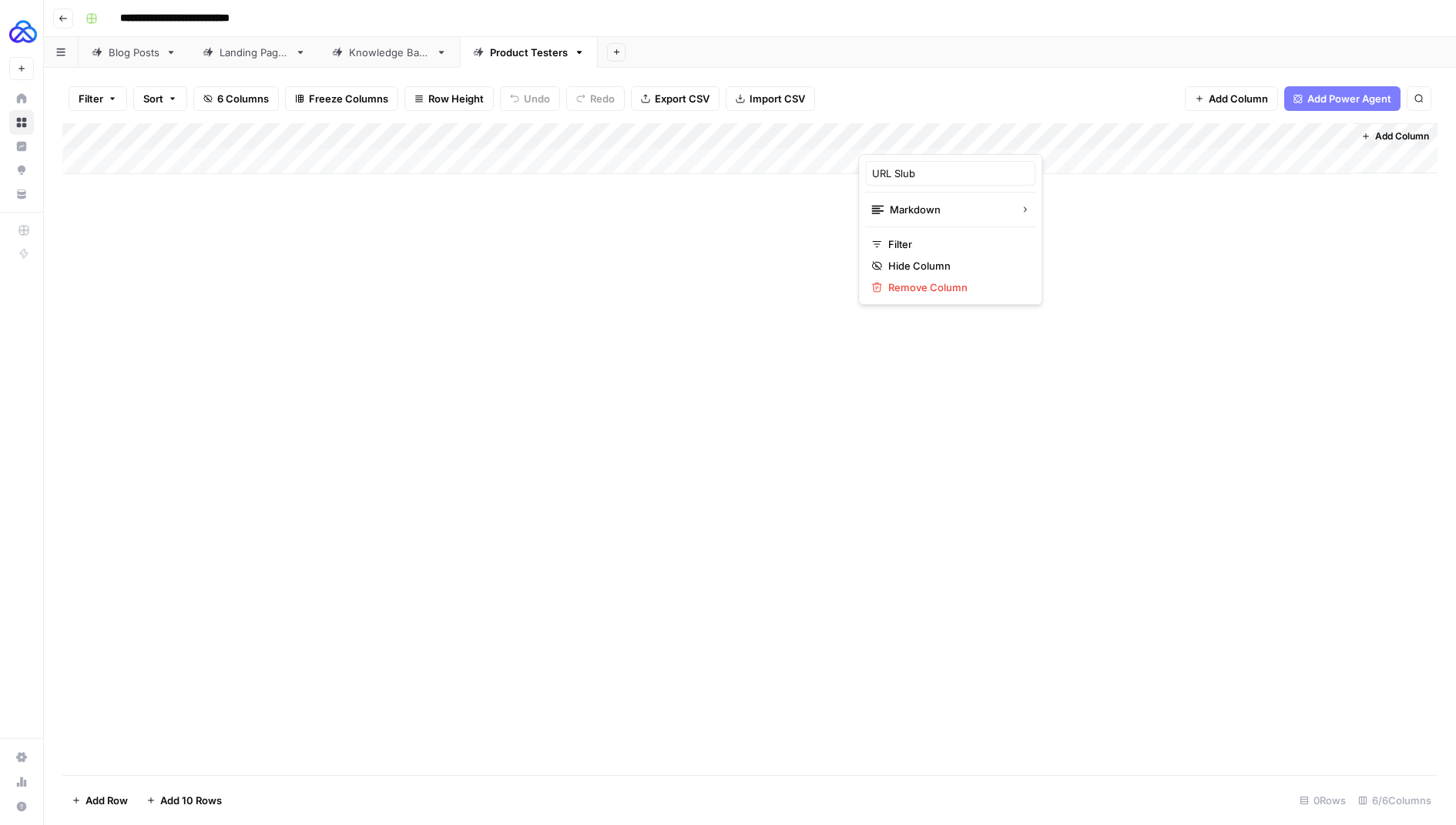
click at [1034, 219] on div "Add Column" at bounding box center [750, 449] width 1375 height 652
click at [925, 131] on div "Add Column" at bounding box center [750, 149] width 1375 height 51
click at [894, 172] on input "New Column" at bounding box center [950, 173] width 156 height 15
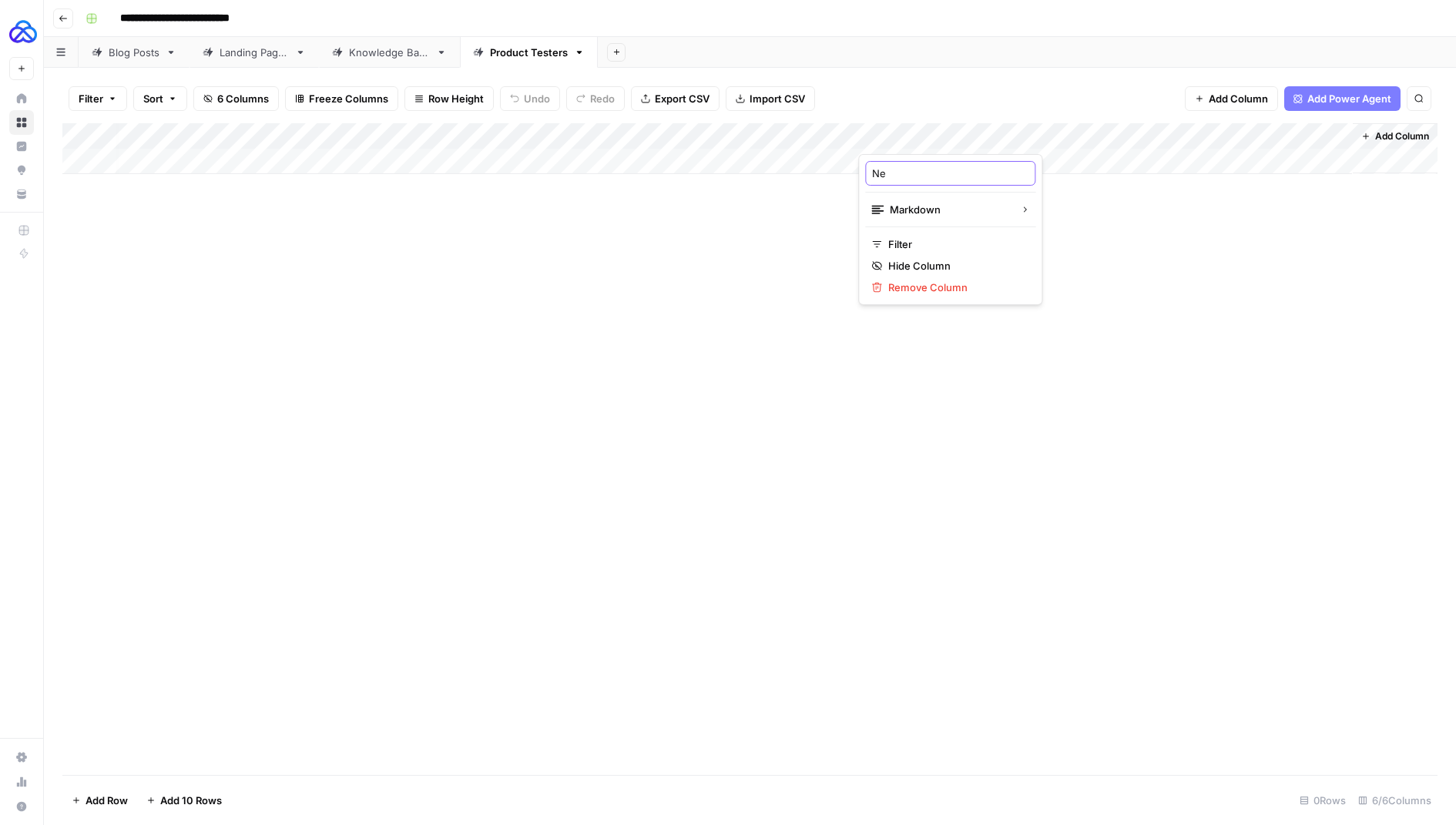
type input "N"
type input "URL Slug"
drag, startPoint x: 1079, startPoint y: 136, endPoint x: 966, endPoint y: 131, distance: 113.1
click at [966, 131] on div "Add Column" at bounding box center [750, 149] width 1375 height 51
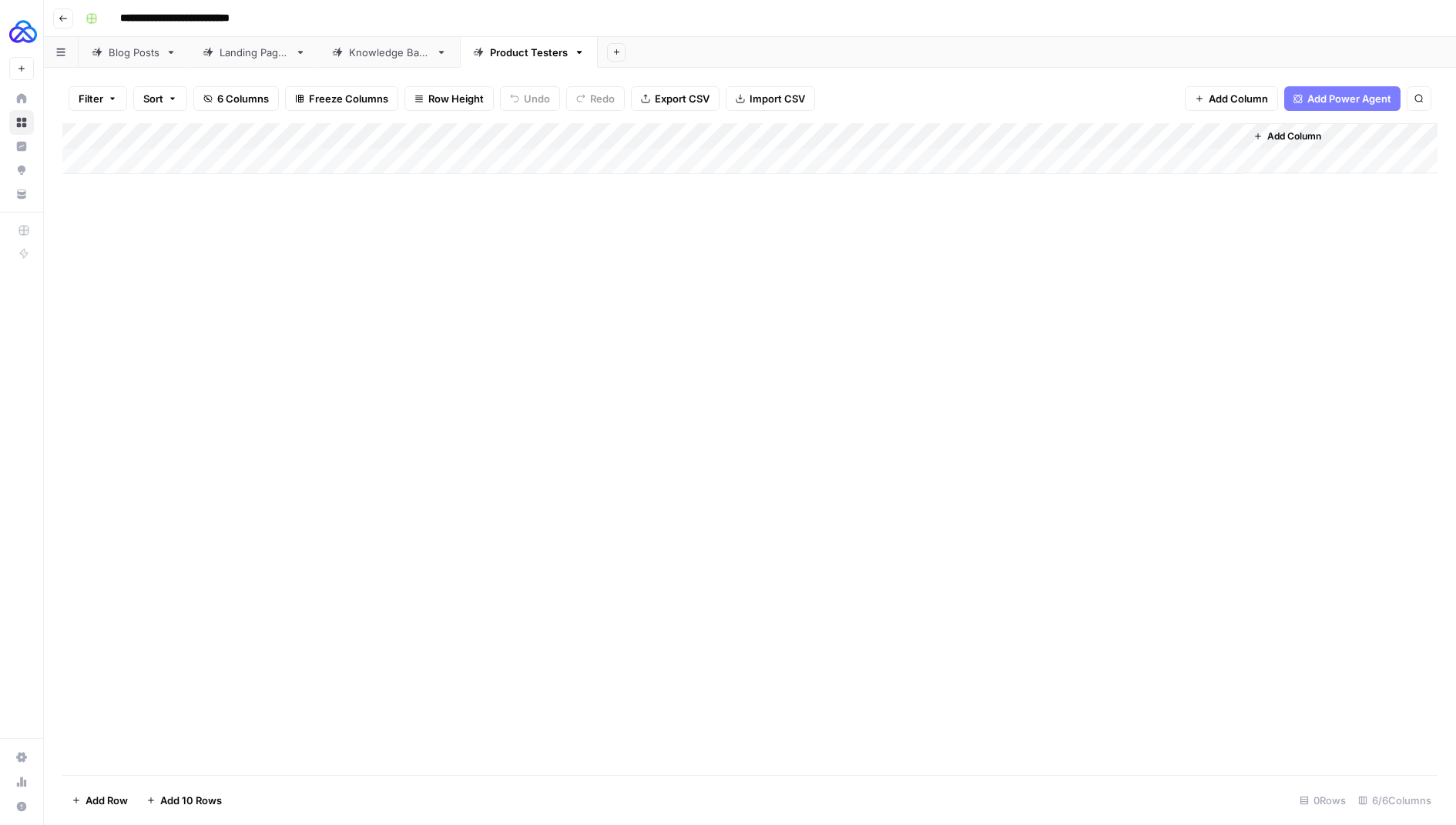
click at [1273, 135] on span "Add Column" at bounding box center [1295, 136] width 54 height 14
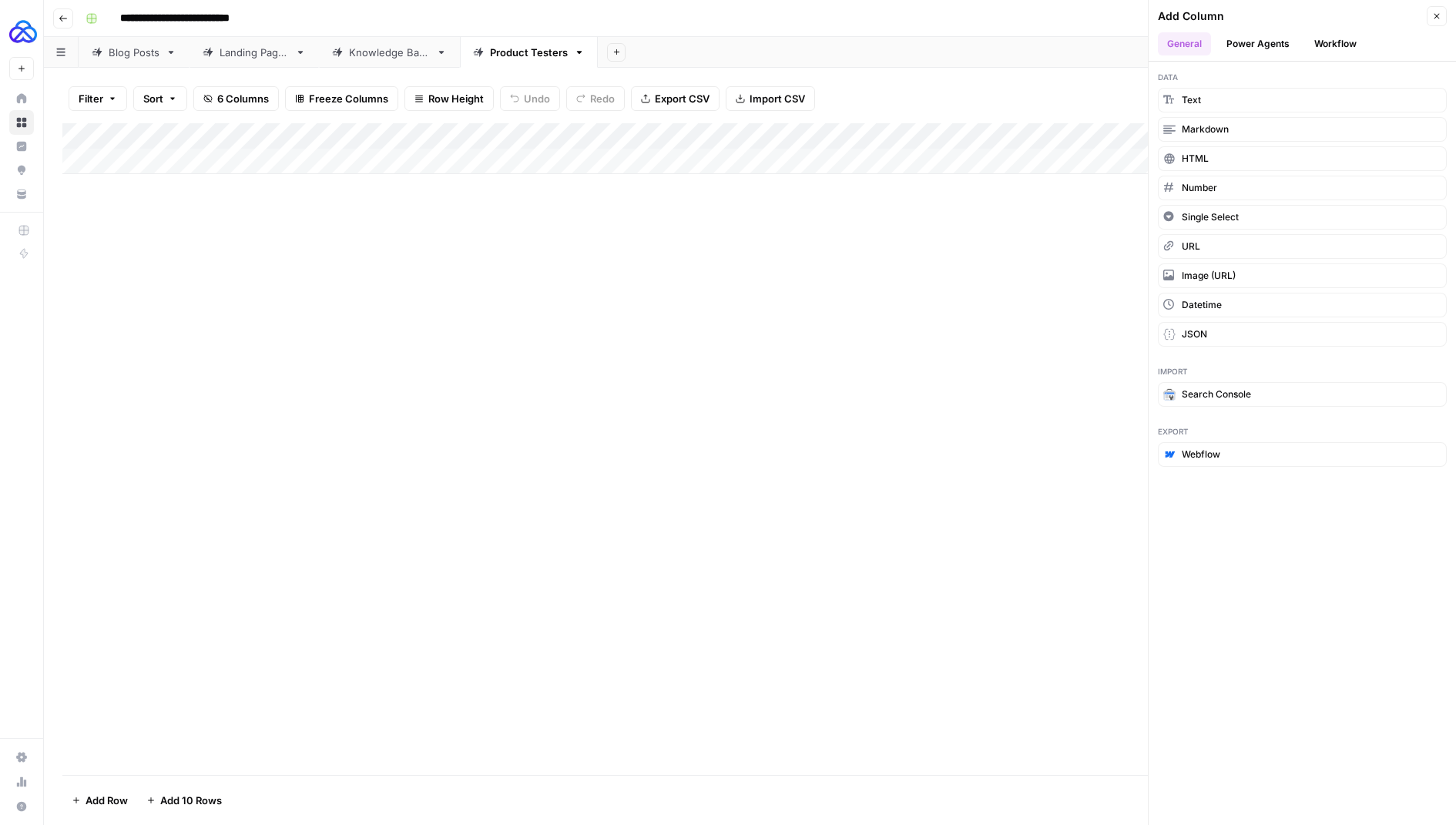
click at [385, 63] on link "Knowledge Base" at bounding box center [389, 52] width 141 height 31
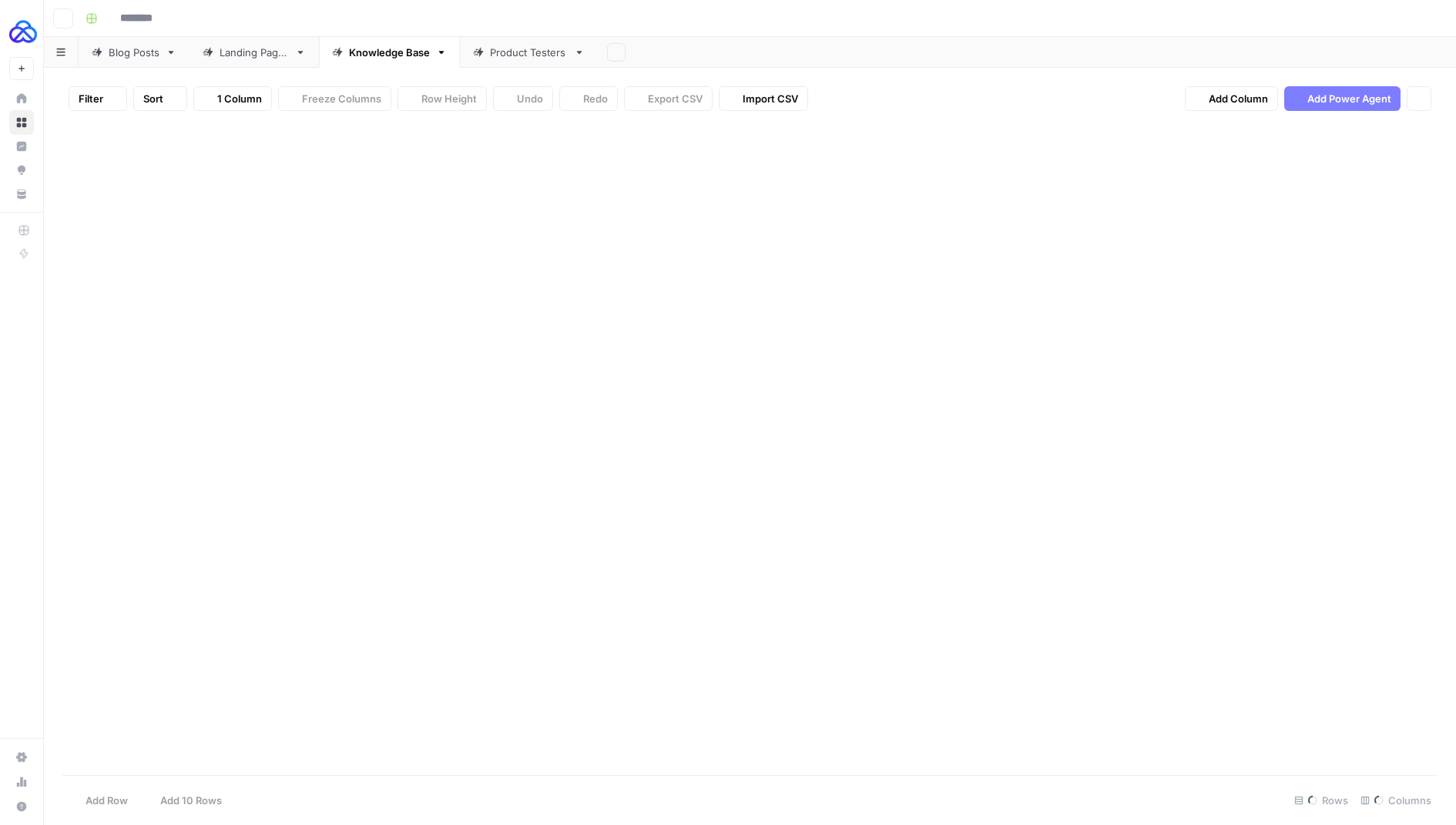
type input "**********"
click at [533, 45] on div "Product Testers" at bounding box center [529, 52] width 78 height 15
click at [1271, 135] on span "Add Column" at bounding box center [1295, 136] width 54 height 14
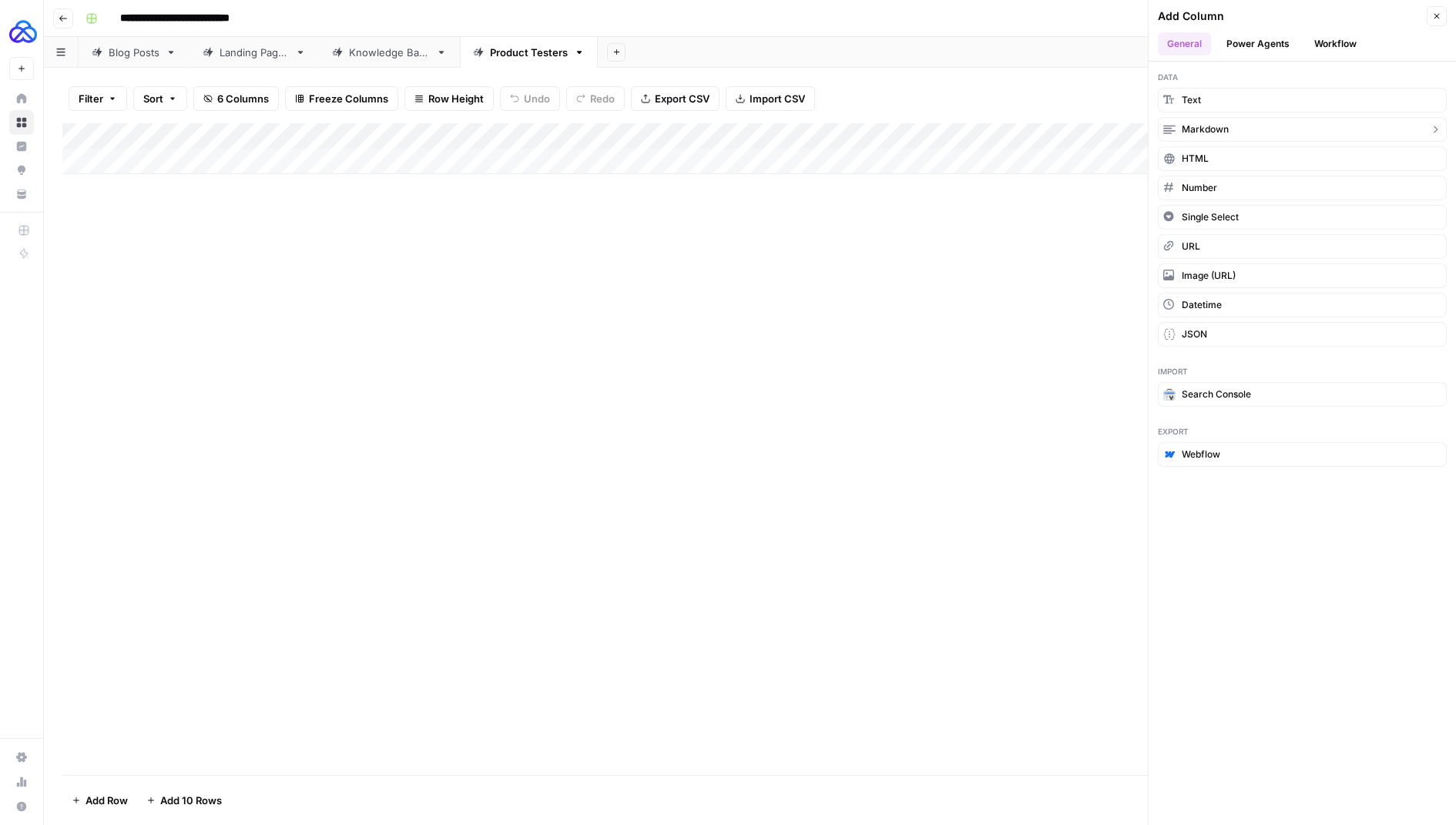
click at [1245, 124] on button "Markdown" at bounding box center [1303, 129] width 289 height 25
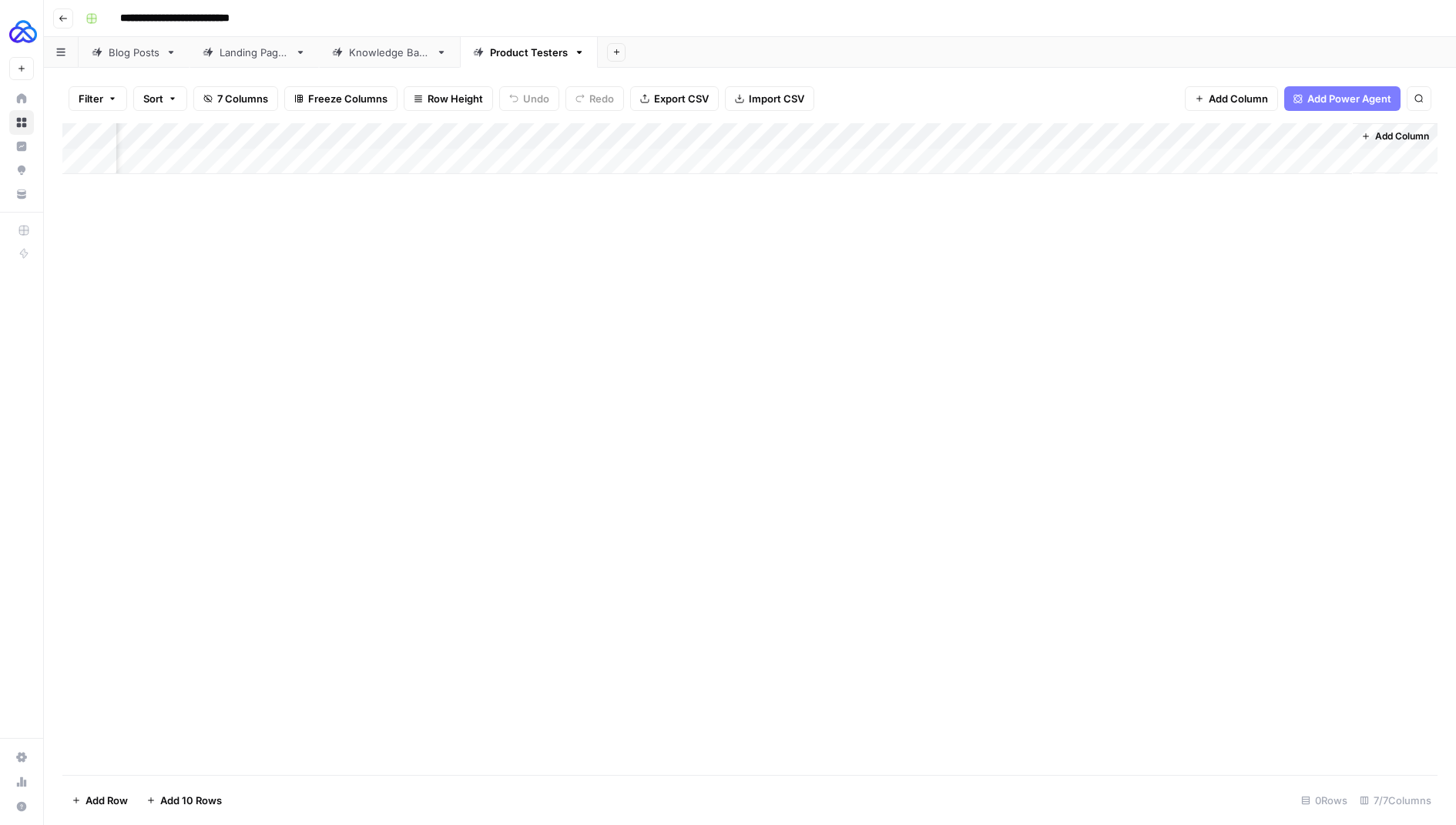
click at [1178, 133] on div "Add Column" at bounding box center [750, 149] width 1375 height 51
click at [1178, 133] on div at bounding box center [1241, 139] width 223 height 31
click at [1174, 164] on div "New Column" at bounding box center [1221, 173] width 170 height 25
click at [1173, 166] on input "New Column" at bounding box center [1221, 173] width 156 height 15
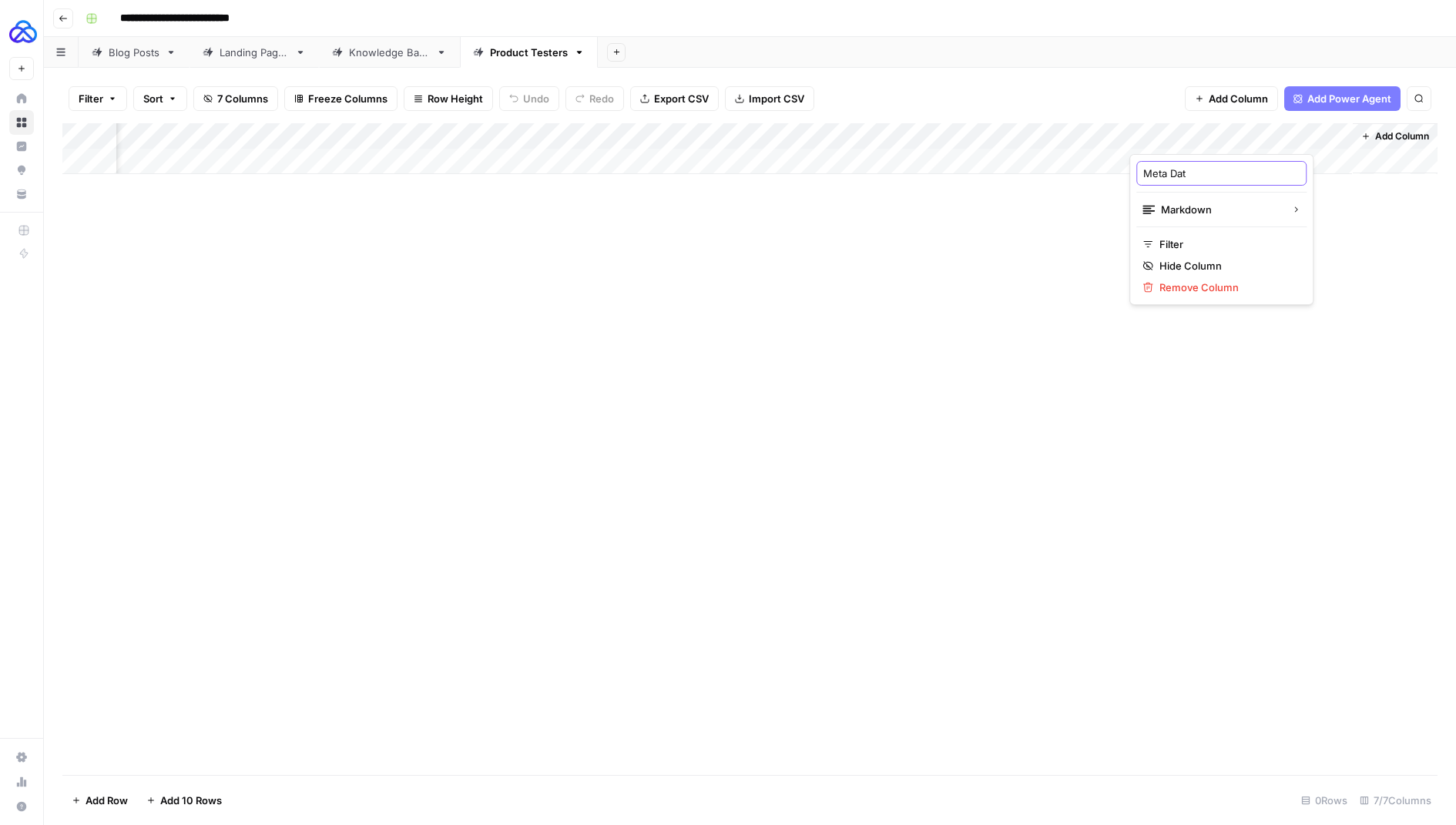
type input "Meta Data"
click at [1202, 168] on input "Meta Data" at bounding box center [1221, 173] width 156 height 15
drag, startPoint x: 1303, startPoint y: 128, endPoint x: 992, endPoint y: 136, distance: 311.1
click at [992, 136] on div "Add Column" at bounding box center [750, 149] width 1375 height 51
click at [394, 52] on div "Knowledge Base" at bounding box center [389, 52] width 81 height 15
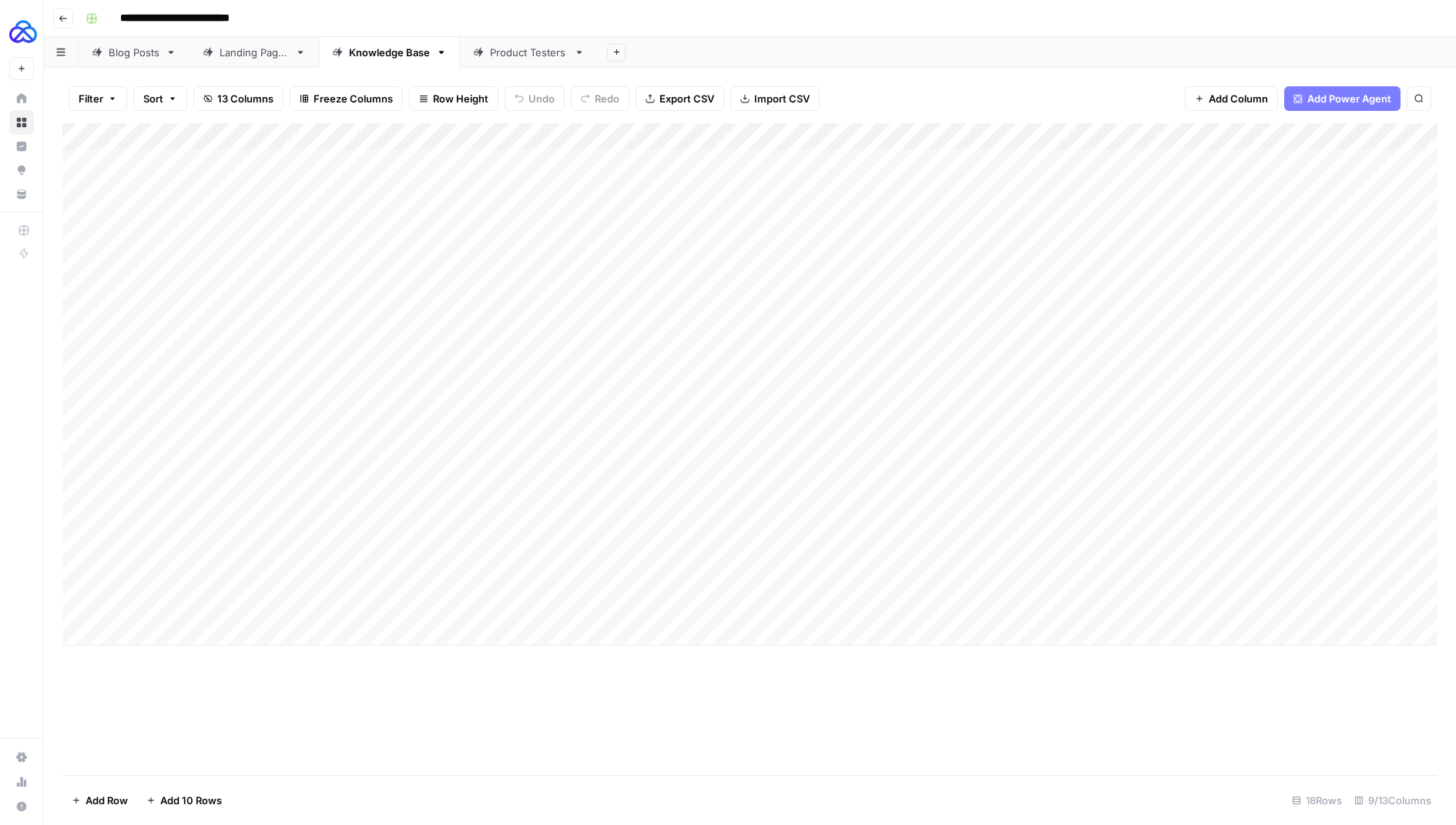
click at [513, 53] on div "Product Testers" at bounding box center [529, 52] width 78 height 15
click at [1052, 133] on div "Add Column" at bounding box center [750, 149] width 1375 height 51
click at [1226, 93] on span "Add Column" at bounding box center [1238, 98] width 59 height 15
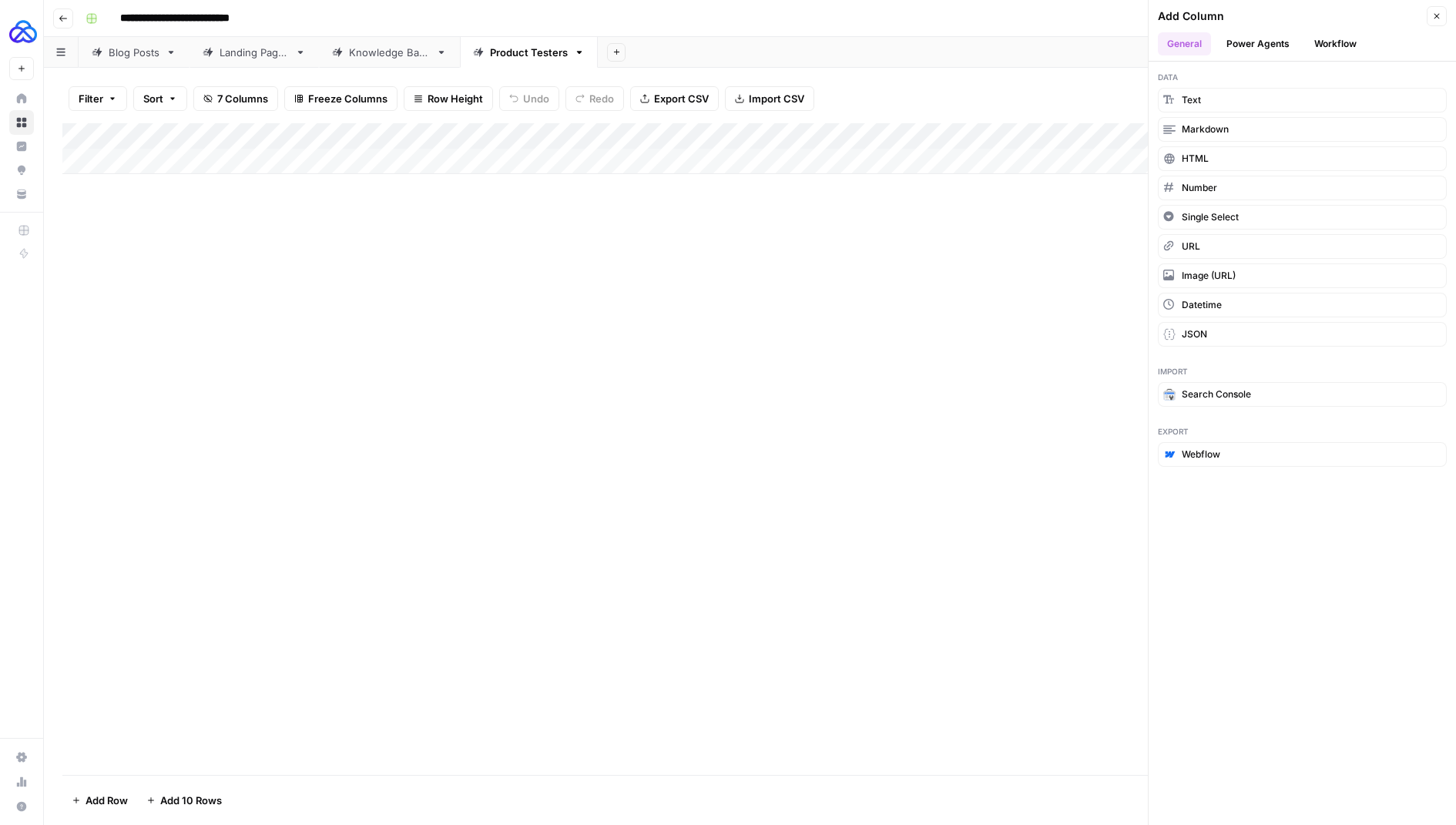
click at [349, 63] on link "Knowledge Base" at bounding box center [389, 52] width 141 height 31
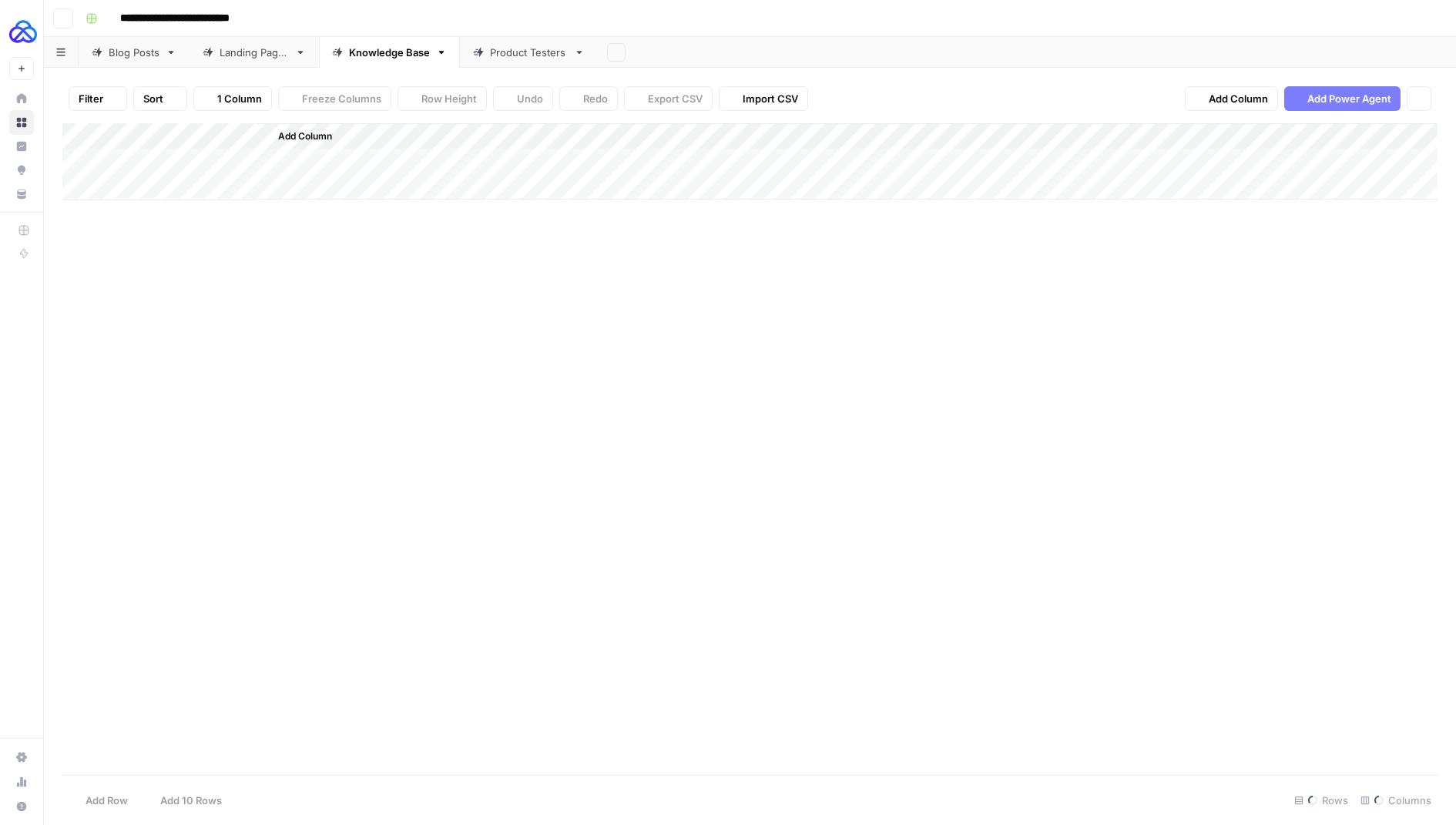
click at [369, 63] on link "Knowledge Base" at bounding box center [389, 52] width 141 height 31
click at [499, 57] on div "Product Testers" at bounding box center [529, 52] width 78 height 15
click at [1255, 102] on span "Add Column" at bounding box center [1238, 98] width 59 height 15
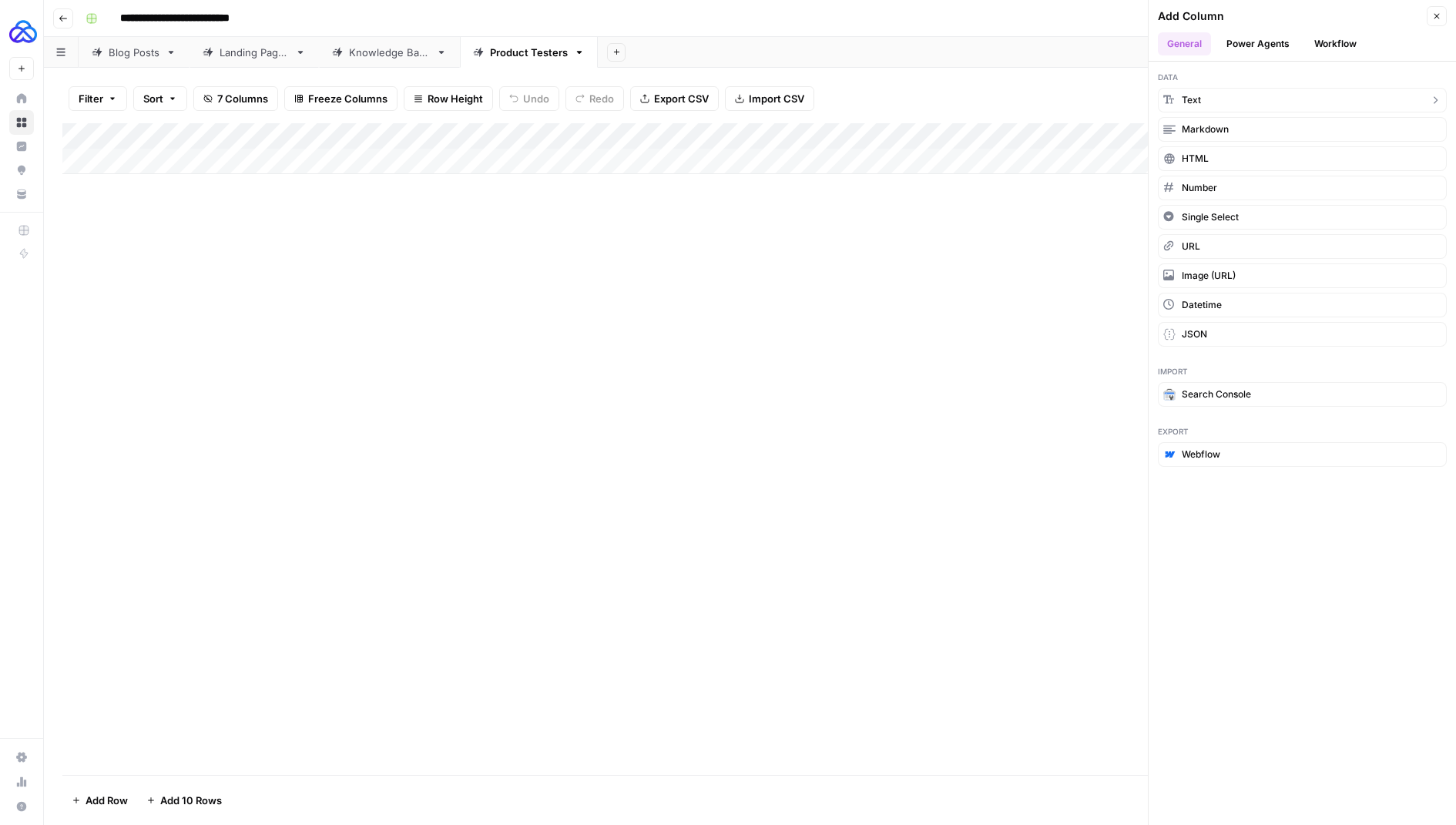
click at [1233, 101] on button "Text" at bounding box center [1303, 100] width 289 height 25
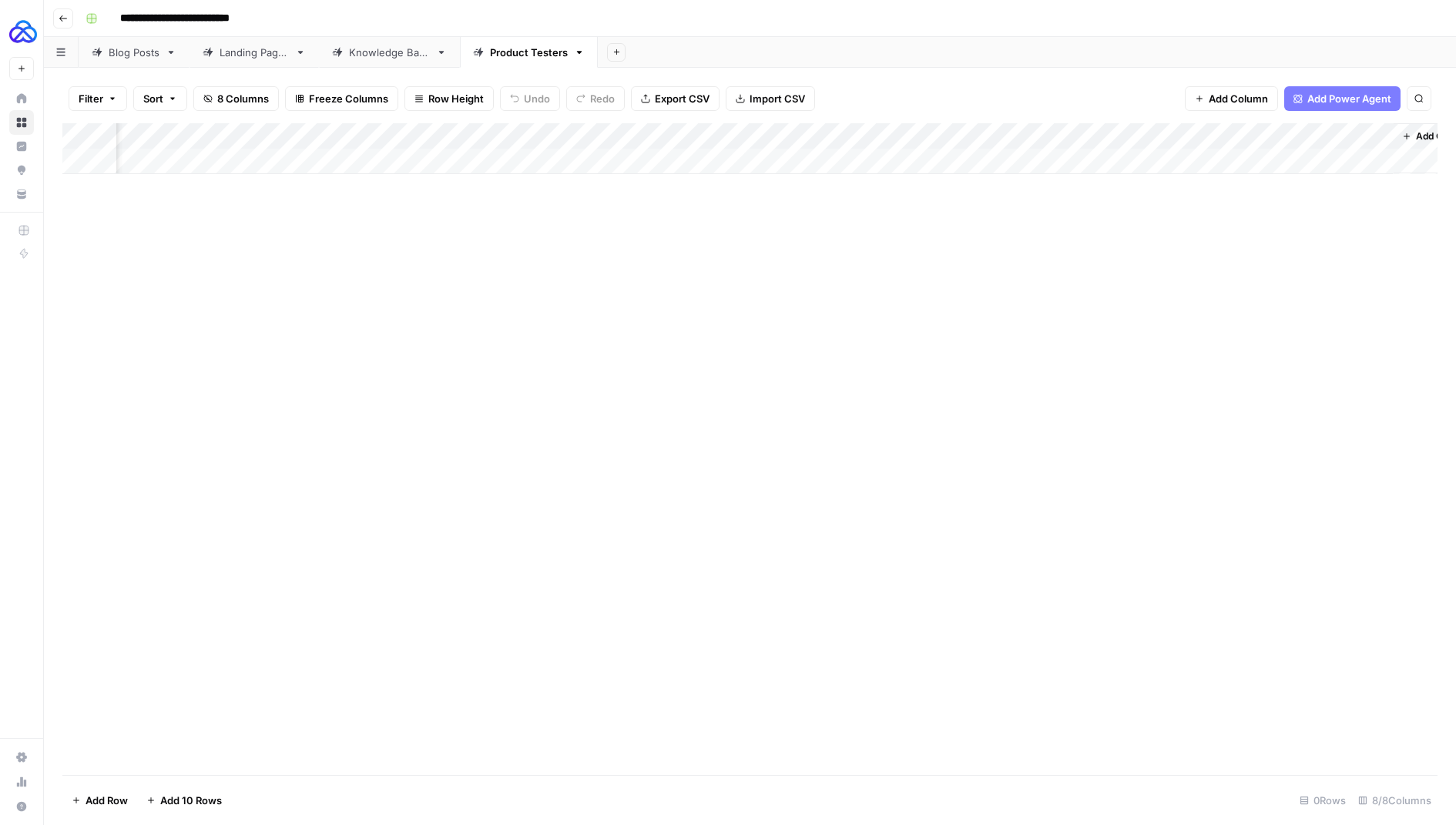
scroll to position [0, 336]
click at [1187, 130] on div "Add Column" at bounding box center [750, 149] width 1375 height 51
click at [1150, 176] on input "New Column" at bounding box center [1221, 173] width 156 height 15
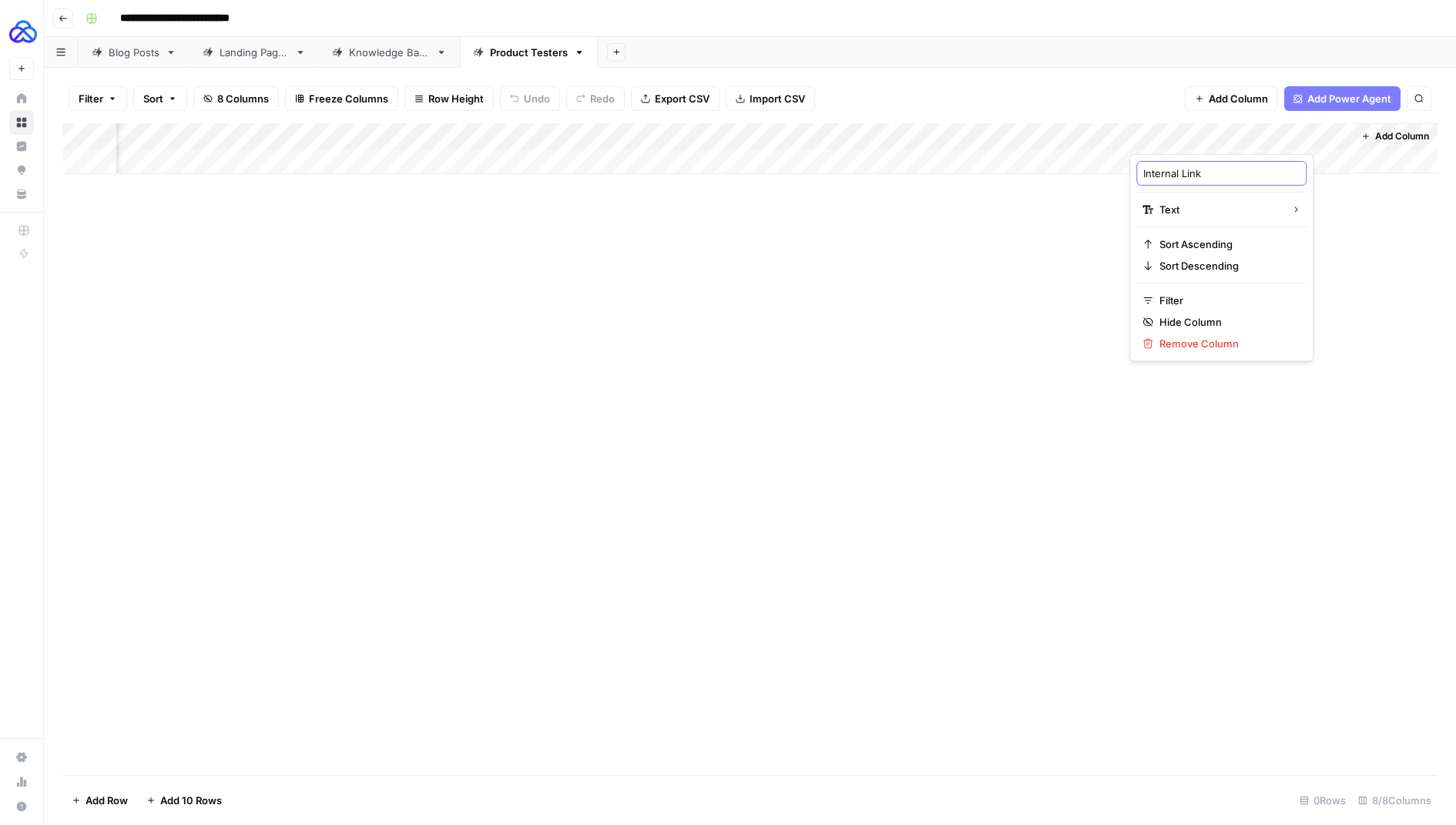
type input "Internal Links"
click at [974, 262] on div "Add Column" at bounding box center [750, 449] width 1375 height 652
drag, startPoint x: 1178, startPoint y: 125, endPoint x: 870, endPoint y: 139, distance: 308.3
click at [871, 139] on div "Add Column" at bounding box center [750, 149] width 1375 height 51
click at [913, 132] on div "Add Column" at bounding box center [750, 149] width 1375 height 51
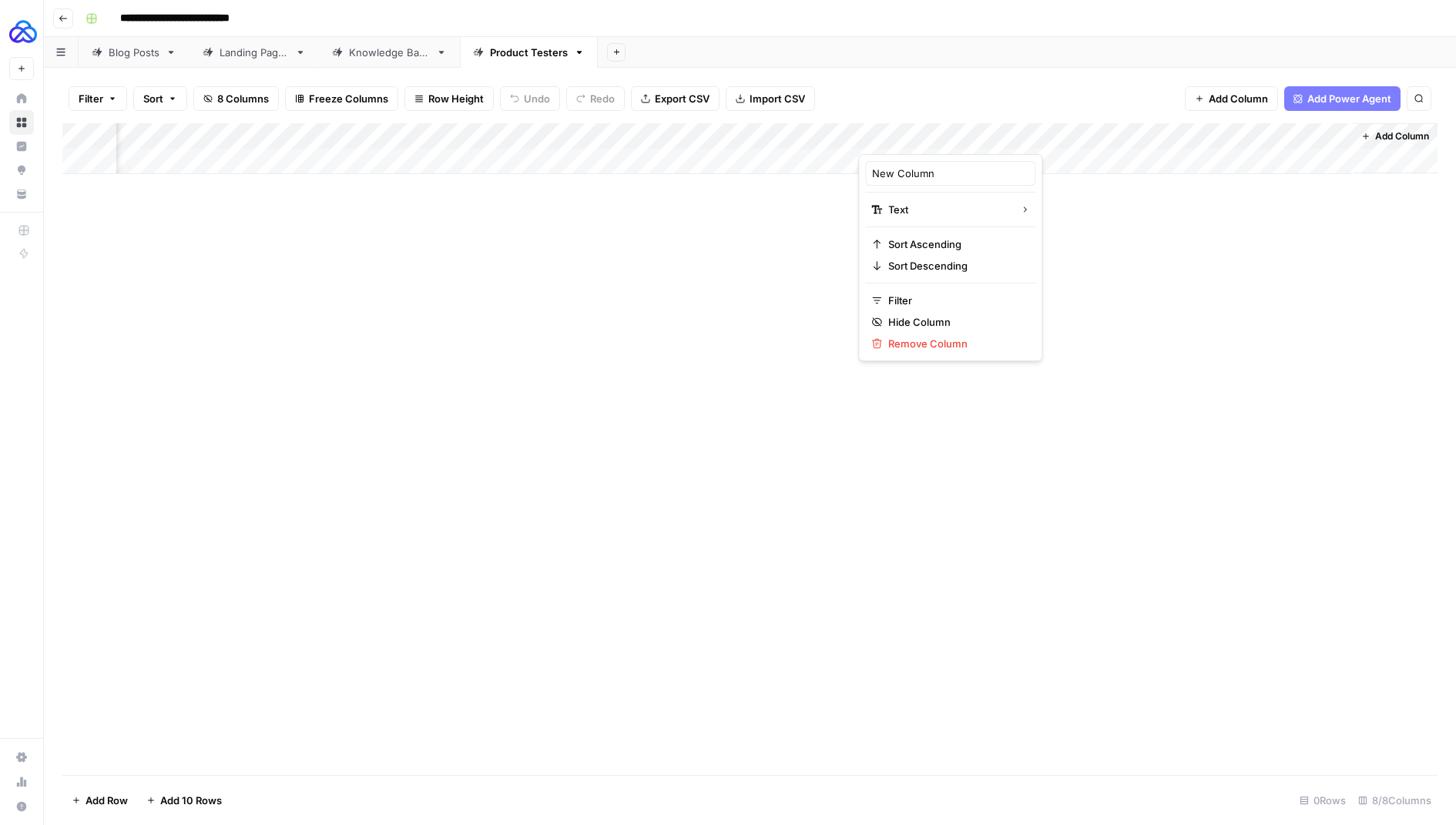
click at [913, 132] on div at bounding box center [969, 139] width 223 height 31
click at [890, 167] on input "New Column" at bounding box center [950, 173] width 156 height 15
type input "`"
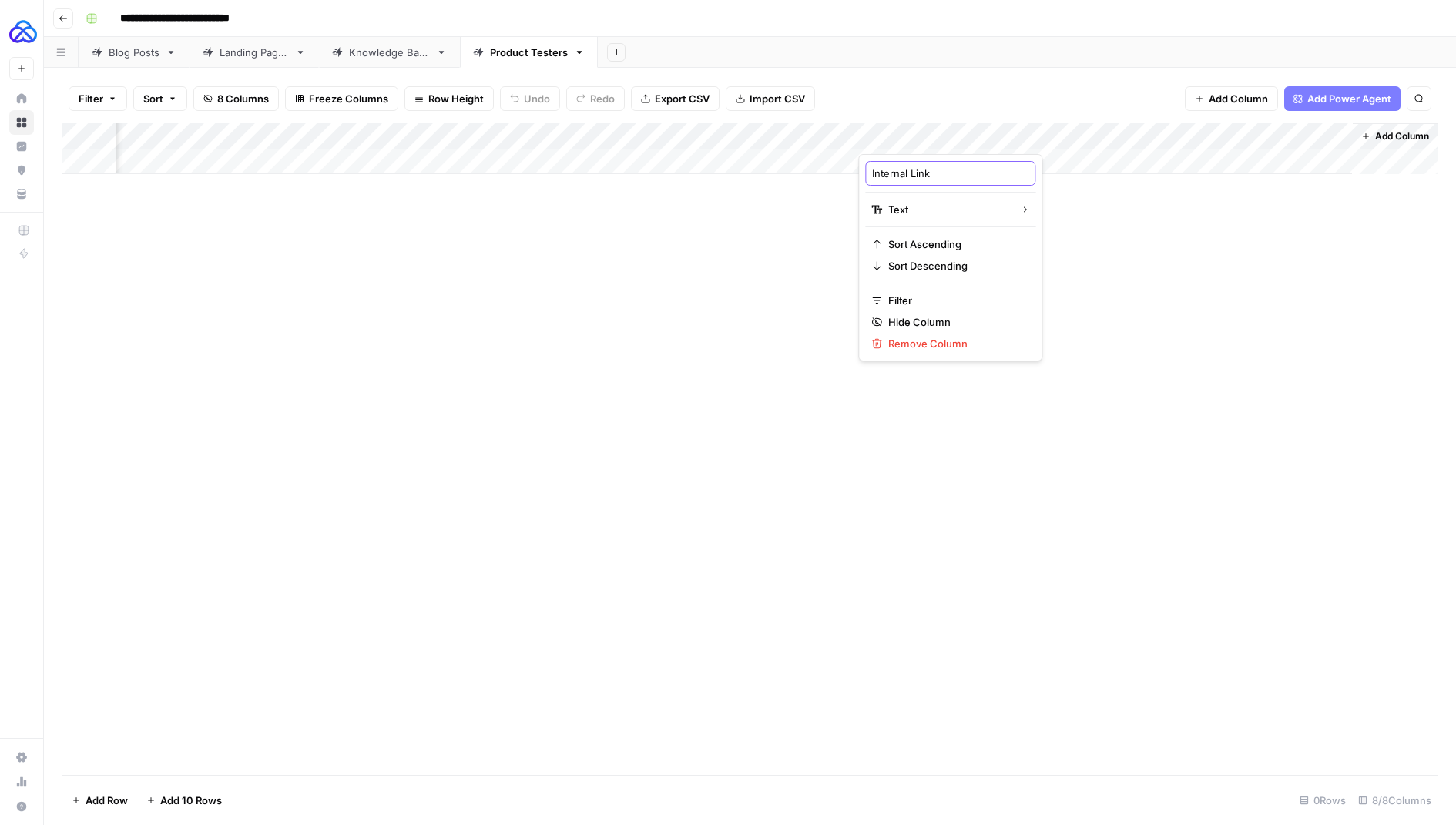
type input "Internal Links"
drag, startPoint x: 1080, startPoint y: 131, endPoint x: 999, endPoint y: 131, distance: 81.0
click at [999, 131] on div "Add Column" at bounding box center [750, 149] width 1375 height 51
click at [148, 157] on div "Add Column" at bounding box center [750, 149] width 1375 height 51
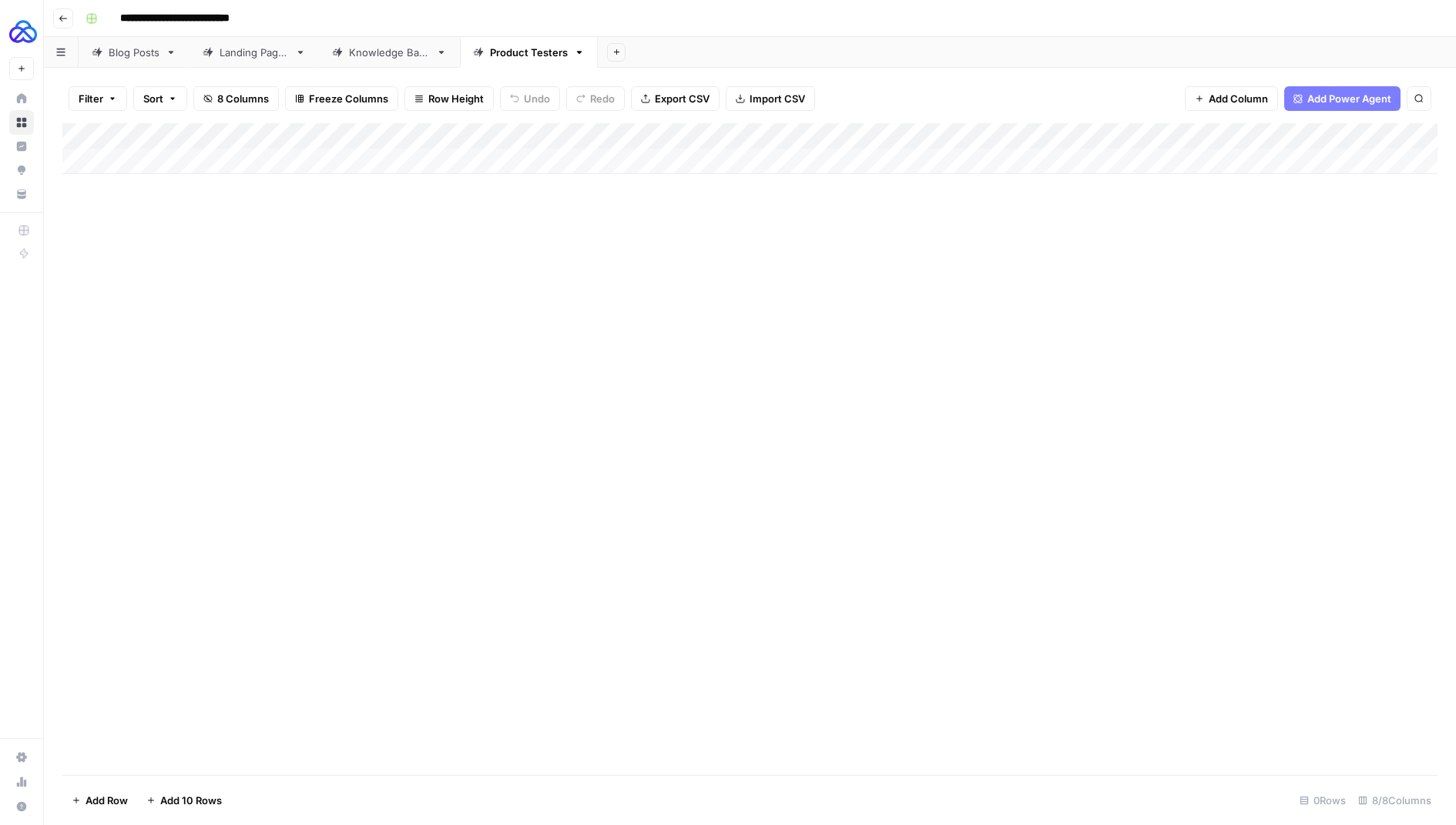
click at [148, 158] on div "Add Column" at bounding box center [750, 149] width 1375 height 51
click at [825, 136] on div "Add Column" at bounding box center [750, 162] width 1375 height 77
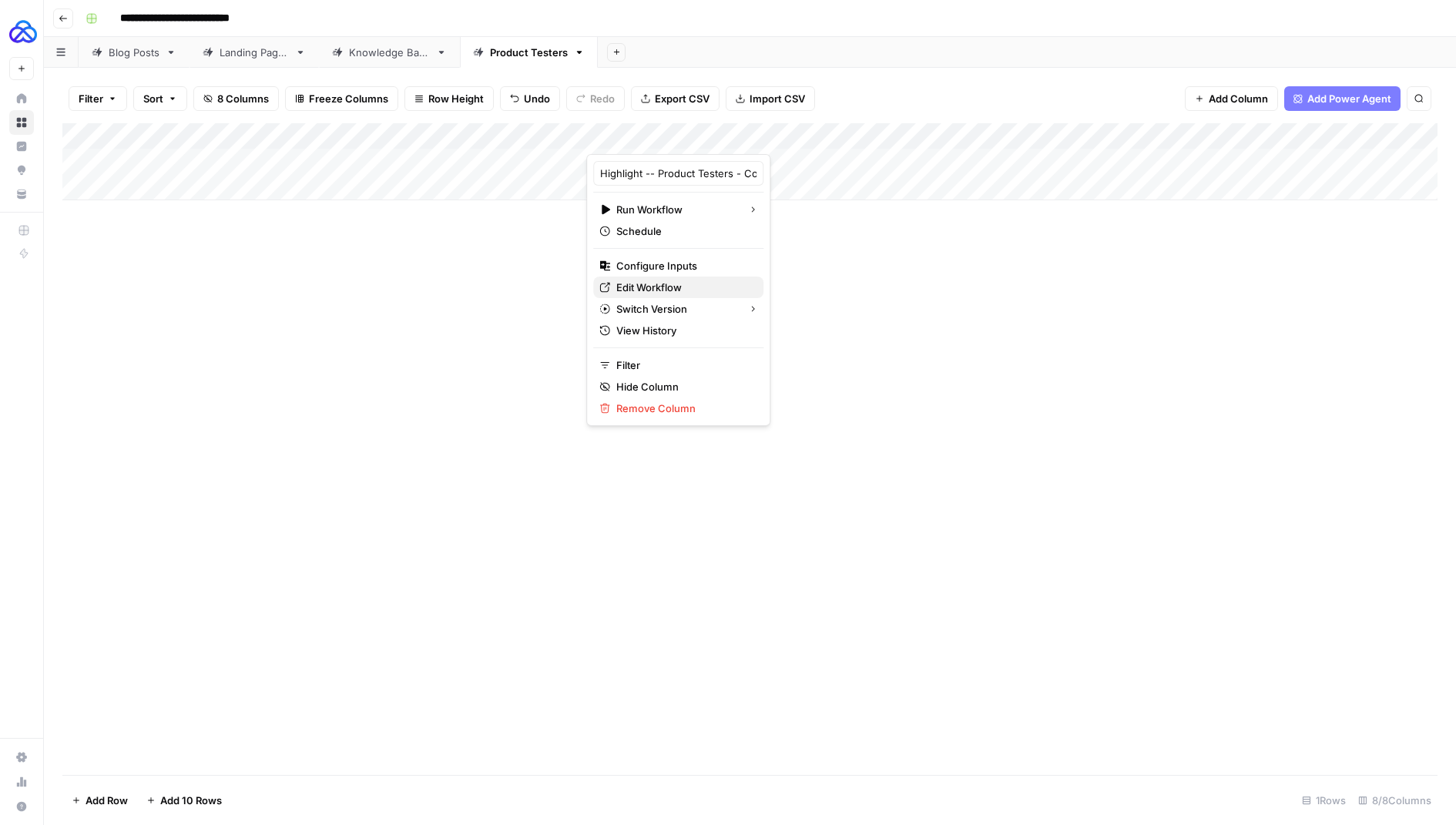
click at [653, 282] on span "Edit Workflow" at bounding box center [684, 287] width 135 height 15
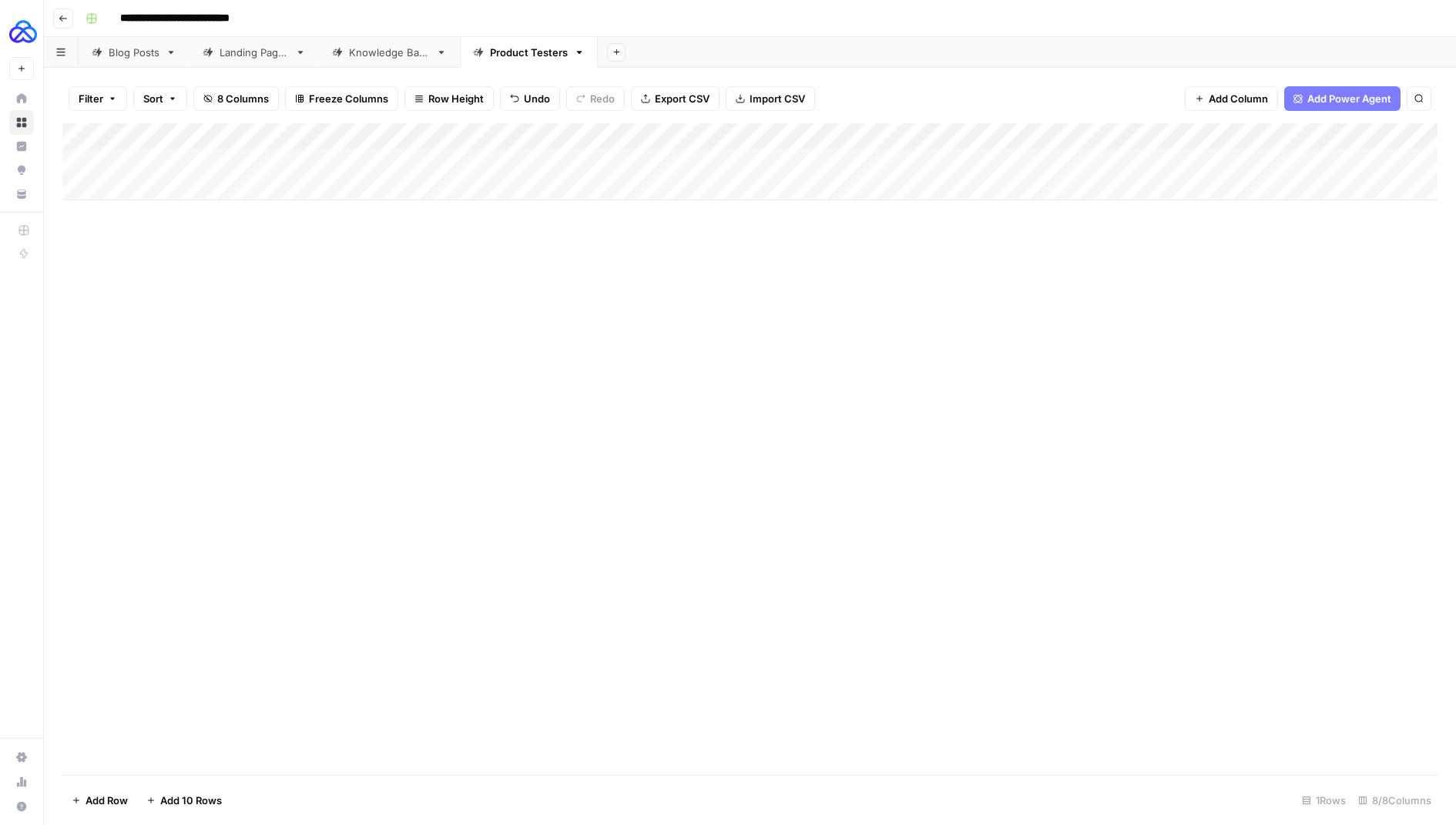
click at [155, 153] on div "Add Column" at bounding box center [750, 162] width 1375 height 77
type textarea "****"
click at [340, 259] on div "Add Column" at bounding box center [750, 449] width 1375 height 652
click at [333, 159] on div "Add Column" at bounding box center [750, 162] width 1375 height 77
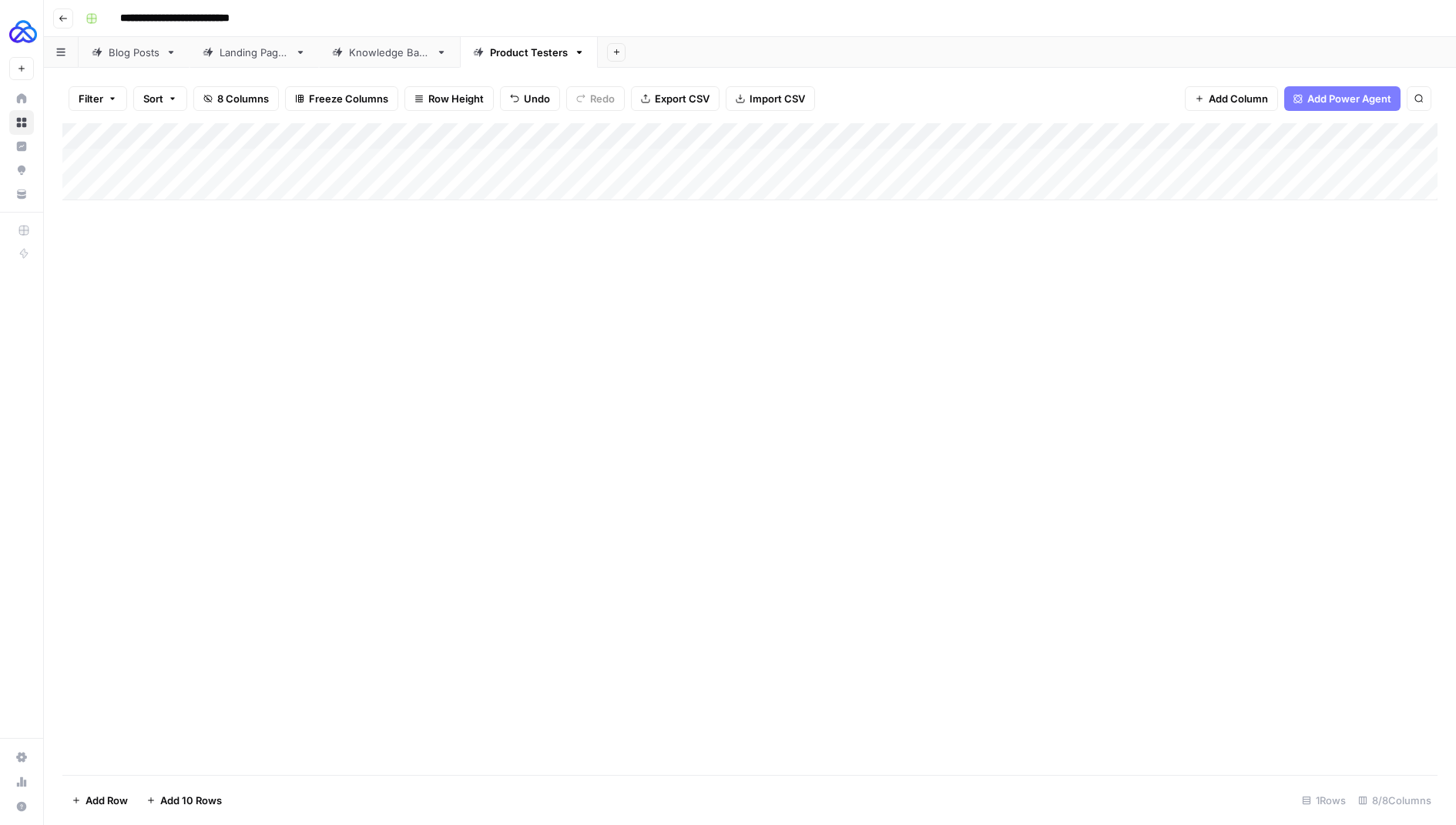
click at [333, 159] on div "Add Column" at bounding box center [750, 162] width 1375 height 77
type textarea "**********"
click at [511, 159] on div "Add Column" at bounding box center [750, 162] width 1375 height 77
type textarea "*"
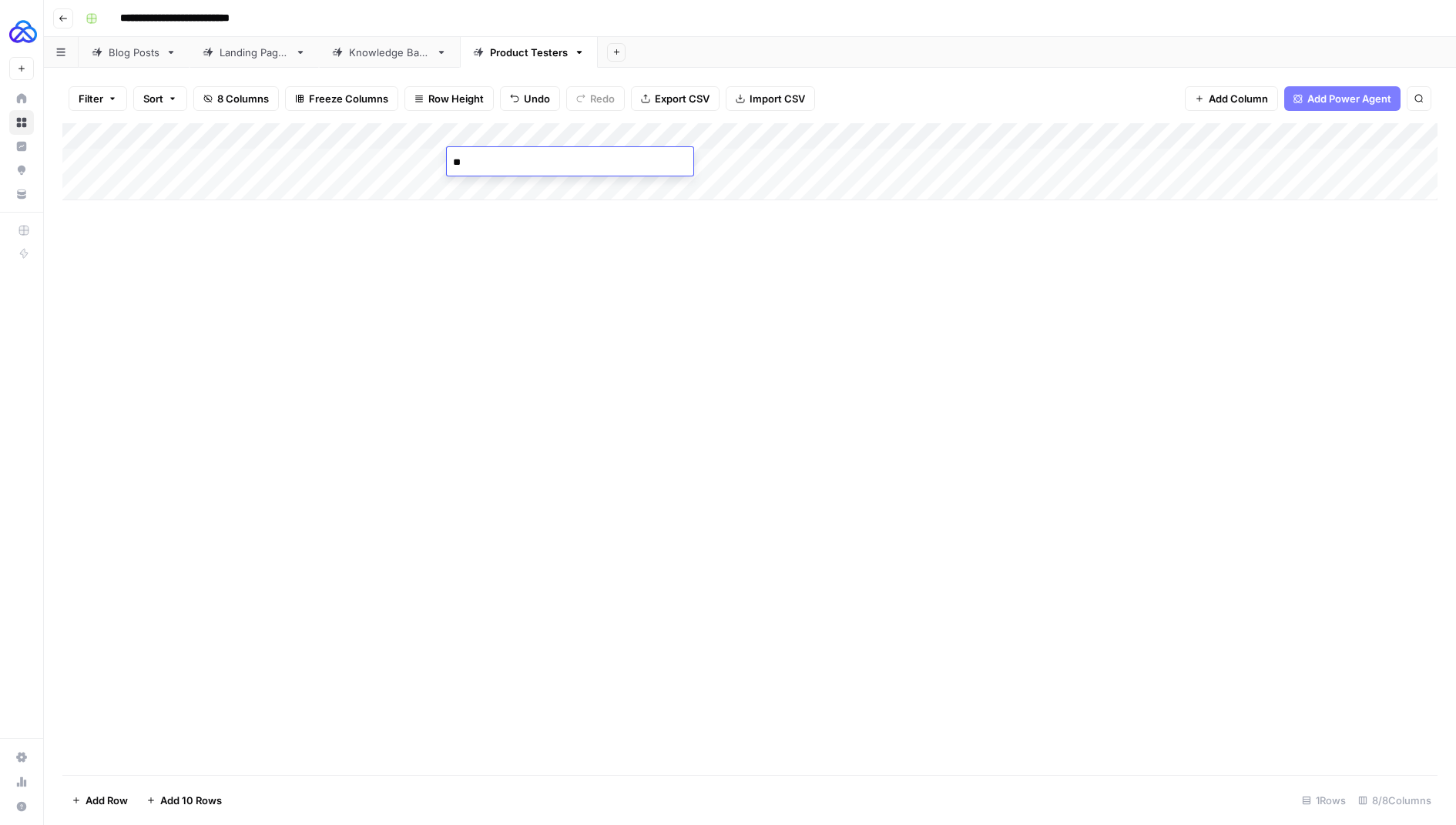
type textarea "*"
type textarea "**********"
click at [554, 251] on div "Add Column" at bounding box center [750, 449] width 1375 height 652
click at [725, 160] on div "Add Column" at bounding box center [750, 162] width 1375 height 77
drag, startPoint x: 867, startPoint y: 128, endPoint x: 756, endPoint y: 128, distance: 111.0
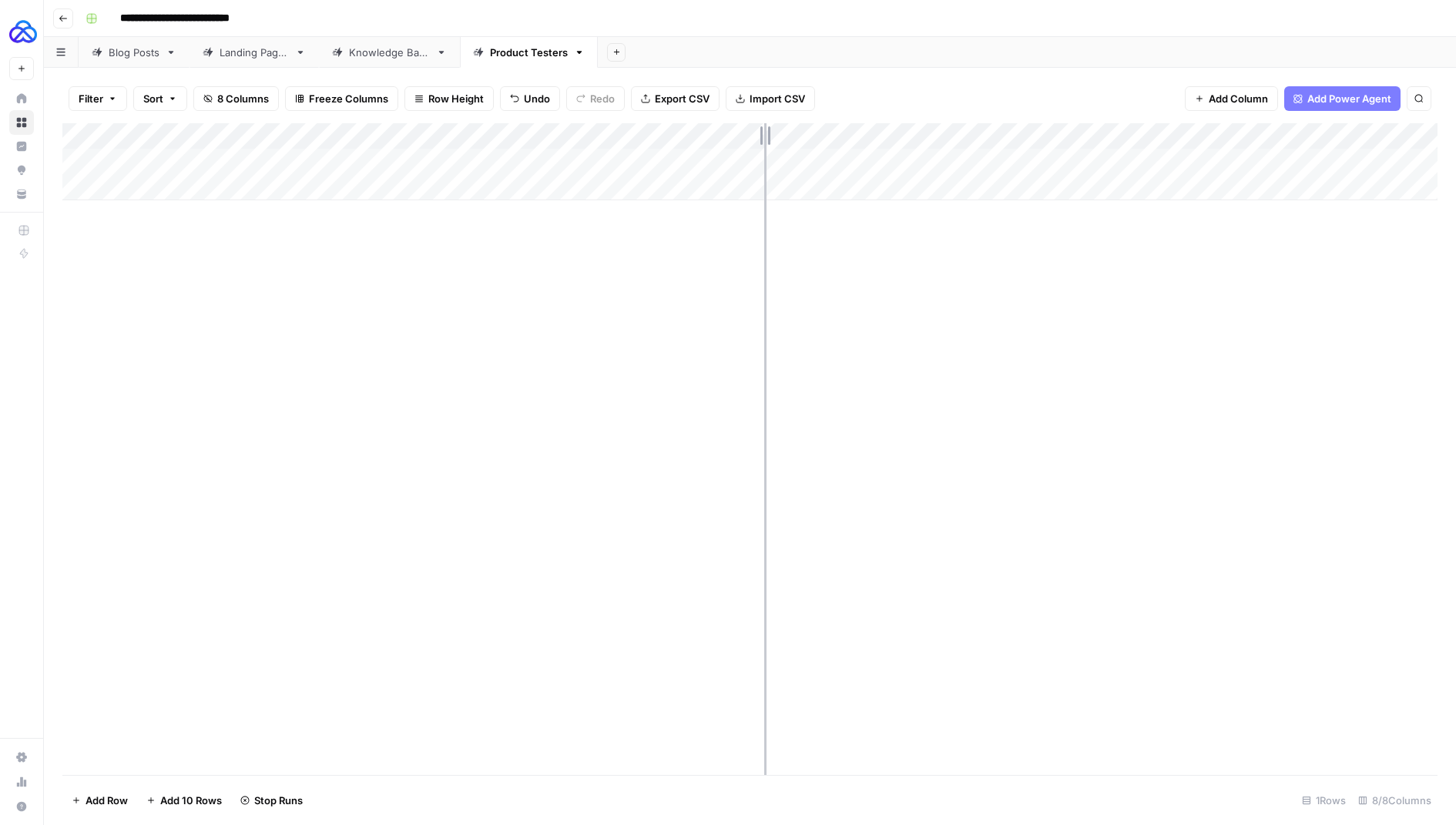
click at [756, 128] on div "Add Column" at bounding box center [750, 162] width 1375 height 77
click at [740, 156] on div "Add Column" at bounding box center [750, 162] width 1375 height 77
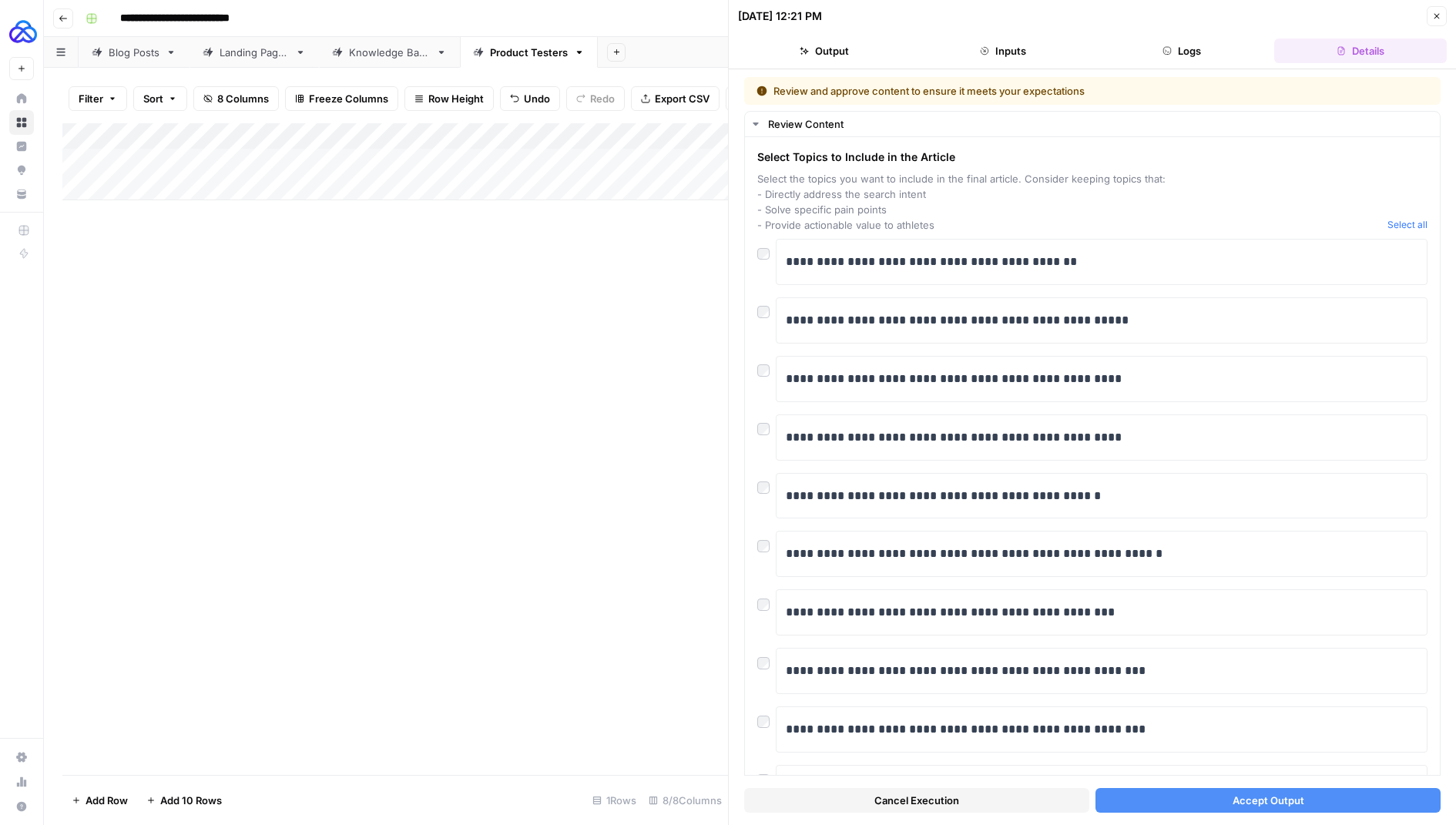
click at [1176, 808] on button "Accept Output" at bounding box center [1268, 800] width 345 height 25
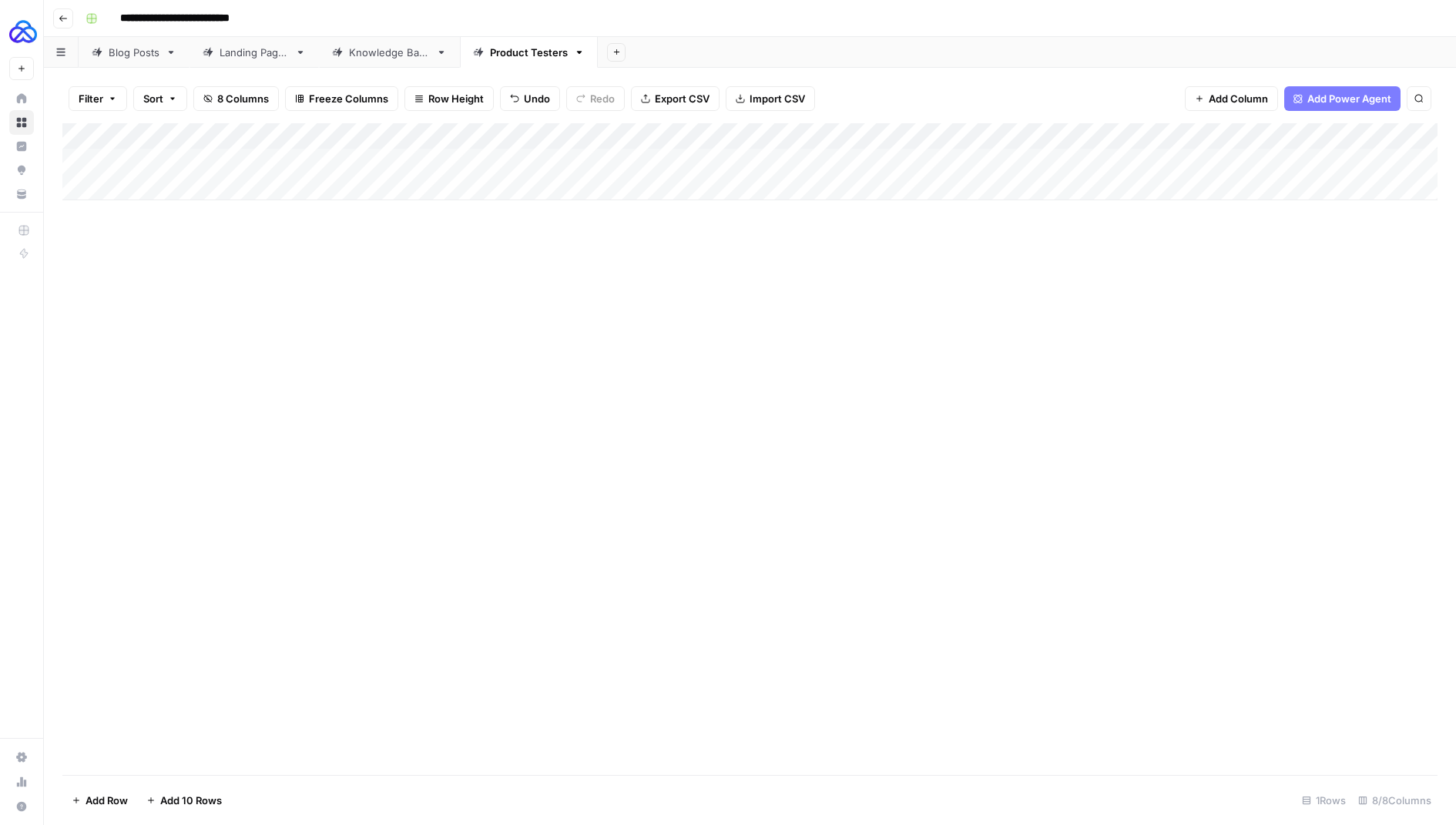
click at [744, 162] on div "Add Column" at bounding box center [750, 162] width 1375 height 77
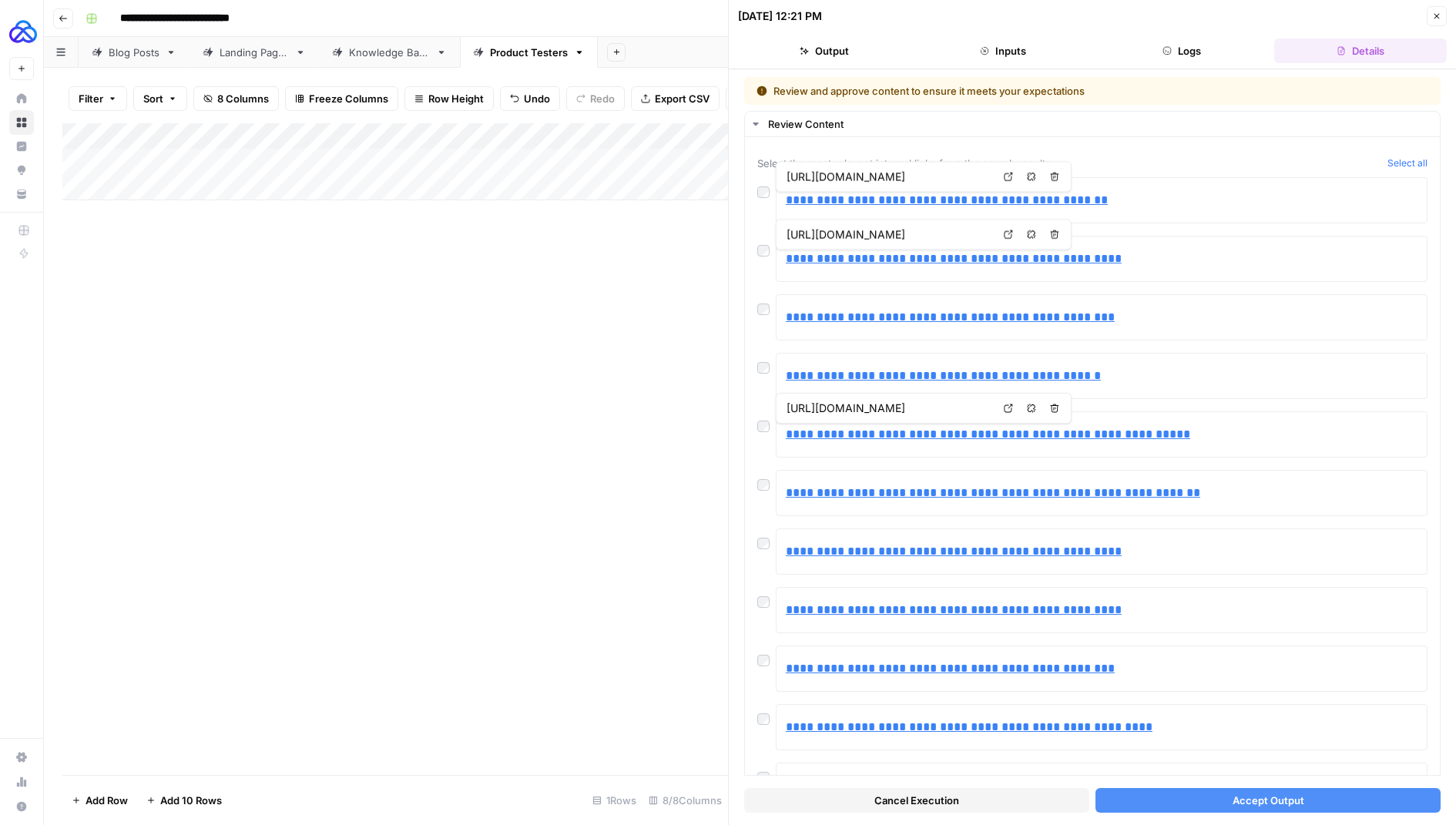
click at [1174, 789] on button "Accept Output" at bounding box center [1268, 800] width 345 height 25
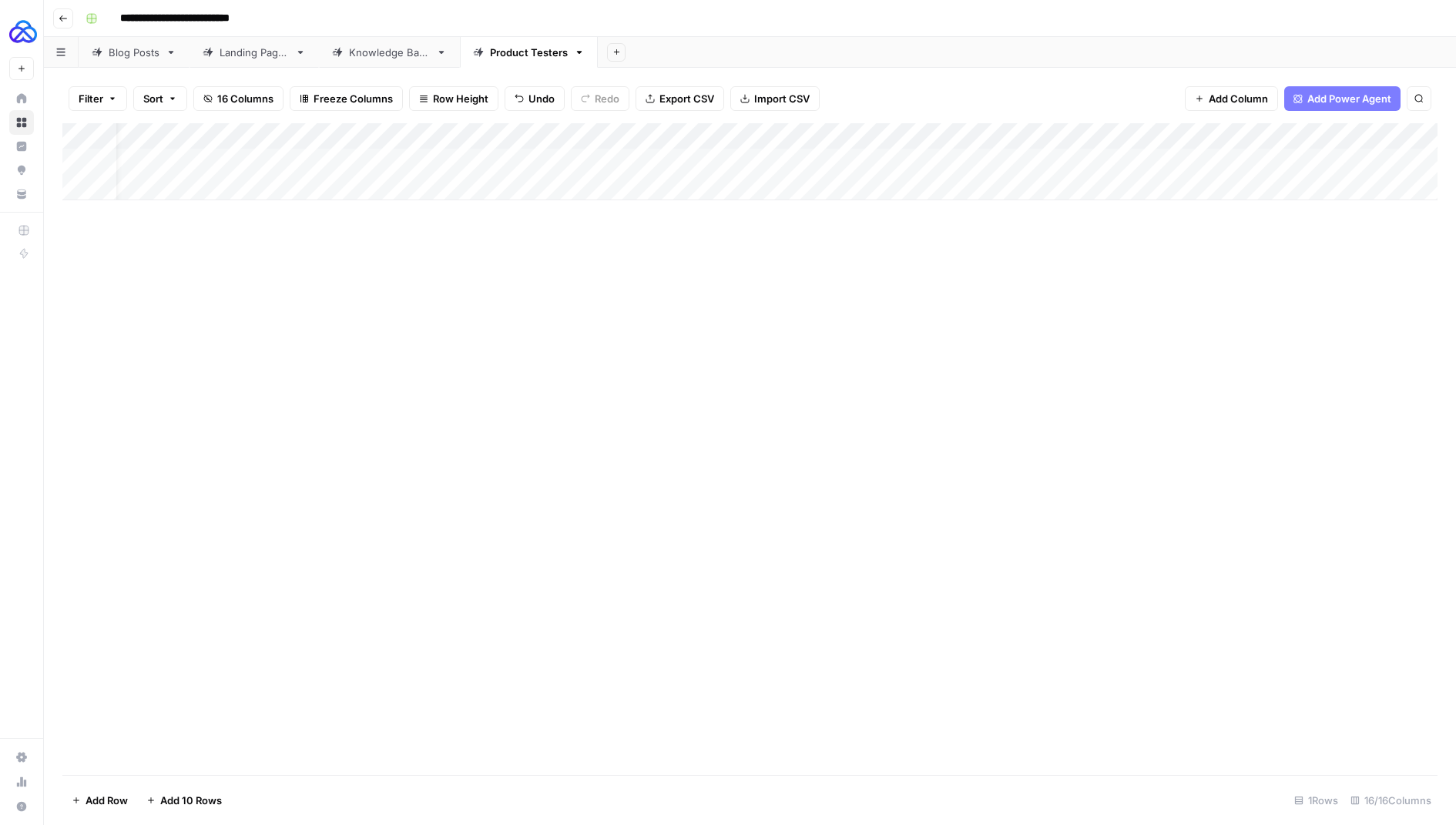
scroll to position [0, 35]
click at [1260, 161] on div "Add Column" at bounding box center [750, 162] width 1375 height 77
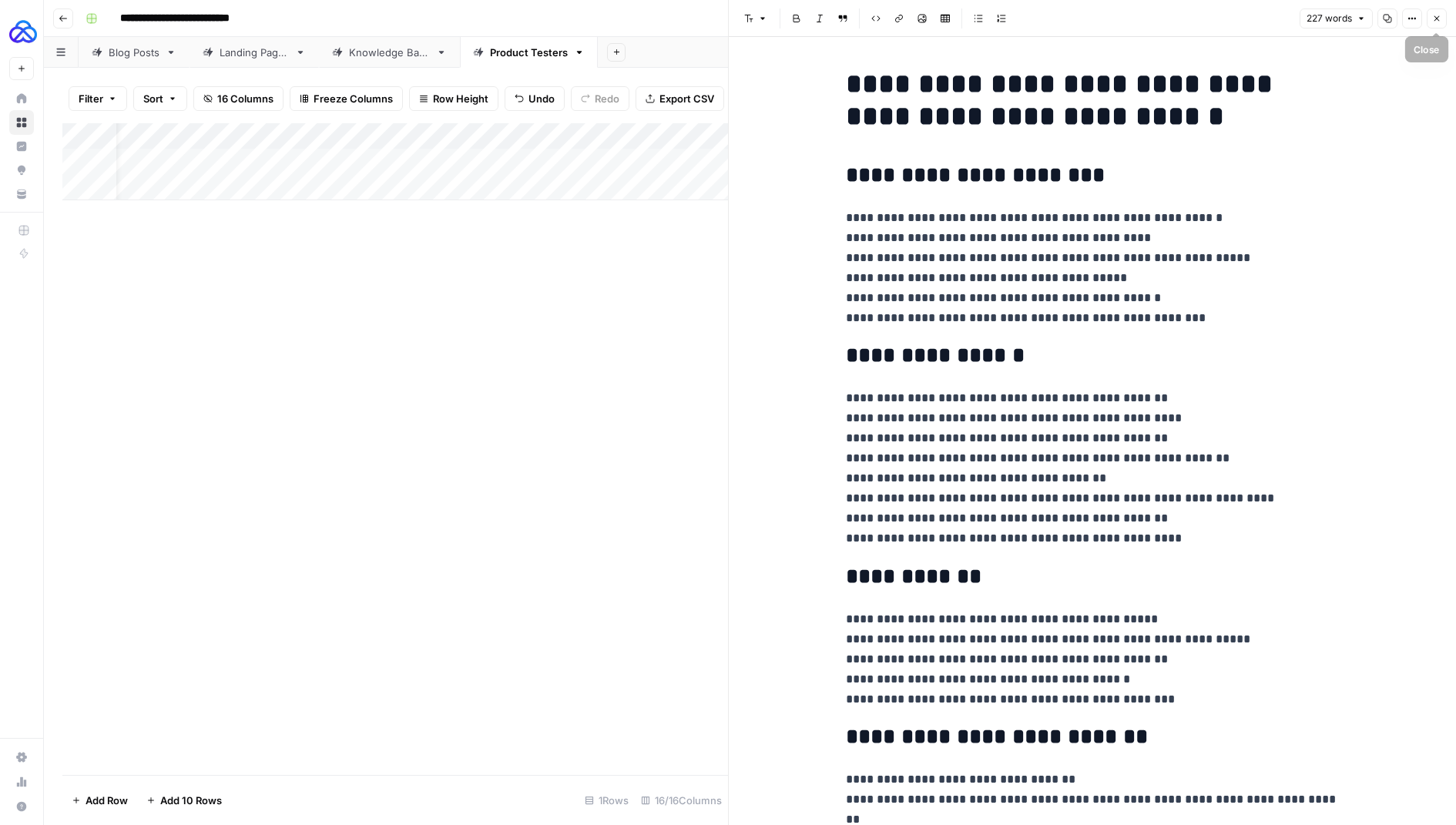
click at [1433, 14] on icon "button" at bounding box center [1437, 18] width 10 height 10
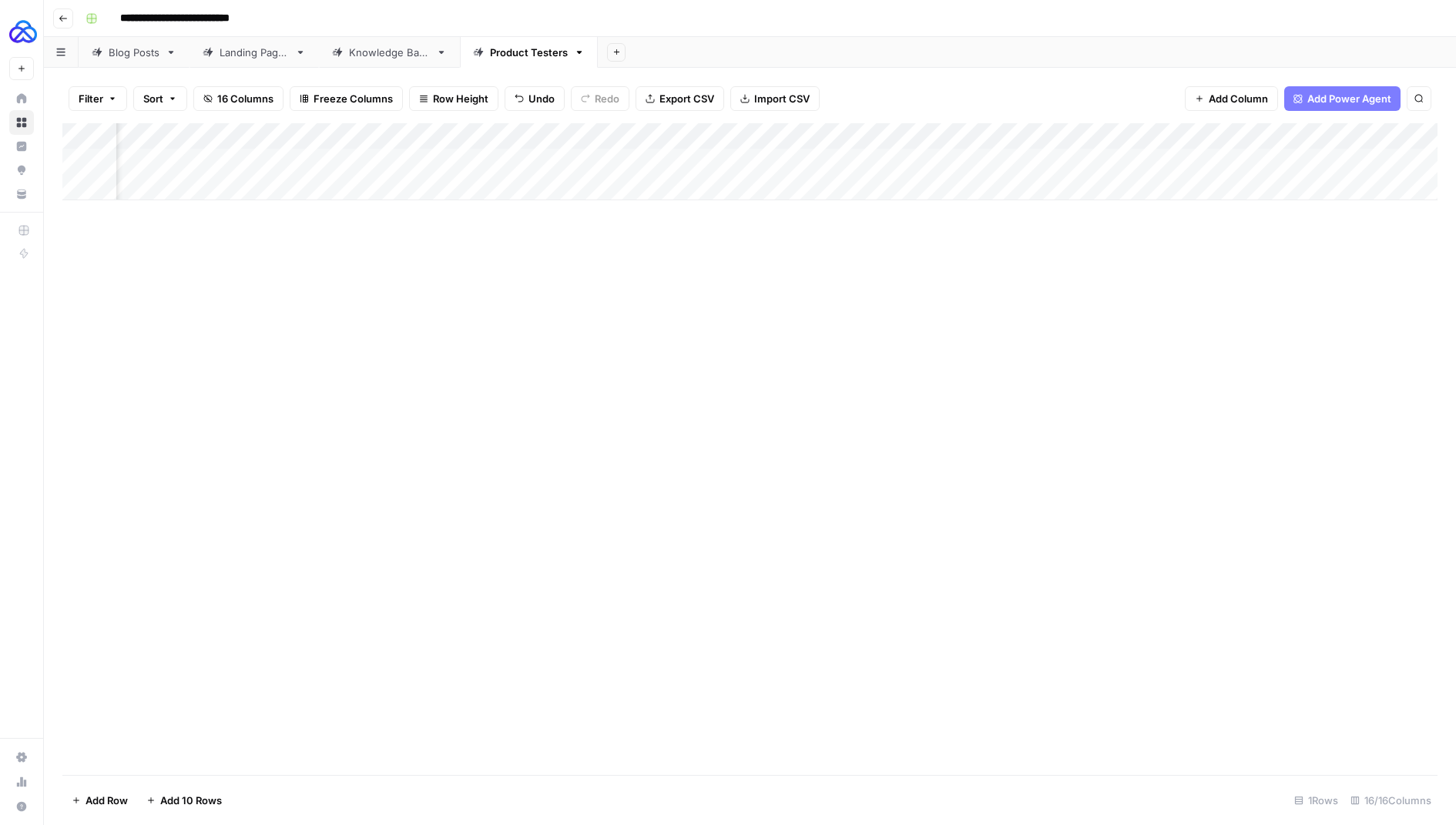
scroll to position [0, 809]
click at [1154, 132] on div "Add Column" at bounding box center [750, 162] width 1375 height 77
click at [1103, 286] on span "Remove Column" at bounding box center [1154, 287] width 135 height 15
click at [676, 155] on span "Delete" at bounding box center [673, 159] width 34 height 15
click at [1268, 136] on div "Add Column" at bounding box center [750, 162] width 1375 height 77
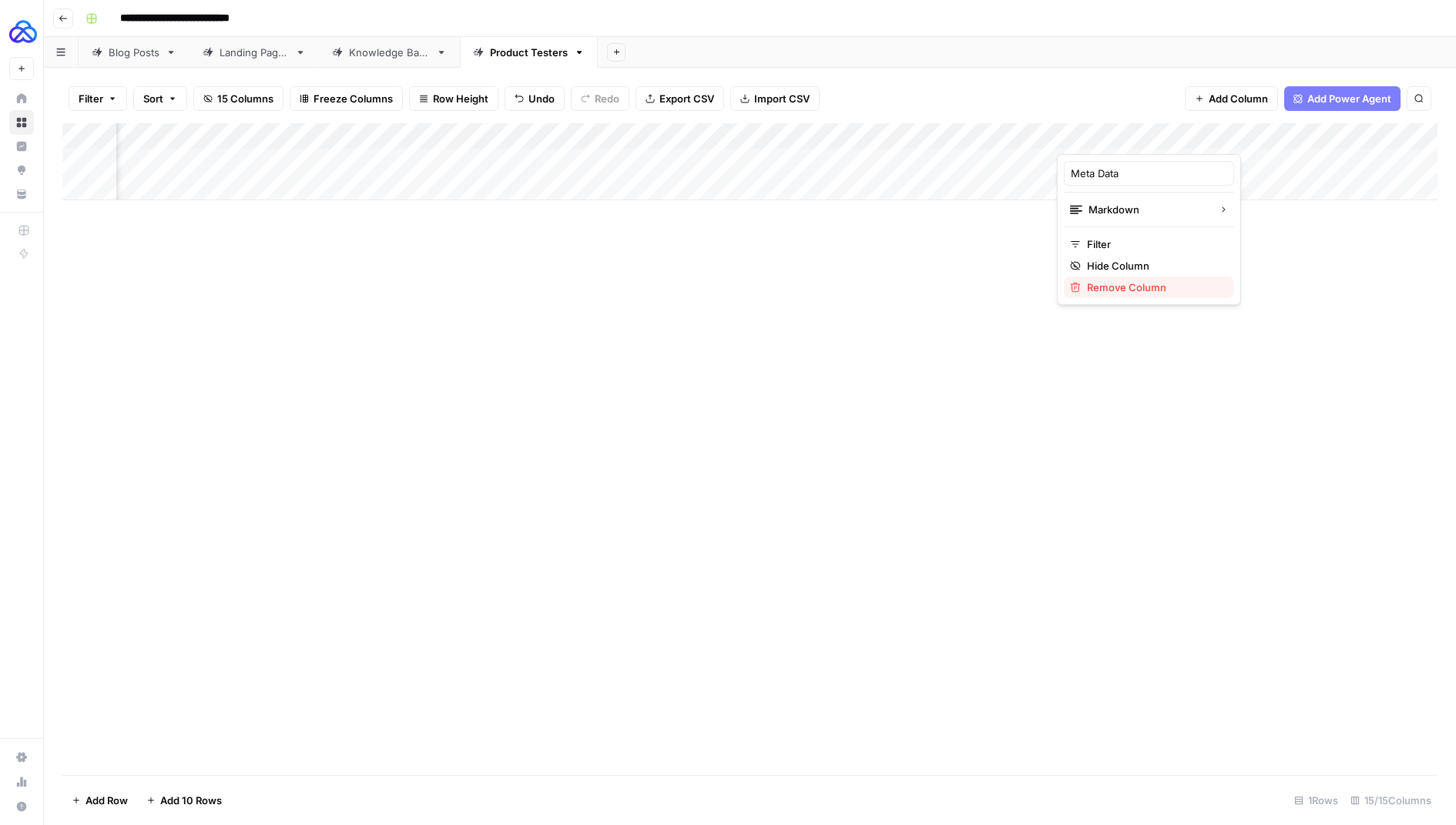
click at [1128, 282] on span "Remove Column" at bounding box center [1154, 287] width 135 height 15
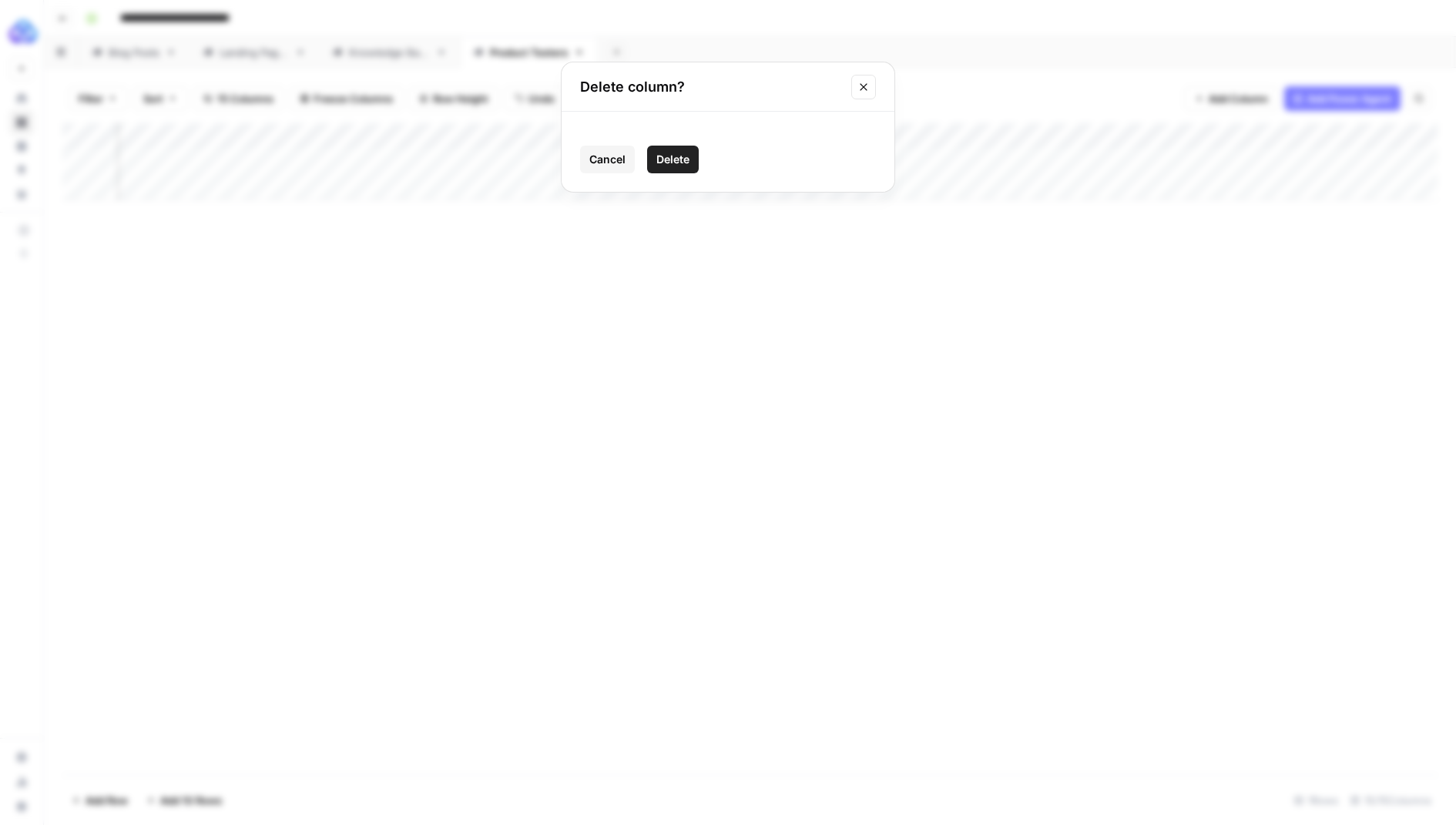
click at [666, 160] on span "Delete" at bounding box center [673, 159] width 34 height 15
click at [1191, 136] on div "Add Column" at bounding box center [750, 162] width 1375 height 77
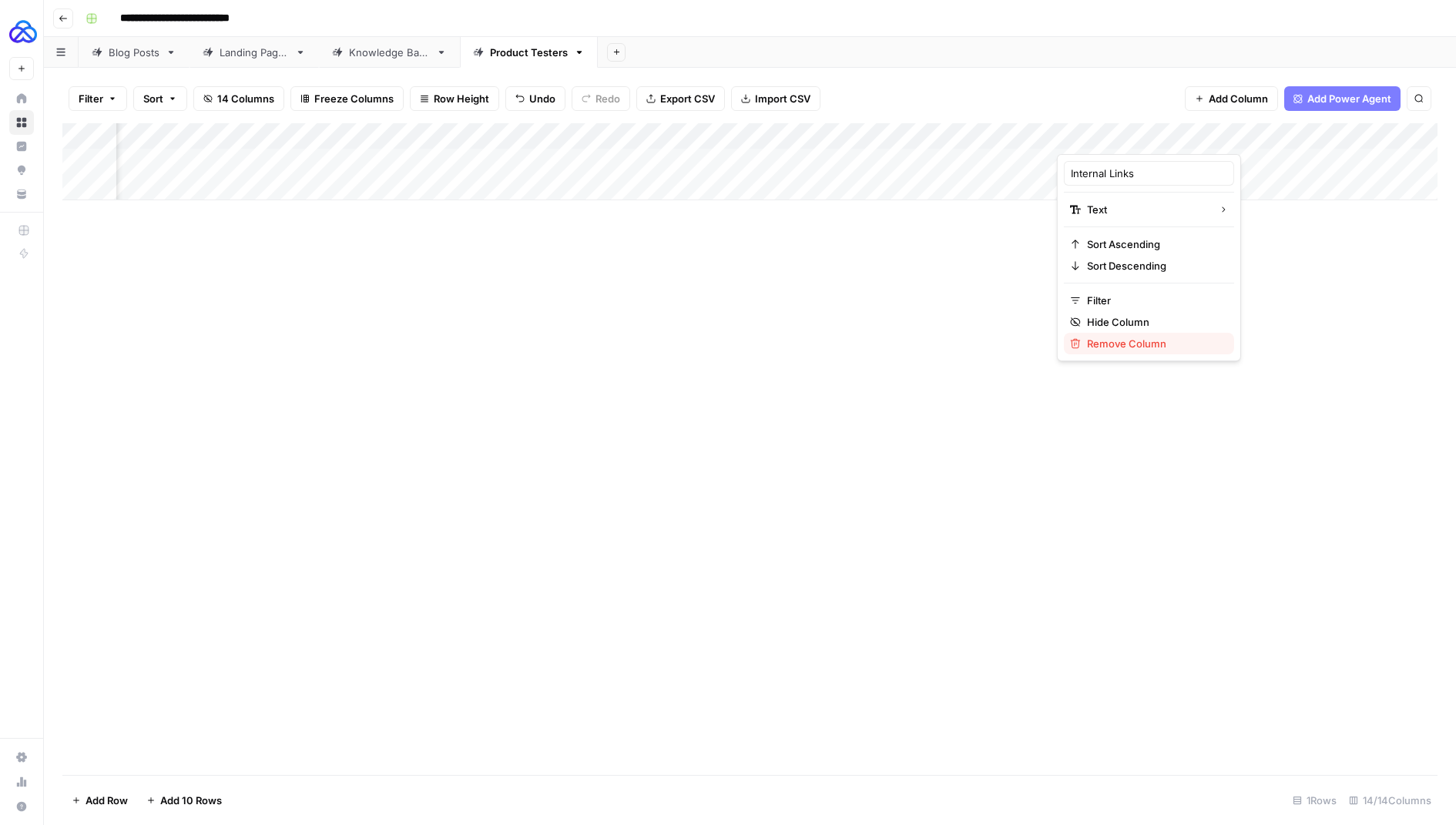
click at [1094, 341] on span "Remove Column" at bounding box center [1154, 343] width 135 height 15
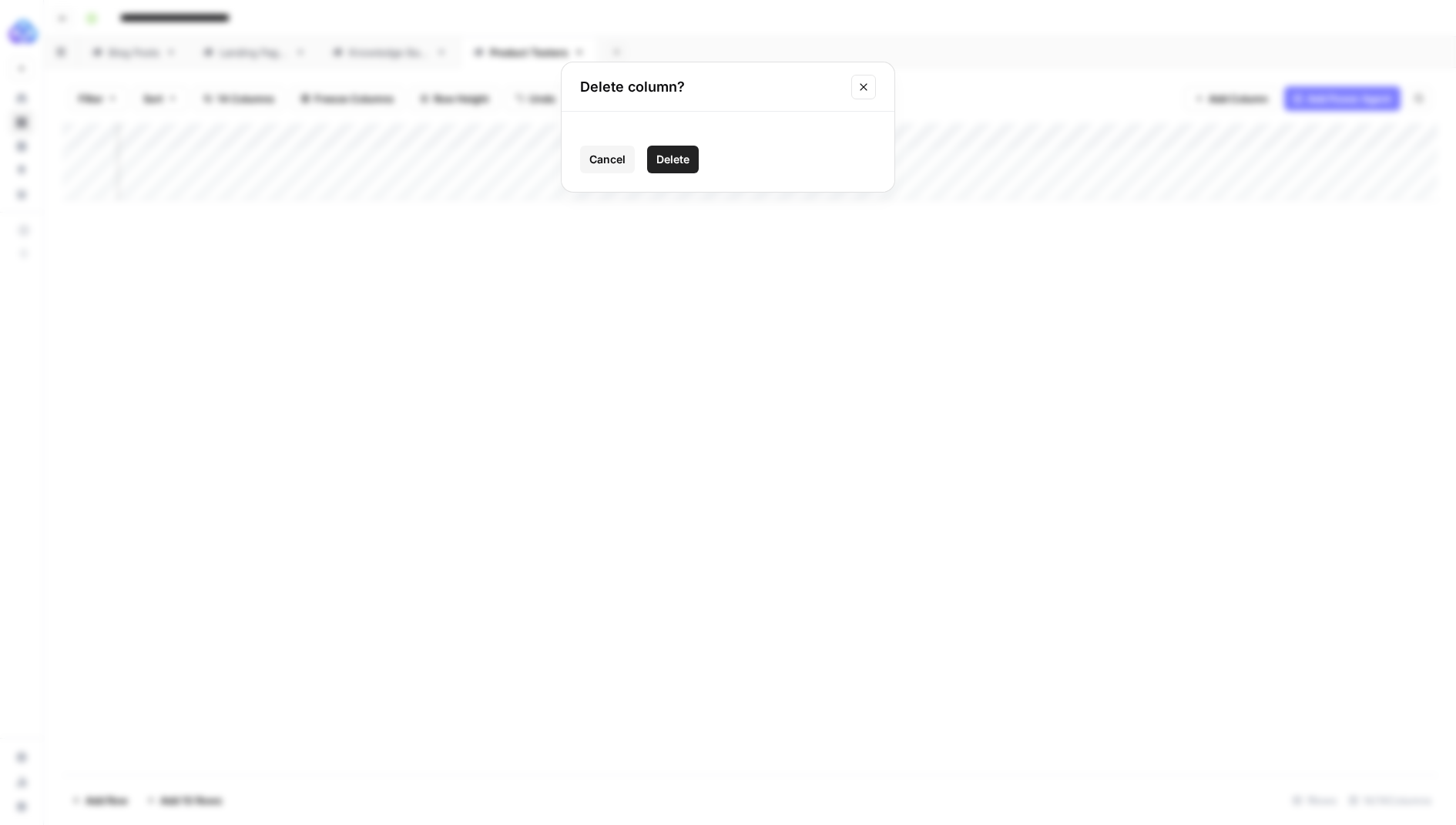
click at [681, 158] on span "Delete" at bounding box center [673, 159] width 34 height 15
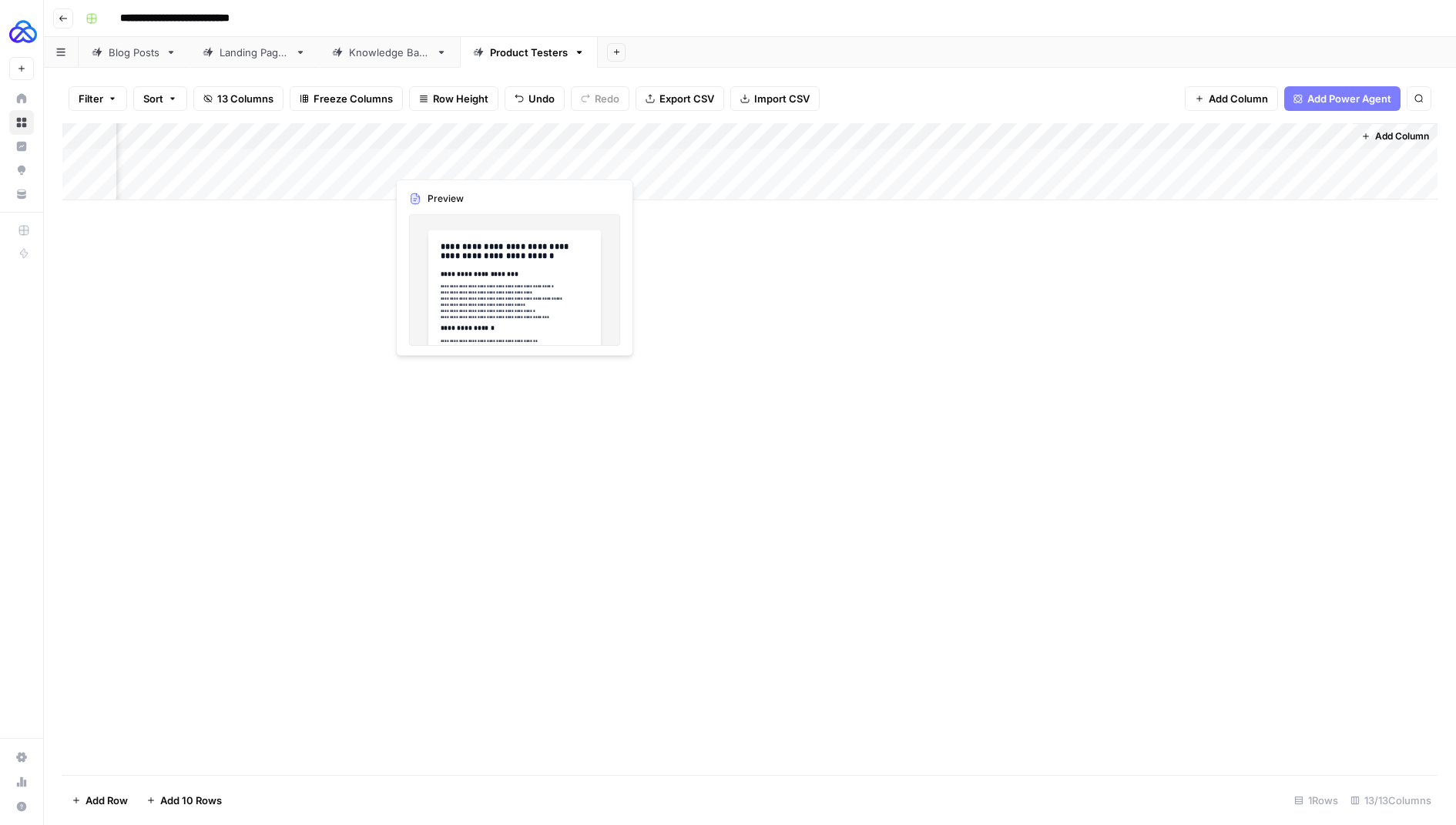
click at [475, 166] on div "Add Column" at bounding box center [750, 162] width 1375 height 77
click at [509, 135] on div "Add Column" at bounding box center [750, 162] width 1375 height 77
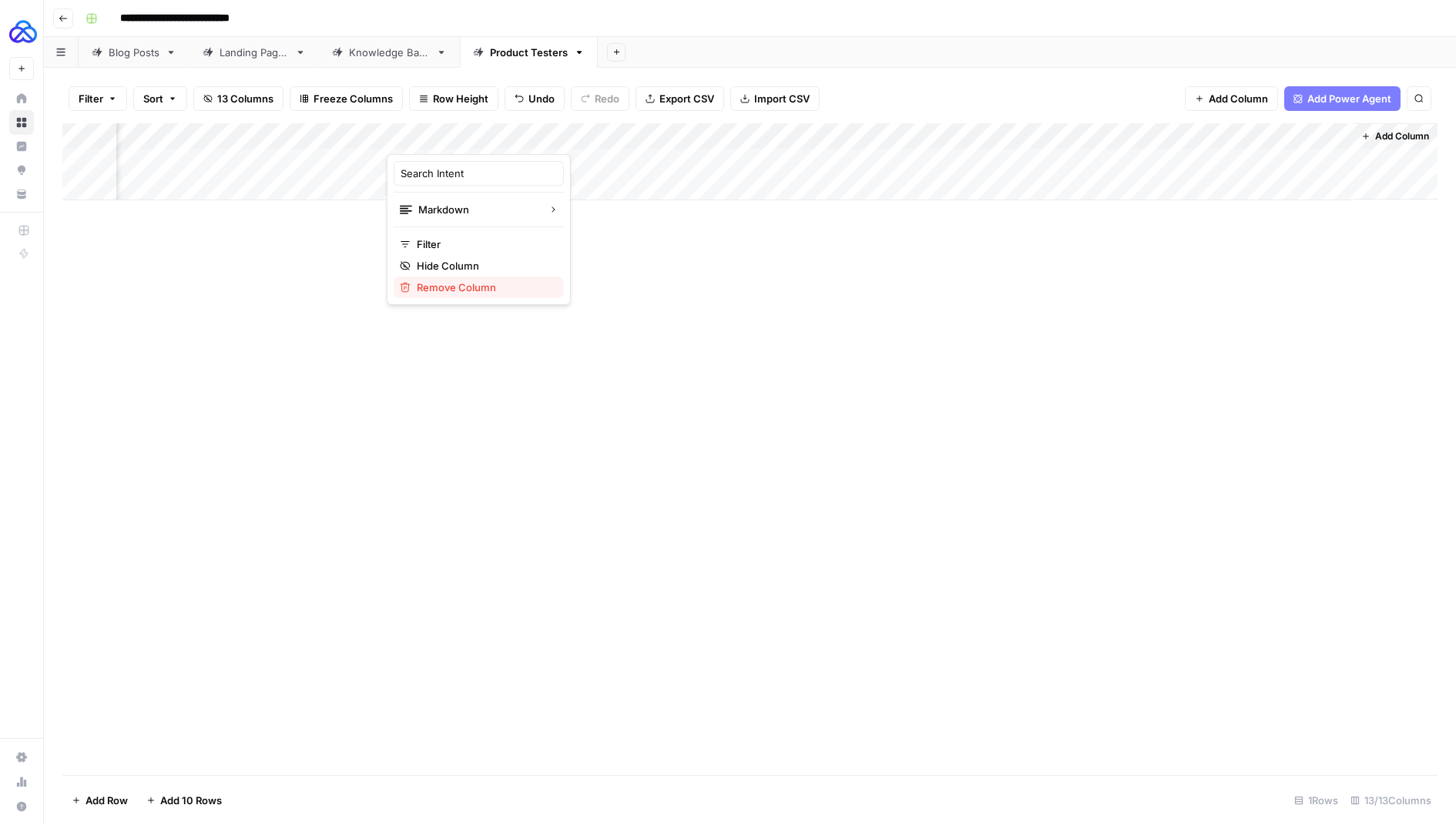
click at [467, 283] on span "Remove Column" at bounding box center [484, 287] width 135 height 15
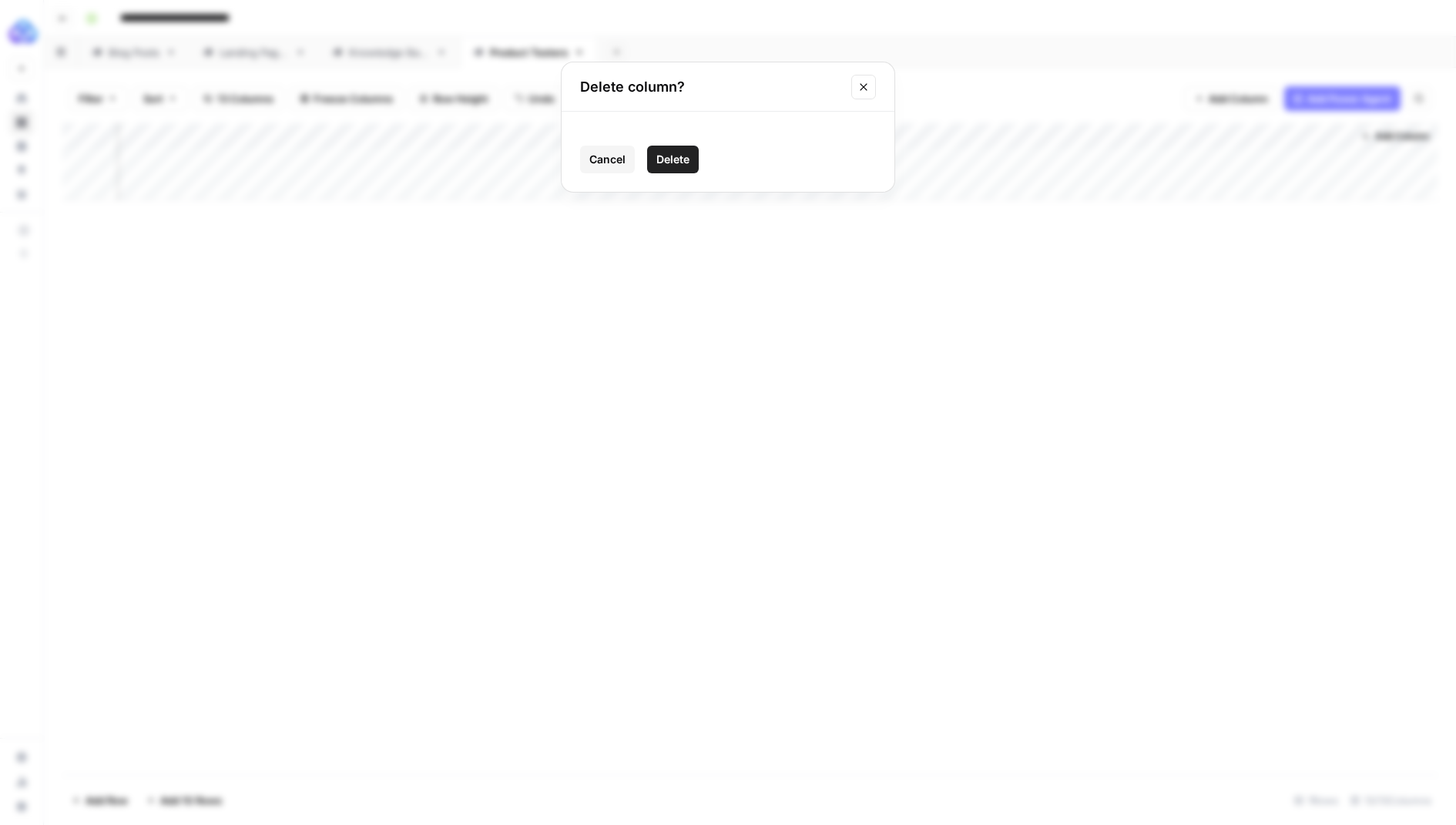
click at [661, 161] on span "Delete" at bounding box center [673, 159] width 34 height 15
click at [656, 131] on div "Add Column" at bounding box center [750, 162] width 1375 height 77
click at [594, 277] on button "Remove Column" at bounding box center [617, 287] width 170 height 22
click at [663, 162] on span "Delete" at bounding box center [673, 159] width 34 height 15
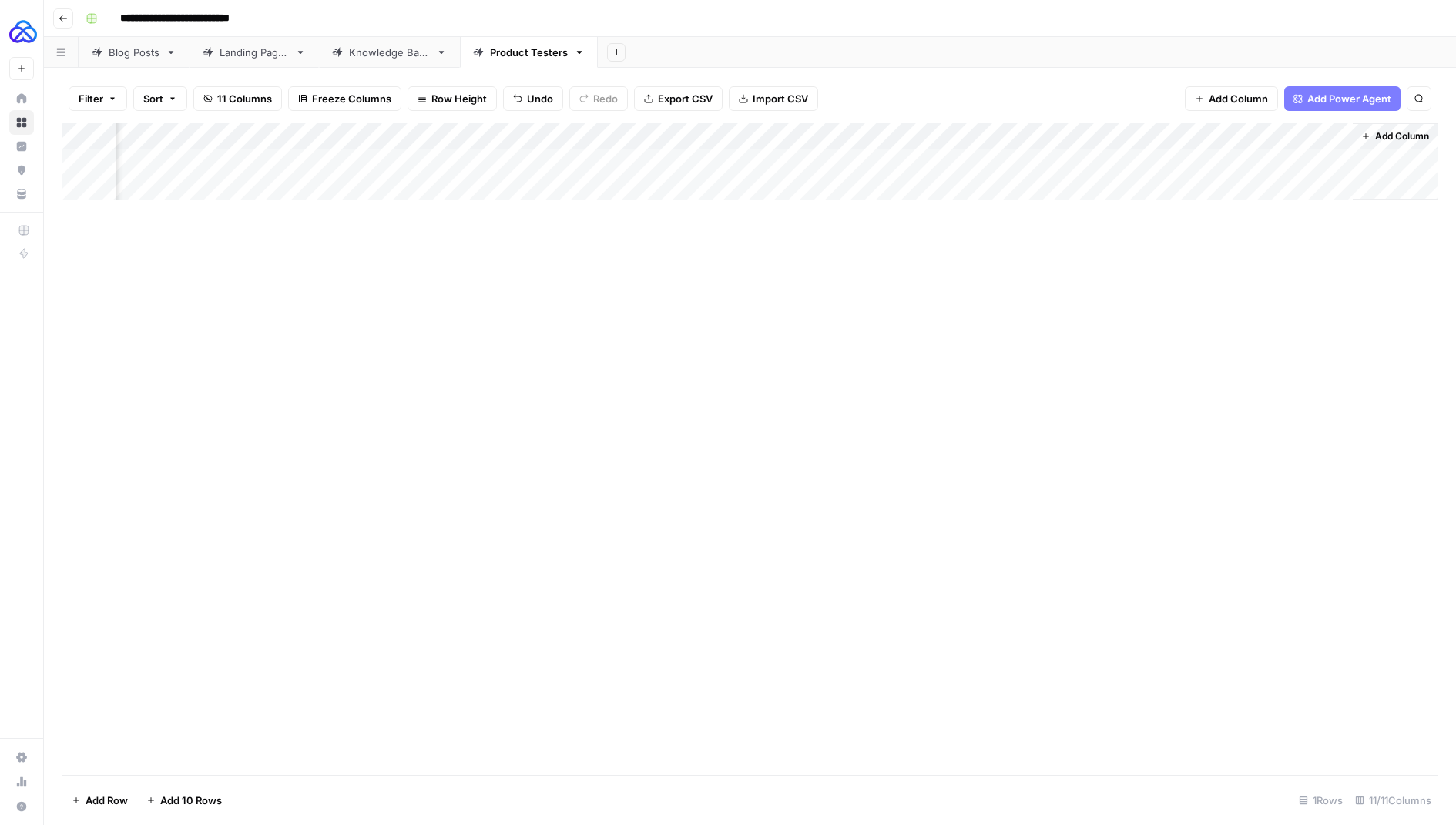
scroll to position [0, 508]
click at [786, 132] on div "Add Column" at bounding box center [750, 162] width 1375 height 77
click at [716, 290] on span "Remove Column" at bounding box center [761, 287] width 135 height 15
click at [662, 168] on button "Delete" at bounding box center [673, 160] width 52 height 28
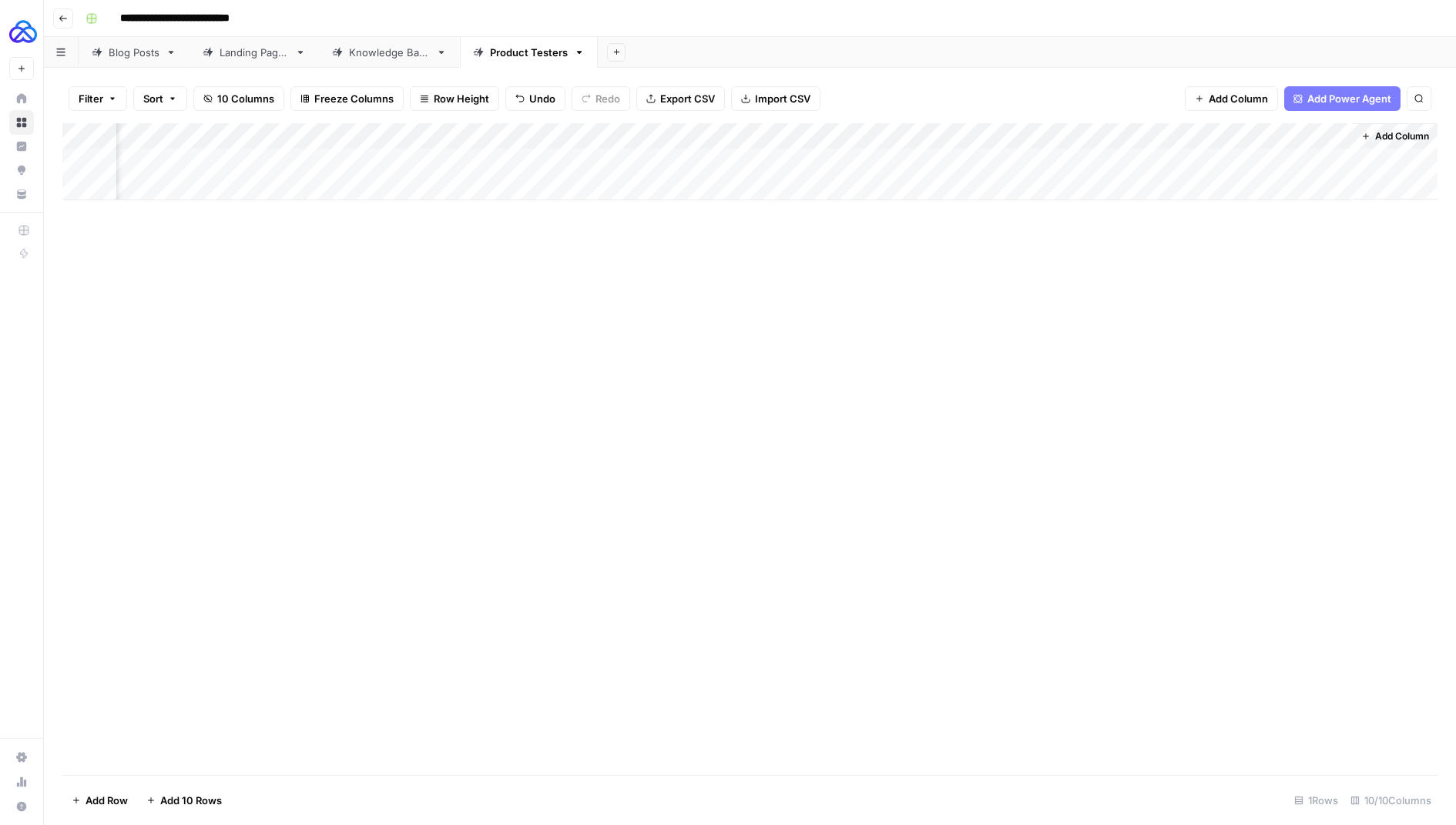
click at [1015, 136] on div "Add Column" at bounding box center [750, 162] width 1375 height 77
click at [1015, 136] on div at bounding box center [1011, 139] width 140 height 31
click at [1044, 177] on input "Internal Links (1)" at bounding box center [1034, 173] width 156 height 15
type input "Internal Links"
click at [817, 232] on div "Add Column" at bounding box center [750, 449] width 1375 height 652
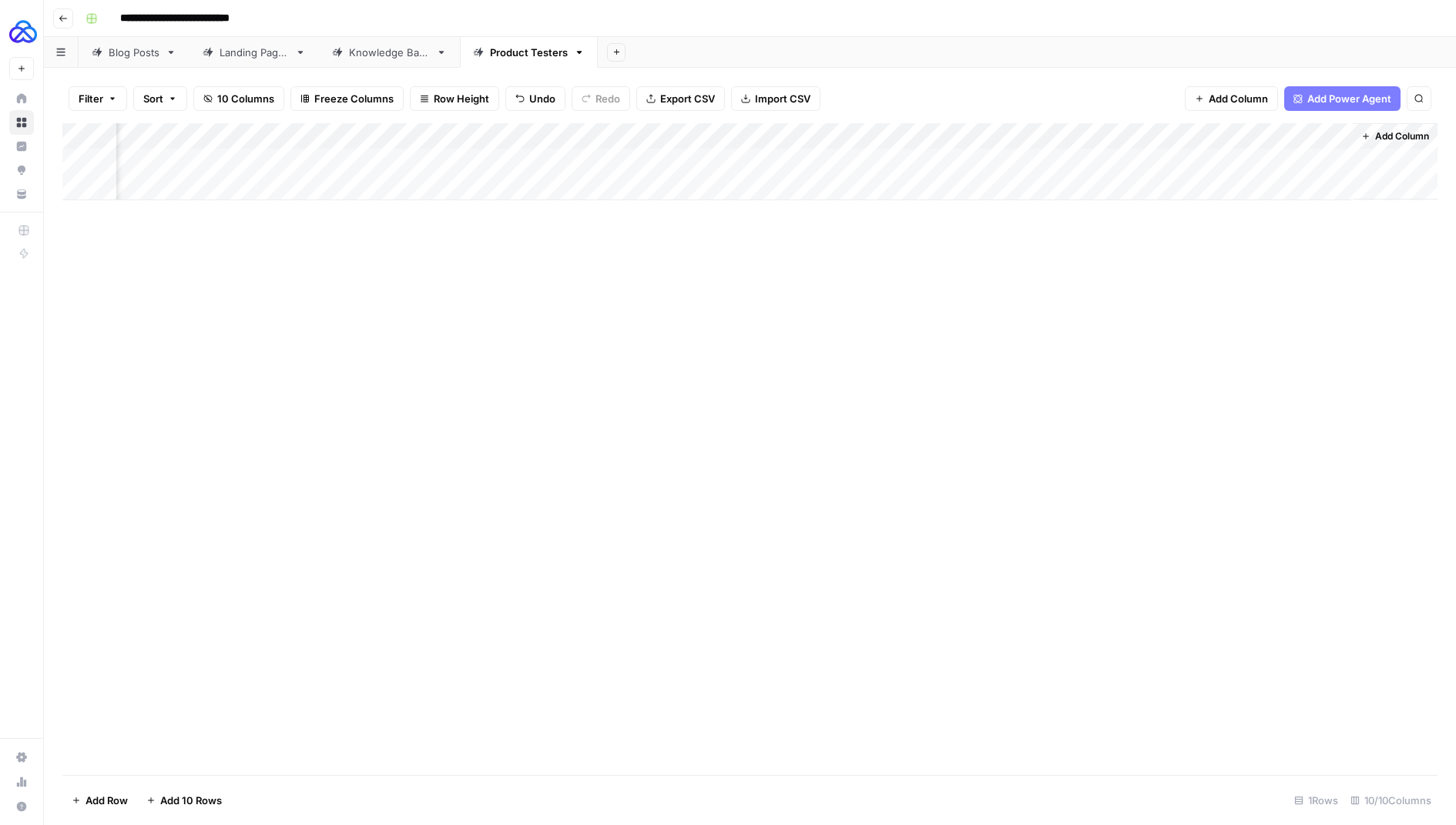
click at [1031, 121] on div "Filter Sort 10 Columns Freeze Columns Row Height Undo Redo Export CSV Import CS…" at bounding box center [750, 99] width 1375 height 49
click at [1030, 130] on div "Add Column" at bounding box center [750, 162] width 1375 height 77
click at [1030, 130] on div at bounding box center [1011, 139] width 140 height 31
click at [1036, 168] on input "Internal Links (1)" at bounding box center [1034, 173] width 156 height 15
type input "Internal Links"
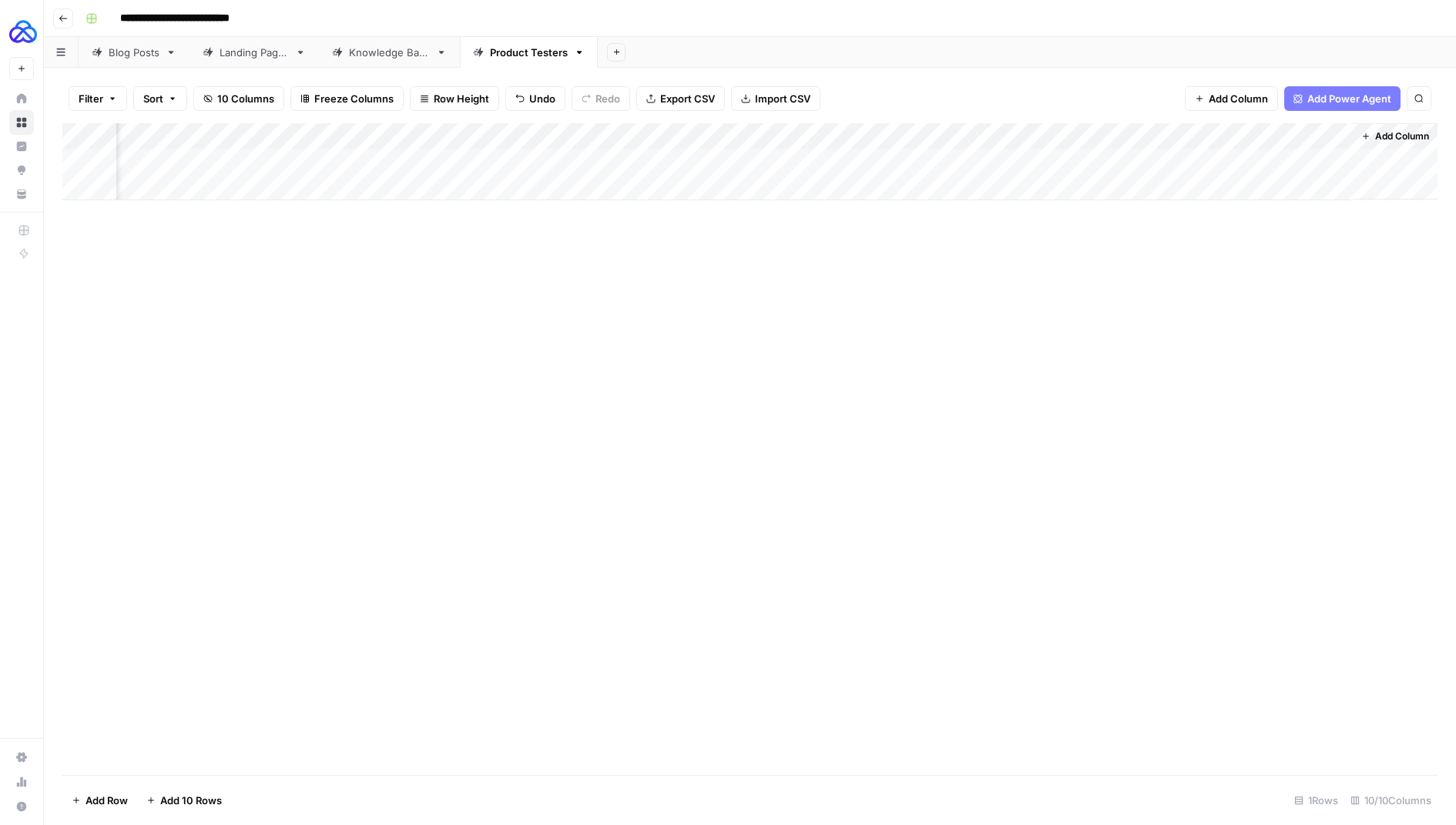
click at [921, 132] on div "Add Column" at bounding box center [750, 162] width 1375 height 77
click at [863, 285] on span "Remove Column" at bounding box center [900, 287] width 135 height 15
click at [681, 157] on span "Delete" at bounding box center [673, 159] width 34 height 15
click at [656, 134] on div "Add Column" at bounding box center [750, 162] width 1375 height 77
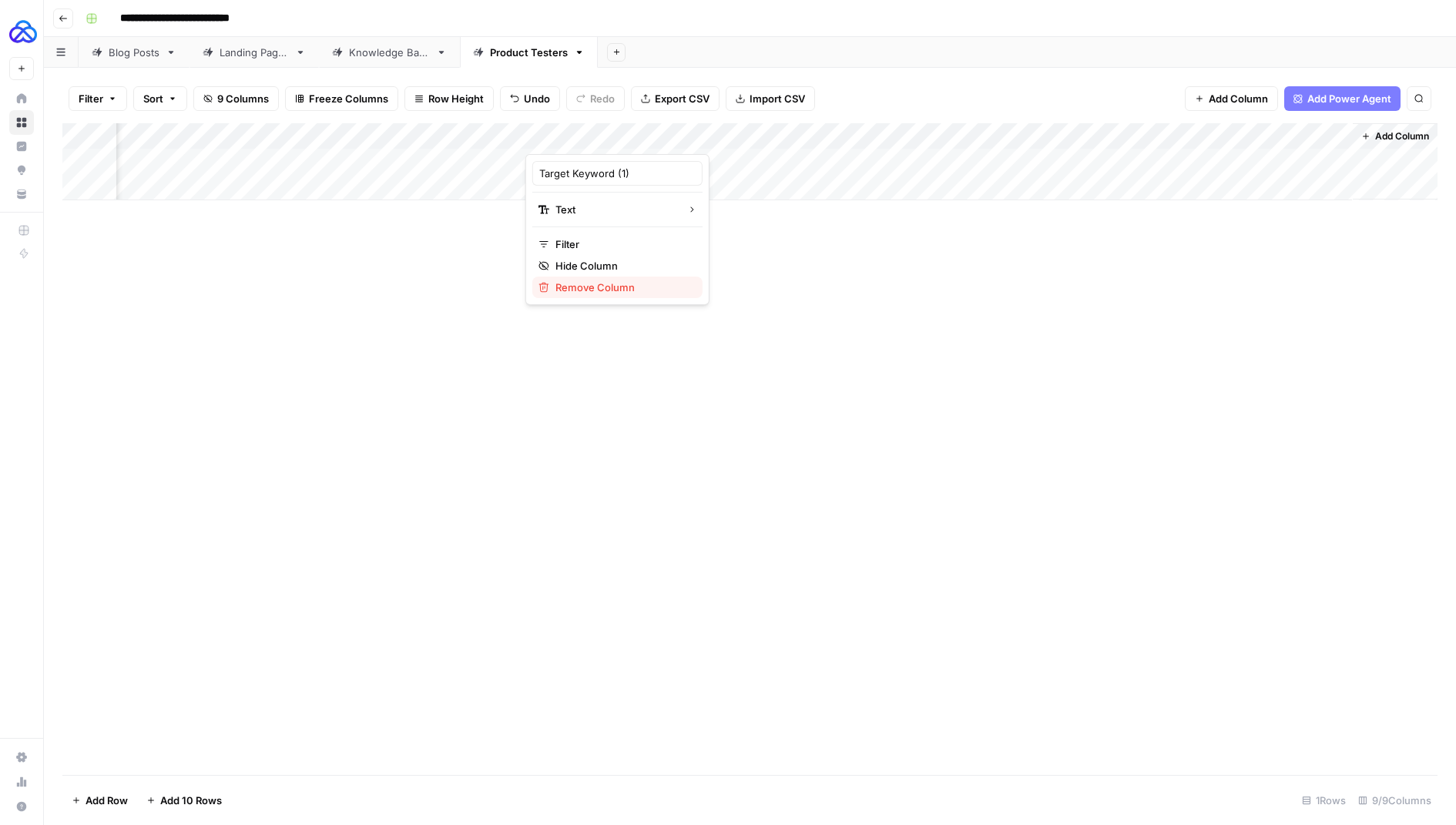
click at [583, 284] on span "Remove Column" at bounding box center [622, 287] width 135 height 15
click at [660, 160] on span "Delete" at bounding box center [673, 159] width 34 height 15
click at [1217, 161] on div "Add Column" at bounding box center [750, 162] width 1375 height 77
click at [1332, 157] on div "Add Column" at bounding box center [750, 162] width 1375 height 77
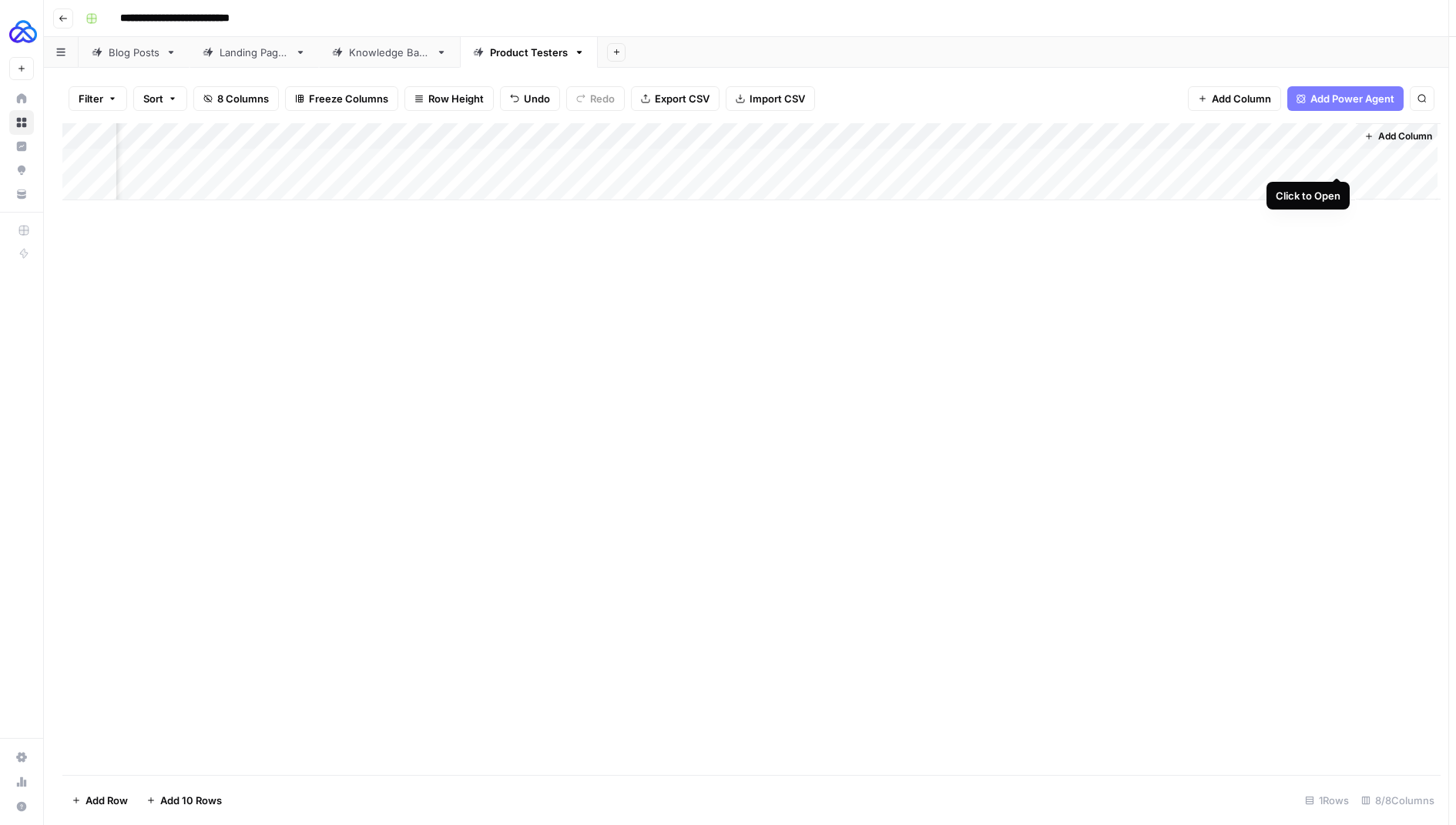
scroll to position [0, 89]
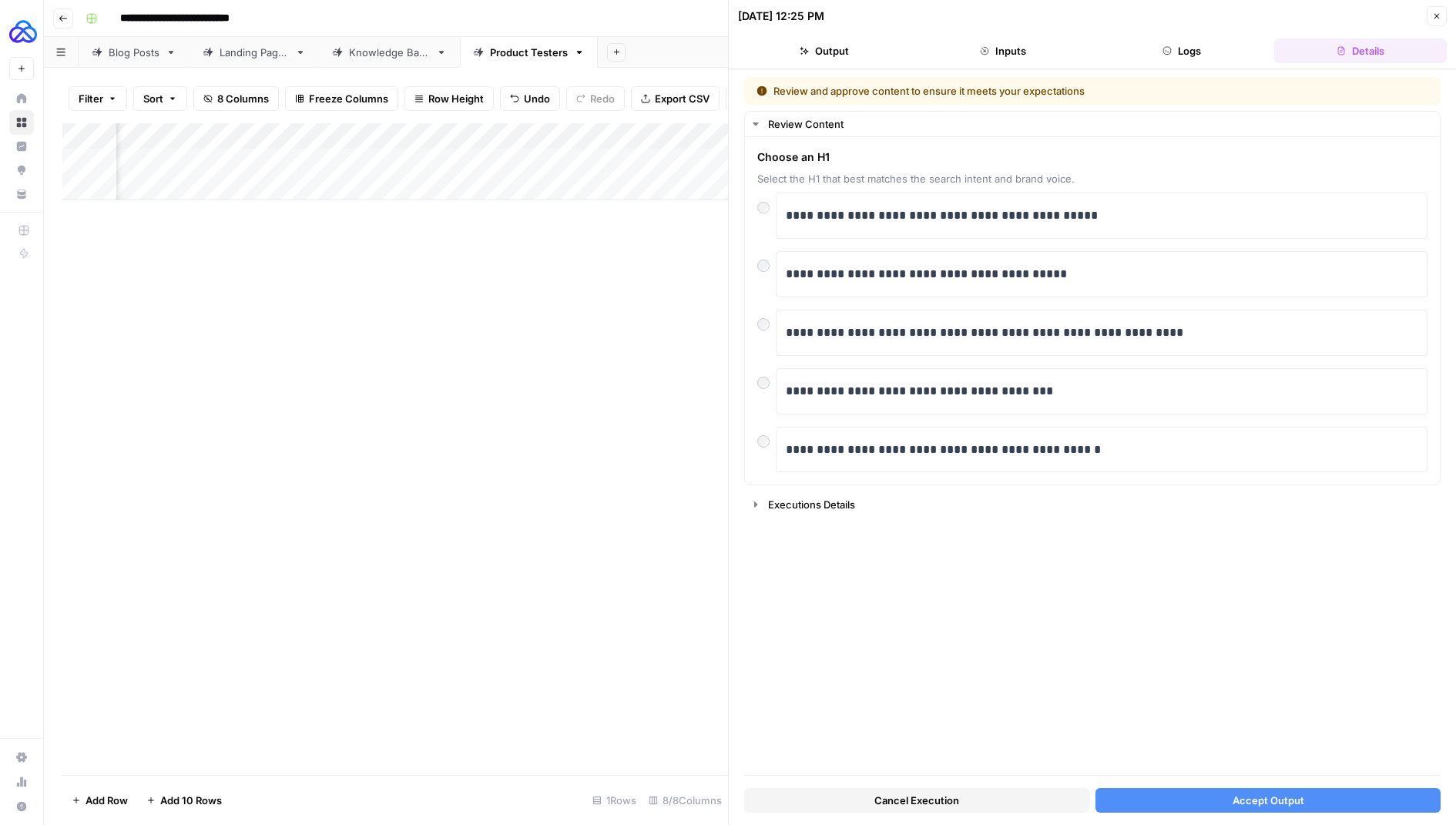
click at [1158, 801] on button "Accept Output" at bounding box center [1268, 800] width 345 height 25
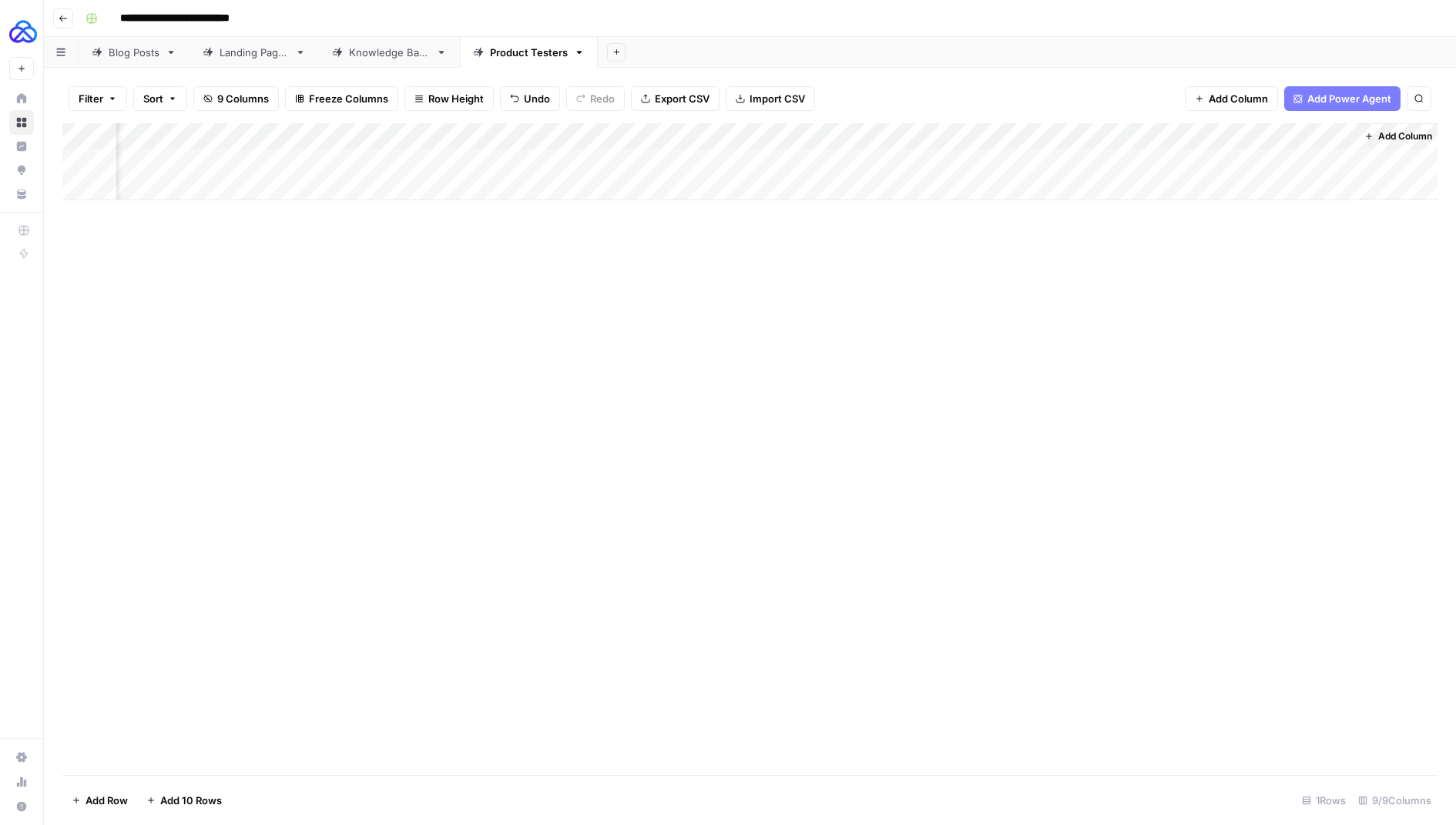
scroll to position [0, 231]
click at [1328, 160] on div "Add Column" at bounding box center [750, 162] width 1375 height 77
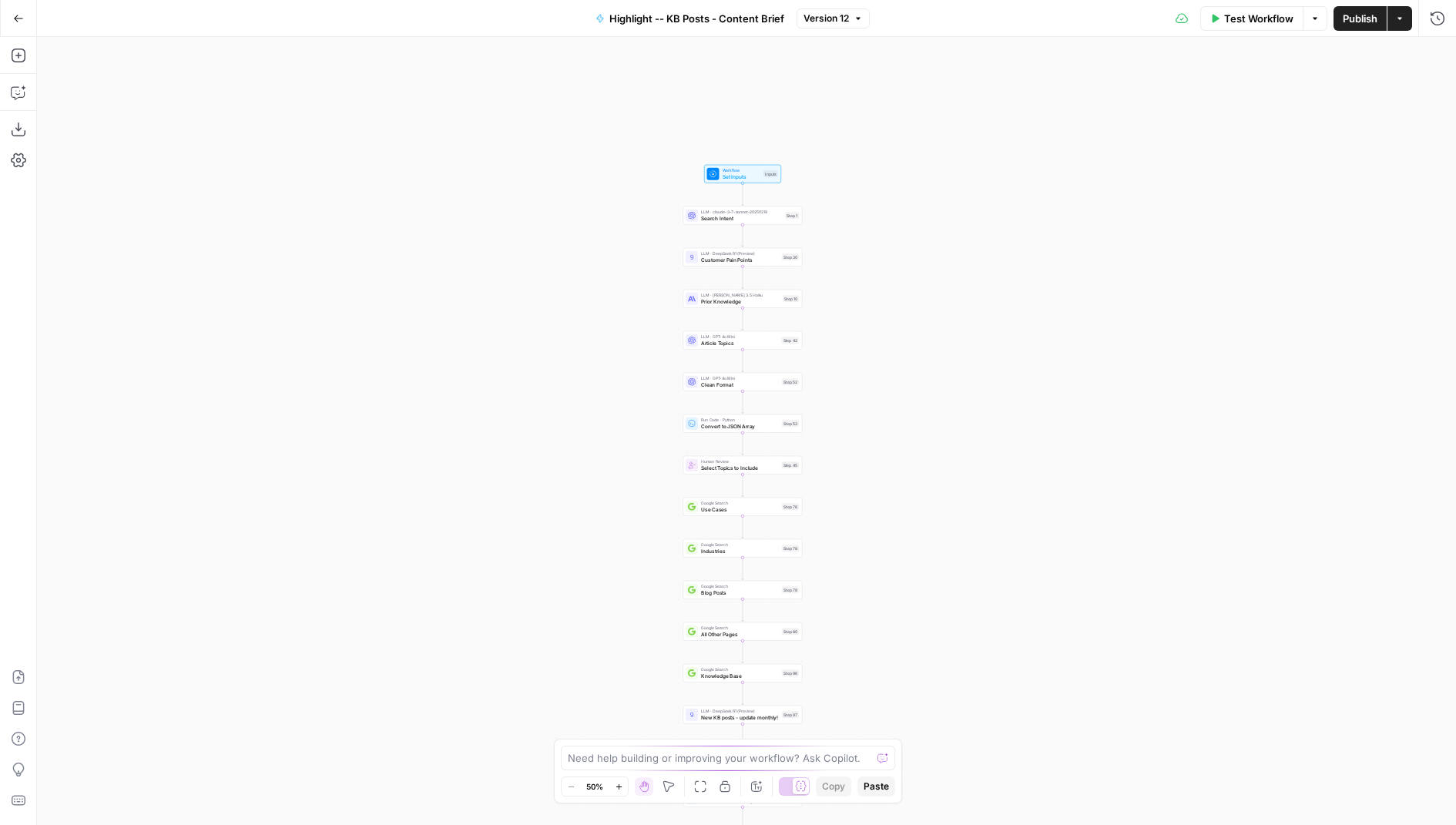
drag, startPoint x: 587, startPoint y: 151, endPoint x: 583, endPoint y: 330, distance: 179.0
click at [583, 330] on div "Workflow Set Inputs Inputs LLM · claude-3-7-sonnet-20250219 Search Intent Step …" at bounding box center [746, 431] width 1419 height 788
click at [701, 18] on span "Highlight -- KB Posts - Content Brief" at bounding box center [696, 18] width 175 height 15
click at [26, 26] on button "Go Back" at bounding box center [18, 18] width 28 height 28
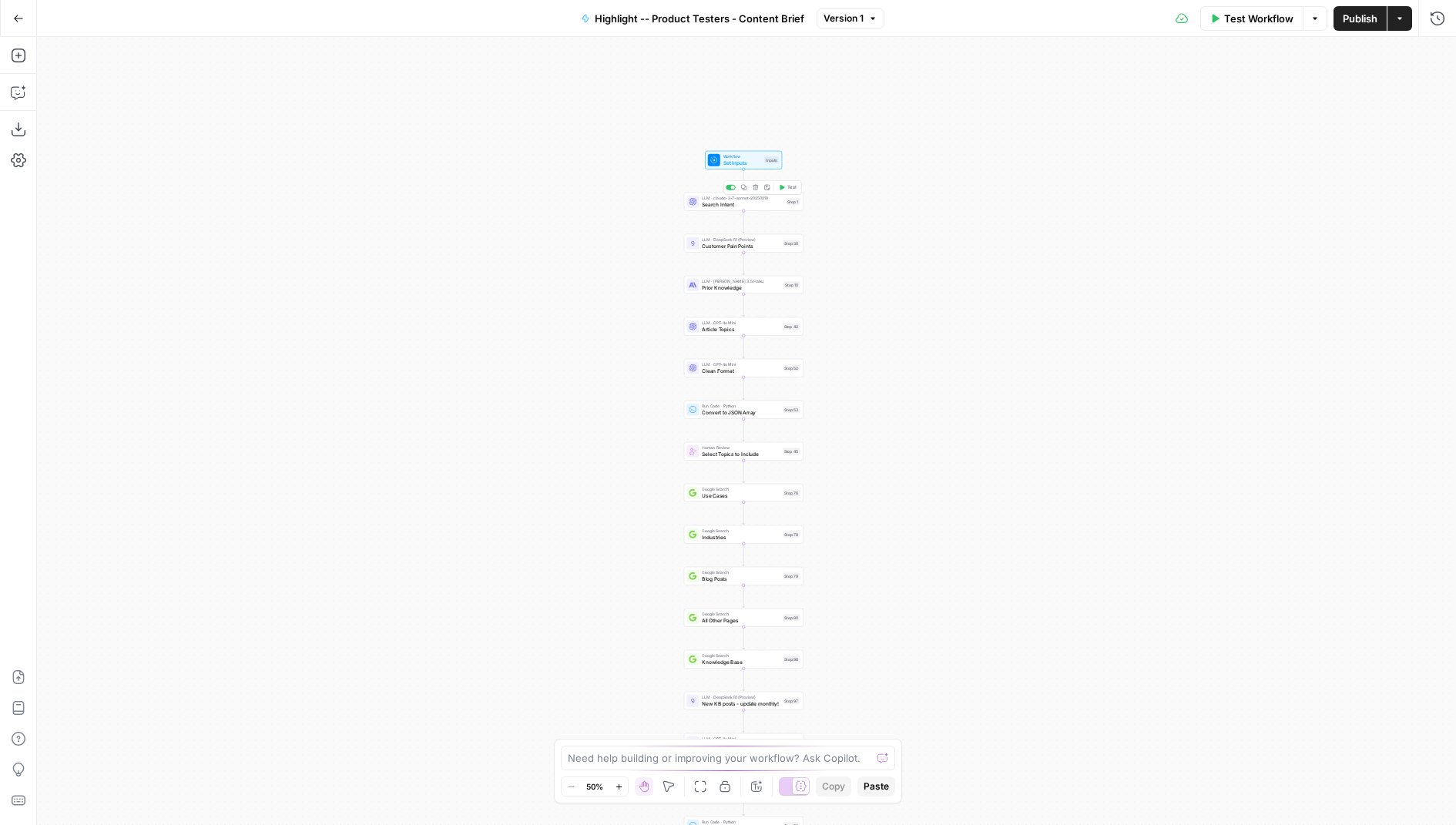
click at [763, 206] on span "Search Intent" at bounding box center [742, 204] width 81 height 8
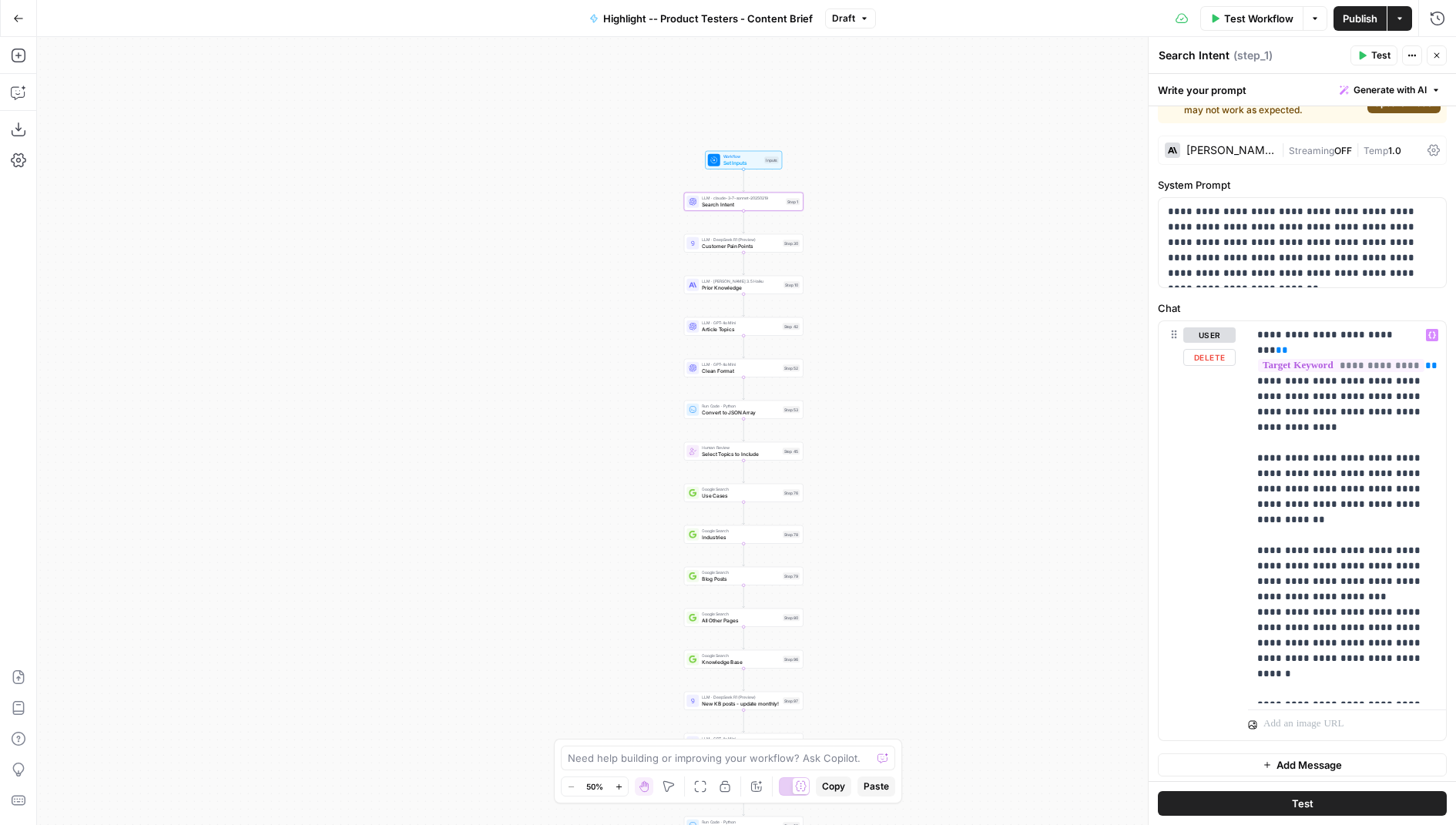
scroll to position [34, 0]
click at [734, 249] on span "Customer Pain Points" at bounding box center [741, 246] width 78 height 8
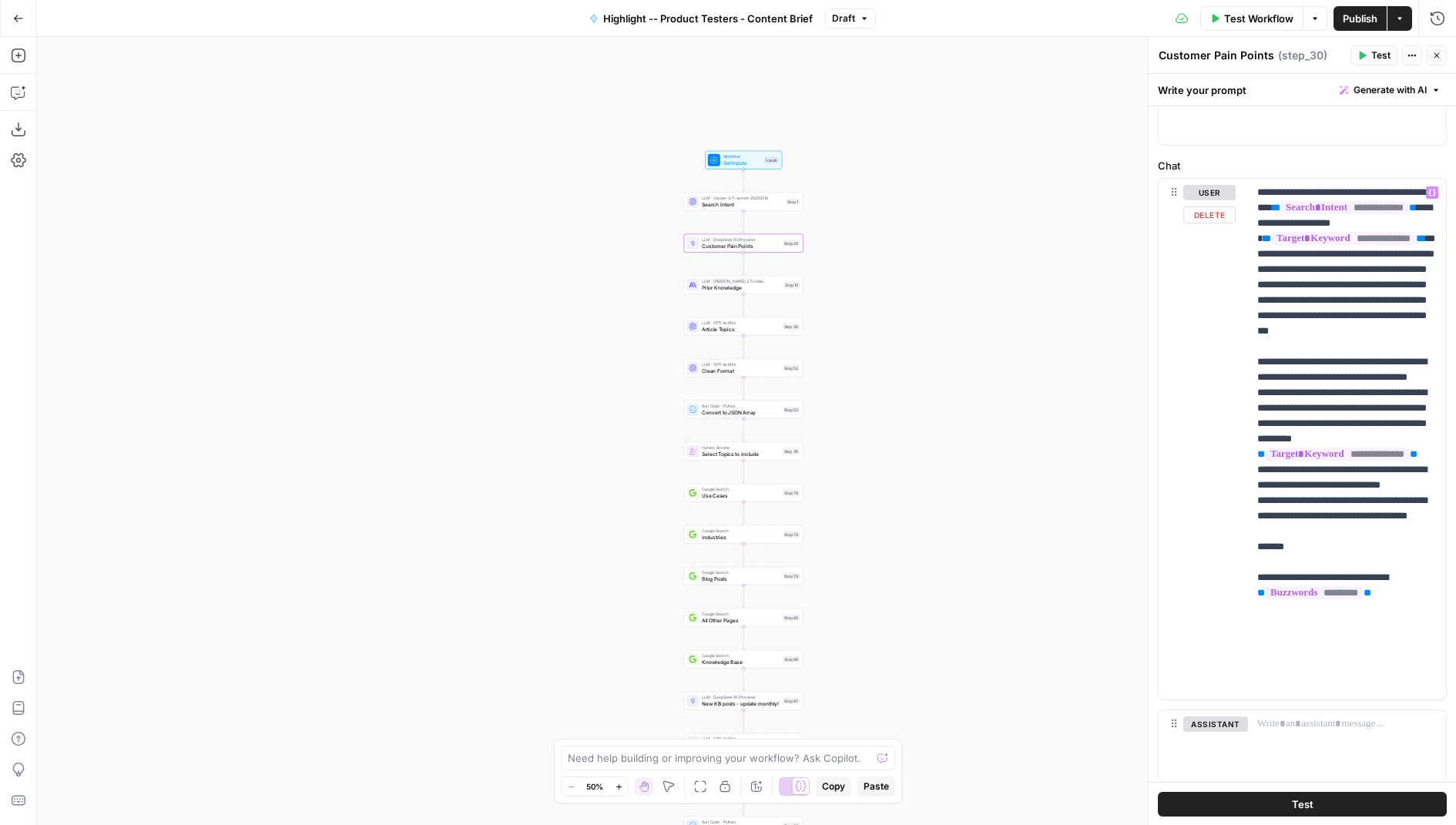
scroll to position [113, 0]
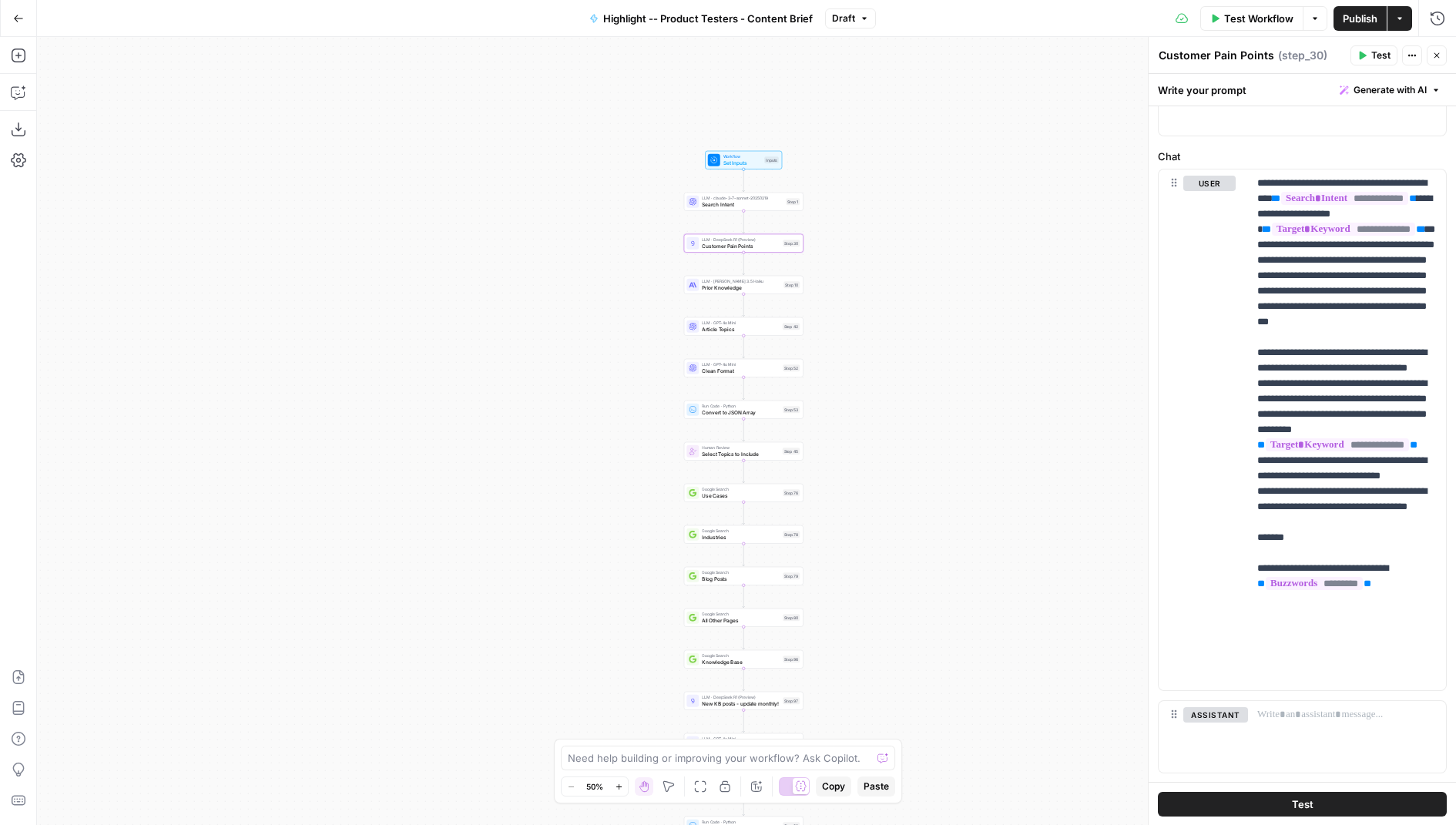
click at [716, 290] on span "Prior Knowledge" at bounding box center [741, 287] width 79 height 8
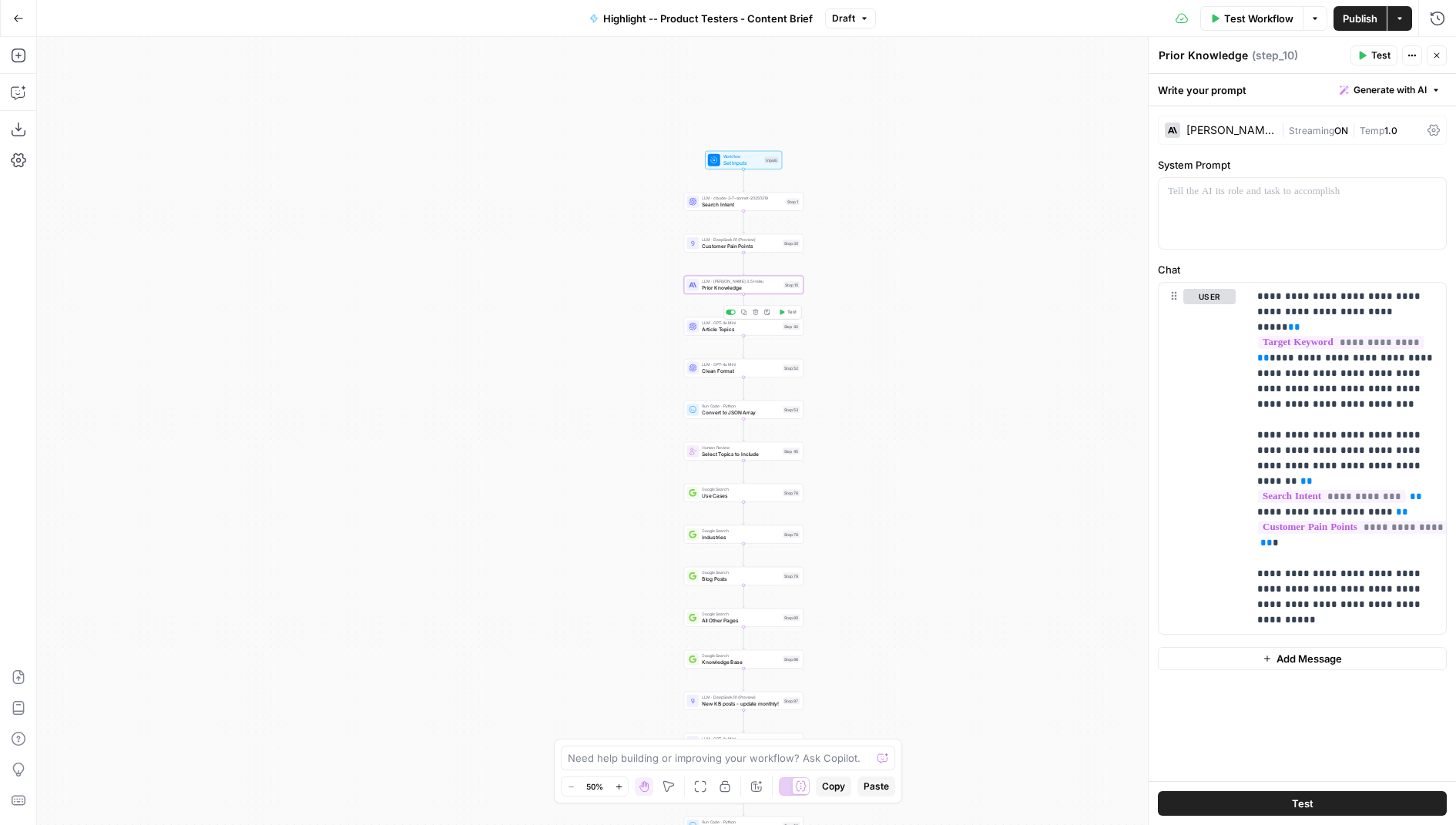
click at [712, 330] on span "Article Topics" at bounding box center [741, 330] width 78 height 8
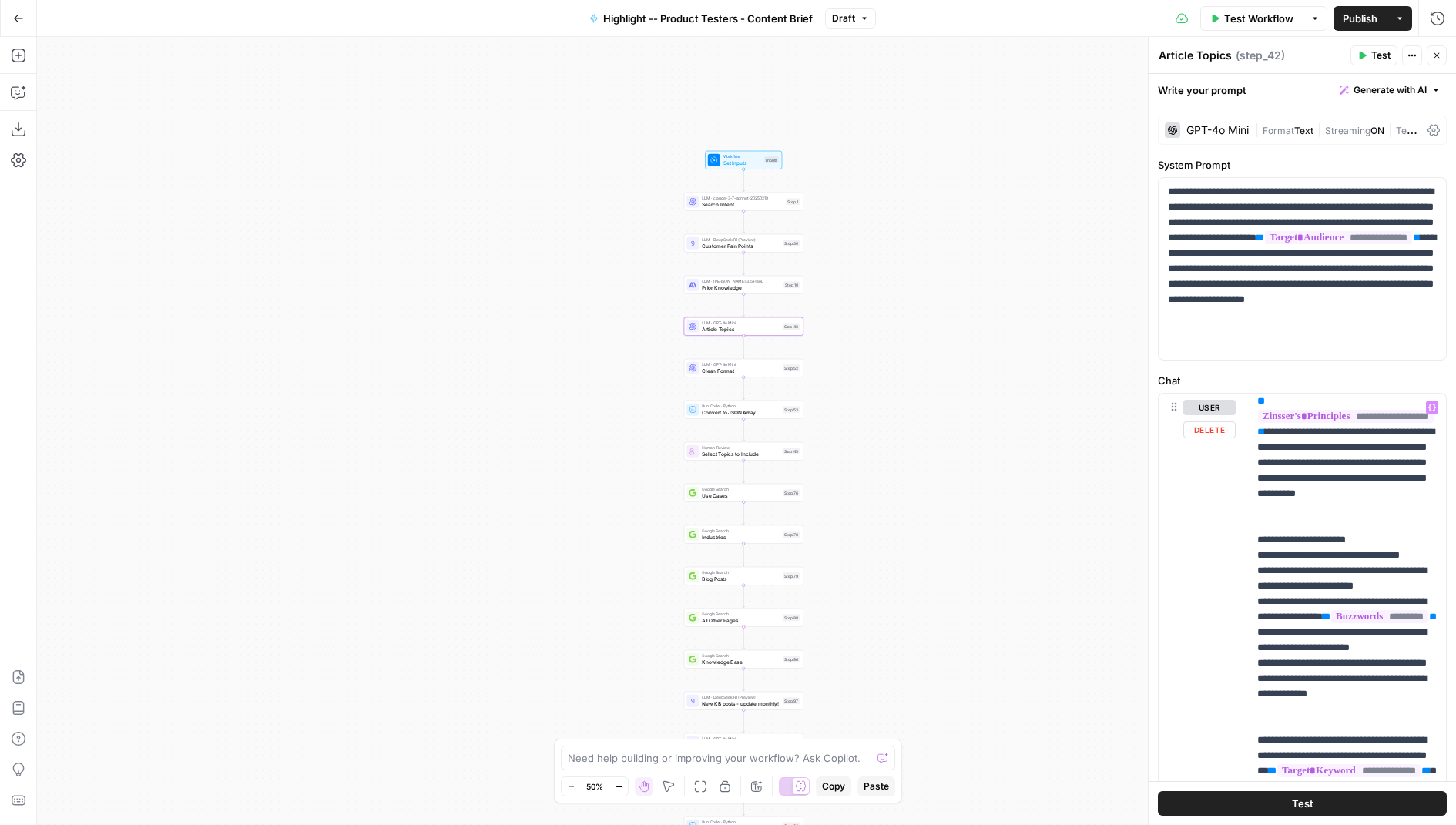
scroll to position [525, 0]
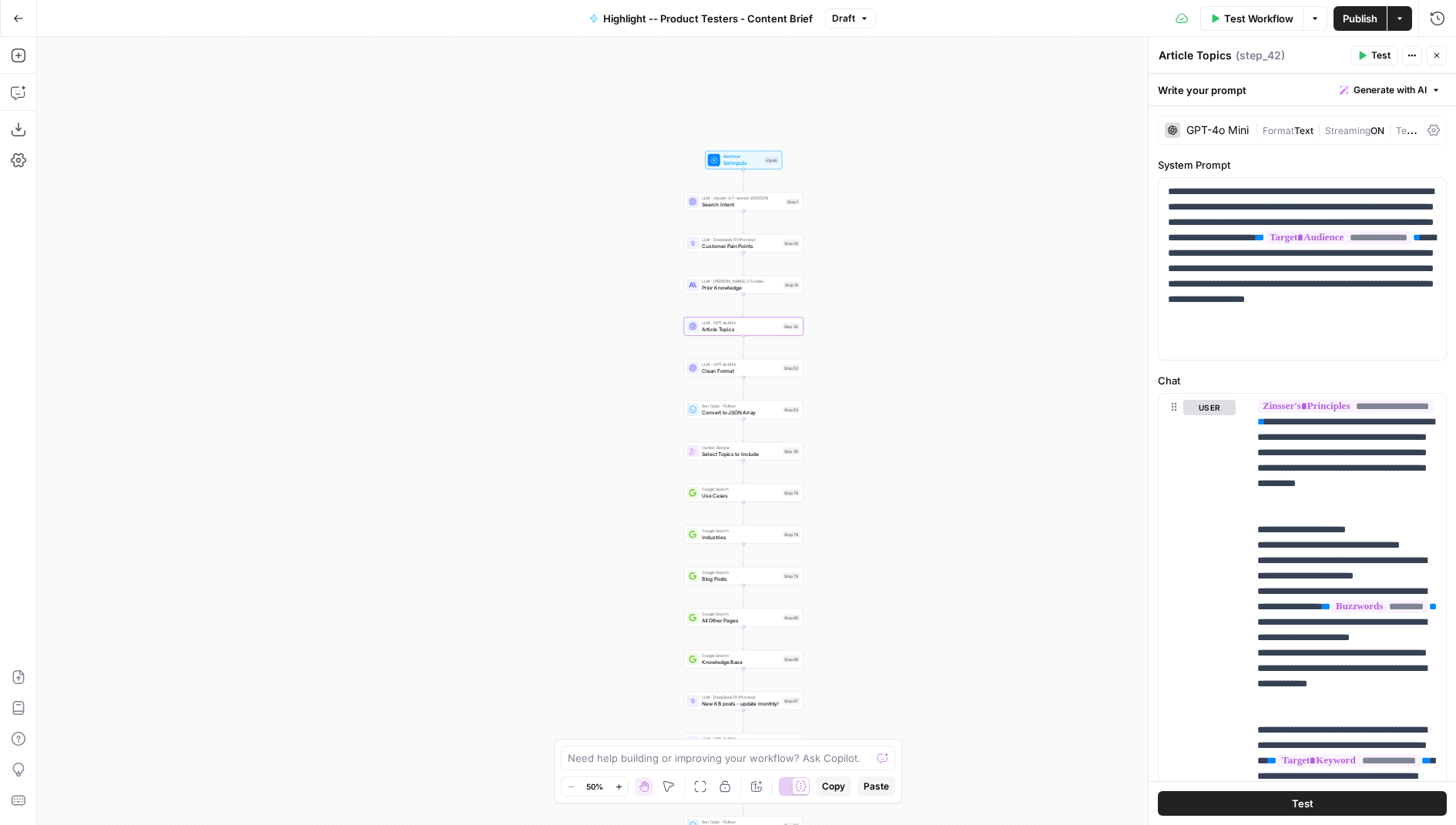
click at [720, 371] on span "Clean Format" at bounding box center [741, 371] width 78 height 8
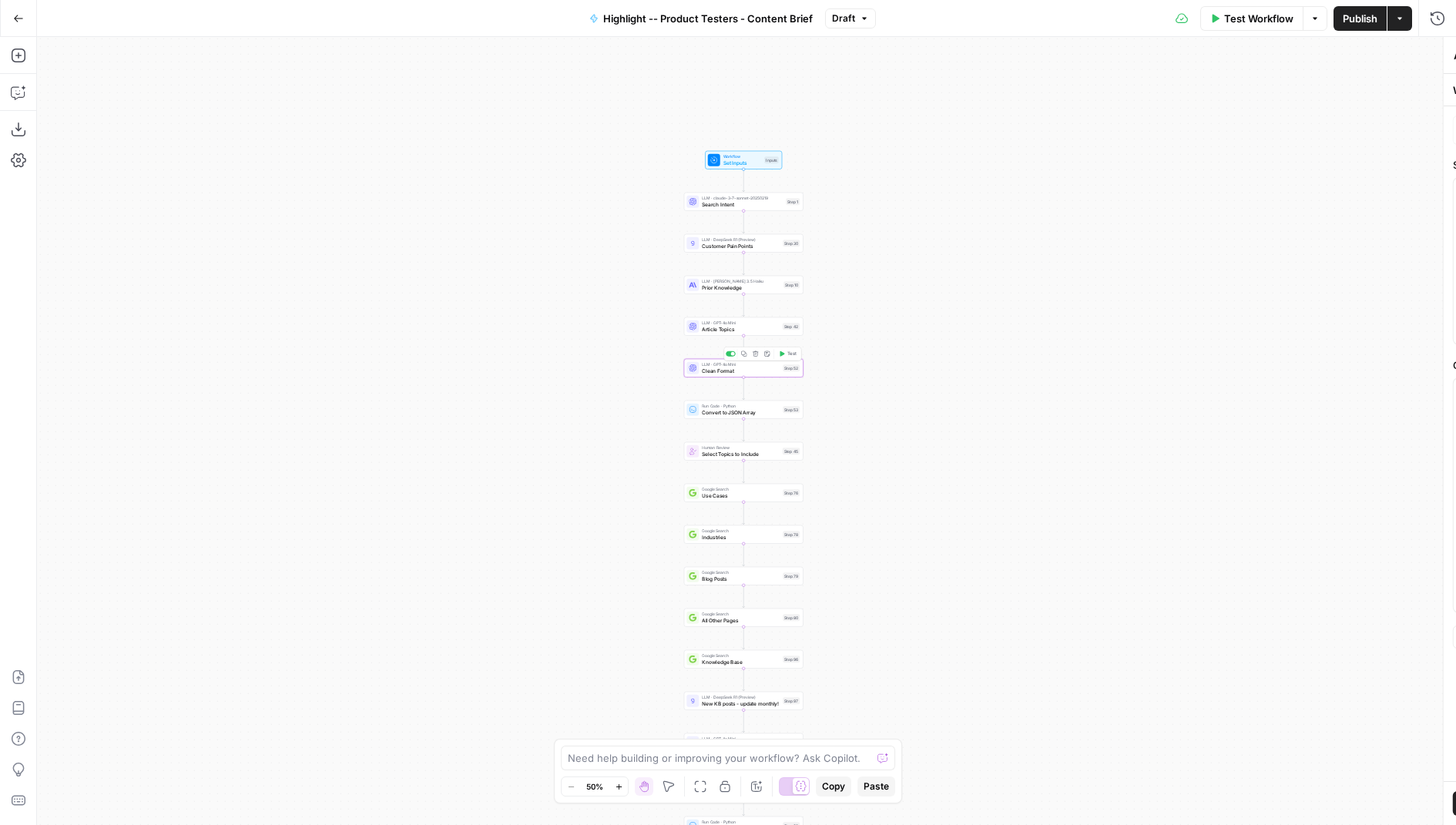
type textarea "Clean Format"
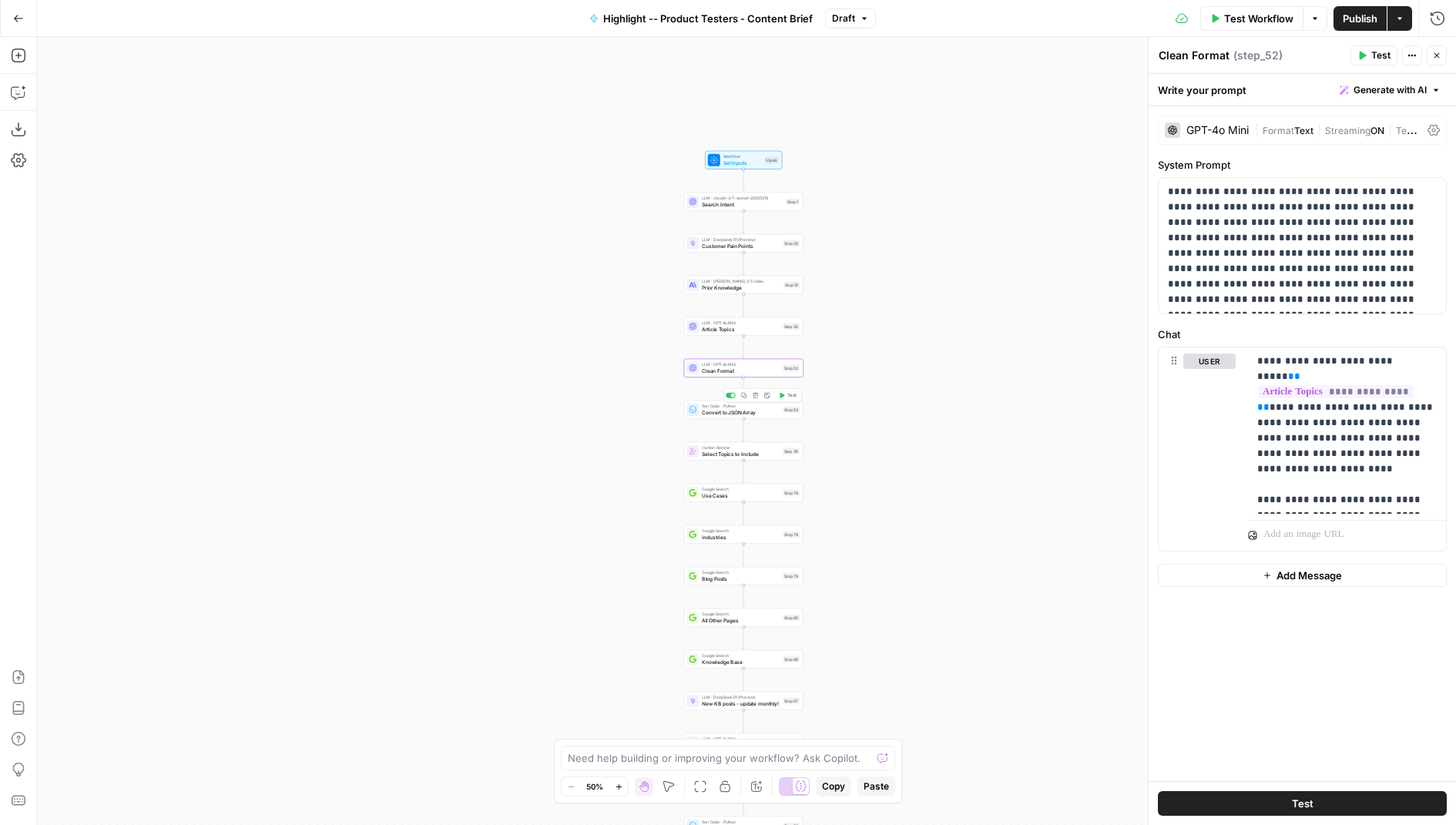
click at [724, 416] on span "Convert to JSON Array" at bounding box center [741, 412] width 78 height 8
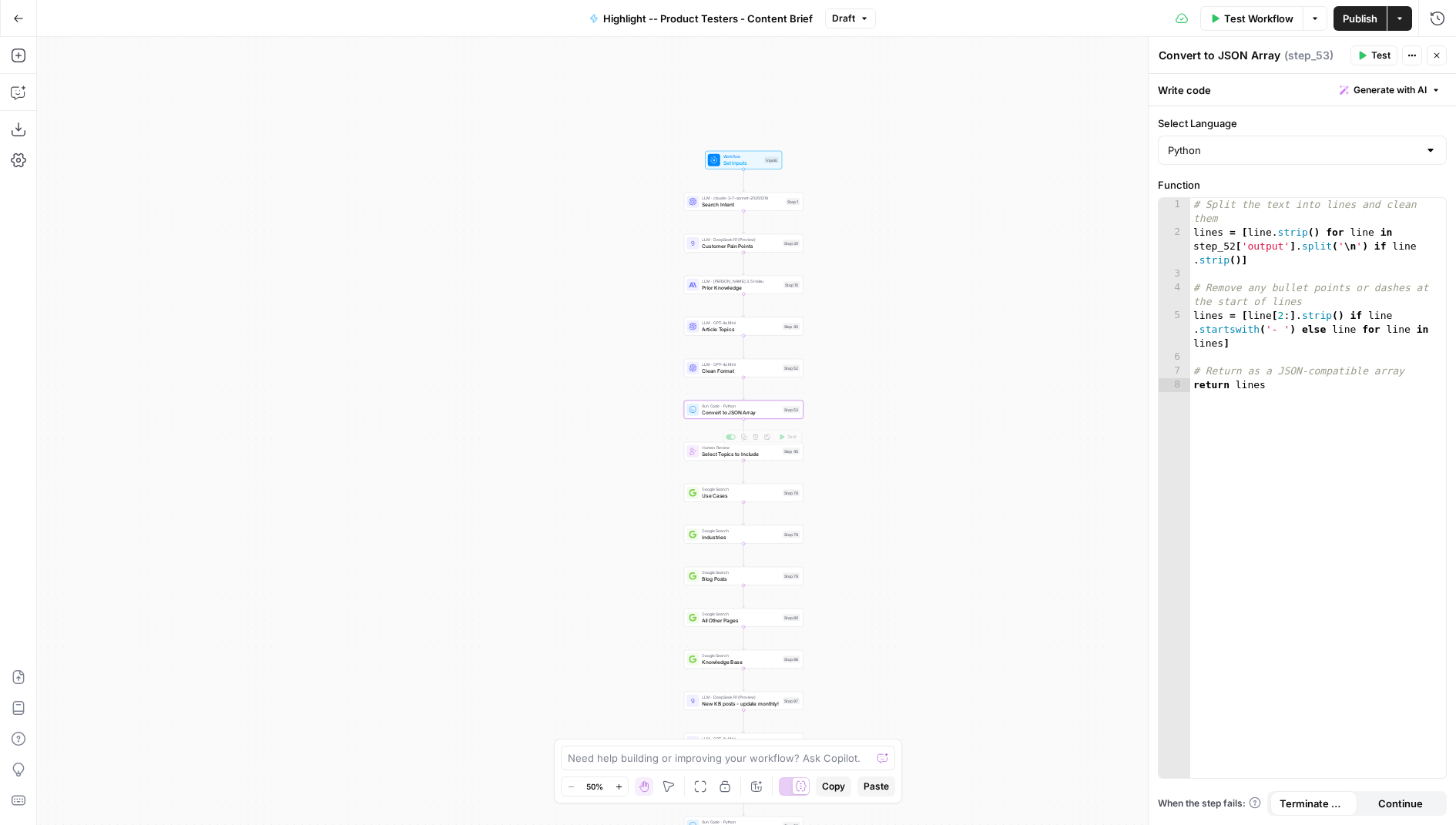
click at [720, 456] on span "Select Topics to Include" at bounding box center [741, 454] width 78 height 8
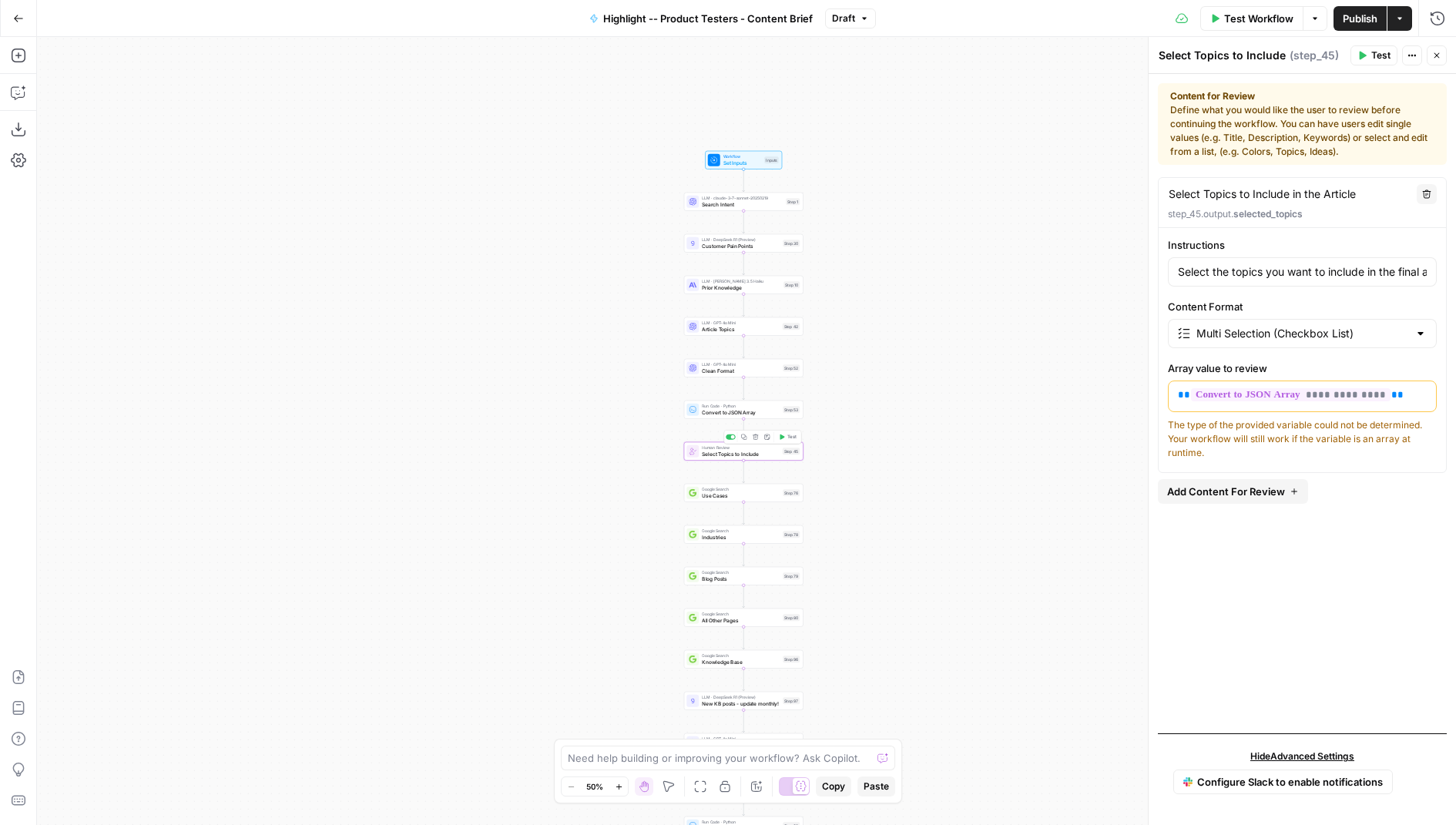
type input "Select the topics you want to include in the final article. Consider keeping to…"
click at [713, 496] on span "Use Cases" at bounding box center [741, 495] width 78 height 8
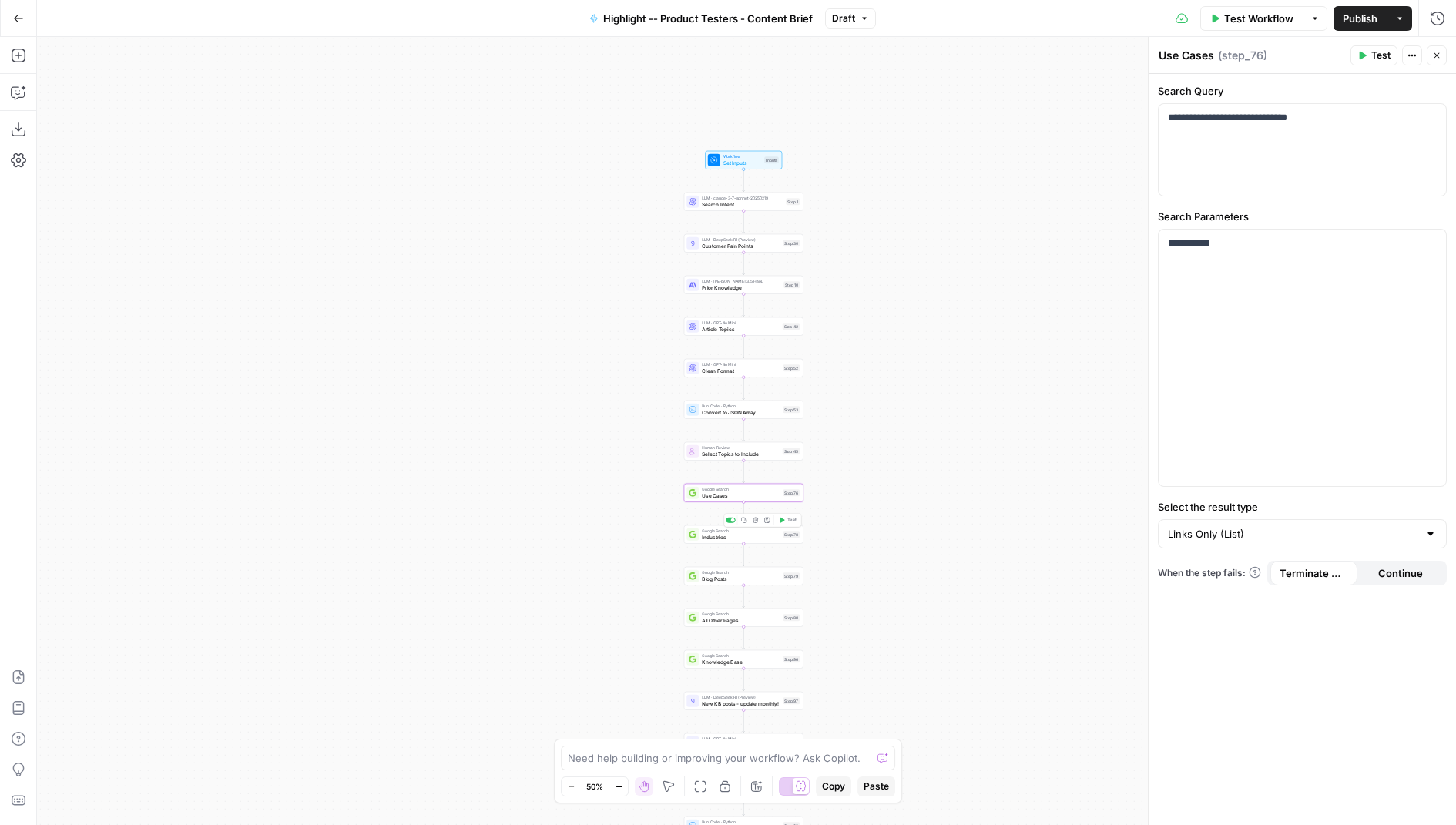
click at [711, 535] on span "Industries" at bounding box center [741, 537] width 78 height 8
click at [707, 577] on span "Blog Posts" at bounding box center [741, 579] width 78 height 8
click at [705, 622] on span "All Other Pages" at bounding box center [741, 621] width 78 height 8
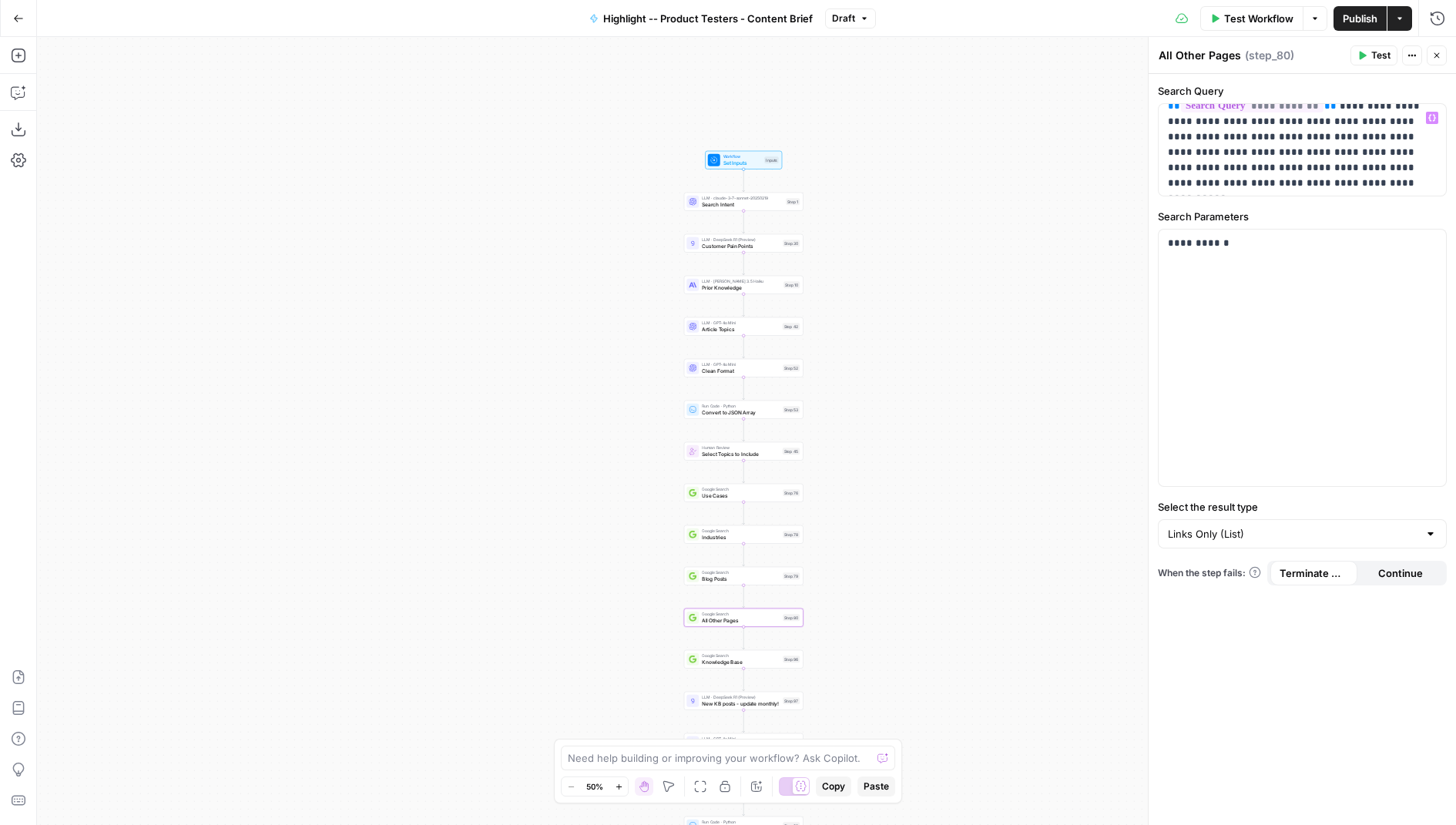
scroll to position [28, 0]
click at [729, 405] on span "Google Search" at bounding box center [724, 405] width 78 height 6
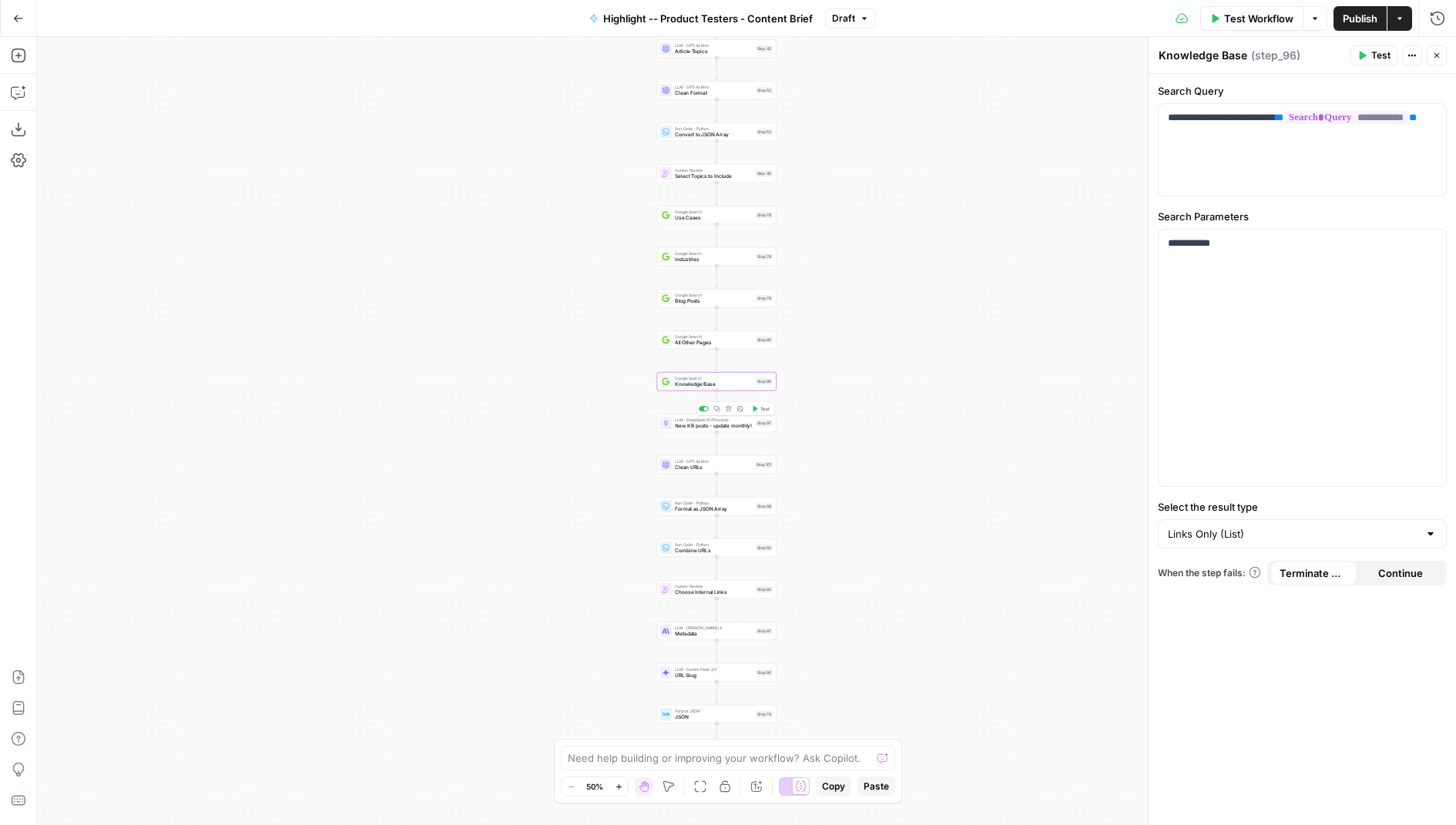
click at [693, 428] on span "New KB posts - update monthly!" at bounding box center [714, 426] width 78 height 8
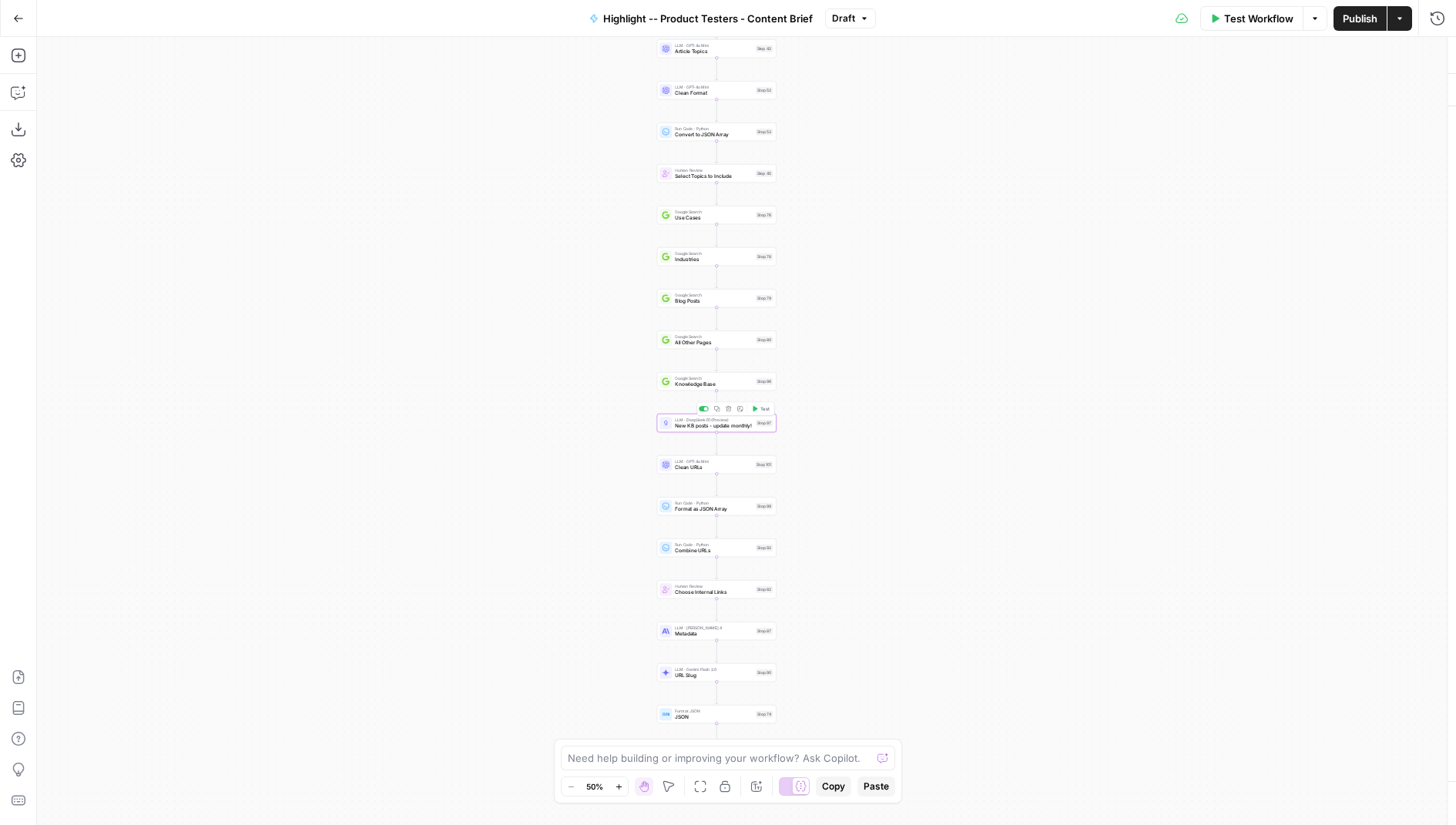
type textarea "New KB posts - update monthly!"
